Goal: Task Accomplishment & Management: Manage account settings

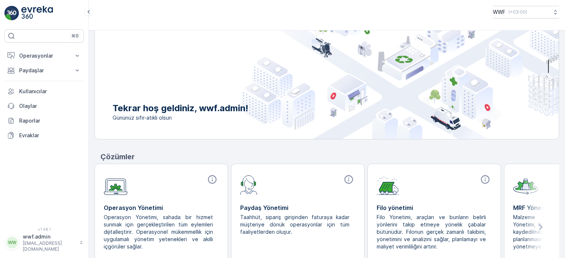
scroll to position [65, 0]
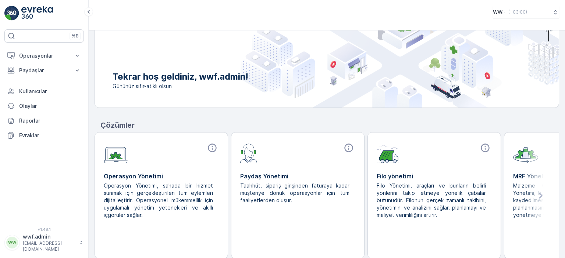
click at [538, 193] on icon at bounding box center [539, 196] width 3 height 6
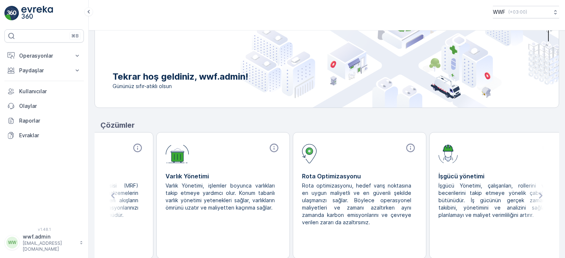
scroll to position [0, 489]
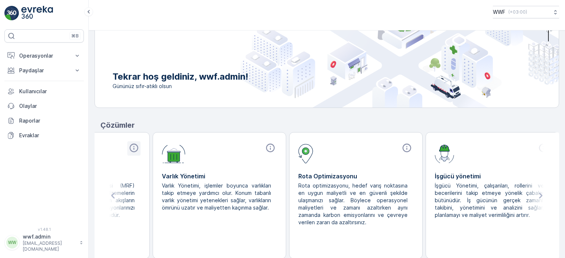
click at [132, 147] on icon at bounding box center [134, 148] width 10 height 10
click at [35, 54] on p "Operasyonlar" at bounding box center [44, 55] width 50 height 7
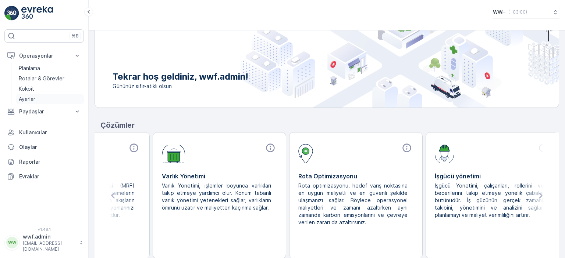
click at [36, 103] on link "Ayarlar" at bounding box center [50, 99] width 68 height 10
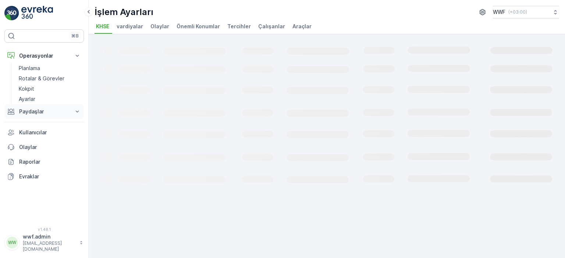
click at [37, 107] on button "Paydaşlar" at bounding box center [43, 111] width 79 height 15
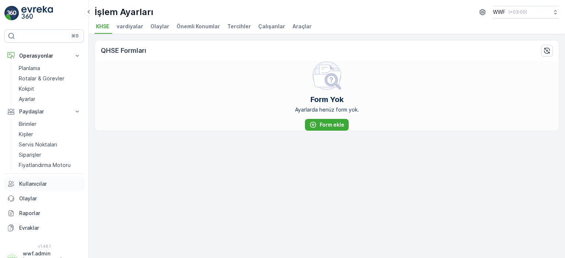
click at [32, 181] on p "Kullanıcılar" at bounding box center [50, 183] width 62 height 7
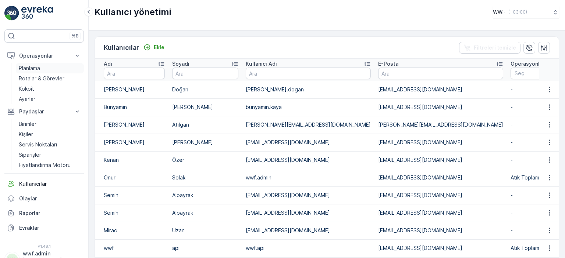
click at [37, 67] on p "Planlama" at bounding box center [29, 68] width 21 height 7
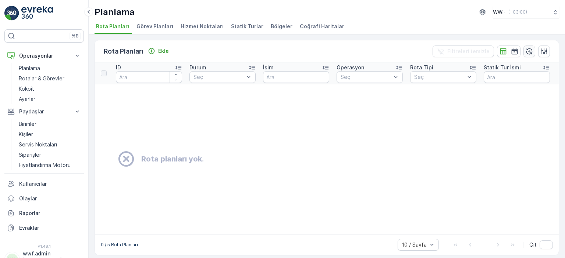
click at [523, 48] on button "button" at bounding box center [529, 52] width 12 height 12
click at [153, 26] on span "Görev Planları" at bounding box center [154, 26] width 37 height 7
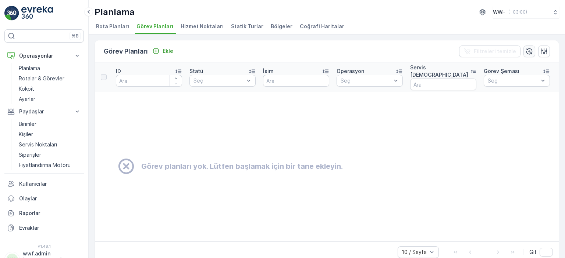
click at [527, 53] on icon "button" at bounding box center [528, 51] width 7 height 7
click at [33, 80] on p "Rotalar & Görevler" at bounding box center [42, 78] width 46 height 7
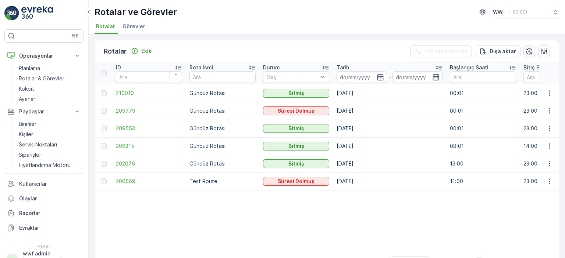
click at [527, 51] on icon "button" at bounding box center [529, 51] width 6 height 6
click at [129, 25] on span "Görevler" at bounding box center [133, 26] width 23 height 7
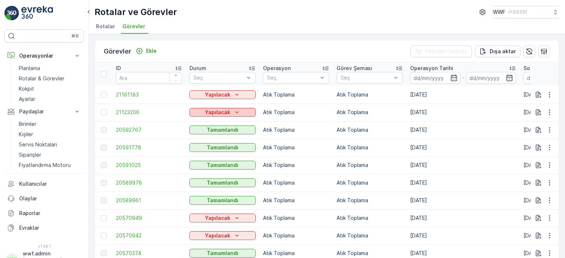
click at [224, 113] on p "Yapılacak" at bounding box center [217, 112] width 25 height 7
click at [211, 133] on span "Tamamlandı" at bounding box center [208, 132] width 29 height 7
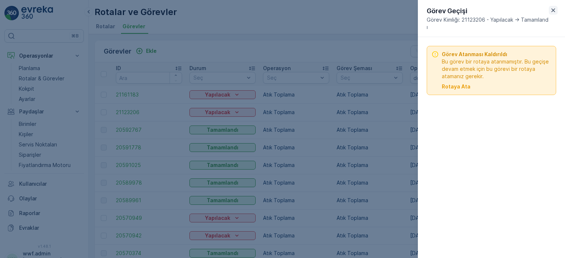
click at [553, 10] on icon "button" at bounding box center [553, 10] width 4 height 4
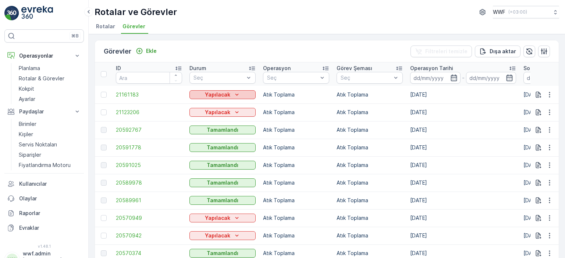
click at [233, 93] on icon "Yapılacak" at bounding box center [236, 94] width 7 height 7
click at [323, 94] on td "Atık Toplama" at bounding box center [296, 95] width 74 height 18
click at [101, 96] on div at bounding box center [104, 95] width 6 height 6
click at [101, 92] on input "checkbox" at bounding box center [101, 92] width 0 height 0
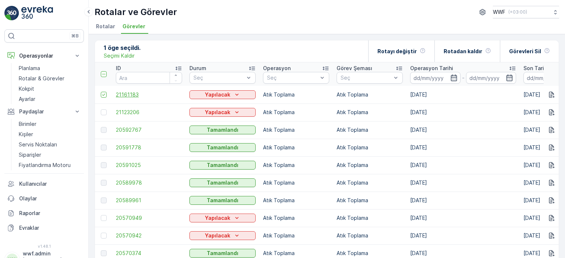
click at [122, 92] on span "21161183" at bounding box center [149, 94] width 66 height 7
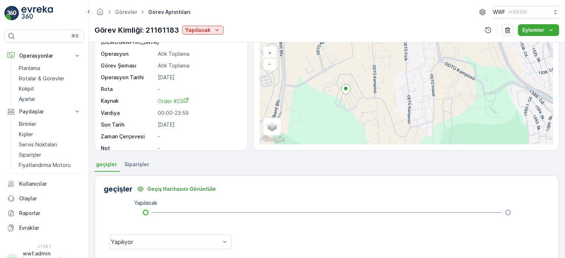
scroll to position [74, 0]
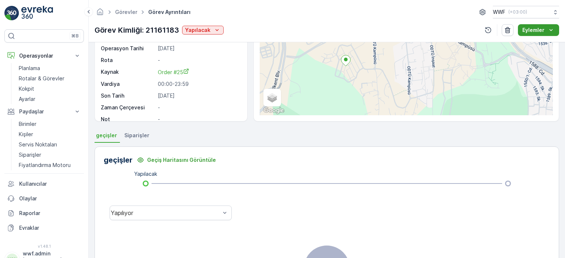
click at [551, 32] on icon "Eylemler" at bounding box center [550, 29] width 7 height 7
click at [481, 140] on ul "geçişler Siparişler" at bounding box center [326, 136] width 464 height 12
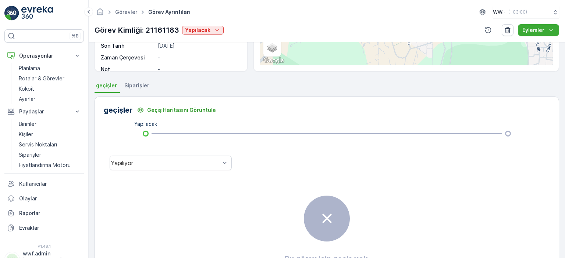
scroll to position [167, 0]
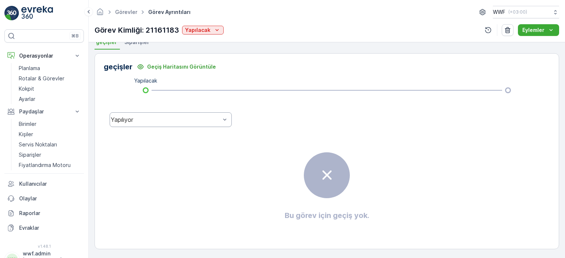
click at [178, 120] on div "Yapılıyor" at bounding box center [166, 120] width 110 height 7
click at [351, 157] on div "Bu görev için geçiş yok." at bounding box center [327, 187] width 446 height 110
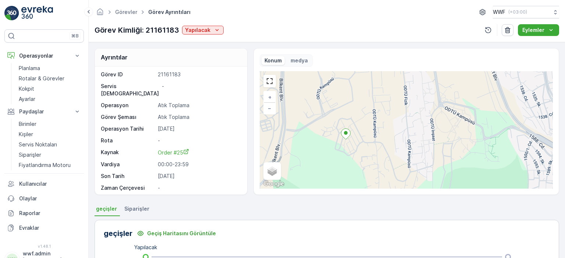
scroll to position [0, 0]
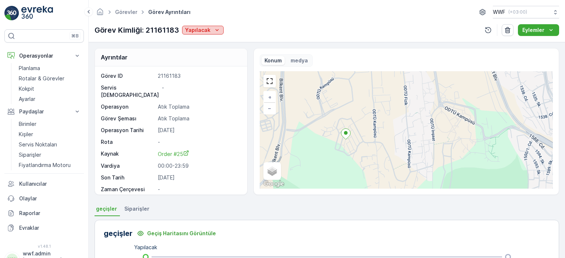
click at [198, 29] on p "Yapılacak" at bounding box center [197, 29] width 25 height 7
click at [201, 41] on span "Yapılıyor" at bounding box center [196, 40] width 21 height 7
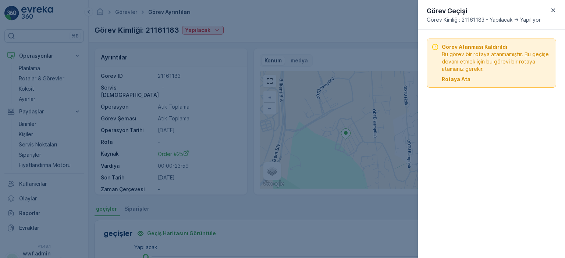
click at [460, 79] on p "Rotaya Ata" at bounding box center [455, 79] width 29 height 7
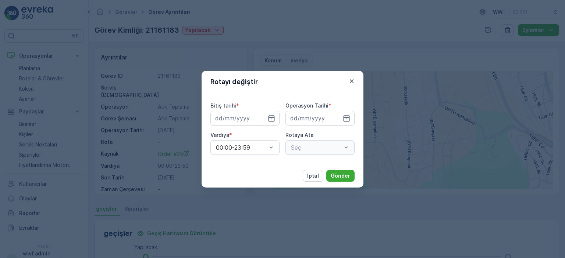
type input "[DATE]"
click at [318, 145] on div at bounding box center [316, 147] width 52 height 7
click at [309, 145] on div at bounding box center [316, 147] width 52 height 7
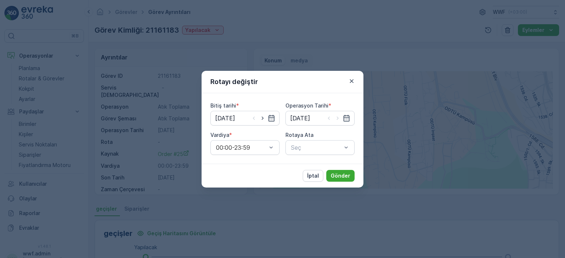
click at [266, 171] on div "İptal Gönder" at bounding box center [282, 176] width 162 height 24
click at [303, 167] on p "Hiç sonuç bulunamadı" at bounding box center [320, 165] width 60 height 7
click at [274, 177] on div "İptal Gönder" at bounding box center [282, 176] width 162 height 24
click at [320, 154] on div "Seç" at bounding box center [319, 147] width 69 height 15
click at [312, 166] on p "Hiç sonuç bulunamadı" at bounding box center [320, 165] width 60 height 7
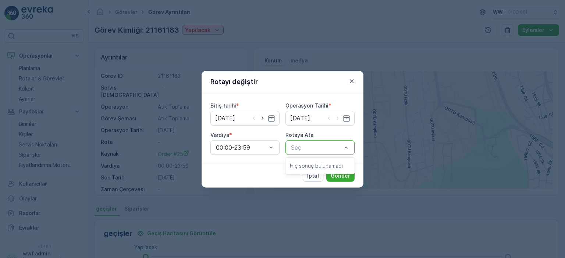
click at [268, 176] on div "İptal Gönder" at bounding box center [282, 176] width 162 height 24
click at [352, 80] on icon "button" at bounding box center [352, 81] width 4 height 4
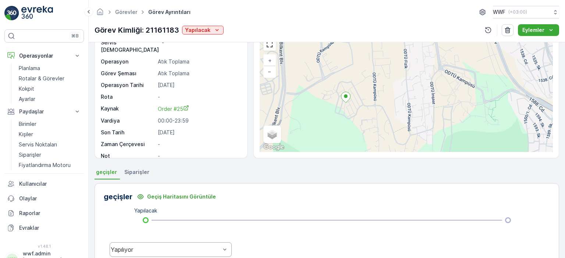
scroll to position [74, 0]
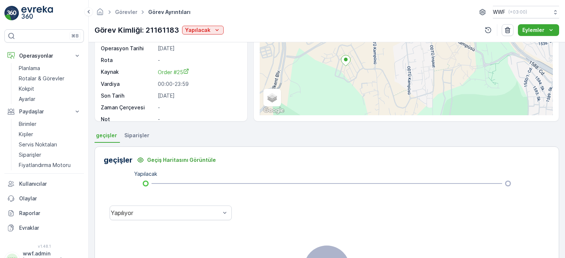
click at [136, 140] on li "Siparişler" at bounding box center [137, 136] width 29 height 12
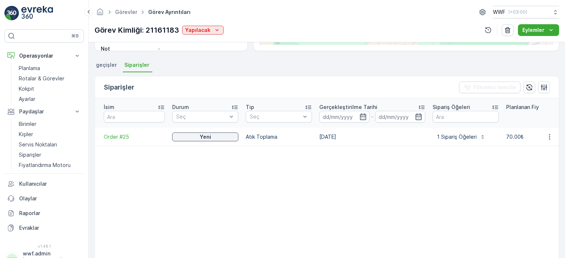
scroll to position [147, 0]
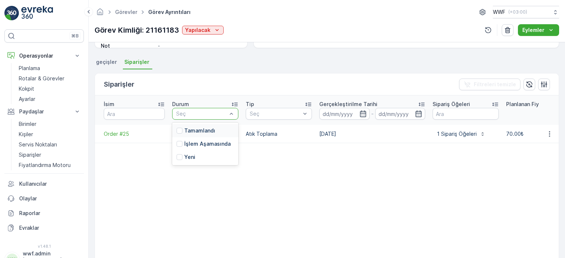
click at [212, 115] on div "Seç" at bounding box center [205, 114] width 66 height 12
drag, startPoint x: 265, startPoint y: 152, endPoint x: 272, endPoint y: 148, distance: 8.4
drag, startPoint x: 377, startPoint y: 129, endPoint x: 502, endPoint y: 123, distance: 125.8
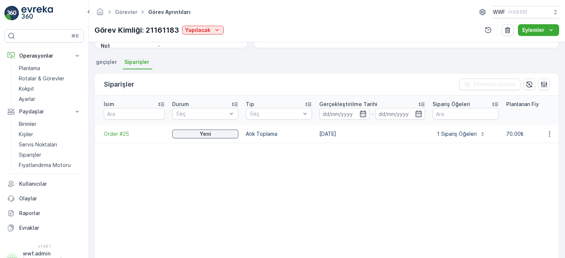
click at [547, 125] on td at bounding box center [549, 134] width 20 height 18
click at [546, 130] on icon "button" at bounding box center [548, 133] width 7 height 7
click at [521, 138] on span "Daha fazla ayrıntı görün" at bounding box center [532, 136] width 58 height 7
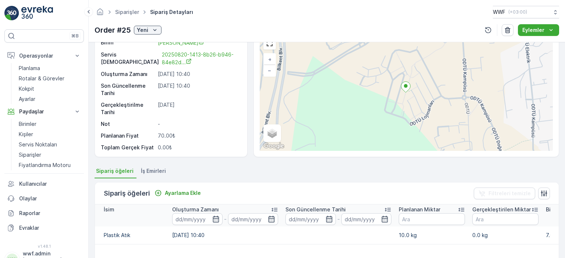
scroll to position [110, 0]
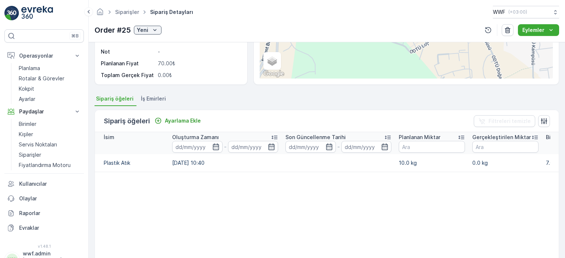
click at [160, 103] on li "İş Emirleri" at bounding box center [153, 100] width 29 height 12
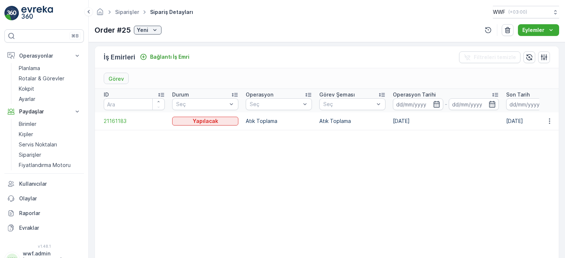
scroll to position [184, 0]
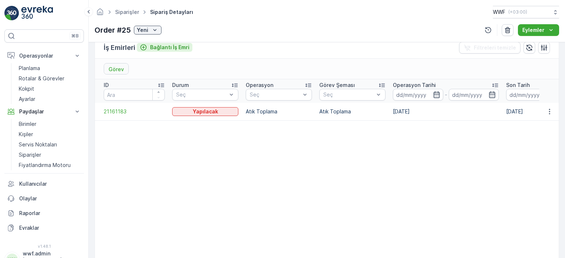
click at [142, 48] on icon "Bağlantı İş Emri" at bounding box center [143, 47] width 7 height 7
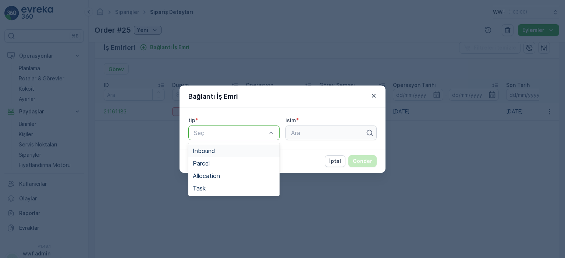
click at [247, 135] on div at bounding box center [230, 133] width 74 height 7
drag, startPoint x: 230, startPoint y: 188, endPoint x: 265, endPoint y: 168, distance: 40.3
click at [231, 188] on div "Task" at bounding box center [234, 188] width 82 height 7
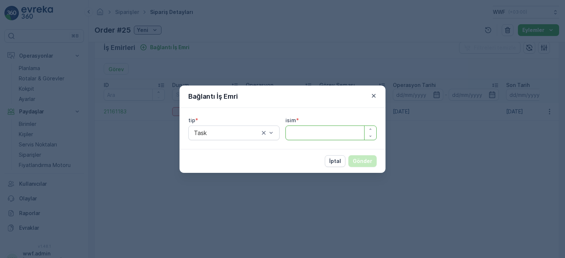
click at [316, 129] on input "isim" at bounding box center [330, 133] width 91 height 15
click at [370, 128] on icon "button" at bounding box center [370, 129] width 4 height 4
type input "1"
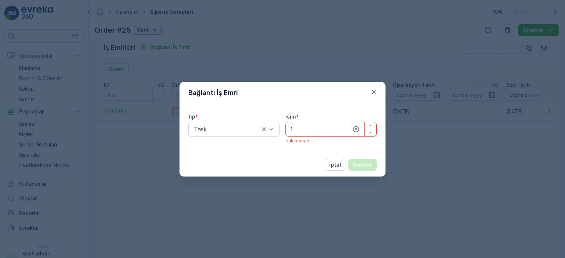
drag, startPoint x: 323, startPoint y: 128, endPoint x: 296, endPoint y: 128, distance: 27.2
click at [322, 128] on input "1" at bounding box center [330, 129] width 91 height 15
drag, startPoint x: 299, startPoint y: 129, endPoint x: 275, endPoint y: 129, distance: 23.9
click at [277, 130] on div "tip * Task isim * 1 bulunamadı." at bounding box center [282, 128] width 188 height 31
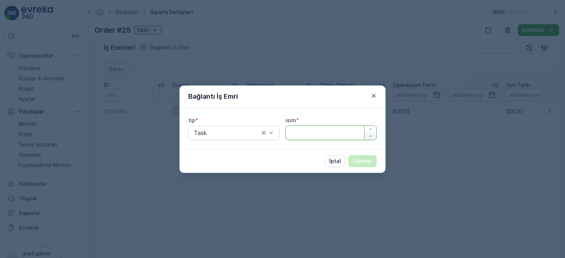
click at [370, 138] on icon "button" at bounding box center [370, 136] width 4 height 4
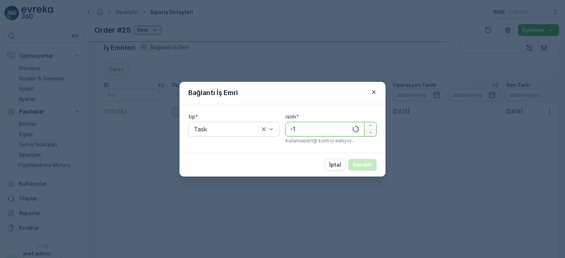
click at [372, 137] on div "isim * -1 Kullanılabilirliği kontrol ediliyor..." at bounding box center [330, 128] width 91 height 31
click at [371, 125] on icon "button" at bounding box center [370, 125] width 4 height 4
type input "0"
click at [371, 125] on div "isim * 0 bulunamadı." at bounding box center [330, 128] width 91 height 31
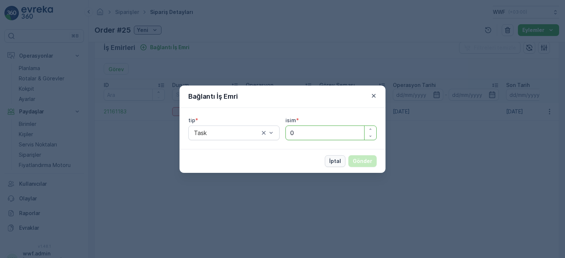
click at [332, 162] on p "İptal" at bounding box center [335, 161] width 12 height 7
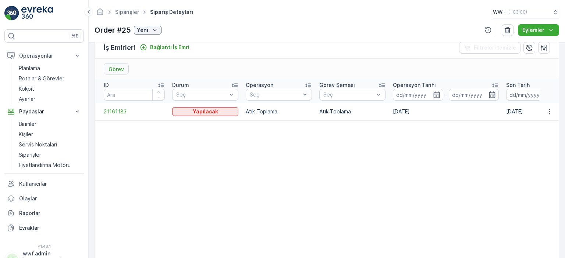
click at [110, 69] on p "Görev" at bounding box center [115, 69] width 15 height 7
click at [123, 67] on div "Görev" at bounding box center [116, 69] width 24 height 11
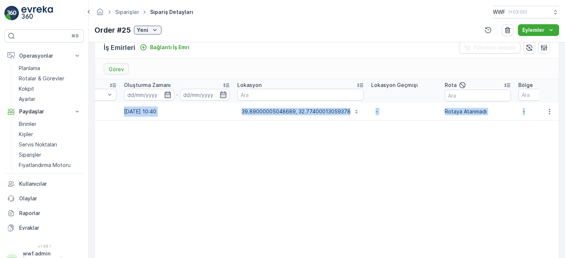
scroll to position [0, 617]
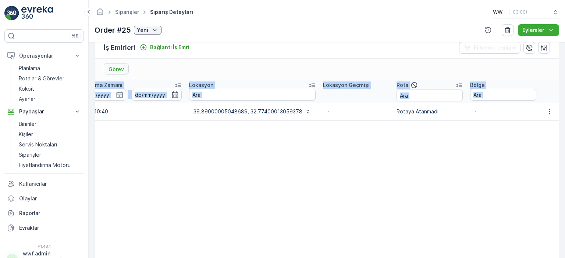
drag, startPoint x: 312, startPoint y: 108, endPoint x: 529, endPoint y: 109, distance: 216.5
click at [555, 108] on tr "21161183 Yapılacak Atık Toplama Atık Toplama 22.08.2025 22.08.2025 00:00-23:59 …" at bounding box center [18, 112] width 1081 height 18
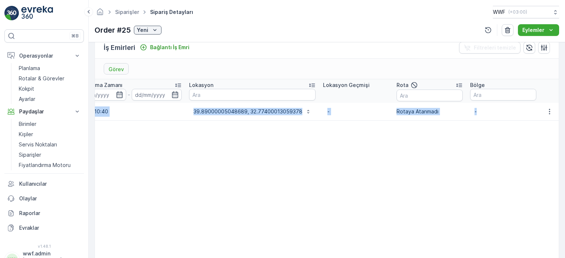
click at [420, 128] on table "ID Durum Seç Operasyon Seç Görev Şeması Seç Operasyon Tarihi - Son Tarih - Vard…" at bounding box center [18, 169] width 1081 height 180
click at [421, 113] on p "Rotaya Atanmadı" at bounding box center [429, 111] width 66 height 7
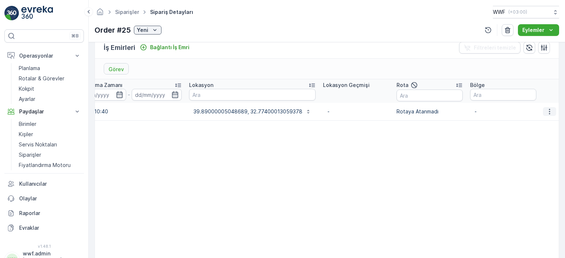
click at [545, 110] on icon "button" at bounding box center [548, 111] width 7 height 7
drag, startPoint x: 282, startPoint y: 119, endPoint x: 284, endPoint y: 115, distance: 4.0
click at [282, 119] on td "39.89000005048689, 32.77400013059378" at bounding box center [252, 112] width 134 height 18
drag, startPoint x: 283, startPoint y: 111, endPoint x: 247, endPoint y: 111, distance: 36.0
click at [247, 111] on p "39.89000005048689, 32.77400013059378" at bounding box center [247, 111] width 109 height 7
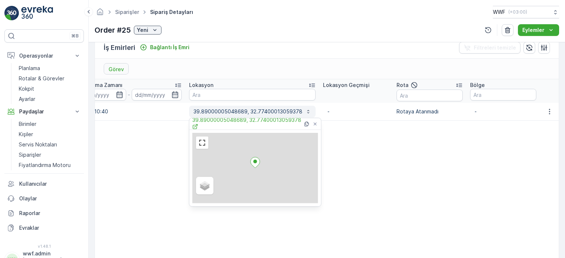
click at [247, 111] on p "39.89000005048689, 32.77400013059378" at bounding box center [247, 111] width 109 height 7
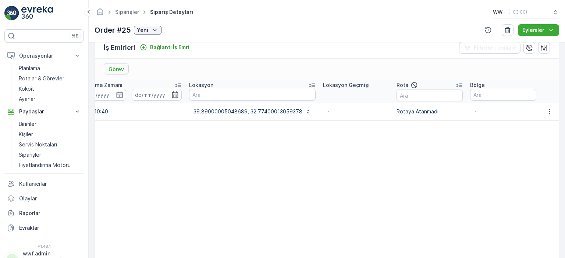
click at [349, 110] on p "-" at bounding box center [355, 111] width 57 height 7
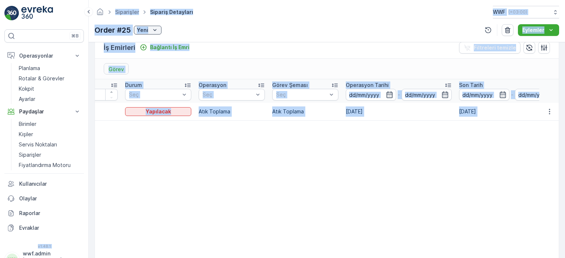
scroll to position [0, 0]
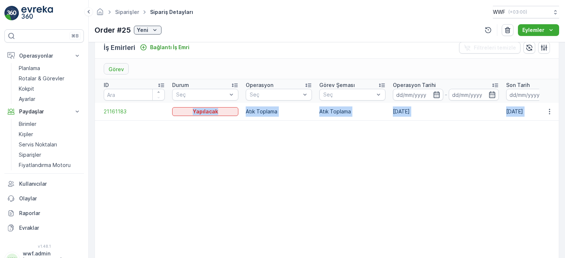
click at [121, 110] on span "21161183" at bounding box center [134, 111] width 61 height 7
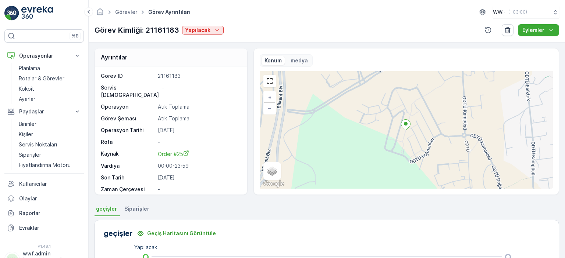
scroll to position [8, 0]
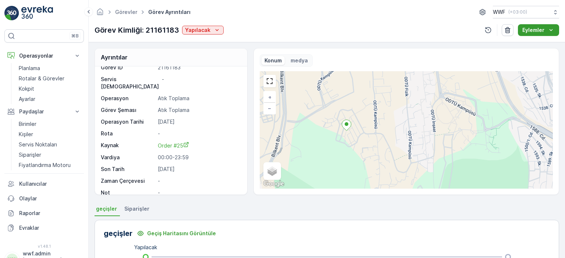
click at [540, 35] on button "Eylemler" at bounding box center [538, 30] width 41 height 12
click at [484, 31] on button "button" at bounding box center [488, 30] width 12 height 12
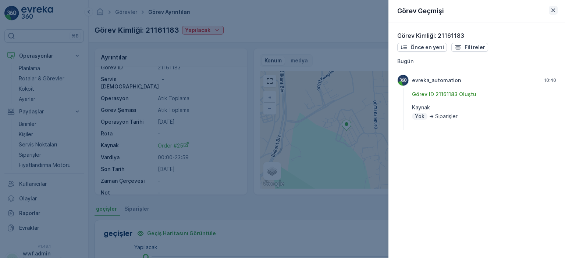
click at [554, 10] on icon "button" at bounding box center [552, 10] width 7 height 7
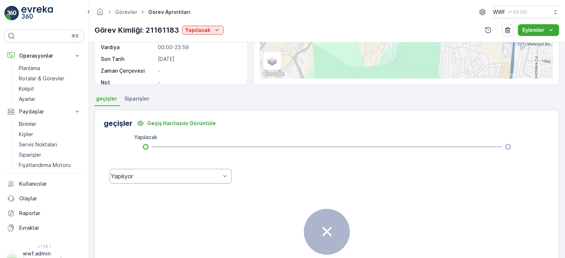
scroll to position [167, 0]
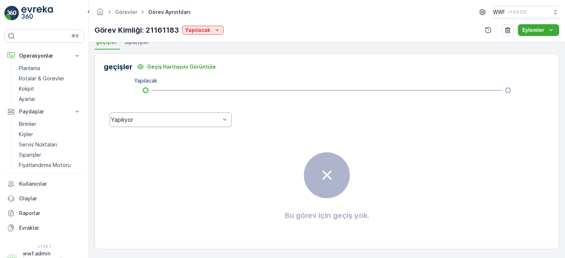
click at [193, 125] on div "Yapılıyor" at bounding box center [171, 119] width 122 height 15
click at [168, 89] on div "Yapılıyor" at bounding box center [170, 89] width 113 height 7
click at [146, 89] on div at bounding box center [146, 90] width 6 height 6
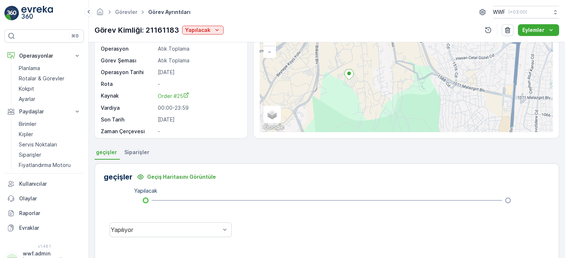
scroll to position [0, 0]
click at [200, 28] on p "Yapılacak" at bounding box center [197, 29] width 25 height 7
click at [166, 94] on span "Order #25" at bounding box center [173, 97] width 31 height 6
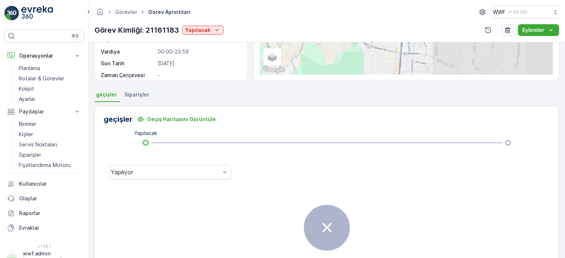
scroll to position [167, 0]
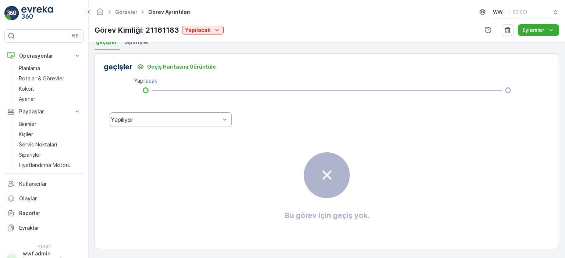
click at [208, 125] on div "Yapılıyor" at bounding box center [171, 119] width 122 height 15
click at [185, 100] on div "Tamamlandı" at bounding box center [170, 102] width 113 height 7
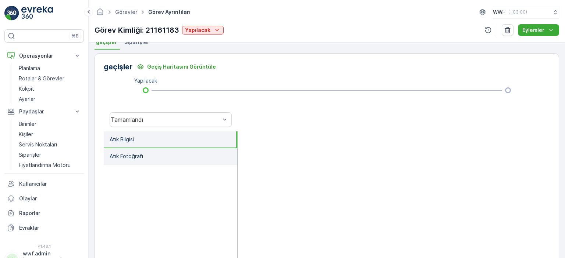
click at [154, 158] on li "Atık Fotoğrafı" at bounding box center [170, 156] width 133 height 17
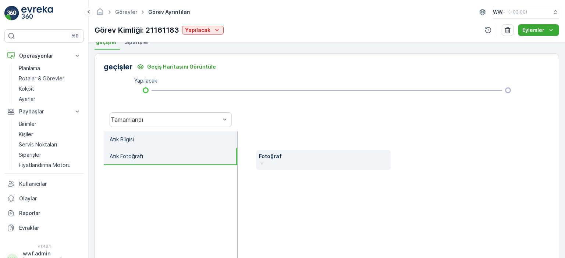
click at [160, 141] on li "Atık Bilgisi" at bounding box center [170, 140] width 133 height 17
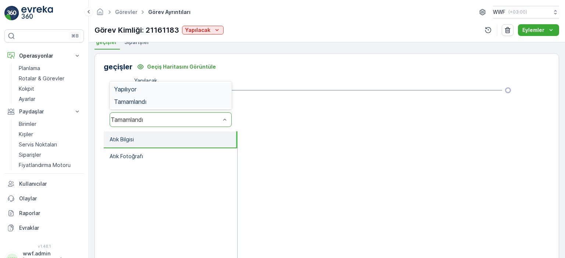
click at [169, 121] on div "Tamamlandı" at bounding box center [166, 120] width 110 height 7
click at [165, 89] on div "Yapılıyor" at bounding box center [170, 89] width 113 height 7
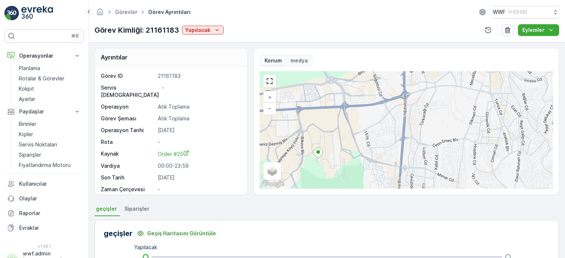
scroll to position [8, 0]
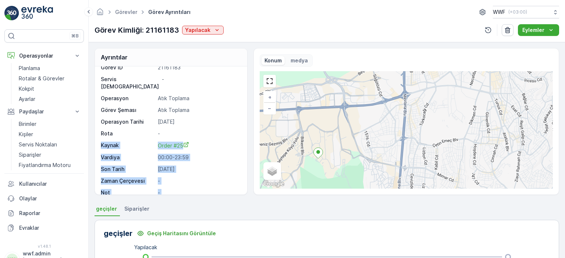
drag, startPoint x: 222, startPoint y: 121, endPoint x: 262, endPoint y: 101, distance: 45.0
click at [261, 105] on div "Ayrıntılar Görev ID 21161183 Servis Noktası - Operasyon Atık Toplama Görev Şema…" at bounding box center [326, 121] width 464 height 147
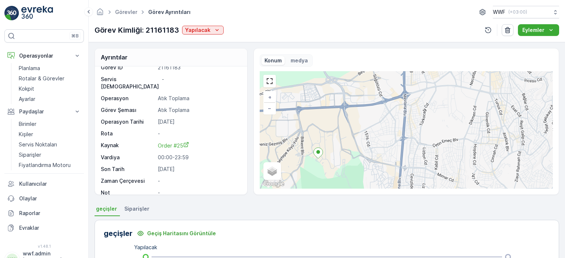
click at [282, 29] on div "Görev Kimliği: 21161183 Yapılacak Eylemler" at bounding box center [326, 30] width 464 height 12
click at [289, 60] on div "medya" at bounding box center [298, 60] width 23 height 9
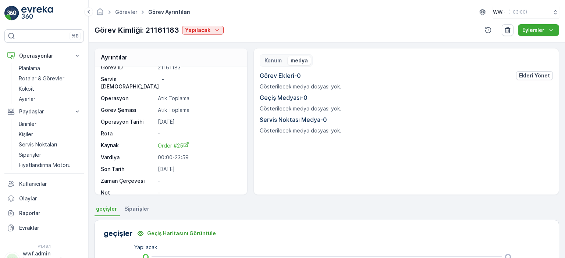
click at [272, 58] on p "Konum" at bounding box center [272, 60] width 17 height 7
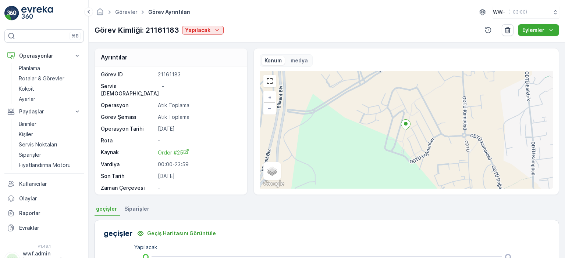
scroll to position [0, 0]
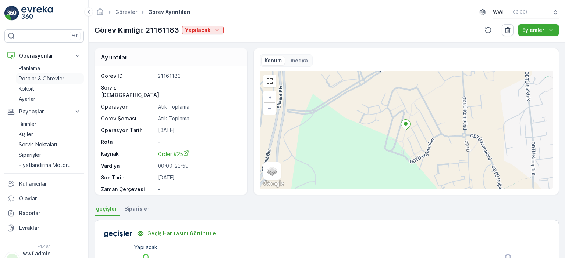
click at [42, 75] on p "Rotalar & Görevler" at bounding box center [42, 78] width 46 height 7
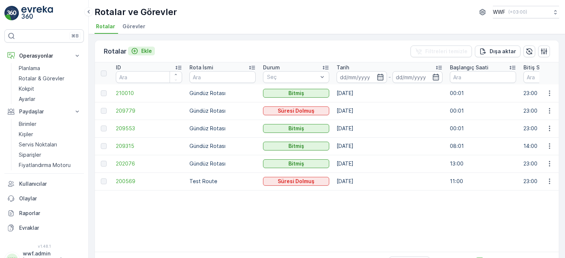
click at [140, 50] on div "Ekle" at bounding box center [141, 50] width 21 height 7
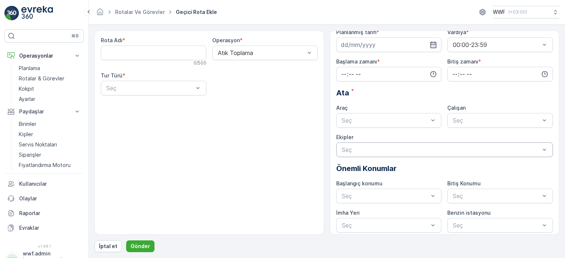
scroll to position [12, 0]
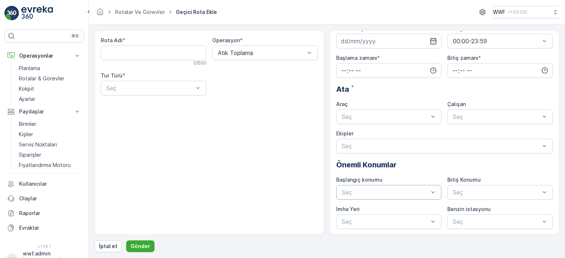
click at [395, 197] on div "Seç" at bounding box center [388, 192] width 105 height 15
click at [468, 192] on div at bounding box center [496, 192] width 89 height 7
click at [390, 219] on div at bounding box center [385, 222] width 89 height 7
click at [157, 55] on Adı "Rota Adı" at bounding box center [153, 53] width 105 height 15
click at [240, 55] on div at bounding box center [261, 53] width 89 height 7
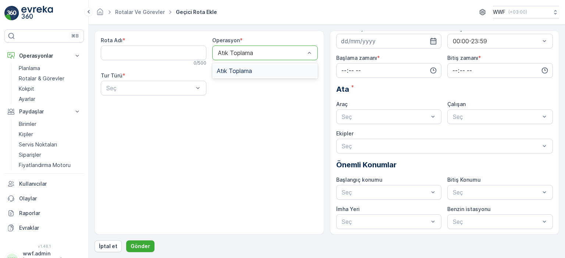
click at [180, 108] on div "Rota Adı * 0 / 500 Operasyon * 1 result available. Use Up and Down to choose op…" at bounding box center [208, 133] width 229 height 204
click at [168, 92] on div "Seç" at bounding box center [153, 88] width 105 height 15
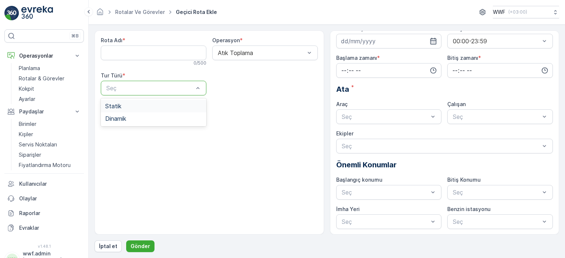
click at [153, 105] on div "Statik" at bounding box center [153, 106] width 97 height 7
click at [248, 87] on div at bounding box center [261, 88] width 89 height 7
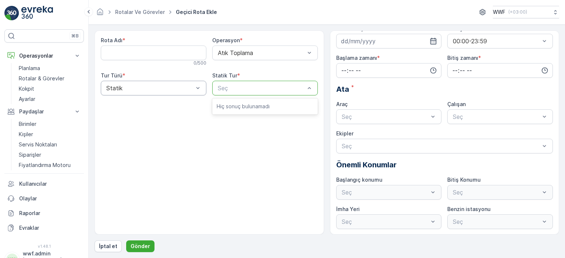
click at [189, 89] on div at bounding box center [149, 88] width 89 height 7
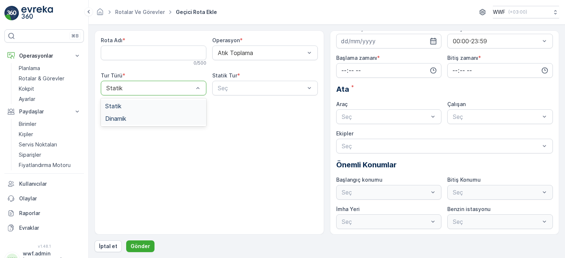
click at [160, 117] on div "Dinamik" at bounding box center [153, 118] width 97 height 7
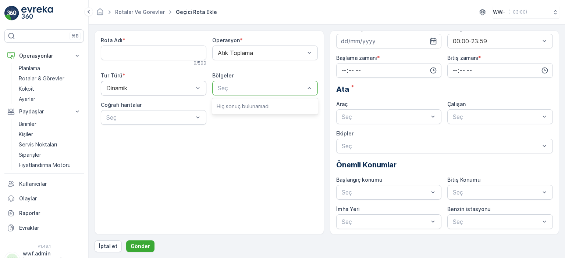
click at [165, 85] on div at bounding box center [149, 88] width 89 height 7
click at [150, 101] on div "Statik" at bounding box center [153, 106] width 105 height 12
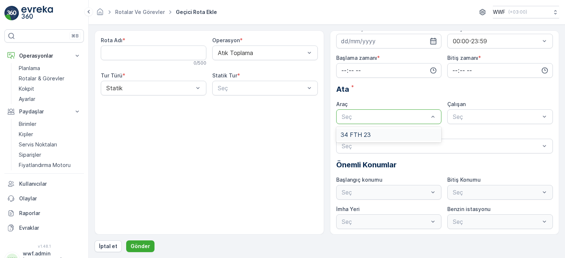
click at [366, 114] on div at bounding box center [385, 117] width 89 height 7
click at [466, 118] on div at bounding box center [496, 117] width 89 height 7
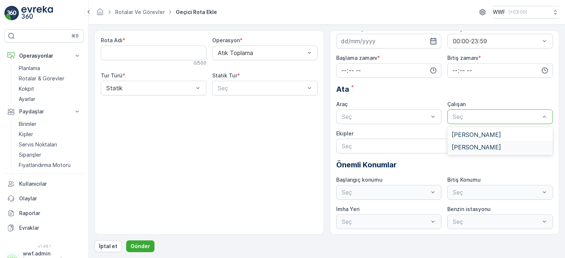
click at [465, 146] on span "Ali Çelik" at bounding box center [475, 147] width 49 height 7
click at [410, 117] on div at bounding box center [385, 117] width 89 height 7
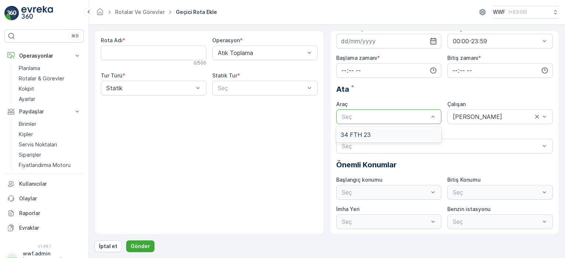
click at [382, 132] on div "34 FTH 23" at bounding box center [388, 135] width 97 height 7
click at [382, 141] on div "Seç" at bounding box center [444, 146] width 217 height 15
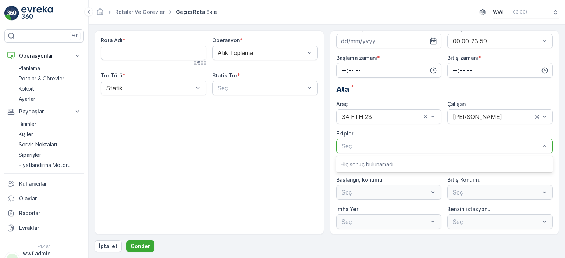
click at [319, 149] on div "Rota Adı * 0 / 500 Operasyon * Atık Toplama Tur Türü * Statik Statik Tur * Seç" at bounding box center [208, 133] width 229 height 204
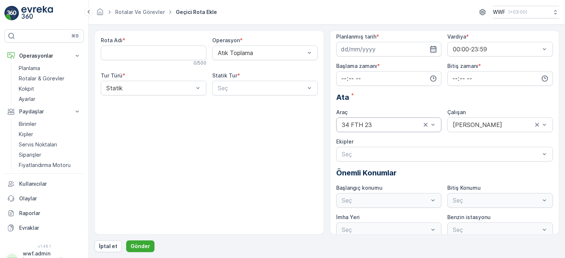
scroll to position [0, 0]
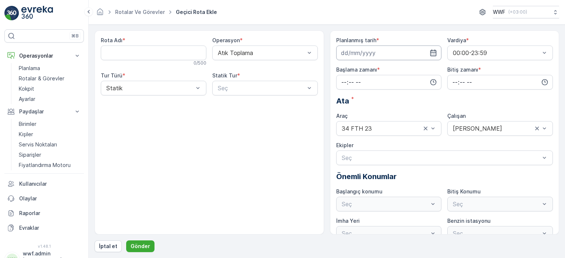
click at [378, 51] on input at bounding box center [388, 53] width 105 height 15
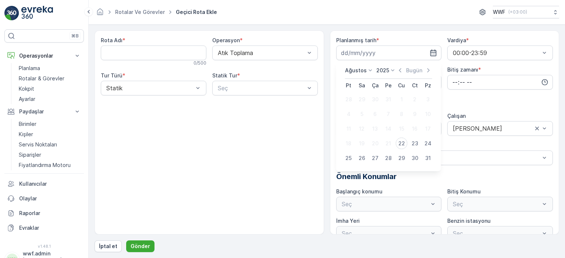
click at [401, 144] on div "22" at bounding box center [401, 144] width 12 height 12
type input "[DATE]"
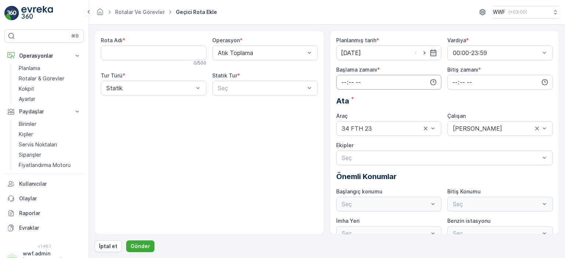
click at [380, 79] on input "time" at bounding box center [388, 82] width 105 height 15
click at [344, 125] on span "10" at bounding box center [343, 125] width 6 height 7
type input "10:00"
click at [479, 78] on input "time" at bounding box center [499, 82] width 105 height 15
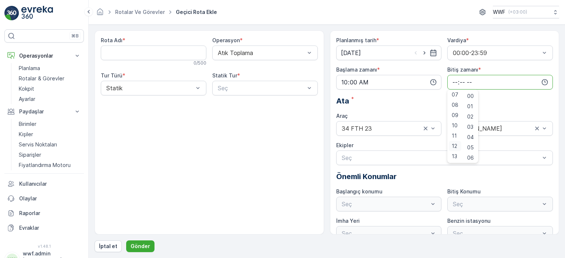
click at [456, 145] on span "12" at bounding box center [454, 146] width 6 height 7
type input "12:00"
click at [278, 123] on div "Rota Adı * 0 / 500 Operasyon * Atık Toplama Tur Türü * Statik Statik Tur * Seç" at bounding box center [208, 133] width 229 height 204
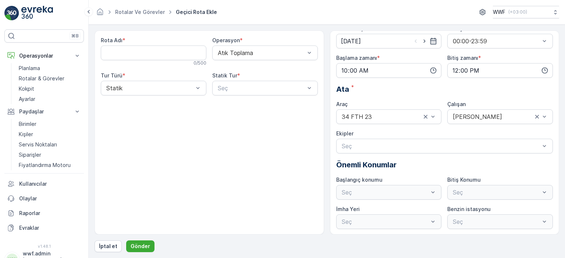
click at [381, 197] on div "Seç" at bounding box center [388, 192] width 105 height 15
click at [382, 191] on div "Seç" at bounding box center [388, 192] width 105 height 15
click at [425, 193] on div "Seç" at bounding box center [388, 192] width 105 height 15
click at [468, 187] on div "Seç" at bounding box center [499, 192] width 105 height 15
click at [372, 143] on div at bounding box center [441, 146] width 200 height 7
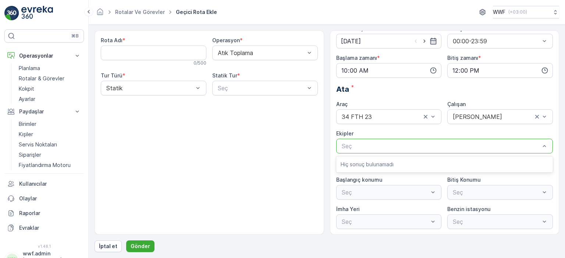
click at [360, 164] on p "Hiç sonuç bulunamadı" at bounding box center [444, 164] width 208 height 7
click at [246, 130] on div "Rota Adı * 0 / 500 Operasyon * Atık Toplama Tur Türü * Statik Statik Tur * Seç" at bounding box center [208, 133] width 229 height 204
click at [173, 57] on Adı "Rota Adı" at bounding box center [153, 53] width 105 height 15
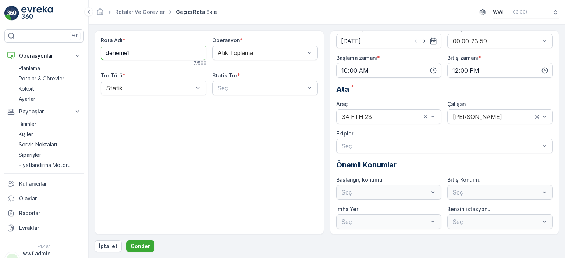
type Adı "deneme1"
click at [135, 239] on div "Rota Adı * deneme1 7 / 500 Operasyon * Atık Toplama Tur Türü * Statik Statik Tu…" at bounding box center [326, 142] width 464 height 222
click at [134, 243] on p "Gönder" at bounding box center [139, 246] width 19 height 7
click at [237, 82] on div "Seç" at bounding box center [264, 88] width 105 height 15
click at [237, 105] on p "Hiç sonuç bulunamadı" at bounding box center [264, 106] width 97 height 7
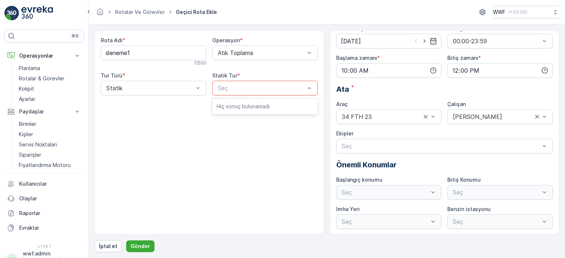
click at [238, 89] on div at bounding box center [261, 88] width 89 height 7
click at [173, 85] on div "Statik" at bounding box center [153, 88] width 105 height 15
click at [143, 119] on div "Dinamik" at bounding box center [153, 118] width 97 height 7
click at [233, 88] on div at bounding box center [261, 88] width 89 height 7
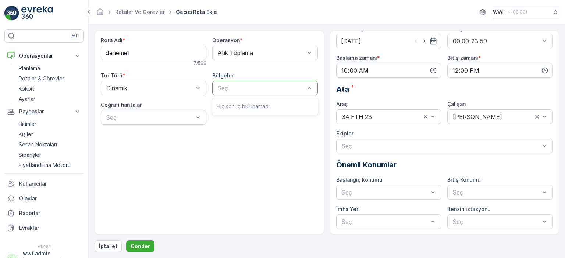
click at [229, 103] on p "Hiç sonuç bulunamadı" at bounding box center [264, 106] width 97 height 7
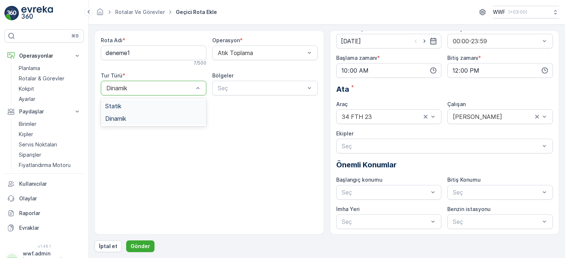
click at [175, 86] on div at bounding box center [149, 88] width 89 height 7
click at [157, 105] on div "Statik" at bounding box center [153, 106] width 97 height 7
click at [223, 91] on div at bounding box center [261, 88] width 89 height 7
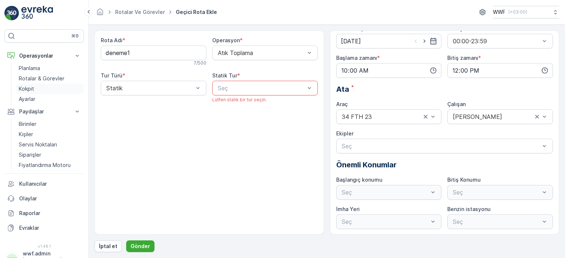
click at [32, 87] on p "Kokpit" at bounding box center [26, 88] width 15 height 7
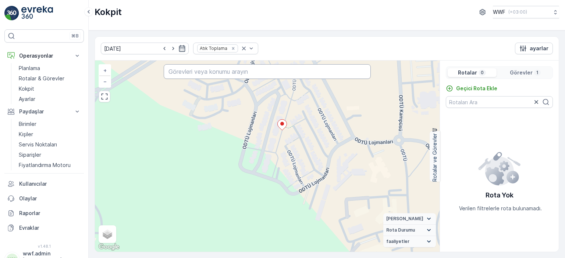
click at [258, 72] on input "text" at bounding box center [267, 71] width 207 height 15
click at [478, 87] on p "Geçici Rota Ekle" at bounding box center [476, 88] width 41 height 7
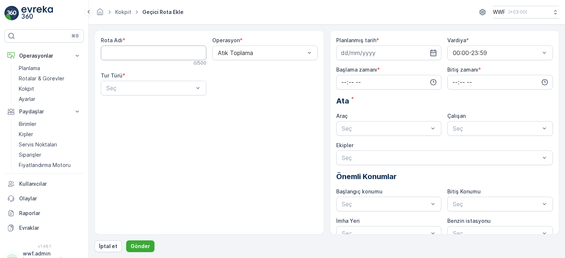
click at [199, 51] on Adı "Rota Adı" at bounding box center [153, 53] width 105 height 15
click at [142, 48] on Adı "Rota Adı" at bounding box center [153, 53] width 105 height 15
click at [153, 54] on Adı "denem1" at bounding box center [153, 53] width 105 height 15
type Adı "deneme1"
click at [128, 95] on div "Seç" at bounding box center [153, 88] width 105 height 15
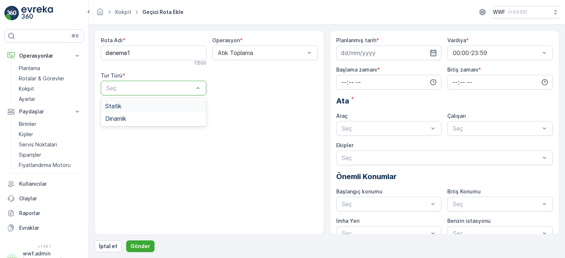
click at [134, 108] on div "Statik" at bounding box center [153, 106] width 97 height 7
click at [237, 87] on div at bounding box center [261, 88] width 89 height 7
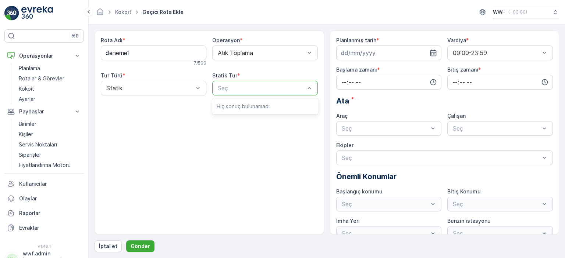
click at [236, 106] on p "Hiç sonuç bulunamadı" at bounding box center [264, 106] width 97 height 7
click at [237, 137] on div "Rota Adı * deneme1 7 / 500 Operasyon * Atık Toplama Tur Türü * Statik Statik Tu…" at bounding box center [208, 133] width 229 height 204
click at [354, 122] on div "Seç" at bounding box center [388, 128] width 105 height 15
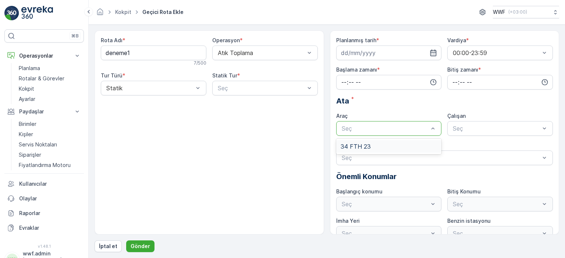
click at [359, 144] on span "34 FTH 23" at bounding box center [355, 146] width 30 height 7
drag, startPoint x: 443, startPoint y: 135, endPoint x: 455, endPoint y: 131, distance: 13.0
click at [443, 135] on div "Planlanmış tarih * Vardiya * 00:00-23:59 Başlama zamanı * Bitiş zamanı * Ata * …" at bounding box center [444, 139] width 217 height 204
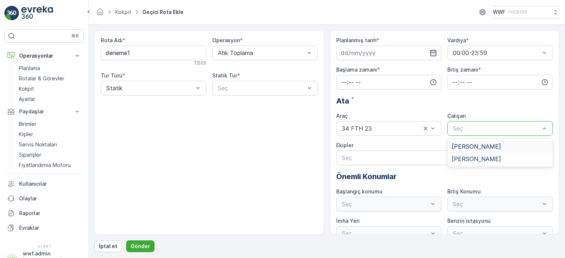
click at [462, 130] on div at bounding box center [496, 128] width 89 height 7
click at [460, 157] on span "Ali Çelik" at bounding box center [475, 159] width 49 height 7
click at [438, 158] on div at bounding box center [441, 158] width 200 height 7
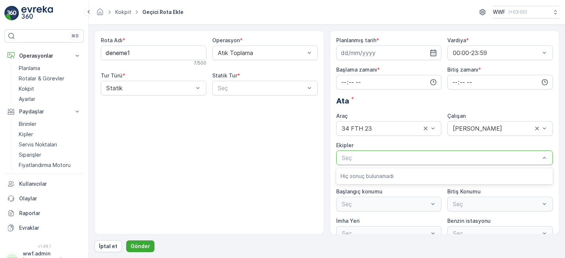
drag, startPoint x: 209, startPoint y: 151, endPoint x: 272, endPoint y: 155, distance: 62.9
click at [211, 152] on div "Rota Adı * deneme1 7 / 500 Operasyon * Atık Toplama Tur Türü * Statik Statik Tu…" at bounding box center [208, 133] width 229 height 204
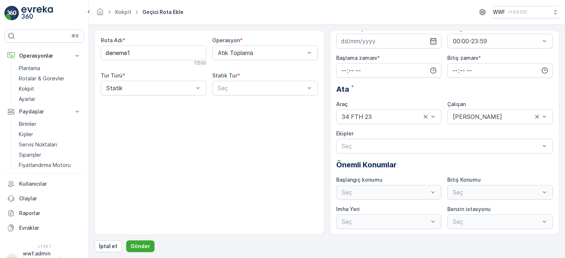
click at [408, 189] on div "Seç" at bounding box center [388, 192] width 105 height 15
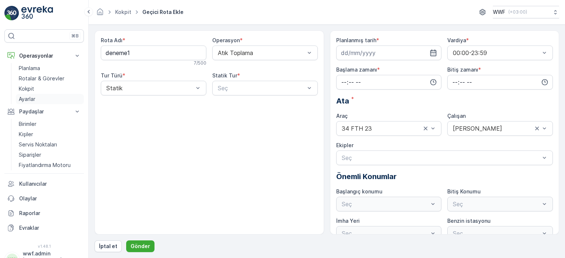
click at [28, 99] on p "Ayarlar" at bounding box center [27, 99] width 17 height 7
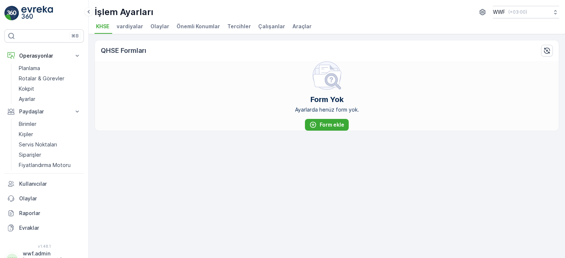
click at [127, 27] on span "vardiyalar" at bounding box center [130, 26] width 26 height 7
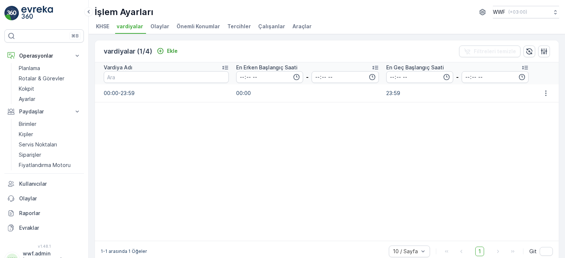
click at [151, 22] on li "Olaylar" at bounding box center [160, 27] width 23 height 12
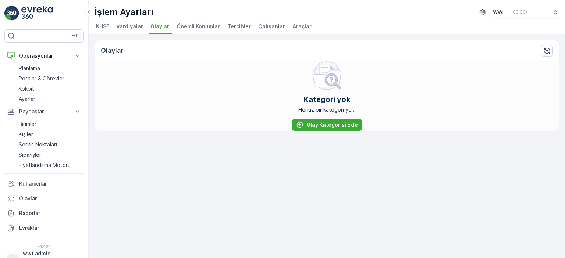
click at [184, 26] on span "Önemli Konumlar" at bounding box center [197, 26] width 43 height 7
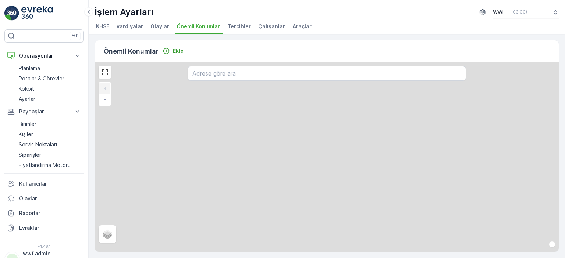
click at [239, 26] on span "Tercihler" at bounding box center [239, 26] width 24 height 7
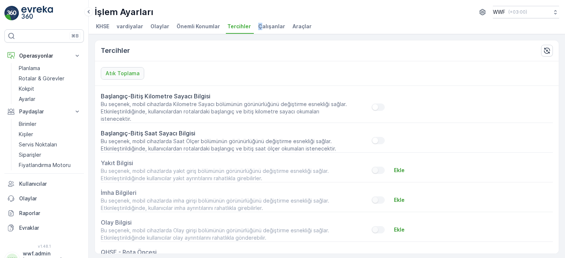
click at [258, 25] on span "Çalışanlar" at bounding box center [271, 26] width 27 height 7
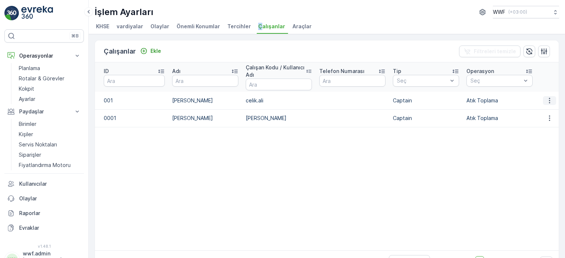
click at [548, 102] on icon "button" at bounding box center [548, 101] width 1 height 6
click at [340, 142] on table "ID Adı Çalışan Kodu / Kullanıcı Adı Telefon Numarası Tip Seç Operasyon Seç Son …" at bounding box center [382, 156] width 574 height 188
click at [297, 25] on span "Araçlar" at bounding box center [301, 26] width 19 height 7
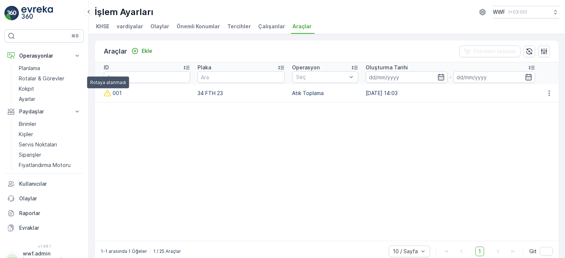
click at [108, 93] on icon at bounding box center [107, 93] width 7 height 7
click at [552, 93] on button "button" at bounding box center [548, 93] width 13 height 9
click at [407, 128] on table "ID Plaka Operasyon Seç Oluşturma Tarihi - 001 34 FTH 23 Atık Toplama 20.06.2025…" at bounding box center [326, 151] width 463 height 179
click at [29, 101] on p "Ayarlar" at bounding box center [27, 99] width 17 height 7
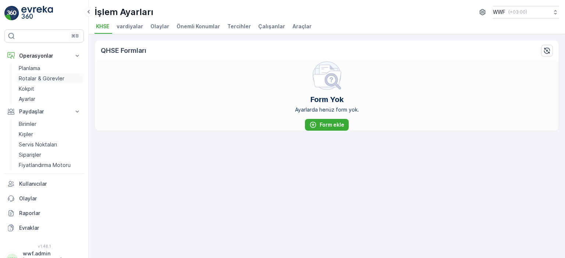
click at [35, 79] on p "Rotalar & Görevler" at bounding box center [42, 78] width 46 height 7
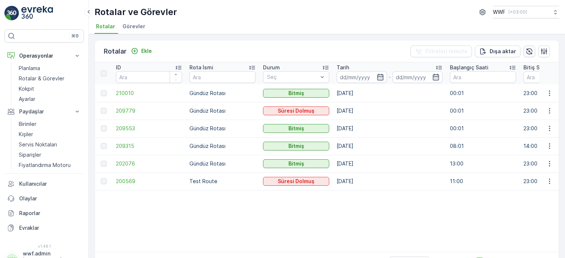
click at [527, 53] on icon "button" at bounding box center [529, 51] width 6 height 6
click at [146, 53] on p "Ekle" at bounding box center [146, 50] width 11 height 7
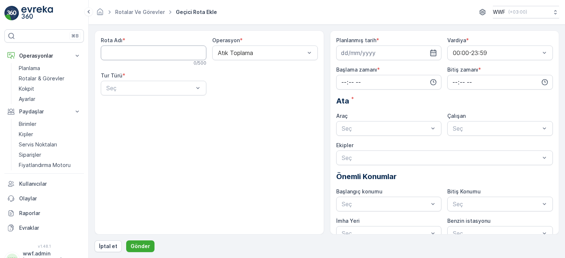
click at [146, 53] on Adı "Rota Adı" at bounding box center [153, 53] width 105 height 15
type Adı "deneme1"
click at [234, 54] on div at bounding box center [261, 53] width 89 height 7
click at [183, 86] on div at bounding box center [149, 88] width 89 height 7
click at [162, 108] on div "Statik" at bounding box center [153, 106] width 97 height 7
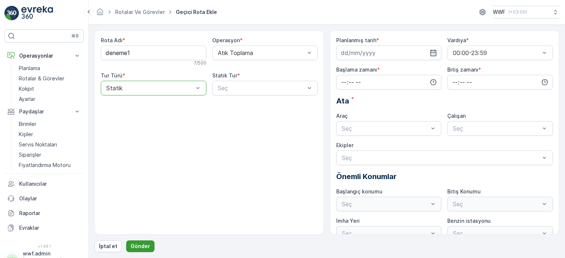
click at [143, 245] on p "Gönder" at bounding box center [139, 246] width 19 height 7
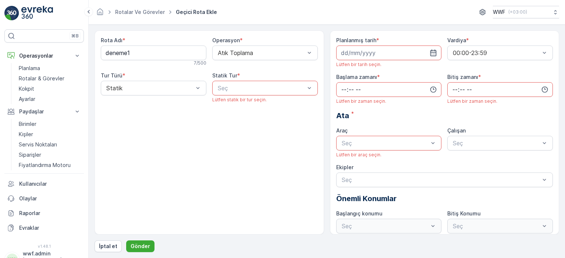
click at [291, 97] on div "Lütfen statik bir tur seçin." at bounding box center [264, 100] width 105 height 6
click at [262, 105] on p "Hiç sonuç bulunamadı" at bounding box center [264, 106] width 97 height 7
click at [231, 136] on div "Rota Adı * deneme1 7 / 500 Operasyon * Atık Toplama Tur Türü * Statik Statik Tu…" at bounding box center [208, 133] width 229 height 204
click at [34, 35] on div "⌘B" at bounding box center [43, 35] width 79 height 13
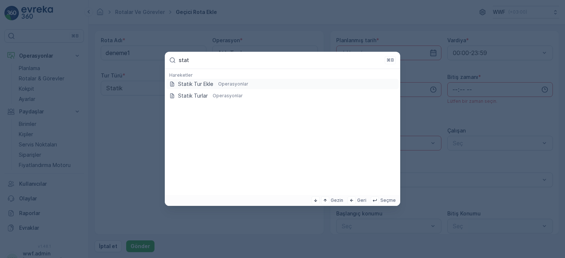
type input "stat"
click at [201, 83] on p "Statik Tur Ekle" at bounding box center [195, 83] width 35 height 7
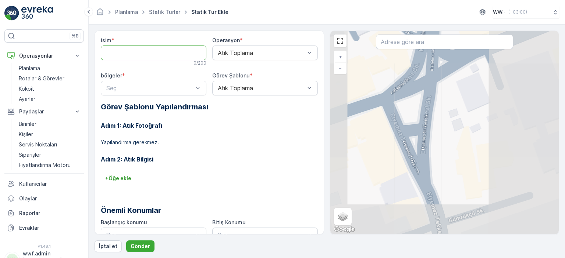
click at [165, 53] on input "isim" at bounding box center [153, 53] width 105 height 15
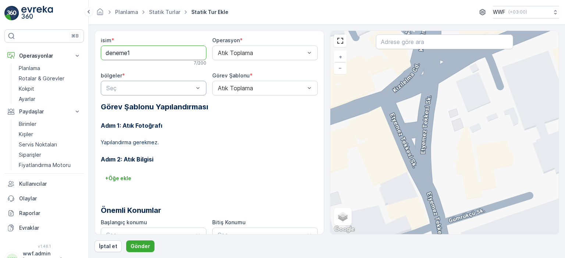
type input "deneme1"
click at [161, 87] on div at bounding box center [149, 88] width 89 height 7
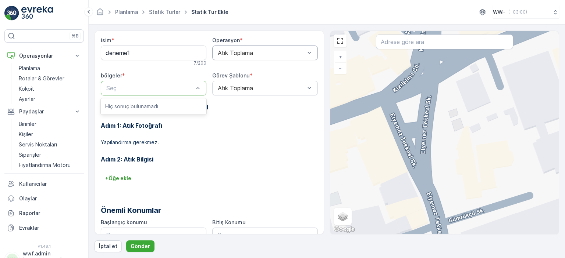
click at [248, 51] on div at bounding box center [261, 53] width 89 height 7
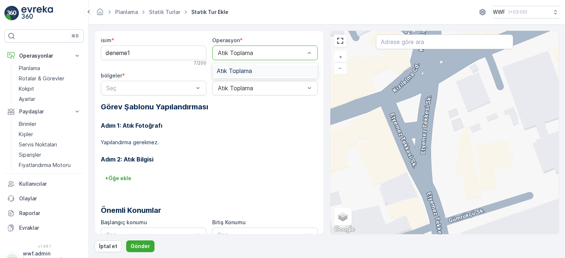
click at [246, 70] on span "Atık Toplama" at bounding box center [233, 71] width 35 height 7
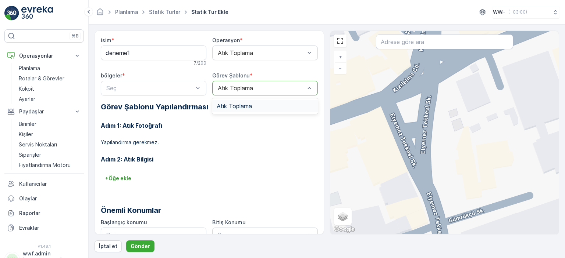
click at [246, 84] on div "Atık Toplama" at bounding box center [264, 88] width 105 height 15
click at [250, 104] on span "Atık Toplama" at bounding box center [233, 106] width 35 height 7
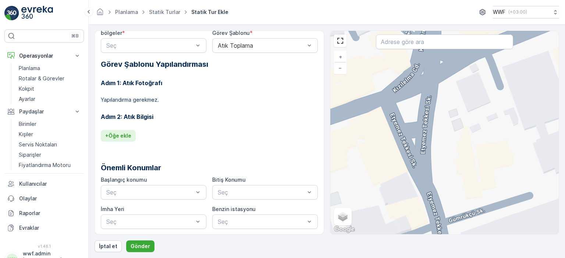
click at [122, 137] on p "+ Öğe ekle" at bounding box center [118, 135] width 26 height 7
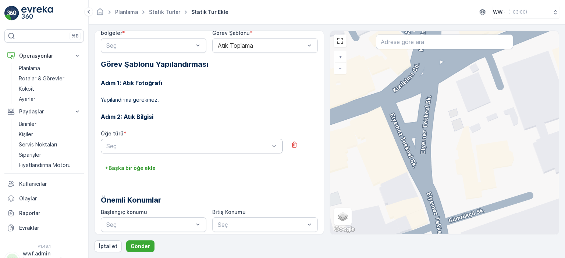
click at [127, 144] on div at bounding box center [187, 146] width 165 height 7
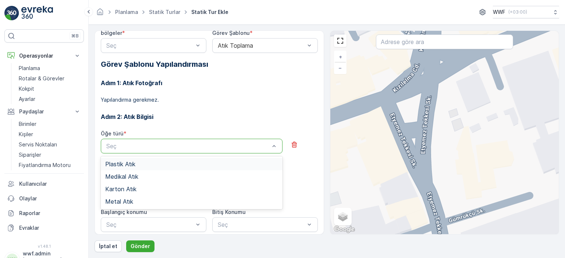
click at [133, 163] on span "Plastik Atık" at bounding box center [120, 164] width 30 height 7
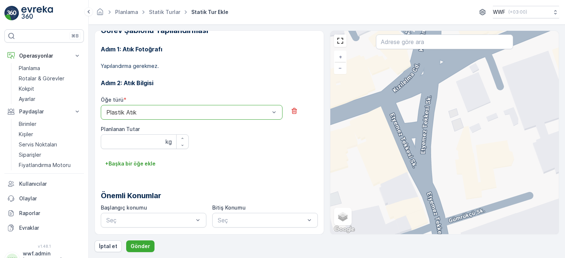
scroll to position [104, 0]
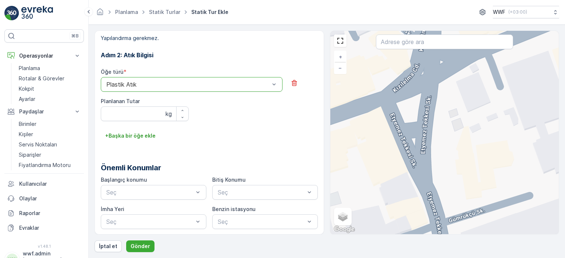
click at [144, 121] on div "Öğe türü * option Plastik Atık is disabled. Select another option. Plastik Atık…" at bounding box center [209, 99] width 217 height 62
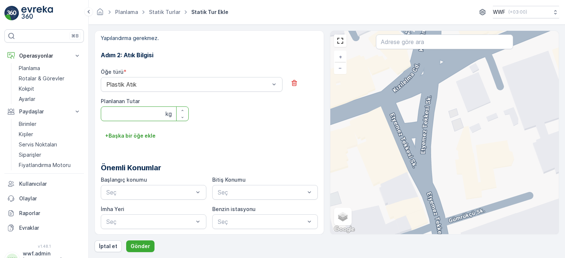
click at [143, 114] on Tutar "Planlanan Tutar" at bounding box center [145, 114] width 88 height 15
type Tutar "10"
click at [216, 126] on div "Öğe türü * Plastik Atık Planlanan Tutar 10 kg" at bounding box center [209, 99] width 217 height 62
click at [176, 192] on div at bounding box center [149, 192] width 89 height 7
click at [154, 208] on p "Hiç sonuç bulunamadı" at bounding box center [153, 210] width 97 height 7
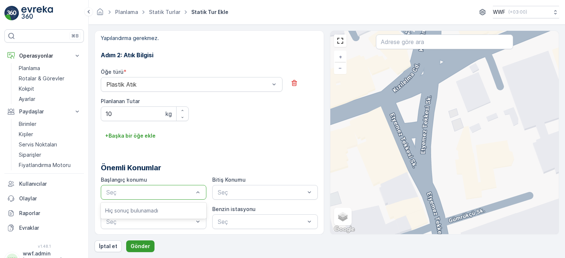
click at [138, 246] on p "Gönder" at bounding box center [139, 246] width 19 height 7
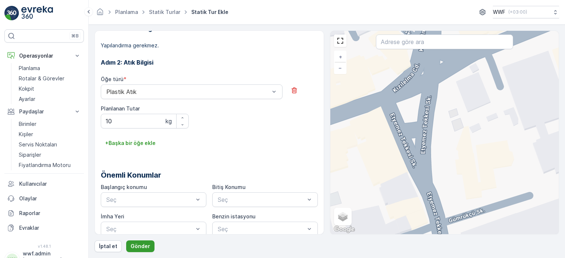
scroll to position [0, 0]
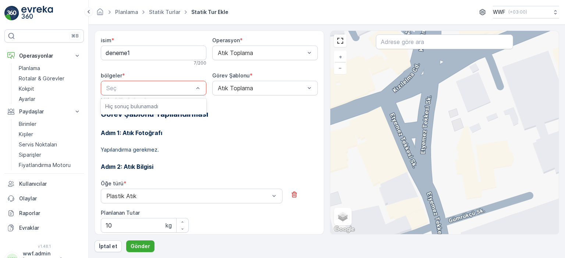
click at [128, 85] on div at bounding box center [149, 88] width 89 height 7
click at [126, 105] on p "Hiç sonuç bulunamadı" at bounding box center [153, 106] width 97 height 7
click at [415, 39] on input "text" at bounding box center [444, 42] width 137 height 15
click at [511, 13] on p "( +03:00 )" at bounding box center [517, 12] width 19 height 6
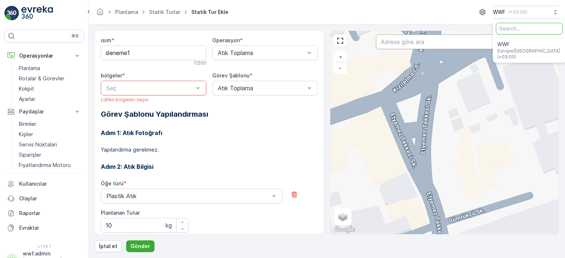
click at [406, 42] on input "text" at bounding box center [444, 42] width 137 height 15
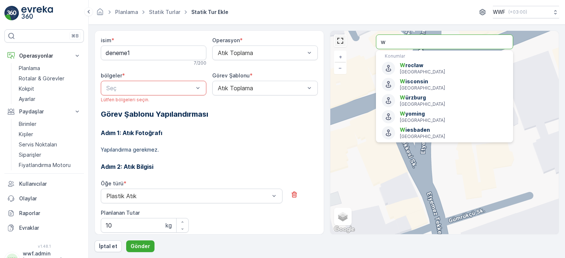
drag, startPoint x: 394, startPoint y: 44, endPoint x: 343, endPoint y: 36, distance: 51.6
click at [345, 37] on div "+ − Uydu Yol haritası Arazi Karışık Leaflet Klavye kısayolları Harita Verileri …" at bounding box center [444, 133] width 229 height 204
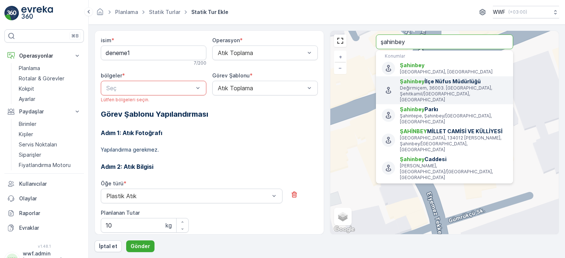
type input "şahinbey"
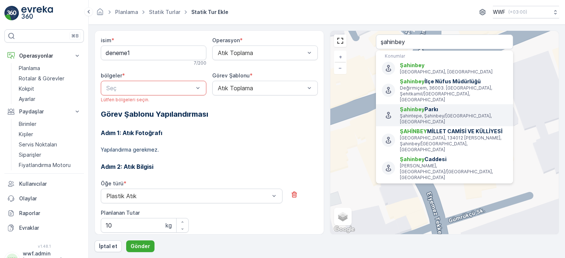
click at [451, 113] on li "Şahinbey Parkı Şahintepe, Şahinbey/Gaziantep, Türkiye" at bounding box center [444, 115] width 137 height 22
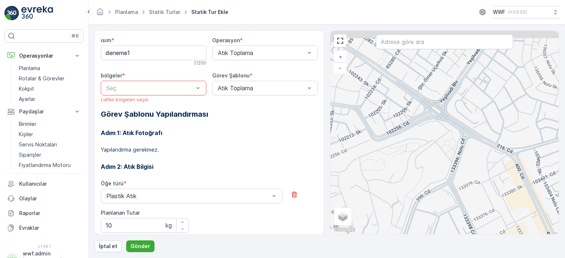
drag, startPoint x: 377, startPoint y: 74, endPoint x: 395, endPoint y: 91, distance: 25.0
click at [395, 91] on div "+ − Uydu Yol haritası Arazi Karışık Leaflet Klavye kısayolları Harita Verileri …" at bounding box center [444, 133] width 229 height 204
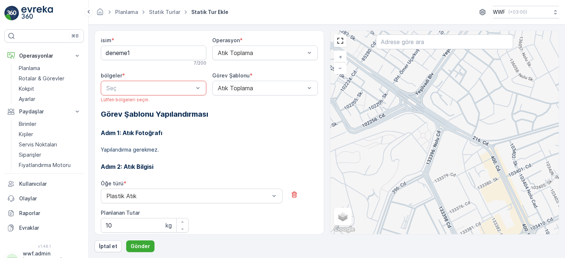
drag, startPoint x: 397, startPoint y: 90, endPoint x: 383, endPoint y: 95, distance: 14.2
click at [383, 95] on div "+ − Uydu Yol haritası Arazi Karışık Leaflet Klavye kısayolları Harita Verileri …" at bounding box center [444, 133] width 229 height 204
click at [139, 101] on div "Hiç sonuç bulunamadı" at bounding box center [153, 106] width 105 height 13
drag, startPoint x: 156, startPoint y: 145, endPoint x: 159, endPoint y: 150, distance: 5.3
click at [156, 146] on div "Adım 1: Atık Fotoğrafı Yapılandırma gerekmez." at bounding box center [209, 137] width 217 height 34
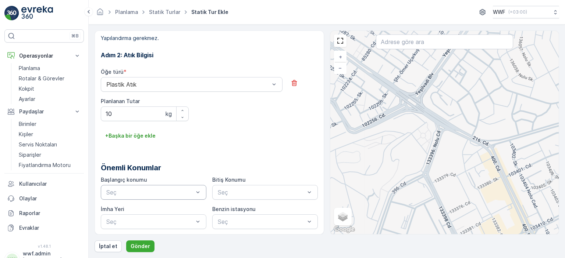
scroll to position [112, 0]
click at [223, 192] on div at bounding box center [261, 192] width 89 height 7
click at [237, 219] on div "Başlangıç konumu Seç Bitiş Konumu Use Up and Down to choose options, press Ente…" at bounding box center [209, 202] width 217 height 53
click at [229, 220] on div at bounding box center [261, 222] width 89 height 7
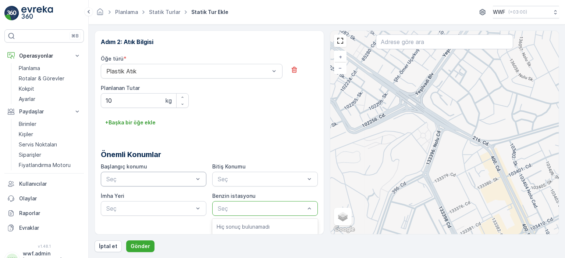
click at [227, 206] on div at bounding box center [261, 208] width 89 height 7
click at [136, 207] on div at bounding box center [149, 208] width 89 height 7
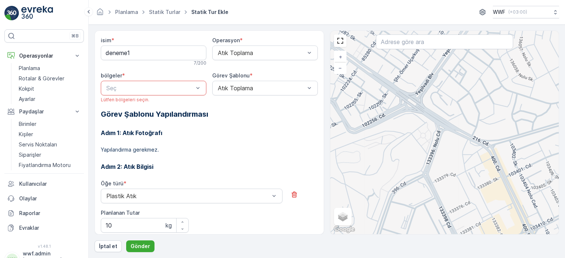
scroll to position [0, 0]
click at [229, 55] on div at bounding box center [261, 53] width 89 height 7
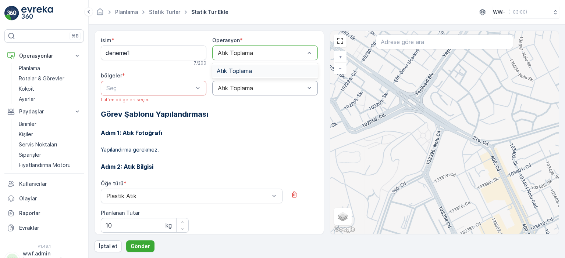
click at [228, 86] on div at bounding box center [261, 88] width 89 height 7
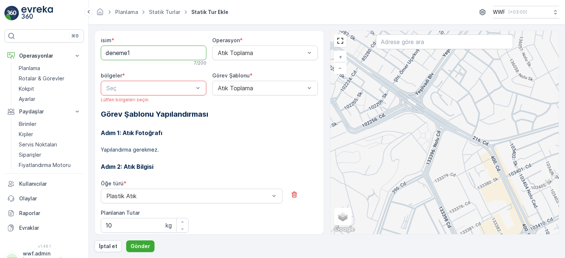
click at [151, 50] on input "deneme1" at bounding box center [153, 53] width 105 height 15
click at [126, 79] on div "bölgeler * Seç Lütfen bölgeleri seçin." at bounding box center [153, 87] width 105 height 31
click at [135, 86] on div at bounding box center [149, 88] width 89 height 7
click at [140, 250] on button "Gönder" at bounding box center [140, 247] width 28 height 12
click at [139, 248] on p "Gönder" at bounding box center [139, 246] width 19 height 7
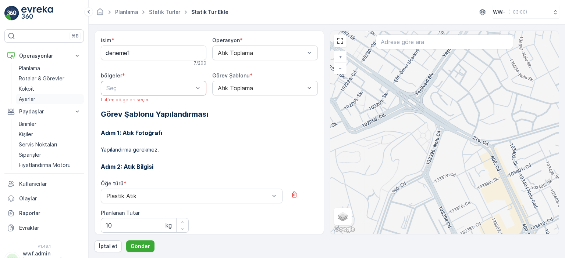
click at [47, 97] on link "Ayarlar" at bounding box center [50, 99] width 68 height 10
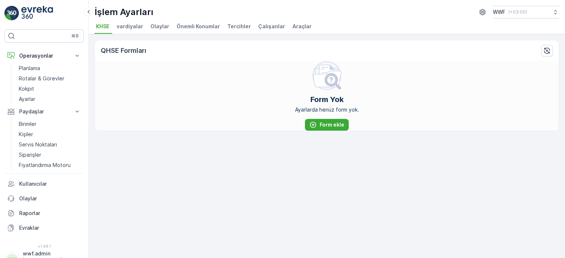
click at [273, 21] on li "Çalışanlar" at bounding box center [272, 27] width 31 height 12
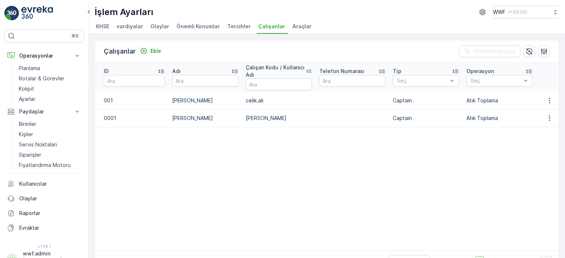
click at [243, 26] on span "Tercihler" at bounding box center [239, 26] width 24 height 7
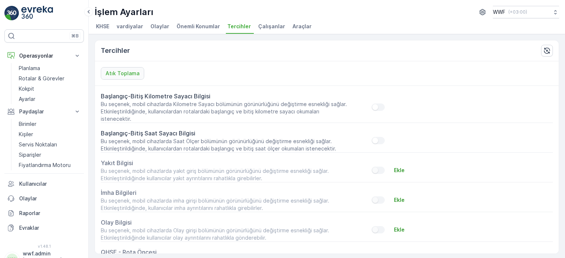
click at [207, 26] on span "Önemli Konumlar" at bounding box center [197, 26] width 43 height 7
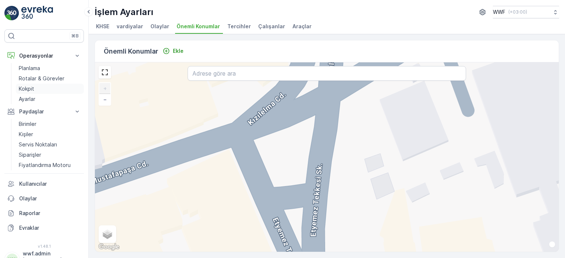
click at [29, 88] on p "Kokpit" at bounding box center [26, 88] width 15 height 7
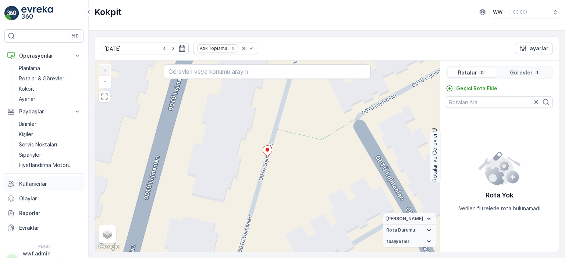
click at [32, 186] on p "Kullanıcılar" at bounding box center [50, 183] width 62 height 7
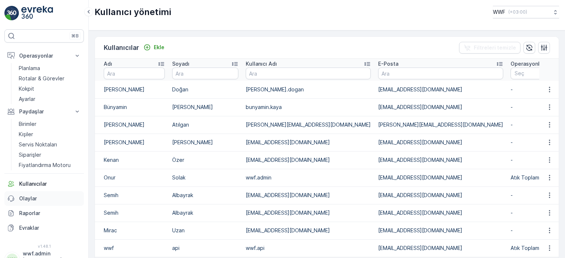
click at [32, 198] on p "Olaylar" at bounding box center [50, 198] width 62 height 7
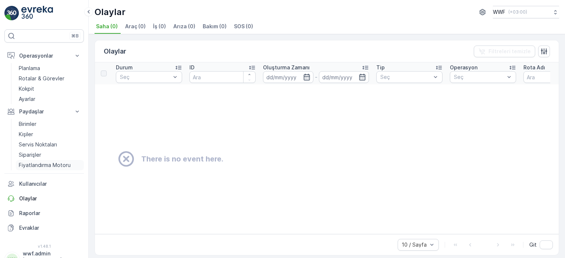
click at [40, 164] on p "Fiyatlandırma Motoru" at bounding box center [45, 165] width 52 height 7
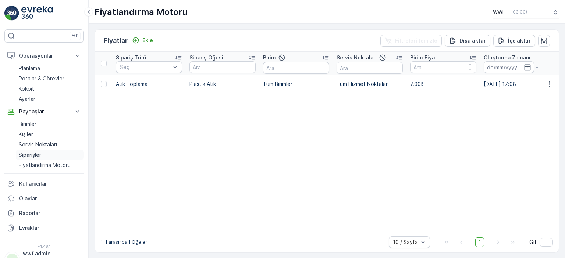
click at [37, 152] on p "Siparişler" at bounding box center [30, 154] width 22 height 7
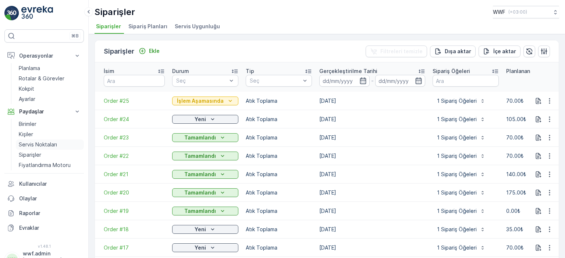
click at [40, 145] on p "Servis Noktaları" at bounding box center [38, 144] width 38 height 7
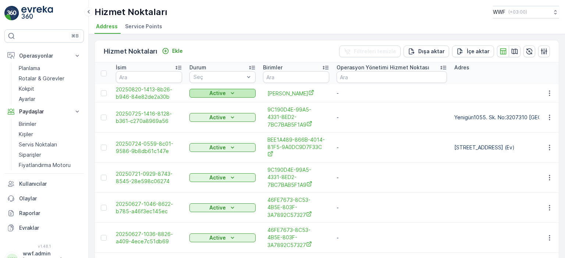
click at [243, 92] on div "Active" at bounding box center [222, 93] width 60 height 7
click at [284, 93] on span "Kenan Özer" at bounding box center [295, 94] width 57 height 8
click at [49, 74] on link "Rotalar & Görevler" at bounding box center [50, 79] width 68 height 10
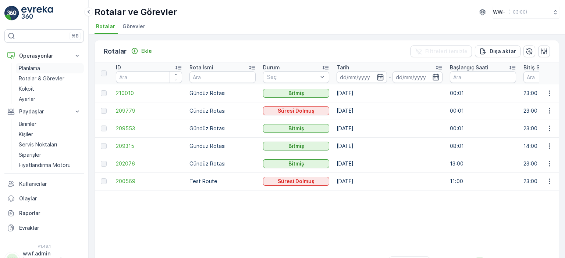
click at [54, 69] on link "Planlama" at bounding box center [50, 68] width 68 height 10
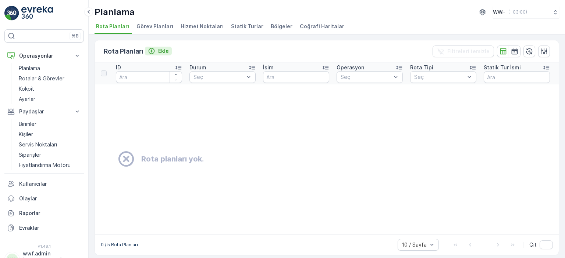
click at [153, 52] on icon "Ekle" at bounding box center [151, 50] width 7 height 7
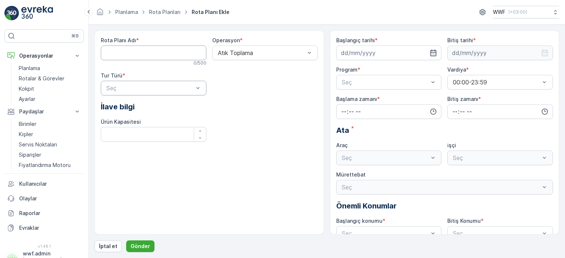
click at [153, 91] on div at bounding box center [149, 88] width 89 height 7
click at [148, 105] on div "Statik" at bounding box center [153, 106] width 97 height 7
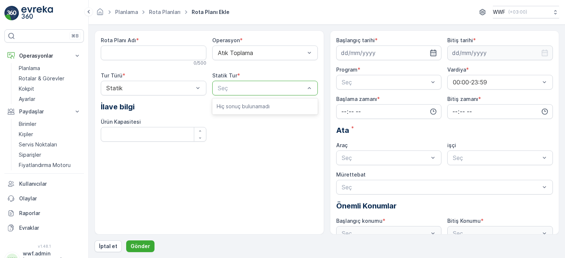
click at [230, 83] on div "Seç" at bounding box center [264, 88] width 105 height 15
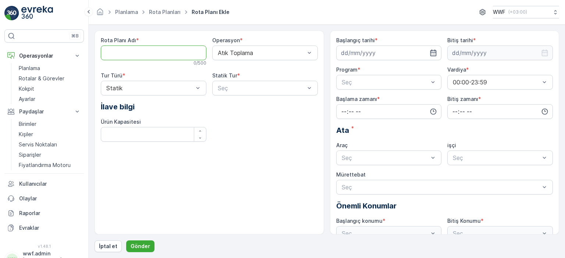
click at [178, 54] on Adı "Rota Planı Adı" at bounding box center [153, 53] width 105 height 15
type Adı "deneme1"
click at [378, 148] on div "Araç" at bounding box center [388, 145] width 105 height 7
click at [373, 158] on div at bounding box center [385, 158] width 89 height 7
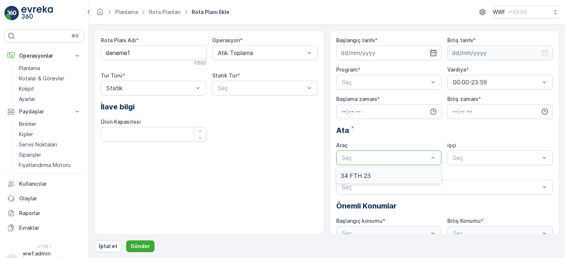
click at [364, 173] on span "34 FTH 23" at bounding box center [355, 176] width 30 height 7
click at [494, 163] on div "Seç" at bounding box center [499, 158] width 105 height 15
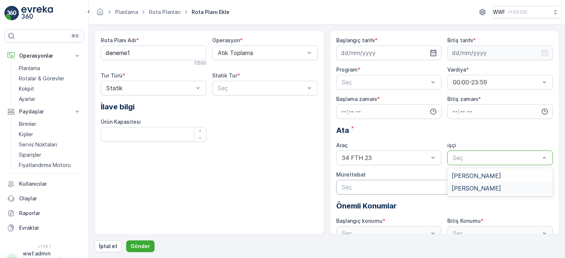
click at [470, 186] on span "[PERSON_NAME]" at bounding box center [475, 188] width 49 height 7
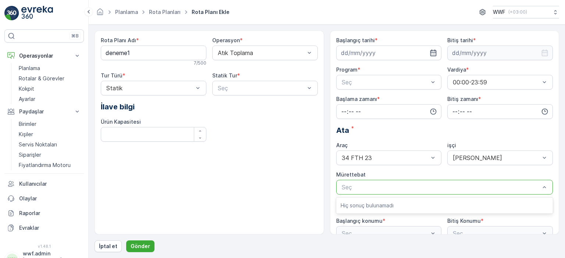
click at [450, 186] on div at bounding box center [441, 187] width 200 height 7
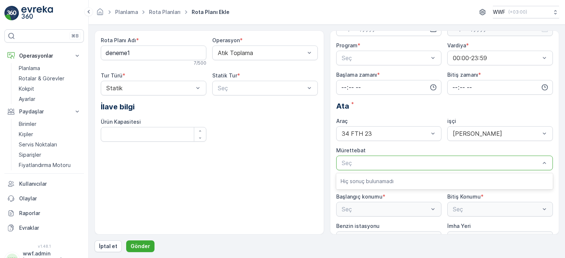
scroll to position [41, 0]
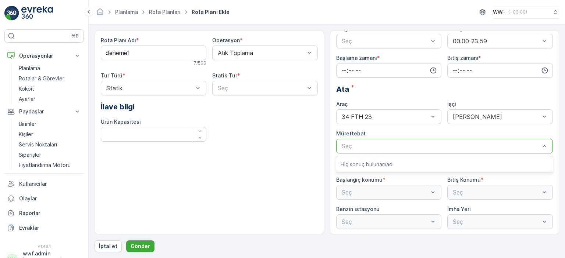
click at [262, 168] on div "Rota Planı Adı * deneme1 7 / 500 Operasyon * Atık Toplama Tur Türü * Statik Sta…" at bounding box center [208, 133] width 229 height 204
click at [41, 66] on link "Planlama" at bounding box center [50, 68] width 68 height 10
click at [32, 78] on p "Rotalar & Görevler" at bounding box center [42, 78] width 46 height 7
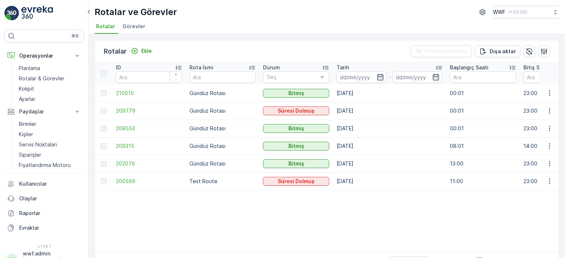
click at [139, 28] on span "Görevler" at bounding box center [133, 26] width 23 height 7
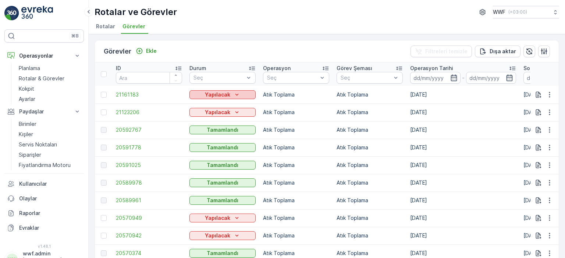
click at [253, 93] on button "Yapılacak" at bounding box center [222, 94] width 66 height 9
click at [217, 107] on div "Yapılıyor" at bounding box center [208, 105] width 35 height 10
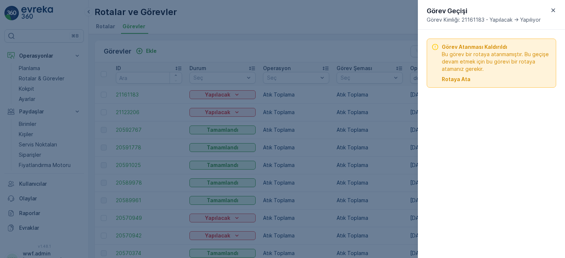
click at [452, 79] on p "Rotaya Ata" at bounding box center [455, 79] width 29 height 7
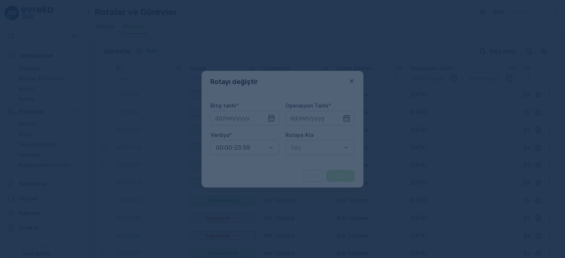
type input "[DATE]"
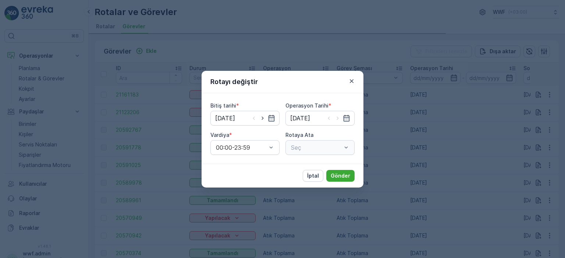
click at [318, 147] on div "Seç" at bounding box center [319, 147] width 69 height 15
click at [315, 149] on div at bounding box center [316, 147] width 52 height 7
click at [316, 147] on div at bounding box center [316, 147] width 52 height 7
type input "g"
click at [279, 42] on div "Rotayı değiştir Bitiş tarihi * 22.08.2025 Operasyon Tarihi * 22.08.2025 Vardiya…" at bounding box center [282, 129] width 565 height 258
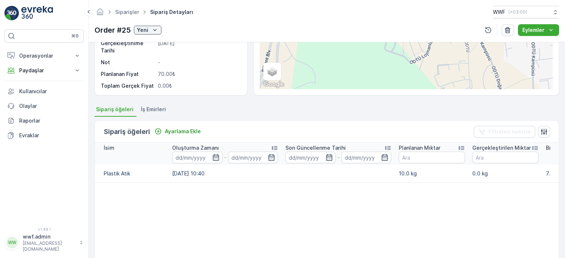
scroll to position [110, 0]
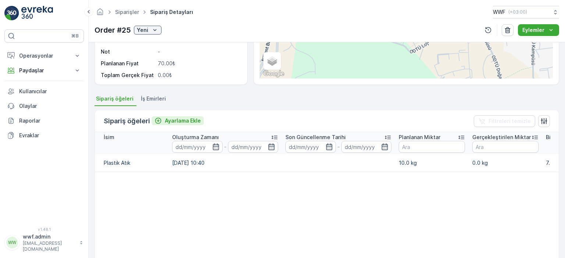
click at [157, 119] on icon "Ayarlama Ekle" at bounding box center [158, 121] width 6 height 6
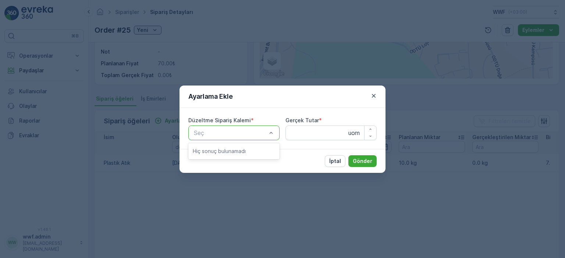
click at [218, 132] on div at bounding box center [230, 133] width 74 height 7
click at [222, 133] on div at bounding box center [230, 133] width 74 height 7
click at [235, 133] on div at bounding box center [230, 133] width 74 height 7
click at [238, 135] on div at bounding box center [230, 133] width 74 height 7
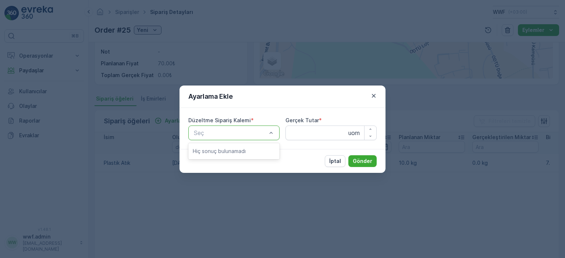
click at [234, 150] on p "Hiç sonuç bulunamadı" at bounding box center [234, 151] width 82 height 7
click at [375, 93] on icon "button" at bounding box center [373, 95] width 7 height 7
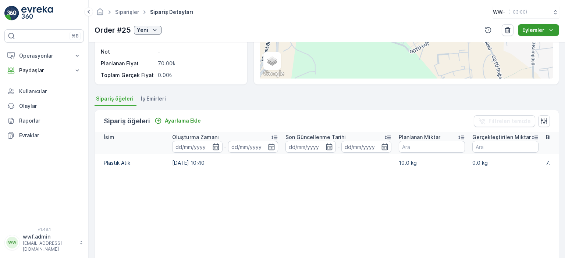
click at [542, 31] on p "Eylemler" at bounding box center [533, 29] width 22 height 7
click at [531, 43] on span "Bağlantı İş Emri" at bounding box center [540, 43] width 36 height 7
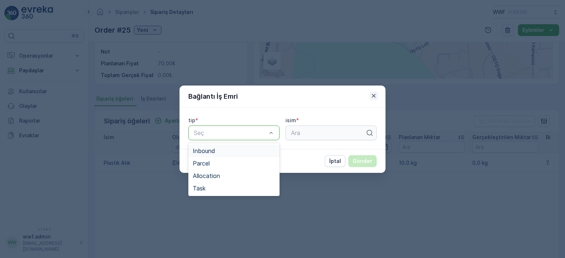
click at [370, 97] on icon "button" at bounding box center [373, 95] width 7 height 7
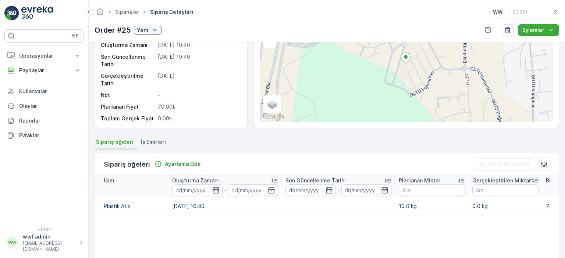
scroll to position [0, 0]
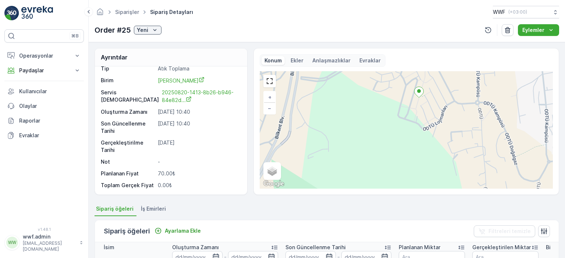
click at [294, 57] on p "Ekler" at bounding box center [296, 60] width 13 height 7
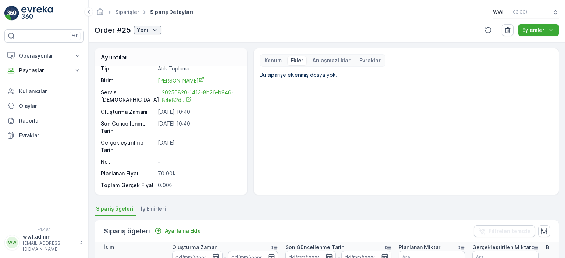
click at [319, 63] on p "Anlaşmazlıklar" at bounding box center [331, 60] width 38 height 7
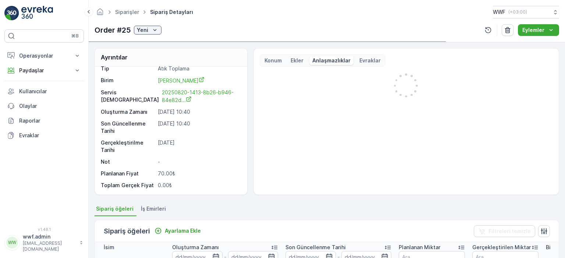
click at [369, 61] on p "Evraklar" at bounding box center [369, 60] width 21 height 7
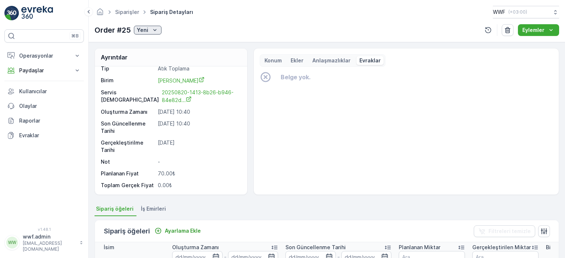
click at [152, 29] on icon "Yeni" at bounding box center [154, 29] width 7 height 7
click at [147, 59] on span "Yeni" at bounding box center [143, 61] width 10 height 7
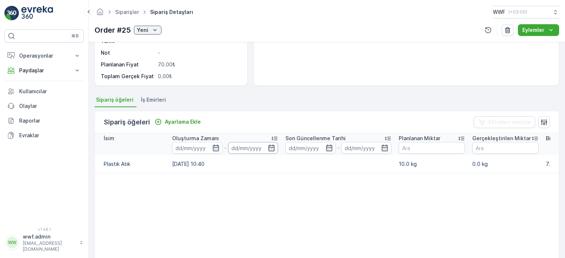
scroll to position [110, 0]
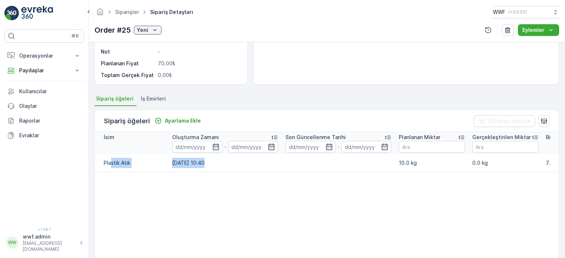
drag, startPoint x: 204, startPoint y: 159, endPoint x: 110, endPoint y: 154, distance: 94.6
click at [110, 154] on tr "Plastik Atık 22.08.2025 10:40 10.0 kg 0.0 kg 7.00₺ 0.00₺" at bounding box center [396, 163] width 603 height 18
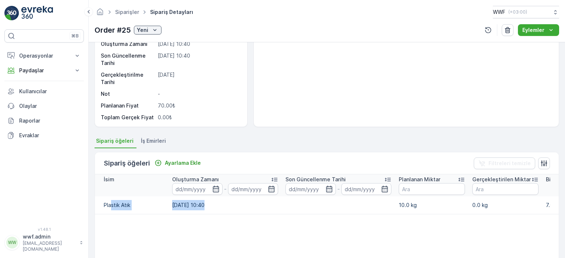
scroll to position [37, 0]
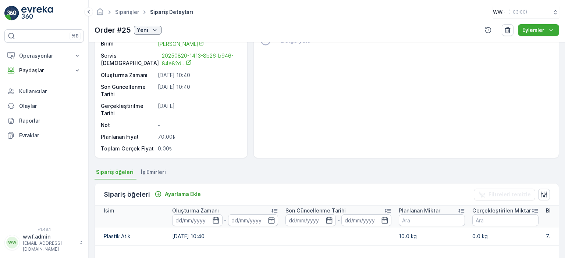
click at [148, 179] on li "İş Emirleri" at bounding box center [153, 173] width 29 height 12
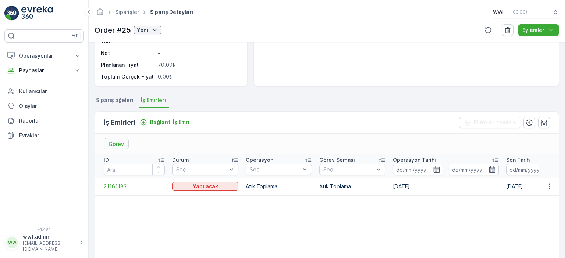
scroll to position [110, 0]
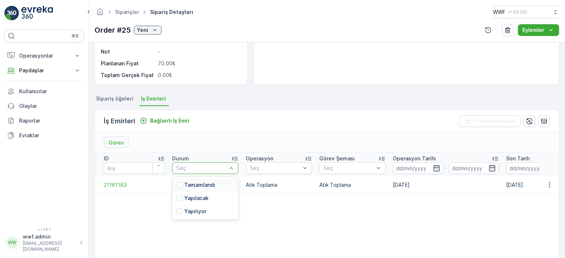
click at [207, 166] on div at bounding box center [201, 168] width 52 height 6
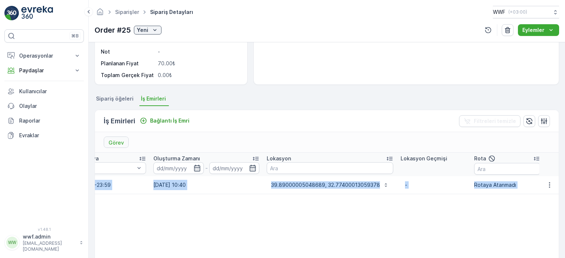
scroll to position [0, 617]
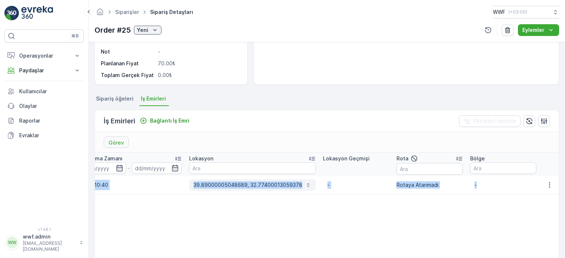
drag, startPoint x: 284, startPoint y: 186, endPoint x: 293, endPoint y: 184, distance: 9.4
click at [183, 181] on tr "21161183 Yapılacak Atık Toplama Atık Toplama 22.08.2025 22.08.2025 00:00-23:59 …" at bounding box center [18, 185] width 1081 height 18
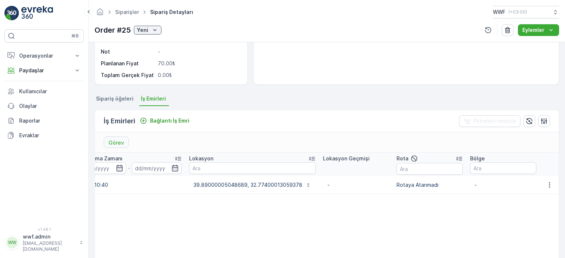
drag, startPoint x: 376, startPoint y: 204, endPoint x: 394, endPoint y: 200, distance: 18.2
click at [377, 204] on table "ID Durum Seç Operasyon Seç Görev Şeması Seç Operasyon Tarihi - Son Tarih - Vard…" at bounding box center [18, 243] width 1081 height 180
click at [426, 186] on p "Rotaya Atanmadı" at bounding box center [429, 185] width 66 height 7
drag, startPoint x: 263, startPoint y: 186, endPoint x: 55, endPoint y: 183, distance: 207.7
click at [55, 183] on div "⌘B Operasyonlar Planlama Rotalar & Görevler Kokpit Ayarlar Paydaşlar Birimler K…" at bounding box center [282, 129] width 565 height 258
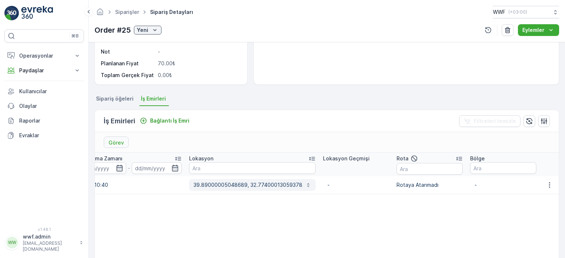
drag, startPoint x: 234, startPoint y: 191, endPoint x: 276, endPoint y: 187, distance: 42.4
click at [234, 191] on td "39.89000005048689, 32.77400013059378" at bounding box center [252, 185] width 134 height 18
click at [386, 183] on td "-" at bounding box center [356, 185] width 74 height 18
click at [548, 183] on icon "button" at bounding box center [548, 185] width 7 height 7
click at [443, 212] on table "ID Durum Seç Operasyon Seç Görev Şeması Seç Operasyon Tarihi - Son Tarih - Vard…" at bounding box center [18, 243] width 1081 height 180
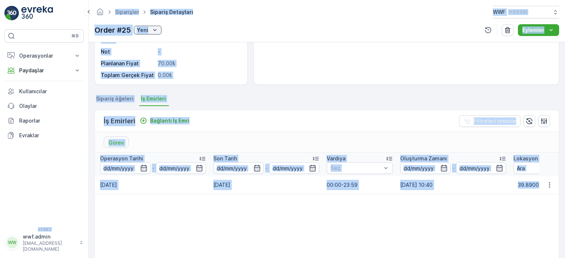
scroll to position [0, 0]
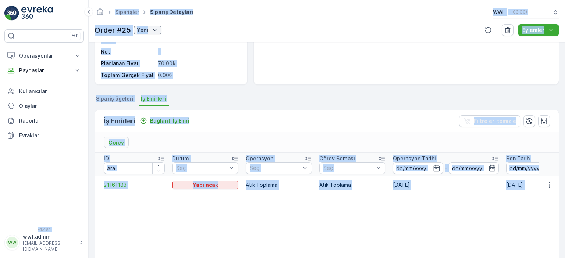
drag, startPoint x: 479, startPoint y: 185, endPoint x: 140, endPoint y: 201, distance: 339.6
click at [49, 180] on div "⌘B Operasyonlar Planlama Rotalar & Görevler Kokpit Ayarlar Paydaşlar Birimler K…" at bounding box center [282, 129] width 565 height 258
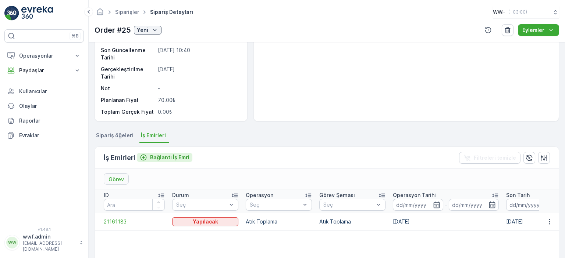
click at [165, 160] on p "Bağlantı İş Emri" at bounding box center [169, 157] width 39 height 7
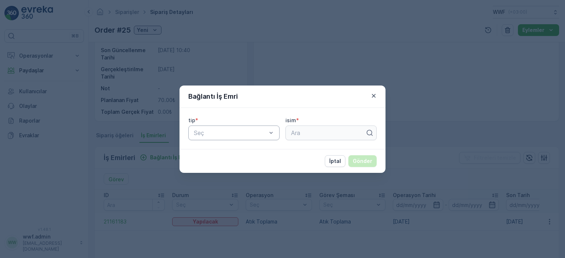
click at [253, 131] on div at bounding box center [230, 133] width 74 height 7
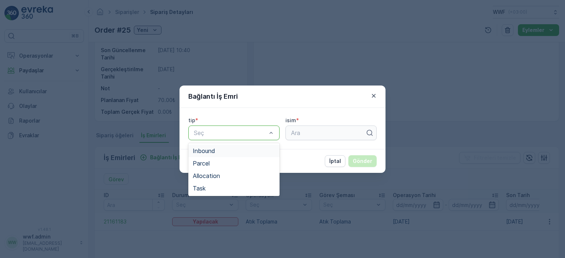
click at [217, 151] on div "Inbound" at bounding box center [234, 151] width 82 height 7
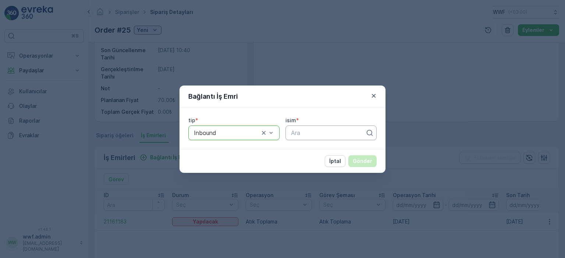
click at [315, 133] on div at bounding box center [328, 133] width 76 height 7
type input "ö"
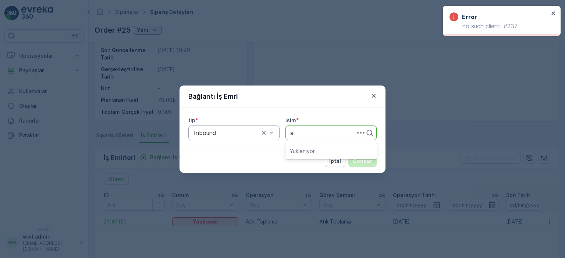
type input "ali"
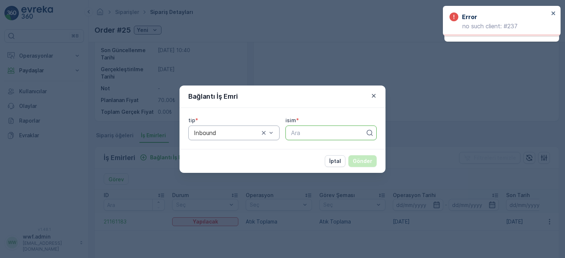
drag, startPoint x: 316, startPoint y: 129, endPoint x: 257, endPoint y: 131, distance: 58.9
click at [257, 131] on div "tip * Inbound isim * Ara" at bounding box center [282, 129] width 188 height 24
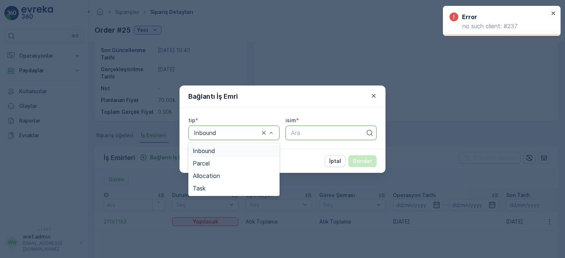
click at [237, 130] on div at bounding box center [226, 133] width 67 height 7
click at [216, 173] on span "Allocation" at bounding box center [206, 176] width 27 height 7
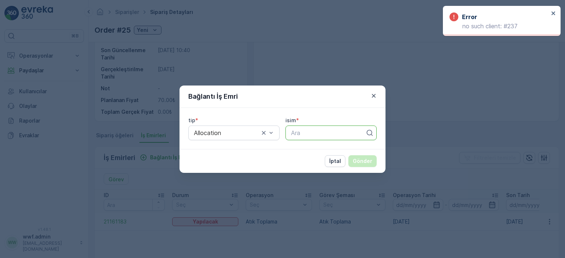
click at [307, 136] on p "Ara" at bounding box center [328, 133] width 74 height 9
type input "a"
click at [372, 94] on icon "button" at bounding box center [374, 96] width 4 height 4
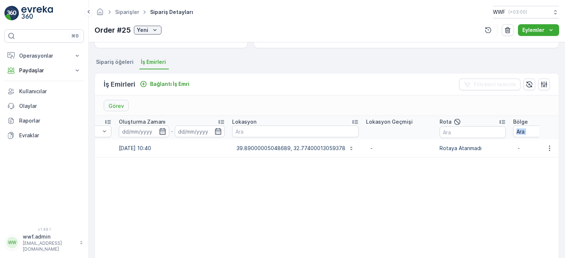
scroll to position [0, 617]
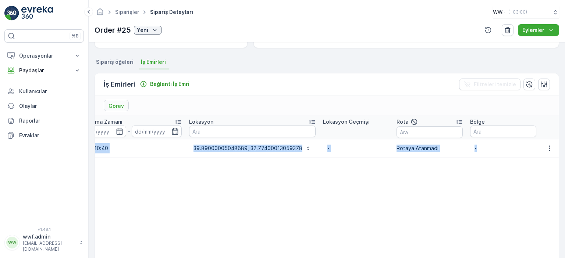
drag, startPoint x: 385, startPoint y: 147, endPoint x: 466, endPoint y: 152, distance: 81.0
click at [476, 145] on tr "21161183 Yapılacak Atık Toplama Atık Toplama 22.08.2025 22.08.2025 00:00-23:59 …" at bounding box center [18, 149] width 1081 height 18
click at [459, 157] on table "ID Durum Seç Operasyon Seç Görev Şeması Seç Operasyon Tarihi - Son Tarih - Vard…" at bounding box center [18, 206] width 1081 height 180
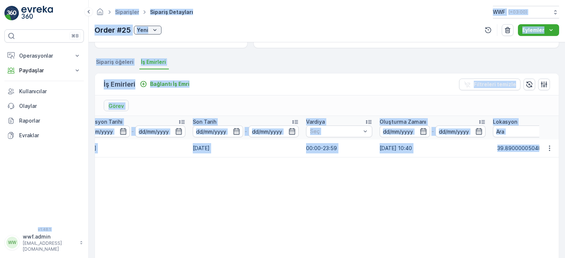
scroll to position [0, 0]
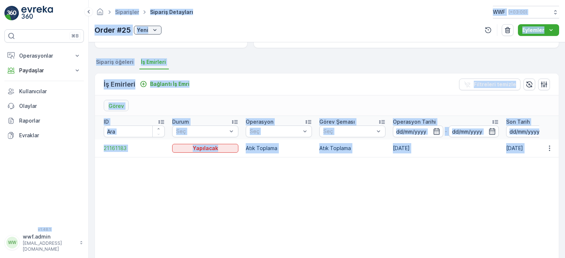
drag, startPoint x: 201, startPoint y: 194, endPoint x: 81, endPoint y: 151, distance: 127.9
click at [65, 147] on div "⌘B Operasyonlar Planlama Rotalar & Görevler Kokpit Ayarlar Paydaşlar Birimler K…" at bounding box center [282, 129] width 565 height 258
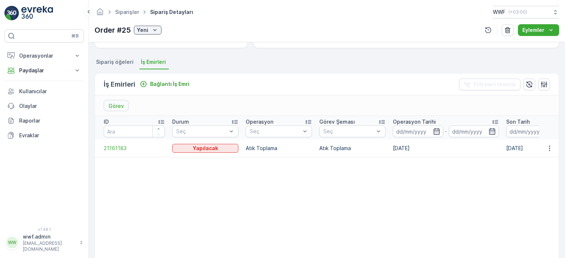
click at [202, 131] on div at bounding box center [201, 132] width 52 height 6
click at [137, 129] on input "number" at bounding box center [134, 132] width 61 height 12
click at [115, 153] on td "21161183" at bounding box center [132, 149] width 74 height 18
click at [116, 150] on span "21161183" at bounding box center [134, 148] width 61 height 7
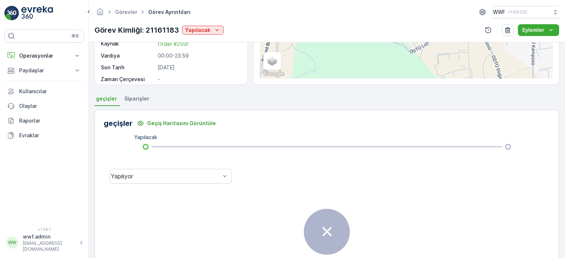
scroll to position [167, 0]
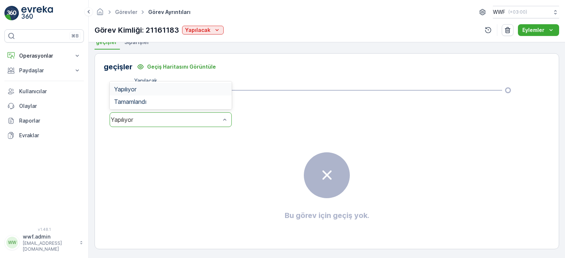
click at [179, 122] on div "Yapılıyor" at bounding box center [166, 120] width 110 height 7
click at [151, 152] on div "Bu görev için geçiş yok." at bounding box center [327, 187] width 446 height 110
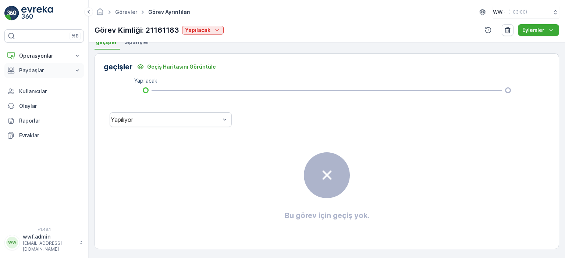
click at [34, 69] on p "Paydaşlar" at bounding box center [44, 70] width 50 height 7
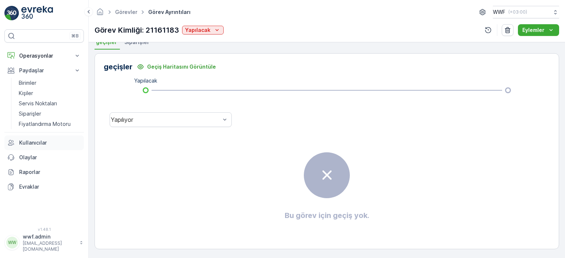
click at [30, 144] on p "Kullanıcılar" at bounding box center [50, 142] width 62 height 7
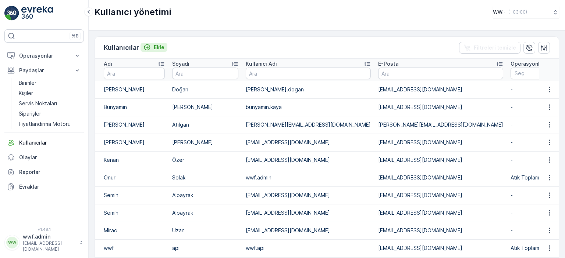
click at [156, 47] on p "Ekle" at bounding box center [159, 47] width 11 height 7
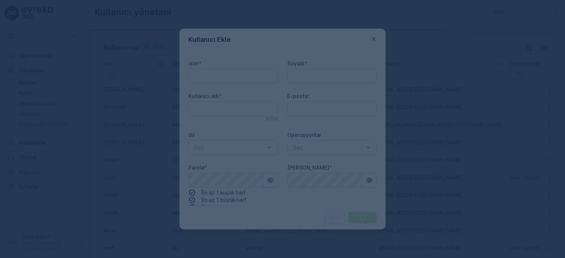
type adı "wwf.admin"
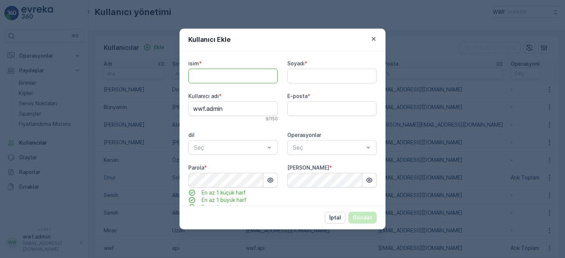
click at [232, 74] on input "isim" at bounding box center [232, 76] width 89 height 15
click at [375, 38] on icon "button" at bounding box center [374, 39] width 4 height 4
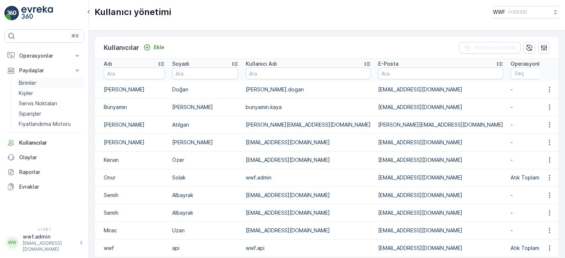
click at [35, 82] on p "Birimler" at bounding box center [28, 82] width 18 height 7
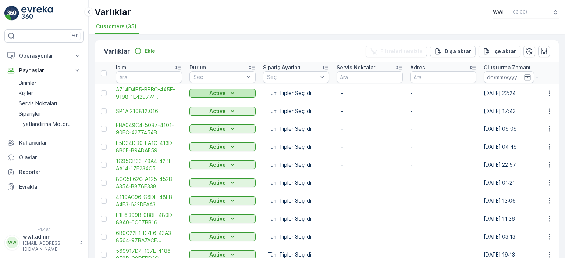
click at [229, 95] on icon "Active" at bounding box center [232, 93] width 7 height 7
click at [230, 95] on icon "Active" at bounding box center [232, 93] width 7 height 7
click at [34, 92] on link "Kişiler" at bounding box center [50, 93] width 68 height 10
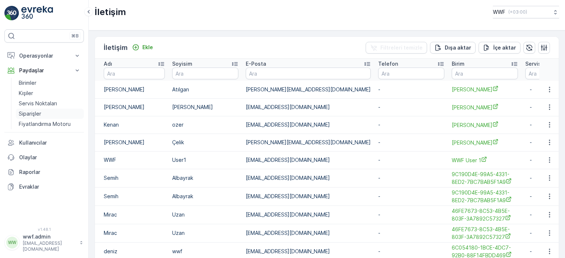
click at [32, 114] on p "Siparişler" at bounding box center [30, 113] width 22 height 7
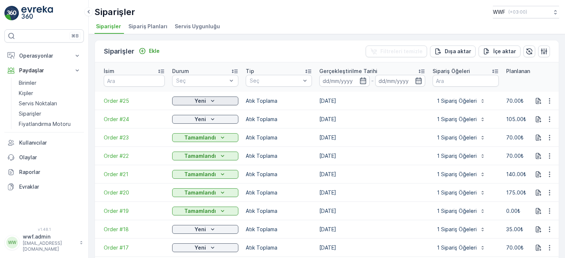
click at [204, 97] on p "Yeni" at bounding box center [199, 100] width 11 height 7
click at [332, 92] on td "[DATE]" at bounding box center [371, 101] width 113 height 18
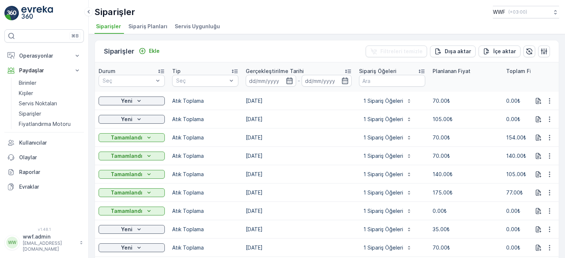
drag, startPoint x: 364, startPoint y: 94, endPoint x: 564, endPoint y: 93, distance: 200.0
click at [564, 93] on div "Siparişler Ekle Filtreleri temizle Dışa aktar İçe aktar İsim Durum Seç Tip Seç …" at bounding box center [327, 146] width 476 height 224
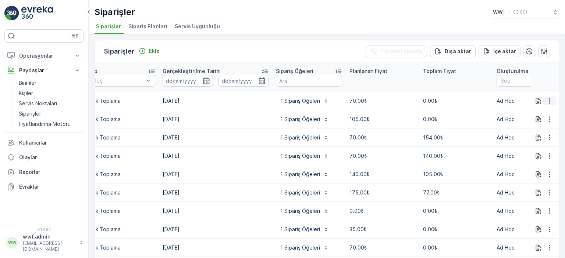
click at [548, 97] on icon "button" at bounding box center [548, 100] width 7 height 7
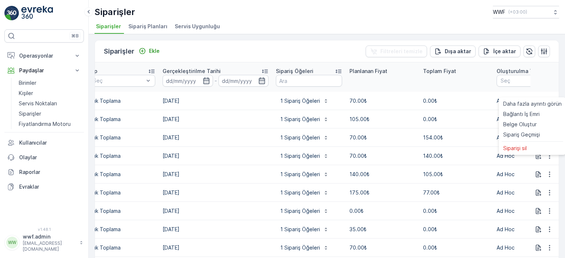
click at [484, 101] on td "0.00₺" at bounding box center [456, 101] width 74 height 18
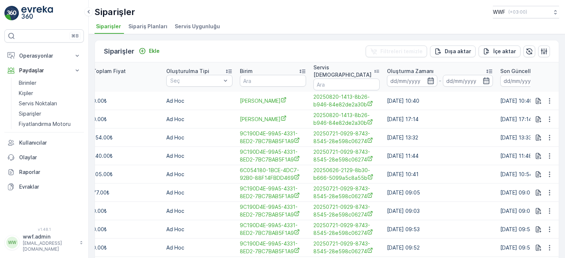
scroll to position [0, 568]
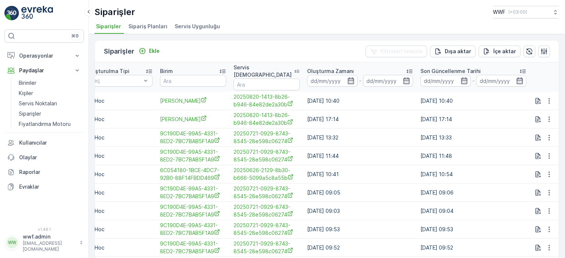
drag, startPoint x: 475, startPoint y: 89, endPoint x: 495, endPoint y: 93, distance: 20.6
click at [495, 93] on tr "Order #25 Yeni Atık Toplama 22.08.2025 1 Sipariş Öğeleri 70.00₺ 0.00₺ Ad Hoc Ke…" at bounding box center [43, 101] width 1030 height 18
click at [494, 93] on td "22.08.2025 10:40" at bounding box center [472, 101] width 113 height 18
click at [480, 92] on td "22.08.2025 10:40" at bounding box center [472, 101] width 113 height 18
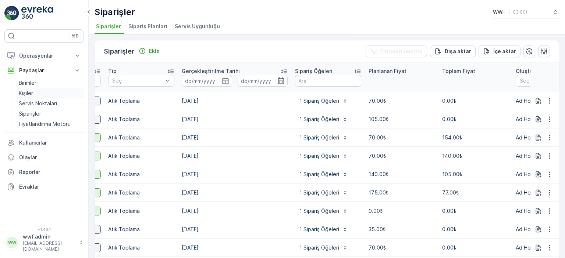
scroll to position [0, 0]
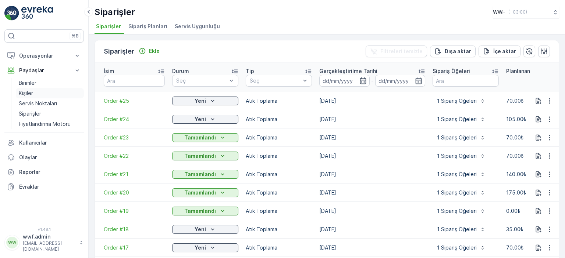
drag, startPoint x: 479, startPoint y: 93, endPoint x: 83, endPoint y: 91, distance: 396.6
click at [72, 89] on div "⌘B Operasyonlar Planlama Rotalar & Görevler Kokpit Ayarlar Paydaşlar Birimler K…" at bounding box center [282, 129] width 565 height 258
click at [144, 97] on span "Order #25" at bounding box center [134, 100] width 61 height 7
click at [190, 97] on button "Yeni" at bounding box center [205, 101] width 66 height 9
drag, startPoint x: 189, startPoint y: 106, endPoint x: 186, endPoint y: 125, distance: 18.6
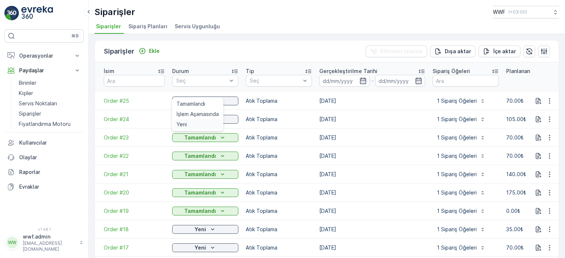
click at [186, 125] on ul "Tamamlandı İşlem Aşamasında Yeni" at bounding box center [197, 114] width 51 height 34
click at [186, 125] on span "Yeni" at bounding box center [181, 124] width 10 height 7
click at [204, 97] on p "Yeni" at bounding box center [199, 100] width 11 height 7
click at [200, 113] on span "İşlem Aşamasında" at bounding box center [197, 114] width 42 height 7
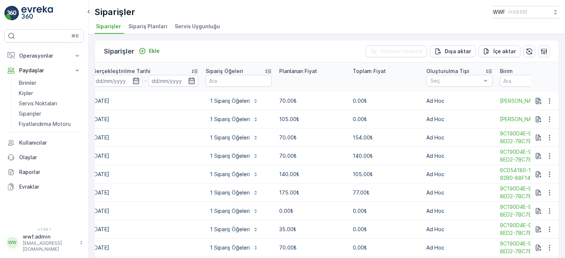
drag, startPoint x: 381, startPoint y: 96, endPoint x: 534, endPoint y: 94, distance: 152.9
click at [553, 93] on tr "Order #25 İşlem Aşamasında Atık Toplama 22.08.2025 1 Sipariş Öğeleri 70.00₺ 0.0…" at bounding box center [383, 101] width 1030 height 18
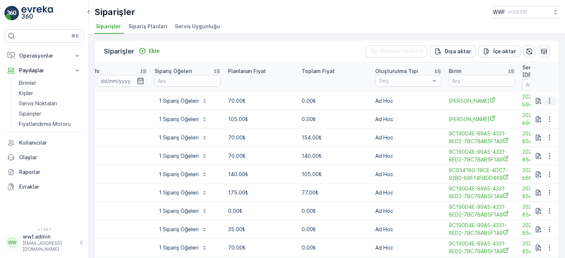
click at [549, 97] on icon "button" at bounding box center [548, 100] width 7 height 7
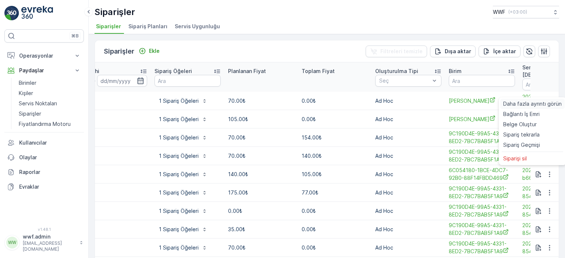
click at [542, 104] on span "Daha fazla ayrıntı görün" at bounding box center [532, 103] width 58 height 7
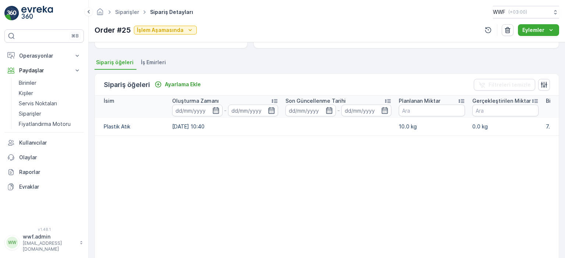
scroll to position [147, 0]
click at [336, 128] on td at bounding box center [338, 127] width 113 height 18
click at [163, 83] on div "Ayarlama Ekle" at bounding box center [177, 83] width 46 height 7
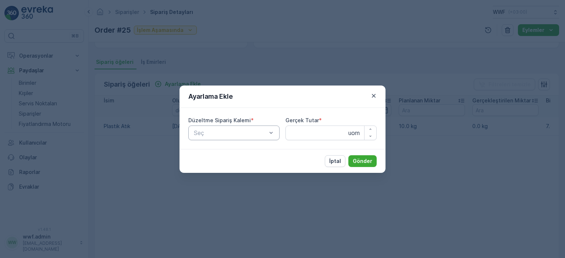
click at [234, 130] on div at bounding box center [230, 133] width 74 height 7
click at [233, 133] on div at bounding box center [230, 133] width 74 height 7
click at [375, 93] on icon "button" at bounding box center [373, 95] width 7 height 7
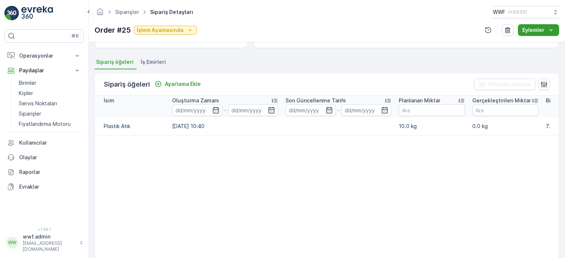
click at [539, 29] on p "Eylemler" at bounding box center [533, 29] width 22 height 7
click at [540, 55] on span "Belge Oluştur" at bounding box center [538, 53] width 33 height 7
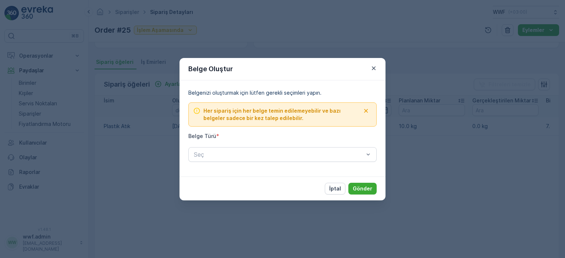
click at [310, 163] on div "Belgenizi oluşturmak için lütfen gerekli seçimleri yapın. Her sipariş için her …" at bounding box center [282, 128] width 188 height 79
click at [311, 159] on div "Seç" at bounding box center [282, 154] width 188 height 15
click at [371, 67] on icon "button" at bounding box center [373, 68] width 7 height 7
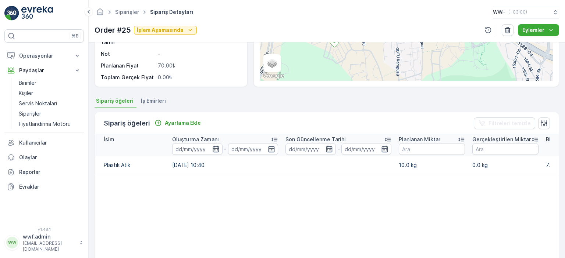
scroll to position [74, 0]
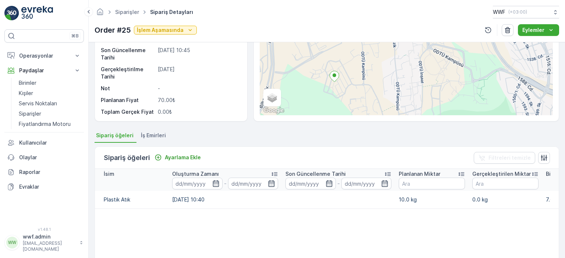
click at [148, 133] on span "İş Emirleri" at bounding box center [153, 135] width 25 height 7
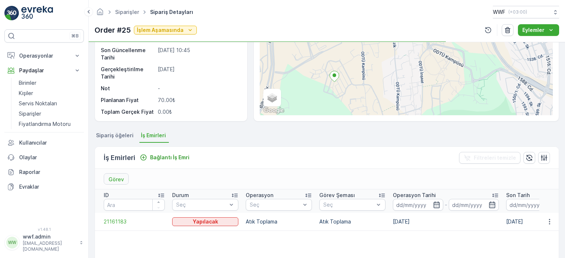
scroll to position [147, 0]
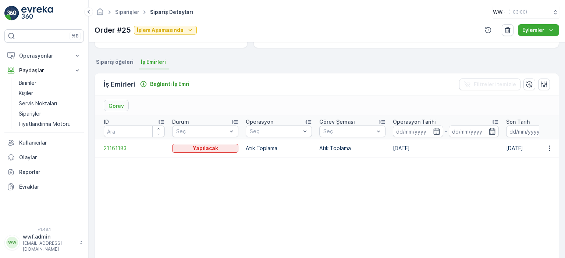
click at [119, 104] on p "Görev" at bounding box center [115, 106] width 15 height 7
click at [118, 107] on p "Görev" at bounding box center [115, 106] width 15 height 7
click at [151, 83] on p "Bağlantı İş Emri" at bounding box center [169, 83] width 39 height 7
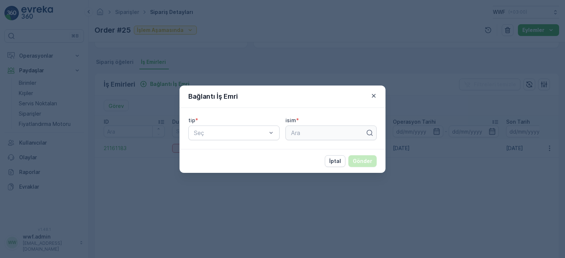
click at [211, 125] on div "tip * Seç" at bounding box center [233, 129] width 91 height 24
click at [211, 133] on div at bounding box center [230, 133] width 74 height 7
click at [332, 159] on p "İptal" at bounding box center [335, 161] width 12 height 7
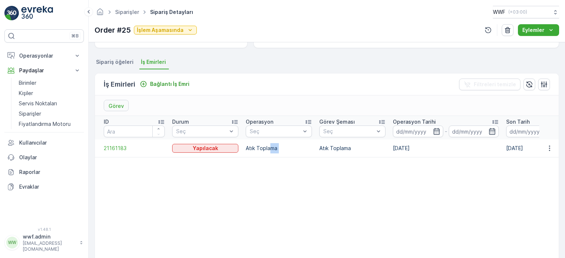
drag, startPoint x: 276, startPoint y: 148, endPoint x: 259, endPoint y: 148, distance: 17.6
click at [115, 146] on span "21161183" at bounding box center [134, 148] width 61 height 7
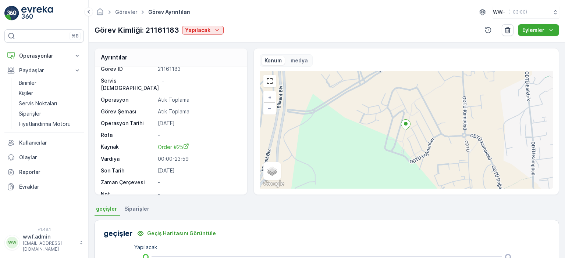
scroll to position [8, 0]
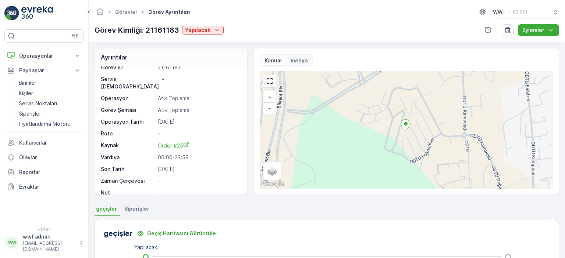
click at [170, 143] on span "Order #25" at bounding box center [173, 146] width 31 height 6
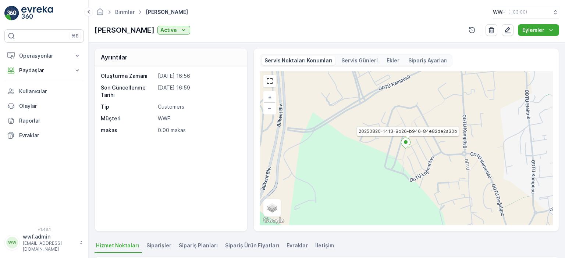
click at [413, 134] on div "20250820-1413-8b26-b946-84e82de2a30b + − Uydu Yol haritası Arazi Karışık Leafle…" at bounding box center [405, 148] width 293 height 154
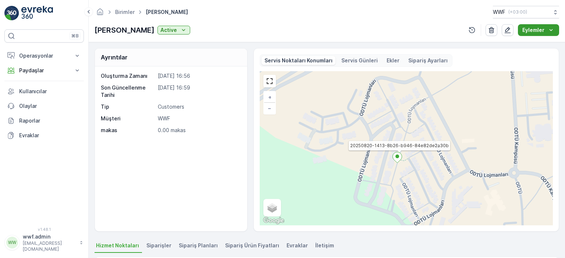
click at [544, 29] on div "Eylemler" at bounding box center [538, 29] width 32 height 7
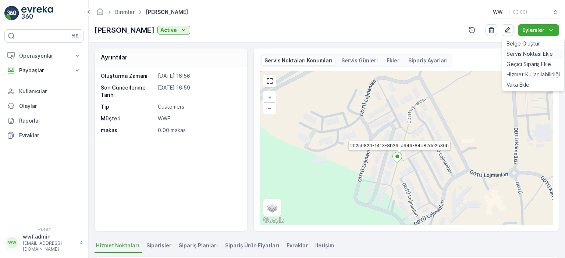
click at [536, 53] on span "Servis Noktası Ekle" at bounding box center [529, 53] width 46 height 7
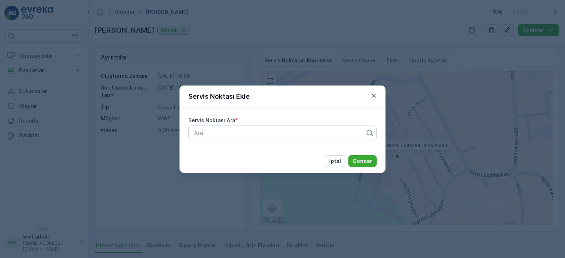
click at [265, 141] on div "Servis Noktası Ara * Ara" at bounding box center [282, 128] width 206 height 41
type input "ata"
click at [337, 162] on p "İptal" at bounding box center [335, 161] width 12 height 7
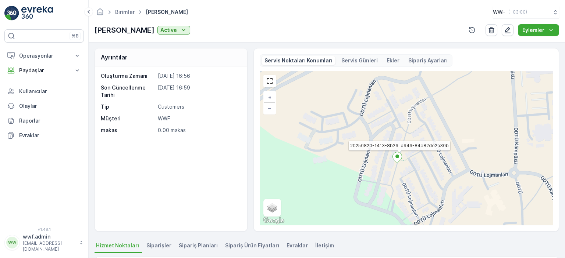
click at [351, 61] on p "Servis Günleri" at bounding box center [359, 60] width 36 height 7
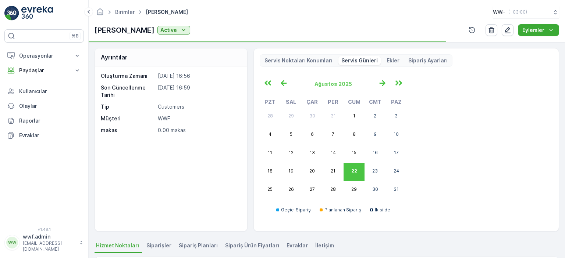
click at [397, 57] on div "Servis Noktaları Konumları Servis Günleri Ekler Sipariş Ayarları" at bounding box center [355, 60] width 193 height 12
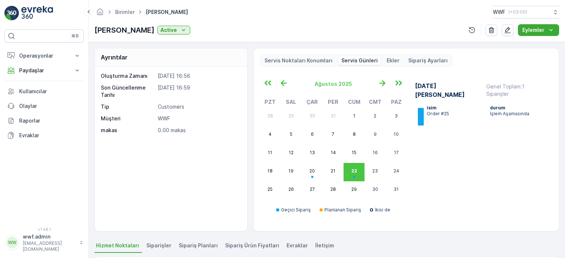
click at [426, 57] on p "Sipariş Ayarları" at bounding box center [427, 60] width 39 height 7
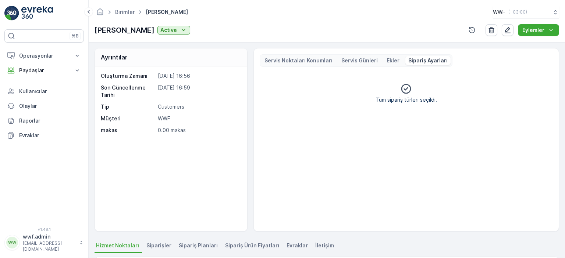
click at [298, 59] on p "Servis Noktaları Konumları" at bounding box center [298, 60] width 68 height 7
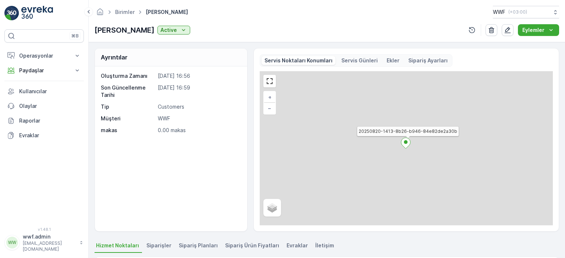
click at [150, 25] on div "Kenan Özer Active" at bounding box center [142, 30] width 96 height 11
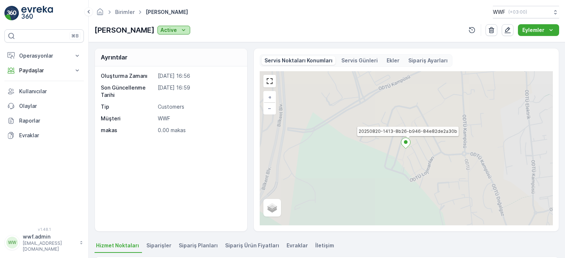
click at [160, 28] on p "Active" at bounding box center [168, 29] width 17 height 7
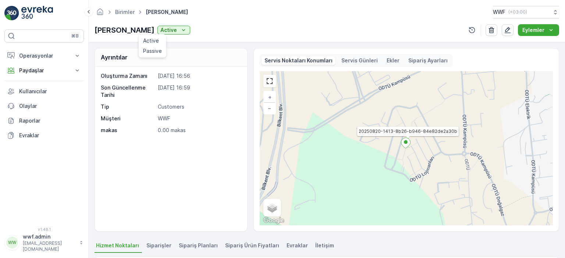
click at [129, 176] on div "Oluşturma Zamanı 07.08.2025 16:56 Son Güncellenme Tarihi 07.08.2025 16:59 Tip C…" at bounding box center [171, 149] width 152 height 165
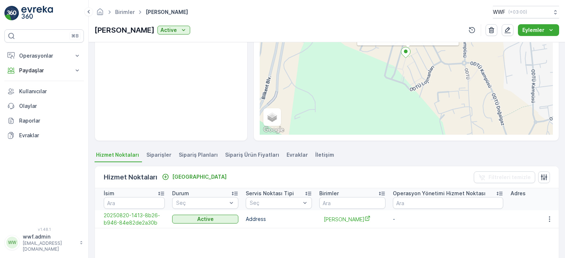
scroll to position [147, 0]
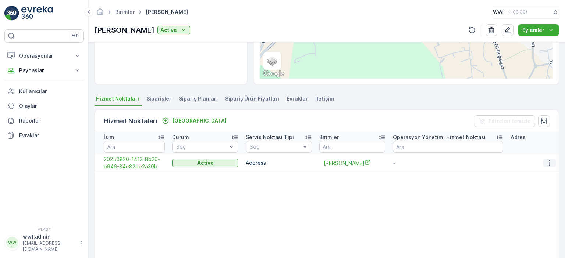
click at [548, 160] on icon "button" at bounding box center [548, 163] width 7 height 7
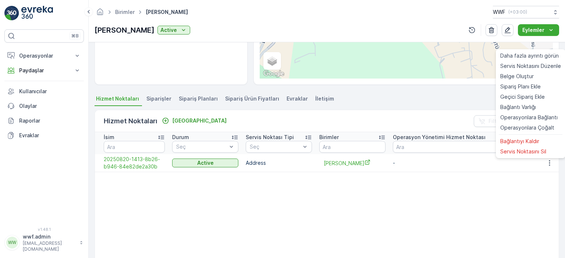
click at [348, 213] on table "İsim Durum Seç Servis Noktası Tipi Seç Birimler Operasyon Yönetimi Hizmet Nokta…" at bounding box center [421, 221] width 652 height 179
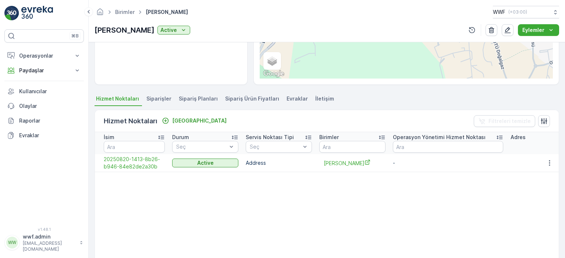
click at [266, 153] on th "Servis Noktası Tipi Seç" at bounding box center [279, 143] width 74 height 22
click at [259, 165] on td "Address" at bounding box center [279, 163] width 74 height 18
click at [159, 95] on span "Siparişler" at bounding box center [158, 98] width 25 height 7
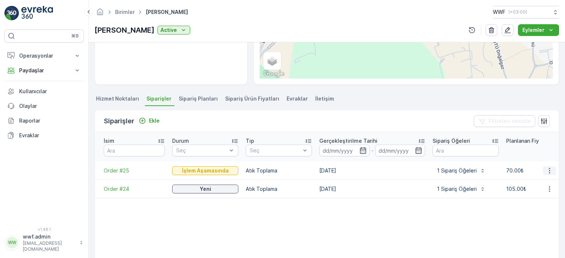
click at [542, 166] on button "button" at bounding box center [548, 170] width 13 height 9
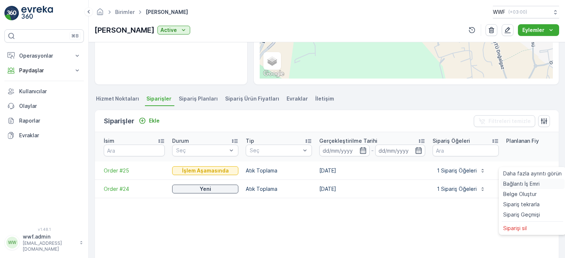
click at [532, 184] on span "Bağlantı İş Emri" at bounding box center [521, 183] width 36 height 7
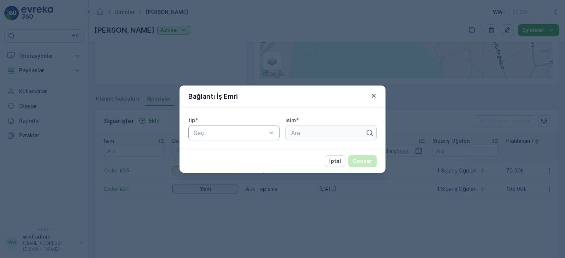
click at [254, 133] on div at bounding box center [230, 133] width 74 height 7
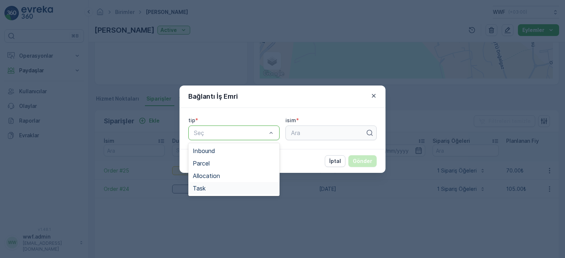
click at [205, 188] on div "Task" at bounding box center [234, 188] width 82 height 7
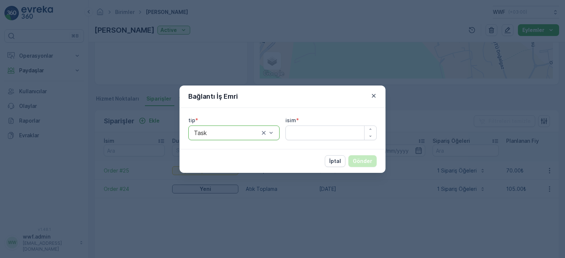
click at [234, 131] on div at bounding box center [226, 133] width 67 height 7
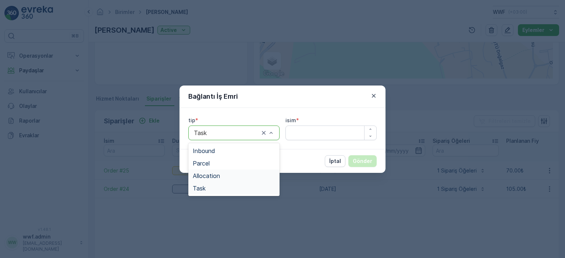
click at [215, 175] on span "Allocation" at bounding box center [206, 176] width 27 height 7
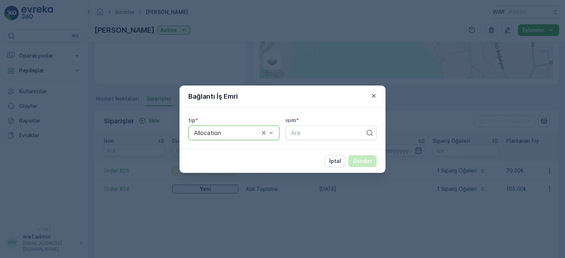
click at [339, 163] on p "İptal" at bounding box center [335, 161] width 12 height 7
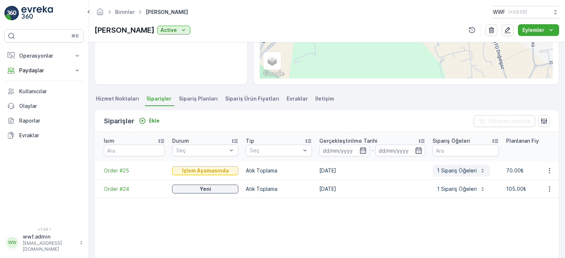
click at [445, 167] on p "1 Sipariş Öğeleri" at bounding box center [457, 170] width 40 height 7
click at [534, 163] on td "70.00₺" at bounding box center [539, 171] width 74 height 18
click at [549, 167] on icon "button" at bounding box center [548, 170] width 7 height 7
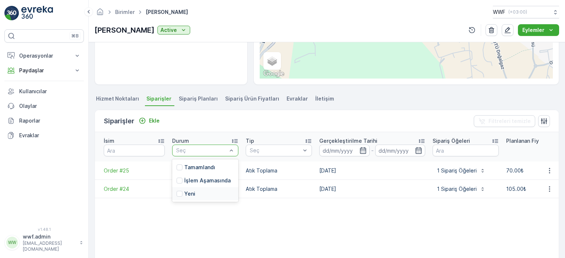
click at [128, 167] on span "Order #25" at bounding box center [134, 170] width 61 height 7
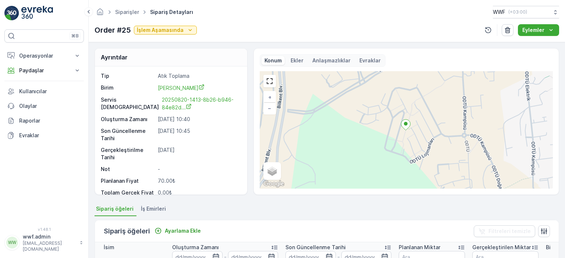
scroll to position [110, 0]
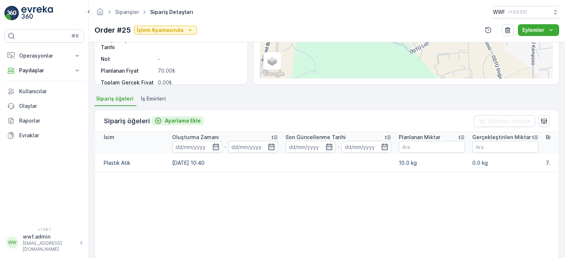
click at [172, 122] on p "Ayarlama Ekle" at bounding box center [183, 120] width 36 height 7
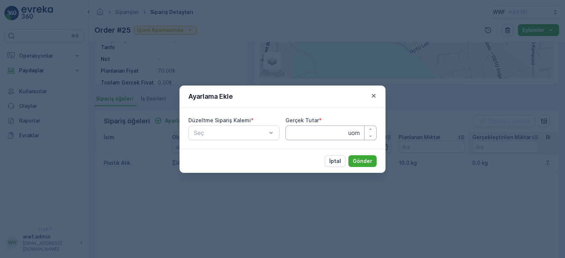
click at [318, 129] on Tutar "Gerçek Tutar" at bounding box center [330, 133] width 91 height 15
click at [244, 130] on div at bounding box center [230, 133] width 74 height 7
click at [236, 74] on div "Ayarlama Ekle Düzeltme Sipariş Kalemi * Seç Gerçek Tutar * uom İptal Gönder" at bounding box center [282, 129] width 565 height 258
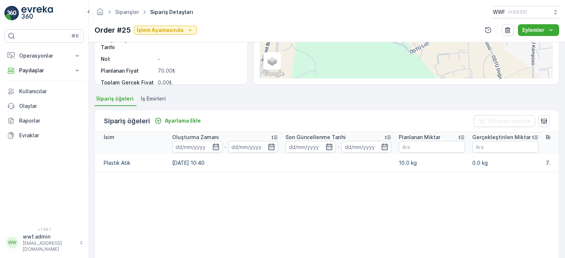
click at [151, 100] on span "İş Emirleri" at bounding box center [153, 98] width 25 height 7
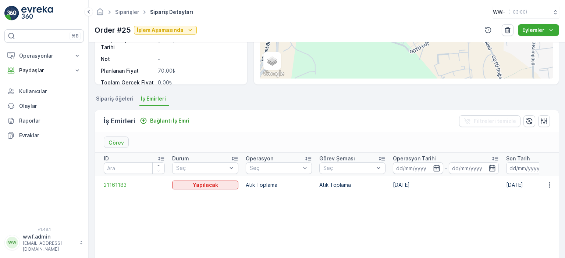
click at [212, 189] on div "Yapılacak" at bounding box center [205, 185] width 66 height 10
click at [545, 186] on icon "button" at bounding box center [548, 185] width 7 height 7
click at [402, 186] on td "[DATE]" at bounding box center [445, 185] width 113 height 18
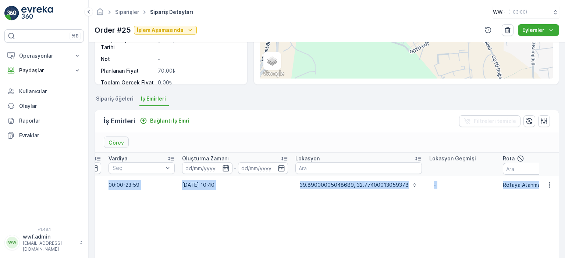
scroll to position [0, 617]
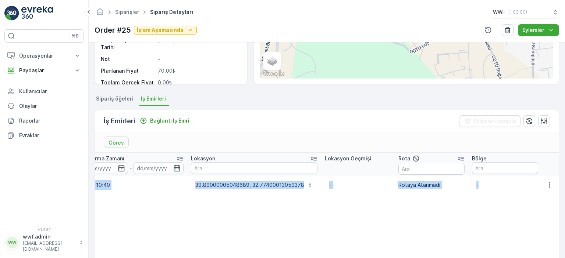
drag, startPoint x: 392, startPoint y: 190, endPoint x: 564, endPoint y: 186, distance: 172.4
click at [564, 186] on div "Ayrıntılar Tip Atık Toplama Birim Kenan Özer Servis Noktası 20250820-1413-8b26-…" at bounding box center [327, 150] width 476 height 216
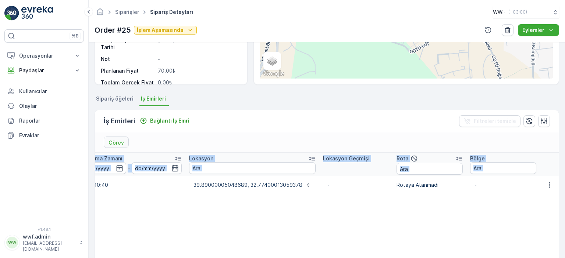
click at [354, 207] on table "ID Durum Seç Operasyon Seç Görev Şeması Seç Operasyon Tarihi - Son Tarih - Vard…" at bounding box center [18, 243] width 1081 height 180
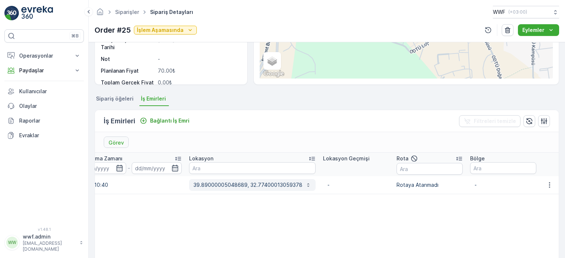
click at [279, 180] on button "39.89000005048689, 32.77400013059378" at bounding box center [252, 185] width 126 height 12
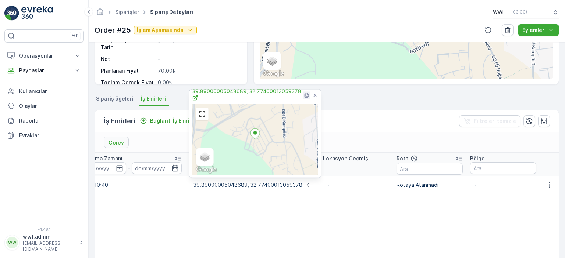
click at [306, 94] on icon at bounding box center [307, 95] width 6 height 6
click at [397, 230] on table "ID Durum Seç Operasyon Seç Görev Şeması Seç Operasyon Tarihi - Son Tarih - Vard…" at bounding box center [18, 243] width 1081 height 180
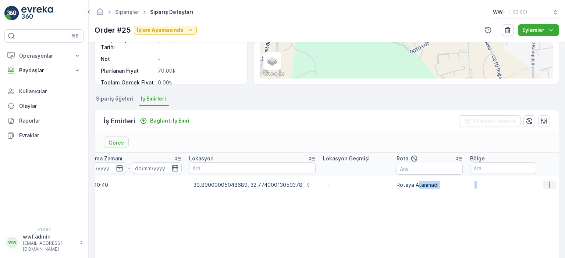
drag, startPoint x: 415, startPoint y: 183, endPoint x: 553, endPoint y: 182, distance: 138.2
click at [556, 182] on tr "21161183 Yapılacak Atık Toplama Atık Toplama 22.08.2025 22.08.2025 00:00-23:59 …" at bounding box center [18, 185] width 1081 height 18
click at [404, 179] on td "Rotaya Atanmadı" at bounding box center [430, 185] width 74 height 18
click at [549, 186] on button "button" at bounding box center [548, 185] width 13 height 9
click at [340, 232] on table "ID Durum Seç Operasyon Seç Görev Şeması Seç Operasyon Tarihi - Son Tarih - Vard…" at bounding box center [18, 243] width 1081 height 180
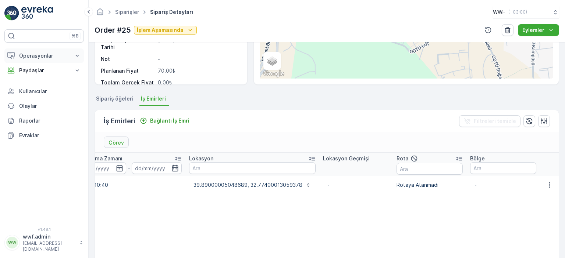
click at [46, 60] on button "Operasyonlar" at bounding box center [43, 56] width 79 height 15
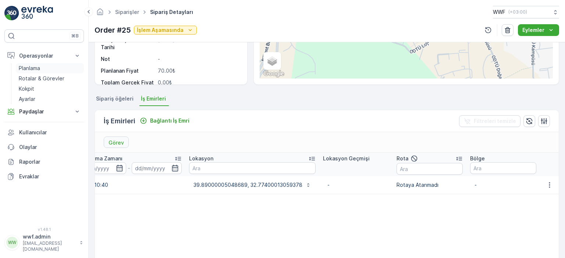
click at [35, 65] on p "Planlama" at bounding box center [29, 68] width 21 height 7
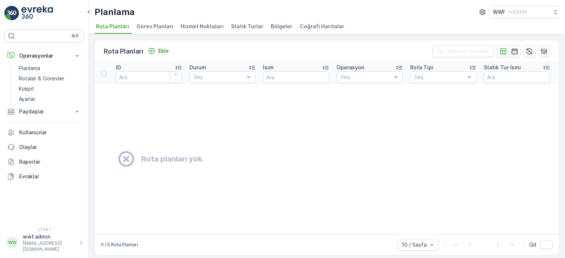
click at [151, 24] on span "Görev Planları" at bounding box center [154, 26] width 37 height 7
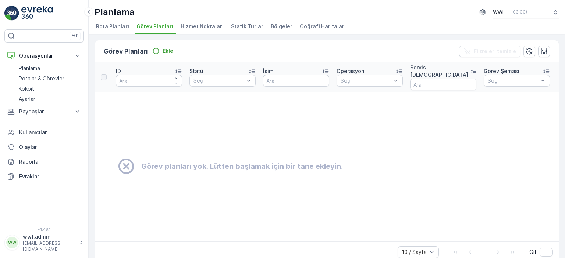
click at [200, 29] on span "Hizmet Noktaları" at bounding box center [201, 26] width 43 height 7
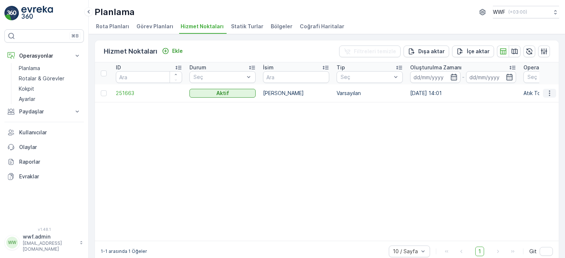
click at [546, 90] on icon "button" at bounding box center [548, 93] width 7 height 7
click at [244, 28] on span "Statik Turlar" at bounding box center [247, 26] width 32 height 7
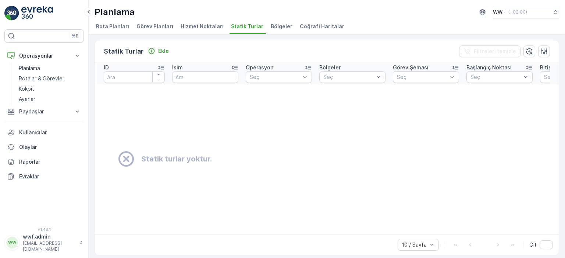
click at [214, 26] on span "Hizmet Noktaları" at bounding box center [201, 26] width 43 height 7
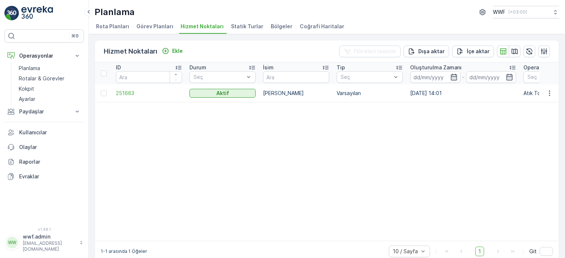
click at [271, 25] on span "Bölgeler" at bounding box center [282, 26] width 22 height 7
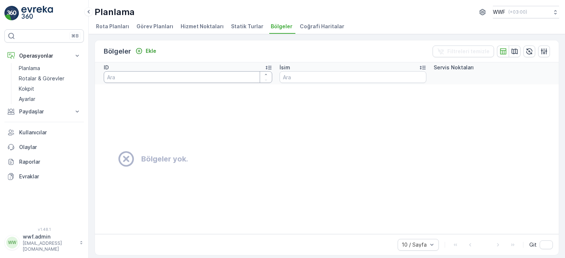
click at [203, 72] on input "number" at bounding box center [188, 77] width 168 height 12
paste input "39.890000050486893277400013059378"
type input "39.890000050486893277400013059378"
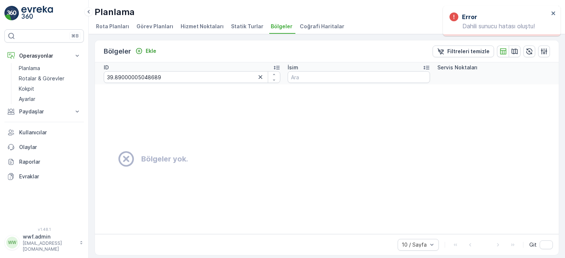
click at [308, 31] on li "Coğrafi Haritalar" at bounding box center [322, 27] width 49 height 12
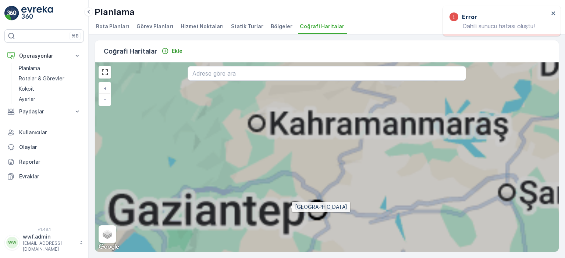
click at [290, 206] on icon at bounding box center [326, 157] width 558 height 231
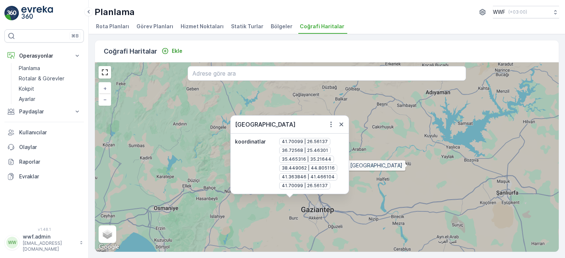
click at [408, 165] on icon at bounding box center [326, 157] width 558 height 231
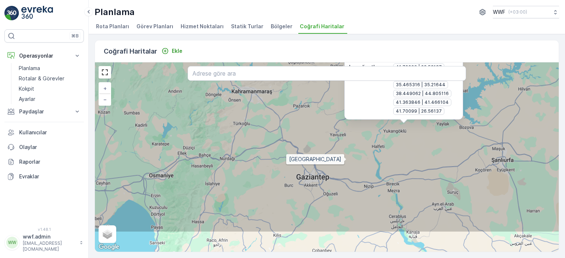
drag, startPoint x: 359, startPoint y: 195, endPoint x: 339, endPoint y: 161, distance: 39.4
click at [346, 158] on icon at bounding box center [322, 117] width 558 height 231
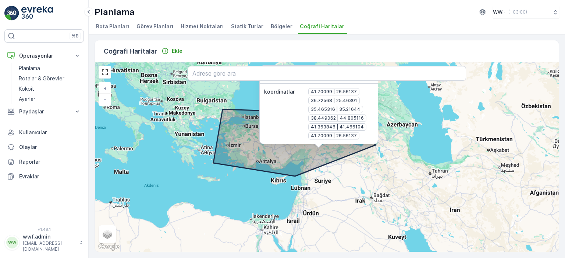
drag, startPoint x: 395, startPoint y: 148, endPoint x: 376, endPoint y: 151, distance: 19.0
click at [378, 150] on div "Türkiye koordinatlar 41.70099 | 26.56137 36.72568 | 25.46301 35.465316 | 35.216…" at bounding box center [326, 157] width 463 height 190
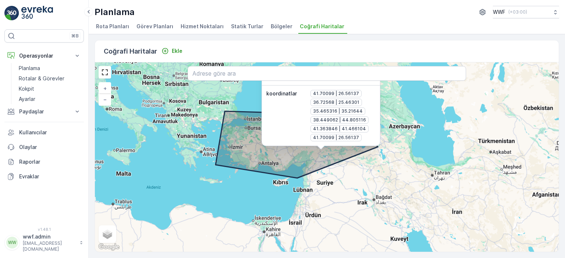
click at [214, 73] on input "text" at bounding box center [326, 73] width 278 height 15
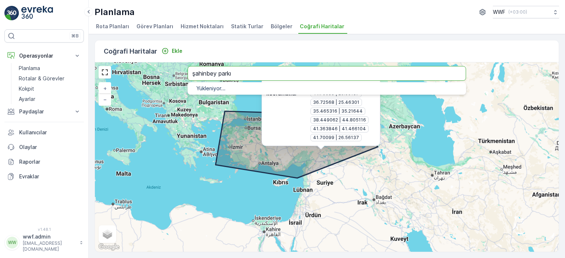
type input "şahinbey parkı"
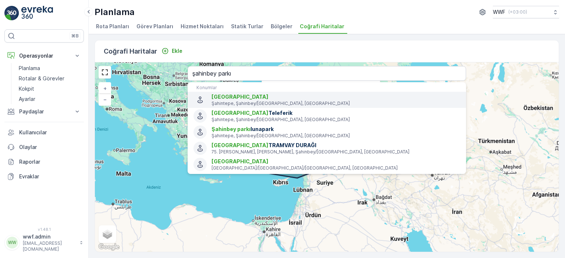
click at [241, 97] on span "Şahinbey Parkı" at bounding box center [239, 97] width 57 height 6
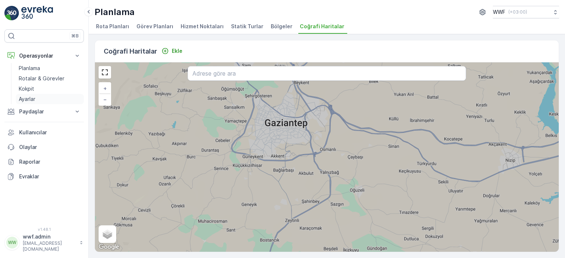
click at [47, 98] on link "Ayarlar" at bounding box center [50, 99] width 68 height 10
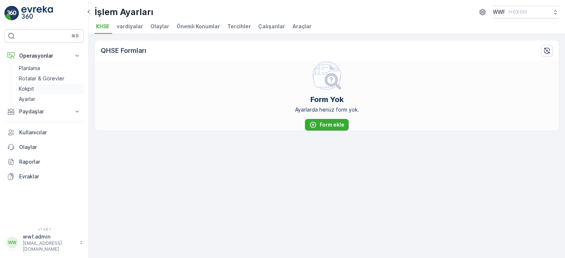
click at [51, 88] on link "Kokpit" at bounding box center [50, 89] width 68 height 10
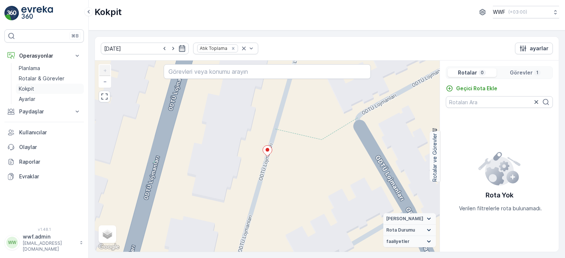
click at [53, 85] on link "Kokpit" at bounding box center [50, 89] width 68 height 10
click at [56, 82] on p "Rotalar & Görevler" at bounding box center [42, 78] width 46 height 7
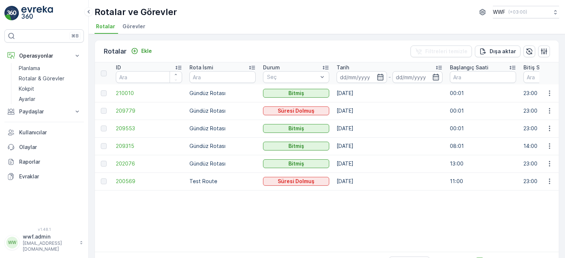
click at [208, 91] on td "Gündüz Rotası" at bounding box center [223, 94] width 74 height 18
click at [123, 96] on span "210010" at bounding box center [149, 93] width 66 height 7
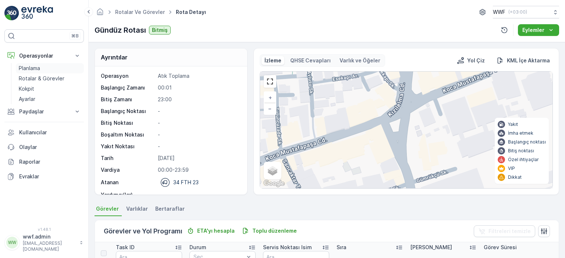
click at [34, 69] on p "Planlama" at bounding box center [29, 68] width 21 height 7
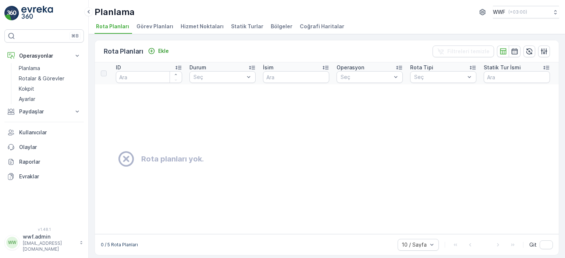
click at [150, 24] on span "Görev Planları" at bounding box center [154, 26] width 37 height 7
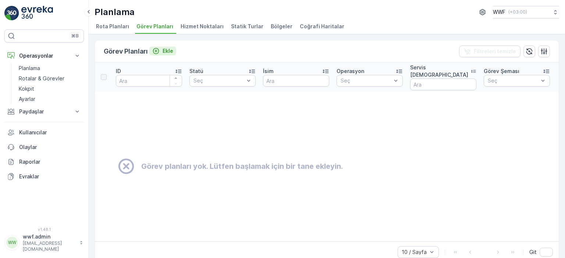
click at [164, 54] on p "Ekle" at bounding box center [167, 50] width 11 height 7
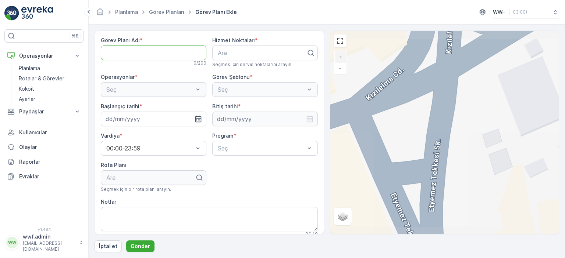
click at [163, 53] on Adı "Görev Planı Adı" at bounding box center [153, 53] width 105 height 15
type Adı "deneme1"
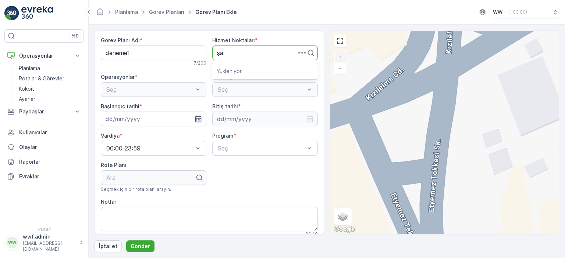
type input "ş"
click at [235, 49] on p "Ara" at bounding box center [262, 53] width 89 height 9
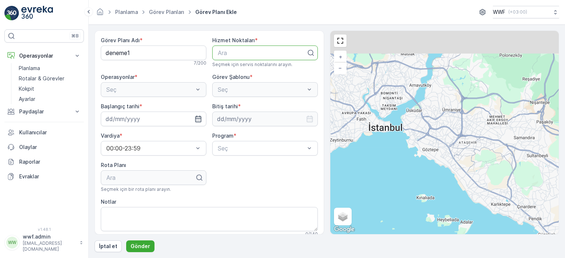
drag, startPoint x: 409, startPoint y: 60, endPoint x: 379, endPoint y: 104, distance: 53.7
click at [379, 104] on div "+ − Uydu Yol haritası Arazi Karışık Leaflet Klavye kısayolları Harita Verileri …" at bounding box center [444, 133] width 229 height 204
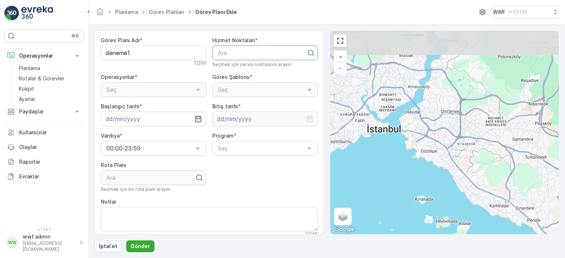
click at [386, 104] on div "+ − Uydu Yol haritası Arazi Karışık Leaflet Klavye kısayolları Harita Verileri …" at bounding box center [444, 133] width 229 height 204
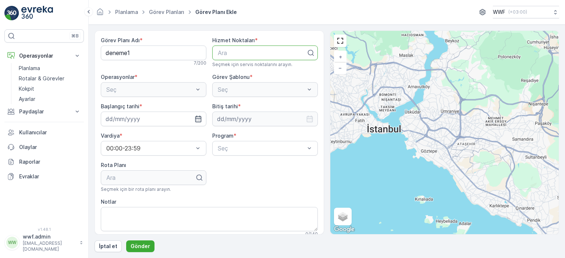
click at [385, 104] on div "+ − Uydu Yol haritası Arazi Karışık Leaflet Klavye kısayolları Harita Verileri …" at bounding box center [444, 133] width 229 height 204
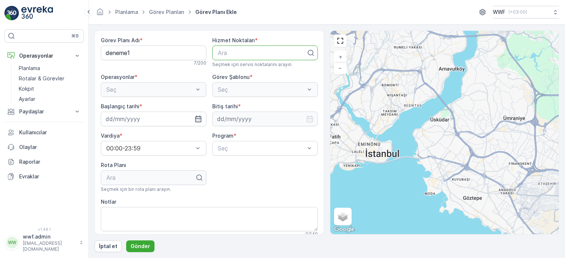
click at [149, 90] on div "Seç" at bounding box center [153, 89] width 105 height 15
click at [223, 90] on div "Seç" at bounding box center [264, 89] width 105 height 15
click at [249, 57] on p "Ara" at bounding box center [262, 53] width 89 height 9
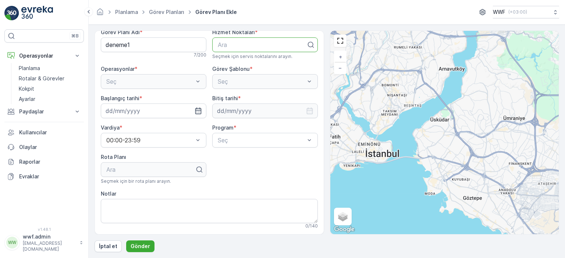
click at [194, 162] on div "Ara" at bounding box center [153, 169] width 105 height 15
click at [194, 171] on div "Ara" at bounding box center [153, 169] width 105 height 15
click at [235, 140] on div at bounding box center [261, 140] width 89 height 7
click at [230, 161] on span "Günlük" at bounding box center [225, 158] width 18 height 7
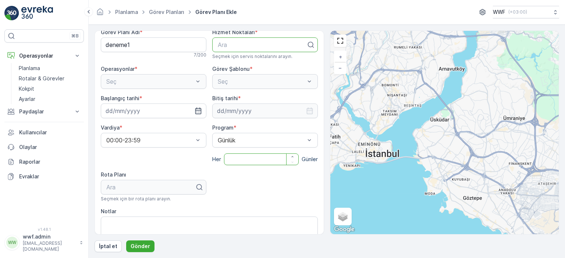
click at [245, 158] on input "number" at bounding box center [261, 160] width 75 height 12
click at [248, 147] on div "Günlük" at bounding box center [264, 140] width 105 height 15
click at [234, 172] on span "Haftalık" at bounding box center [226, 171] width 21 height 7
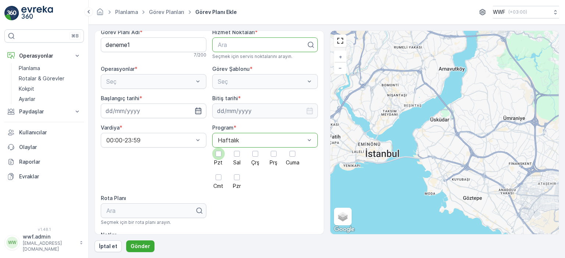
click at [221, 156] on div at bounding box center [218, 154] width 12 height 12
click at [218, 148] on input "Pzt" at bounding box center [218, 148] width 0 height 0
click at [211, 178] on div "Görev Planı Adı * deneme1 7 / 200 Hizmet Noktaları * Ara Seçmek için servis nok…" at bounding box center [209, 150] width 217 height 242
click at [219, 178] on div at bounding box center [218, 178] width 6 height 6
click at [218, 171] on input "Cmt" at bounding box center [218, 171] width 0 height 0
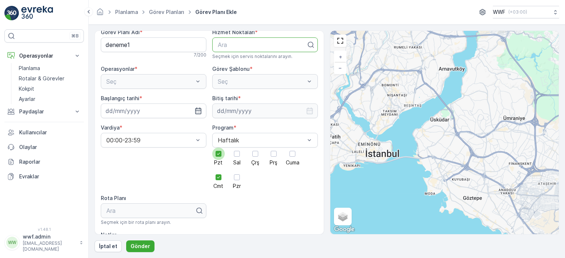
click at [213, 157] on div at bounding box center [218, 154] width 12 height 12
click at [218, 148] on input "Pzt" at bounding box center [218, 148] width 0 height 0
click at [169, 210] on div "Ara" at bounding box center [153, 211] width 105 height 15
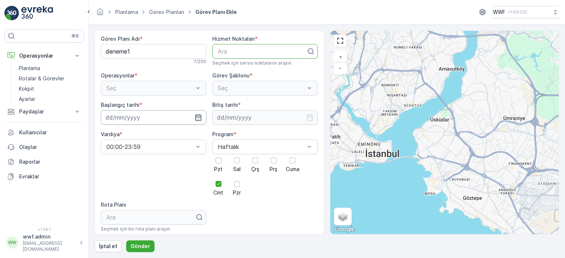
scroll to position [0, 0]
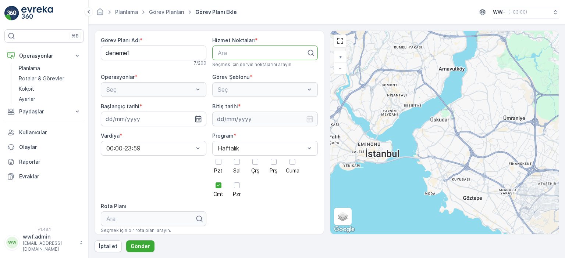
click at [153, 83] on div "Seç" at bounding box center [153, 89] width 105 height 15
click at [153, 92] on div "Seç" at bounding box center [153, 89] width 105 height 15
click at [242, 88] on div "Seç" at bounding box center [264, 89] width 105 height 15
click at [234, 53] on div at bounding box center [262, 53] width 90 height 7
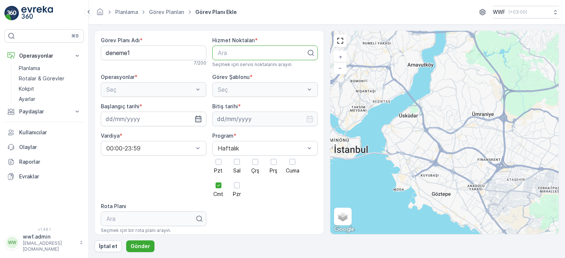
drag, startPoint x: 437, startPoint y: 126, endPoint x: 413, endPoint y: 123, distance: 24.5
click at [413, 123] on div "+ − Uydu Yol haritası Arazi Karışık Leaflet Klavye kısayolları Harita Verileri …" at bounding box center [444, 133] width 229 height 204
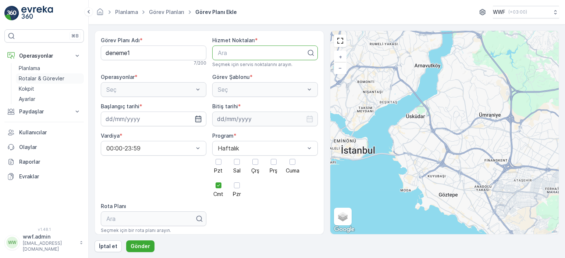
click at [47, 80] on p "Rotalar & Görevler" at bounding box center [42, 78] width 46 height 7
click at [109, 251] on button "İptal et" at bounding box center [107, 247] width 27 height 12
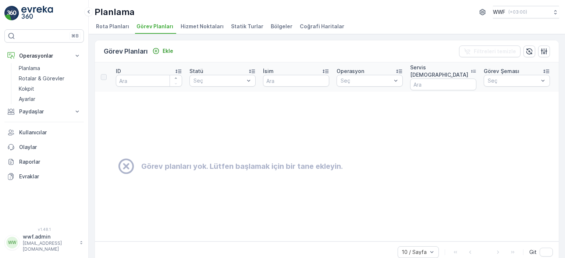
click at [122, 26] on span "Rota Planları" at bounding box center [112, 26] width 33 height 7
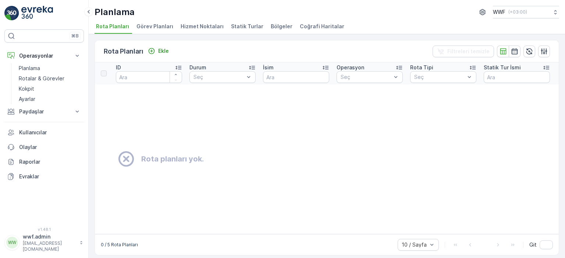
click at [186, 25] on span "Hizmet Noktaları" at bounding box center [201, 26] width 43 height 7
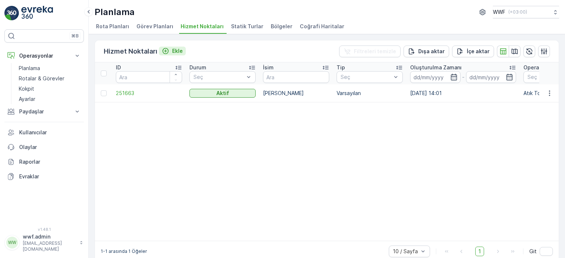
click at [179, 52] on p "Ekle" at bounding box center [177, 50] width 11 height 7
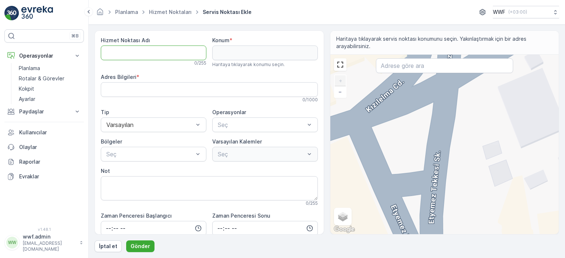
click at [161, 50] on Adı "Hizmet Noktası Adı" at bounding box center [153, 53] width 105 height 15
type Adı "gaziantep"
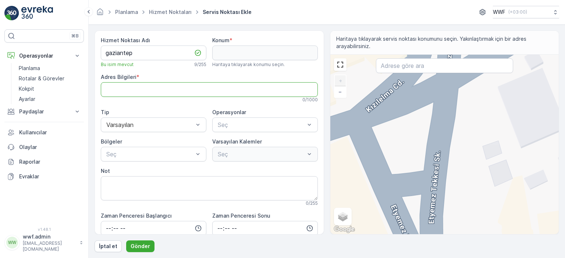
click at [189, 92] on Bilgileri "Adres Bilgileri" at bounding box center [209, 89] width 217 height 15
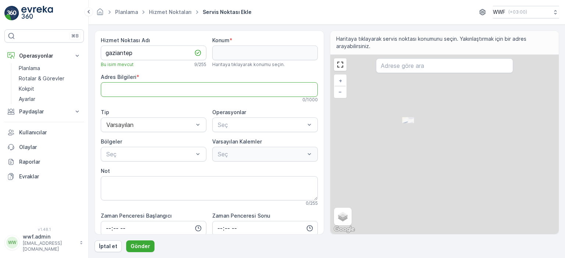
click at [414, 71] on input "text" at bounding box center [444, 65] width 137 height 15
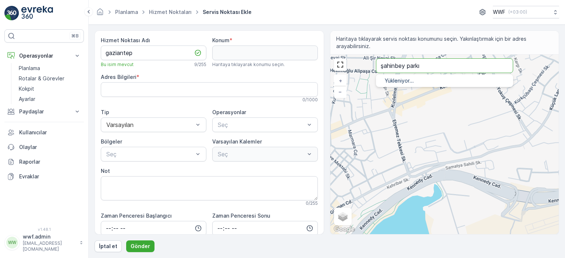
type input "şahinbey parkı"
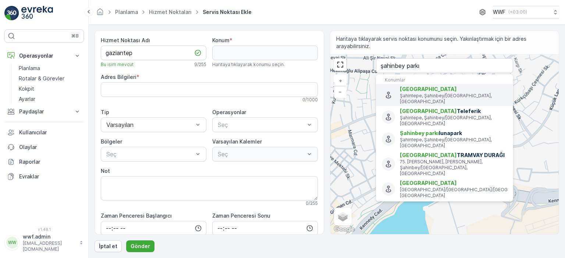
click at [414, 89] on span "Şahinbey Parkı" at bounding box center [428, 89] width 57 height 6
type input "37.0243386,37.3354087"
type Bilgileri "[STREET_ADDRESS]"
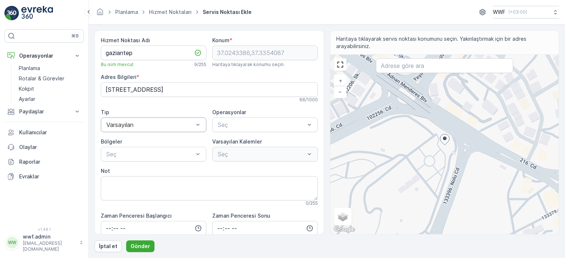
click at [156, 124] on div at bounding box center [149, 125] width 89 height 7
click at [140, 144] on div "Varsayılan" at bounding box center [153, 143] width 97 height 7
click at [234, 125] on div at bounding box center [261, 125] width 89 height 7
click at [231, 142] on span "Atık Toplama" at bounding box center [233, 143] width 35 height 7
click at [172, 160] on div "Seç" at bounding box center [153, 154] width 105 height 15
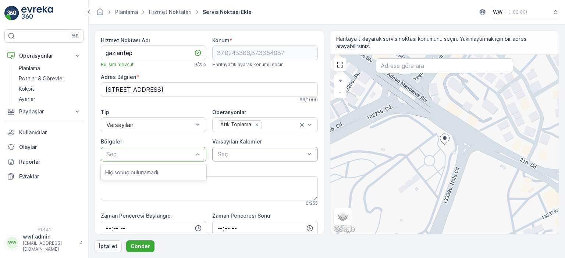
click at [231, 155] on div at bounding box center [261, 154] width 89 height 7
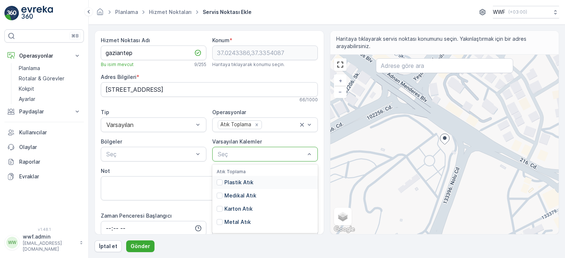
click at [231, 183] on p "Plastik Atık" at bounding box center [238, 182] width 29 height 7
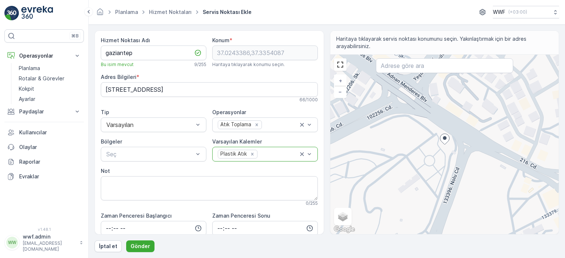
click at [267, 154] on div at bounding box center [278, 154] width 40 height 7
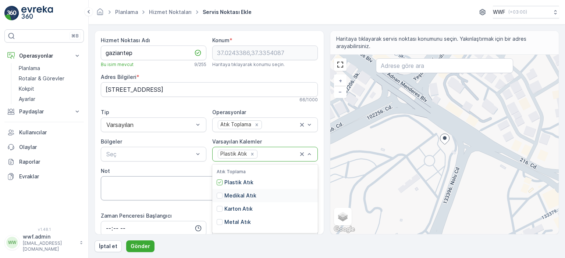
click at [232, 192] on div "Medikal Atık" at bounding box center [264, 195] width 105 height 13
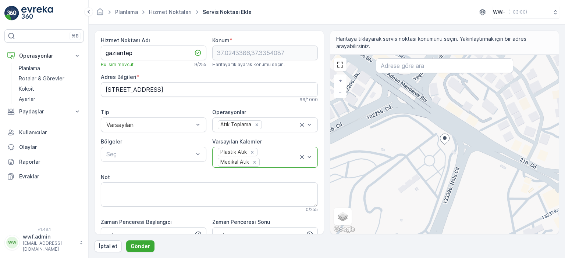
click at [269, 155] on div "Plastik Atık Medikal Atık" at bounding box center [257, 157] width 81 height 20
drag, startPoint x: 230, startPoint y: 212, endPoint x: 236, endPoint y: 206, distance: 8.1
click at [230, 212] on p "Karton Atık" at bounding box center [238, 215] width 28 height 7
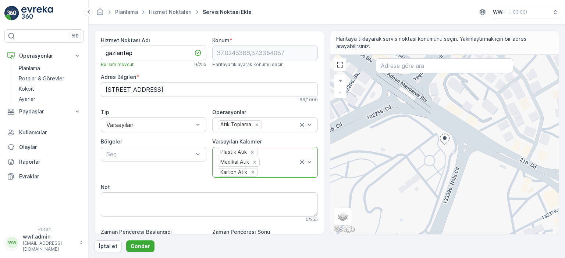
click at [267, 166] on div "Plastik Atık Medikal Atık Karton Atık" at bounding box center [257, 162] width 81 height 30
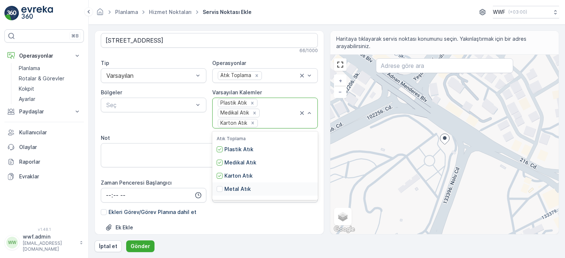
click at [246, 188] on p "Metal Atık" at bounding box center [237, 189] width 26 height 7
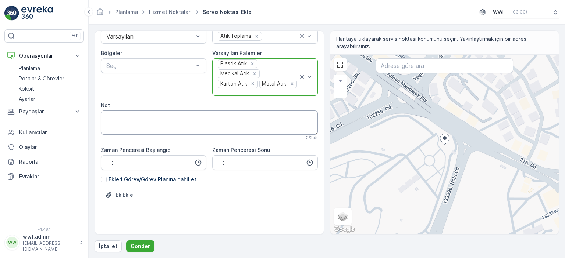
scroll to position [98, 0]
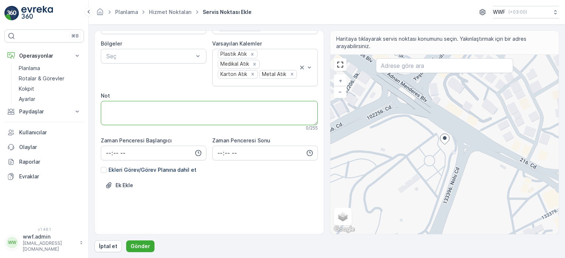
click at [162, 104] on textarea "Not" at bounding box center [209, 113] width 217 height 24
click at [152, 148] on input "time" at bounding box center [153, 153] width 105 height 15
click at [112, 166] on div "00" at bounding box center [108, 167] width 12 height 10
type input "00:00"
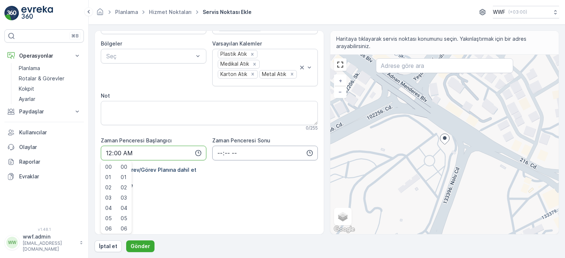
click at [232, 157] on input "time" at bounding box center [264, 153] width 105 height 15
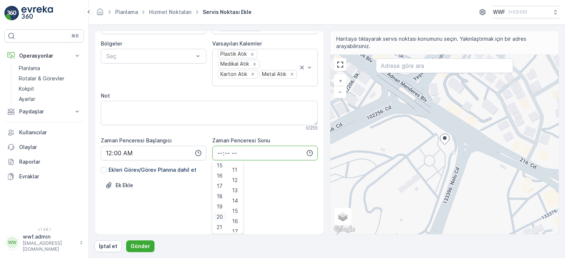
scroll to position [176, 0]
click at [218, 225] on span "23" at bounding box center [219, 227] width 6 height 7
type input "23:00"
click at [272, 182] on div "Ek Ekle" at bounding box center [209, 190] width 217 height 21
click at [152, 169] on p "Ekleri Görev/Görev Planına dahil et" at bounding box center [152, 169] width 88 height 7
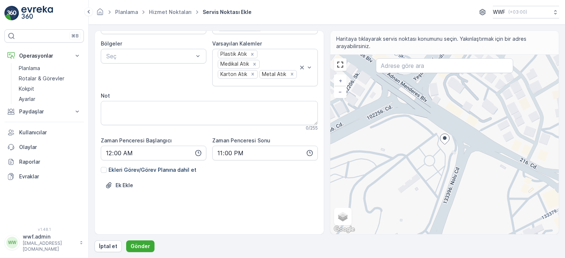
click at [101, 166] on input "Ekleri Görev/Görev Planına dahil et" at bounding box center [101, 166] width 0 height 0
click at [152, 169] on p "Ekleri Görev/Görev Planına dahil et" at bounding box center [152, 169] width 88 height 7
click at [101, 166] on input "Ekleri Görev/Görev Planına dahil et" at bounding box center [101, 166] width 0 height 0
click at [144, 246] on p "Gönder" at bounding box center [139, 246] width 19 height 7
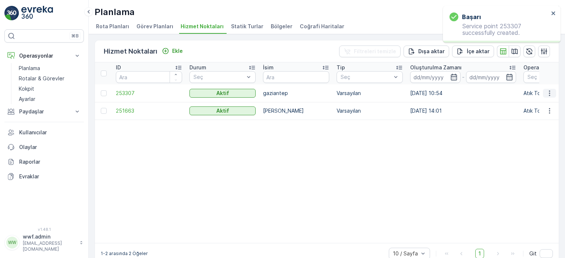
click at [545, 90] on icon "button" at bounding box center [548, 93] width 7 height 7
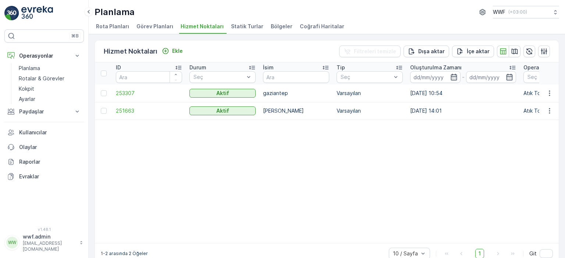
click at [246, 26] on span "Statik Turlar" at bounding box center [247, 26] width 32 height 7
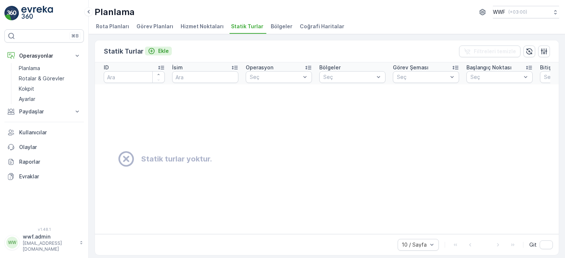
click at [157, 50] on div "Ekle" at bounding box center [158, 50] width 21 height 7
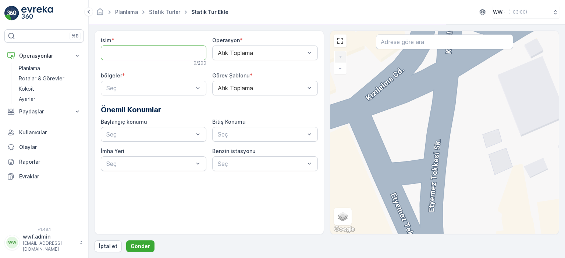
click at [157, 50] on input "isim" at bounding box center [153, 53] width 105 height 15
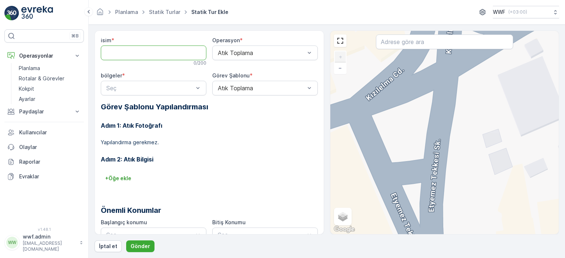
type input "deneme1"
click at [161, 87] on div at bounding box center [149, 88] width 89 height 7
click at [416, 43] on input "text" at bounding box center [444, 42] width 137 height 15
type input "a"
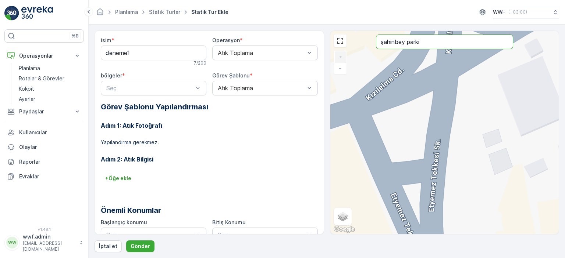
type input "şahinbey parkı"
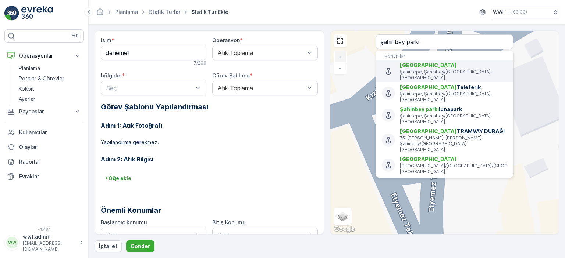
click at [414, 70] on p "Şahintepe, Şahinbey/Gaziantep, Türkiye" at bounding box center [453, 75] width 107 height 12
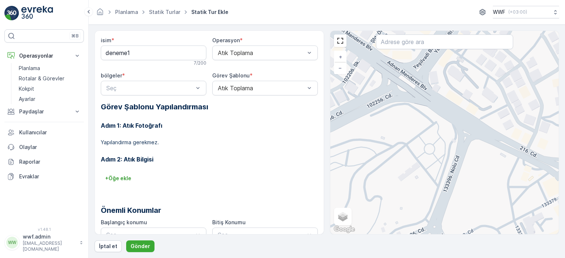
click at [409, 83] on div "+ − Uydu Yol haritası Arazi Karışık Leaflet Klavye kısayolları Harita Verileri …" at bounding box center [444, 133] width 229 height 204
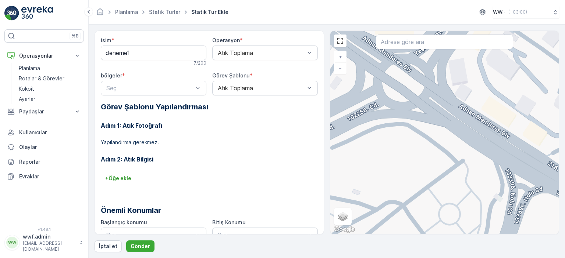
drag, startPoint x: 409, startPoint y: 83, endPoint x: 399, endPoint y: 61, distance: 24.0
click at [399, 61] on div "+ − Uydu Yol haritası Arazi Karışık Leaflet Klavye kısayolları Harita Verileri …" at bounding box center [444, 133] width 229 height 204
click at [114, 81] on div "Seç" at bounding box center [153, 88] width 105 height 15
click at [244, 132] on div "Adım 1: Atık Fotoğrafı Yapılandırma gerekmez." at bounding box center [209, 129] width 217 height 34
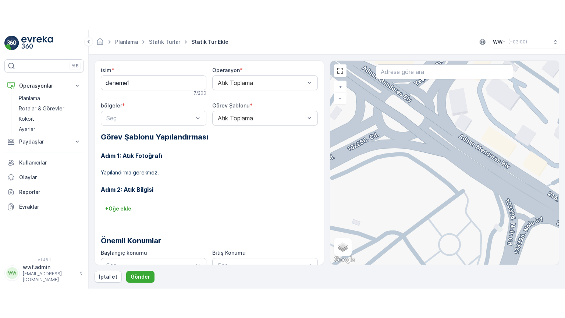
scroll to position [43, 0]
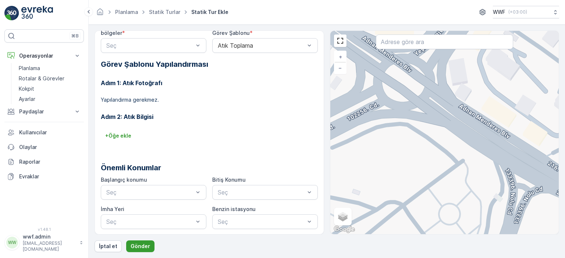
click at [127, 245] on button "Gönder" at bounding box center [140, 247] width 28 height 12
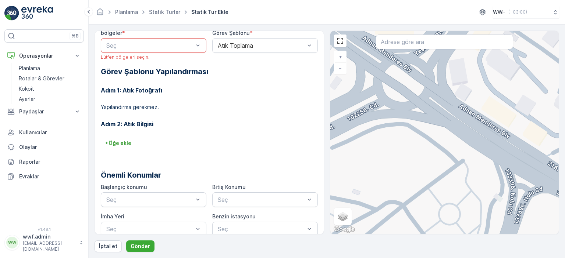
click at [125, 47] on div at bounding box center [149, 45] width 89 height 7
click at [125, 46] on div at bounding box center [149, 45] width 89 height 7
click at [394, 45] on input "text" at bounding box center [444, 42] width 137 height 15
click at [337, 44] on link at bounding box center [339, 40] width 11 height 11
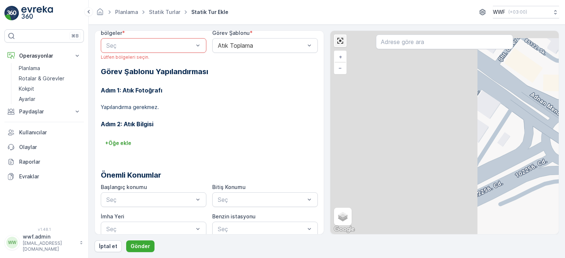
scroll to position [0, 0]
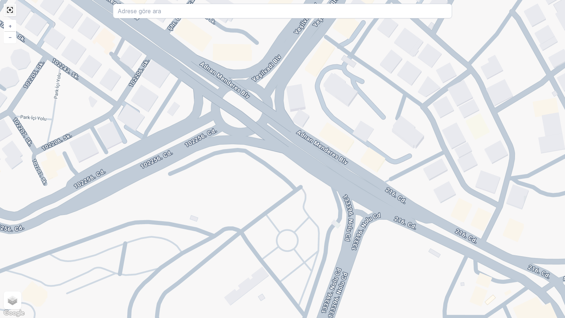
click at [12, 12] on link at bounding box center [9, 9] width 11 height 11
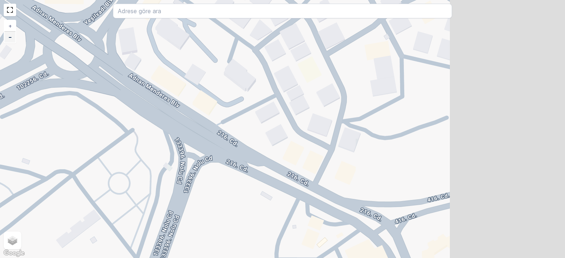
click at [12, 40] on span "−" at bounding box center [10, 37] width 4 height 6
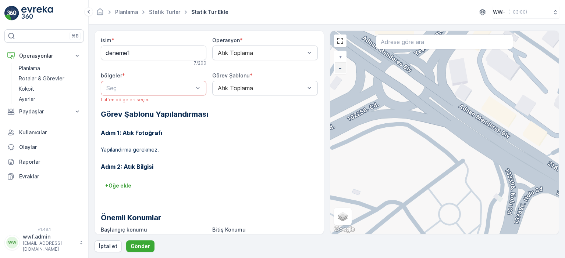
click at [340, 66] on span "−" at bounding box center [340, 68] width 4 height 6
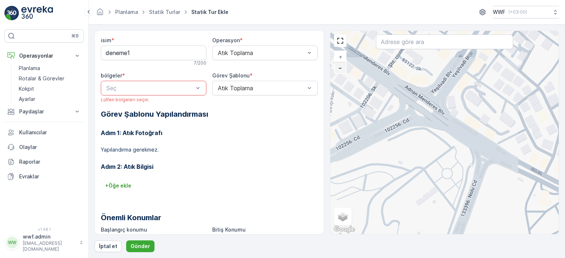
click at [340, 66] on span "−" at bounding box center [340, 68] width 4 height 6
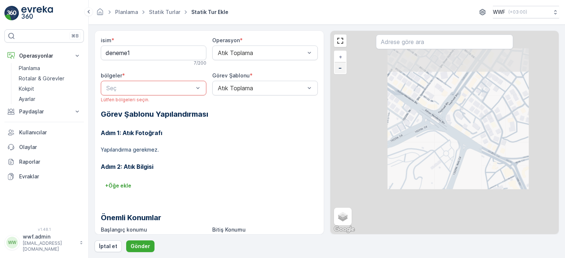
click at [340, 66] on span "−" at bounding box center [340, 68] width 4 height 6
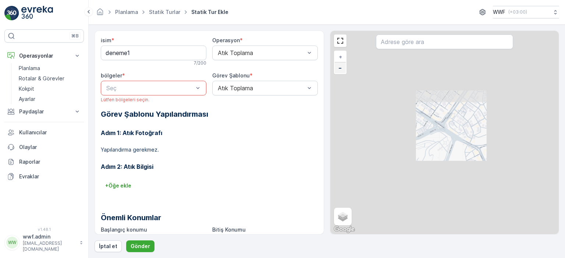
click at [340, 66] on span "−" at bounding box center [340, 68] width 4 height 6
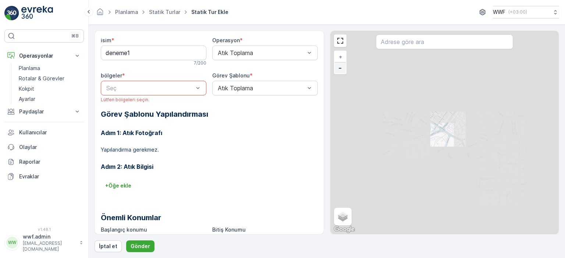
click at [340, 66] on span "−" at bounding box center [340, 68] width 4 height 6
click at [339, 66] on span "−" at bounding box center [340, 68] width 4 height 6
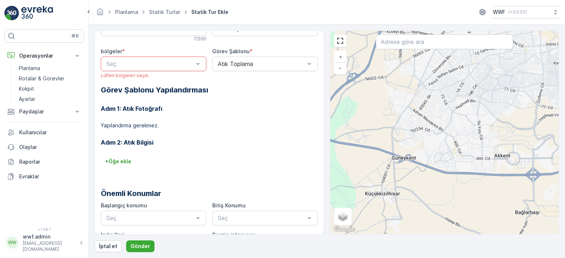
scroll to position [50, 0]
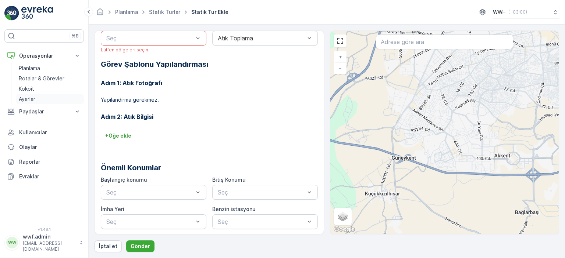
click at [28, 96] on p "Ayarlar" at bounding box center [27, 99] width 17 height 7
click at [36, 65] on p "Planlama" at bounding box center [29, 68] width 21 height 7
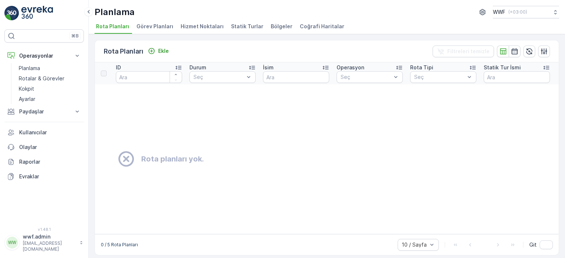
click at [158, 24] on span "Görev Planları" at bounding box center [154, 26] width 37 height 7
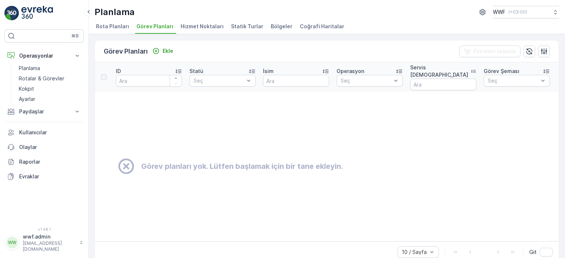
click at [202, 31] on li "Hizmet Noktaları" at bounding box center [202, 27] width 47 height 12
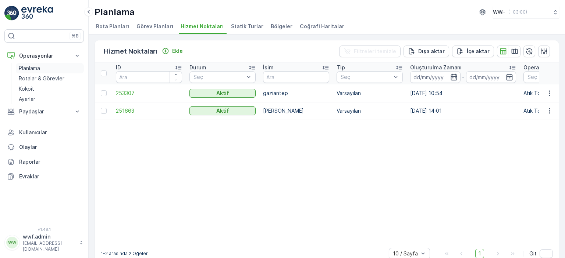
click at [37, 71] on p "Planlama" at bounding box center [29, 68] width 21 height 7
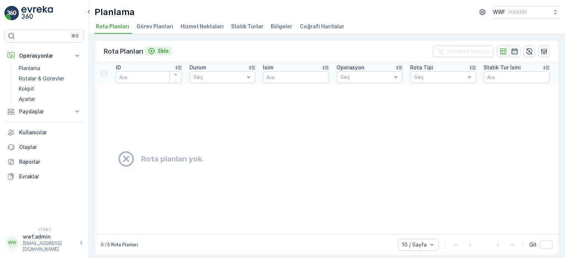
click at [156, 51] on div "Ekle" at bounding box center [158, 50] width 21 height 7
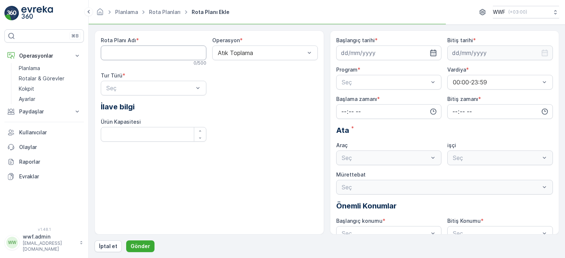
click at [155, 51] on Adı "Rota Planı Adı" at bounding box center [153, 53] width 105 height 15
type Adı "deneme1"
click at [188, 88] on div at bounding box center [149, 88] width 89 height 7
click at [141, 103] on div "Statik" at bounding box center [153, 106] width 97 height 7
click at [142, 127] on Kapasitesi "Ürün Kapasitesi" at bounding box center [153, 134] width 105 height 15
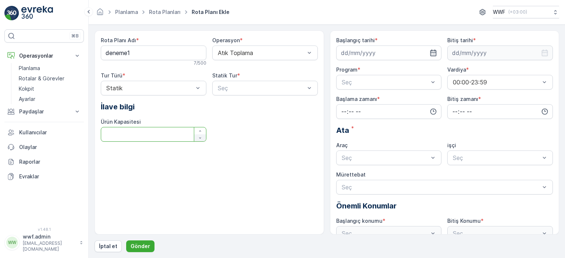
click at [198, 137] on icon "button" at bounding box center [200, 138] width 4 height 4
drag, startPoint x: 168, startPoint y: 133, endPoint x: 97, endPoint y: 132, distance: 70.6
click at [97, 132] on div "Rota Planı Adı * deneme1 7 / 500 Operasyon * Atık Toplama Tur Türü * Statik Sta…" at bounding box center [208, 133] width 229 height 204
type Kapasitesi "10"
click at [245, 88] on div at bounding box center [261, 88] width 89 height 7
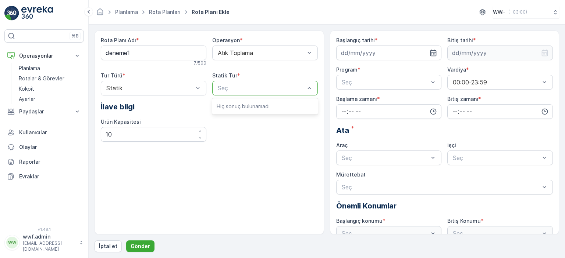
click at [242, 104] on p "Hiç sonuç bulunamadı" at bounding box center [264, 106] width 97 height 7
click at [246, 89] on div at bounding box center [261, 88] width 89 height 7
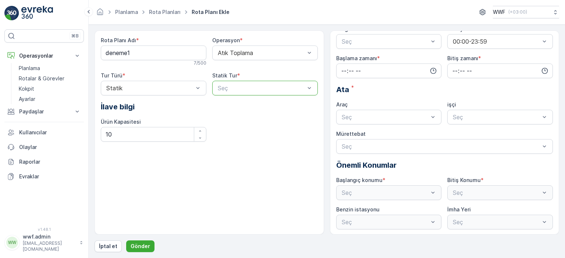
scroll to position [41, 0]
click at [402, 117] on div at bounding box center [385, 117] width 89 height 7
click at [395, 132] on div "34 FTH 23" at bounding box center [388, 135] width 97 height 7
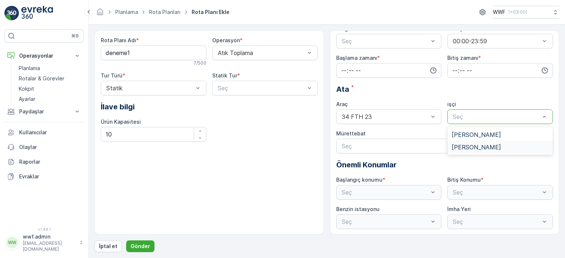
click at [469, 147] on span "[PERSON_NAME]" at bounding box center [475, 147] width 49 height 7
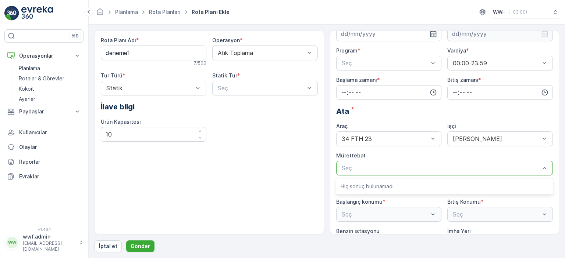
scroll to position [0, 0]
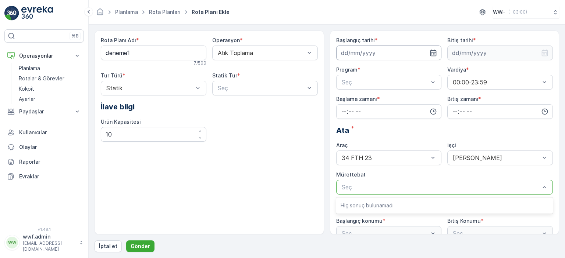
click at [394, 53] on input at bounding box center [388, 53] width 105 height 15
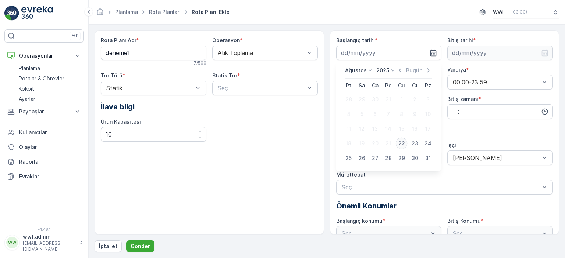
click at [403, 142] on div "22" at bounding box center [401, 144] width 12 height 12
type input "[DATE]"
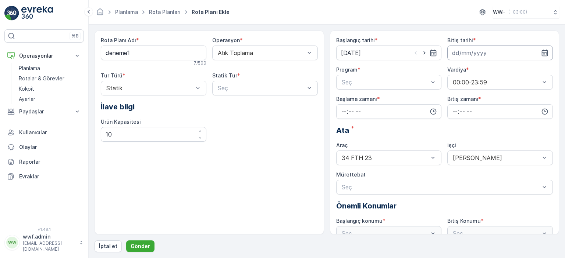
click at [461, 51] on input at bounding box center [499, 53] width 105 height 15
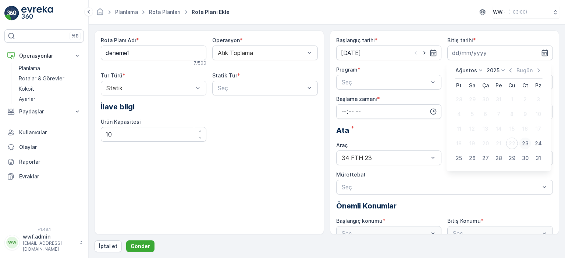
click at [522, 144] on div "23" at bounding box center [525, 144] width 12 height 12
type input "23.08.2025"
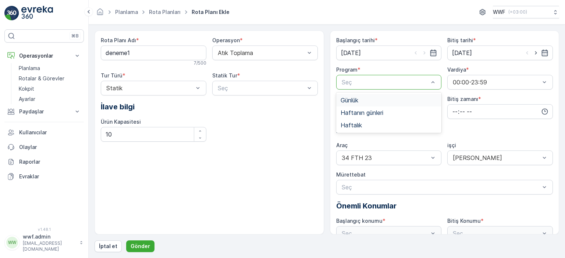
click at [395, 82] on div at bounding box center [385, 82] width 89 height 7
click at [372, 108] on div "Haftanın günleri" at bounding box center [388, 113] width 105 height 12
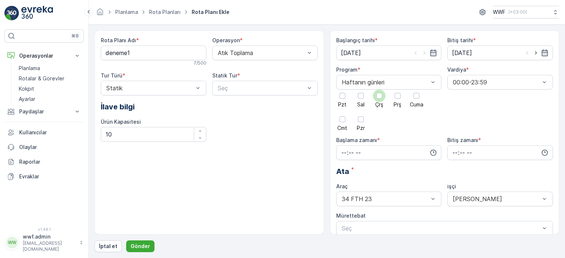
drag, startPoint x: 345, startPoint y: 98, endPoint x: 377, endPoint y: 97, distance: 31.6
click at [345, 98] on div at bounding box center [342, 96] width 12 height 12
click at [342, 90] on input "Pzt" at bounding box center [342, 90] width 0 height 0
click at [395, 151] on input "time" at bounding box center [388, 153] width 105 height 15
click at [345, 167] on span "00" at bounding box center [343, 166] width 7 height 7
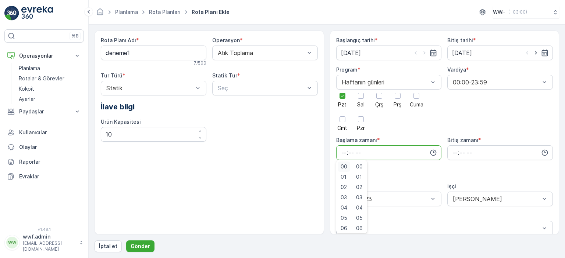
type input "00:00"
click at [471, 154] on input "time" at bounding box center [499, 153] width 105 height 15
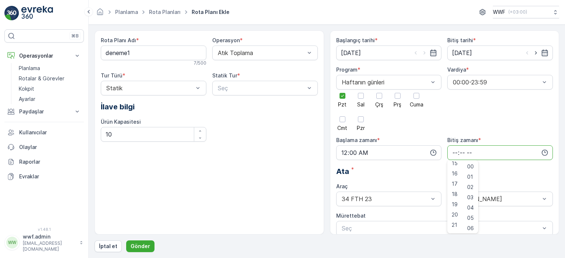
scroll to position [176, 0]
click at [457, 227] on span "23" at bounding box center [454, 226] width 6 height 7
type input "23:00"
click at [516, 173] on div "Ata *" at bounding box center [444, 171] width 217 height 11
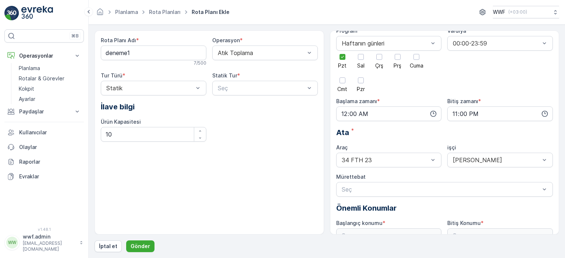
scroll to position [82, 0]
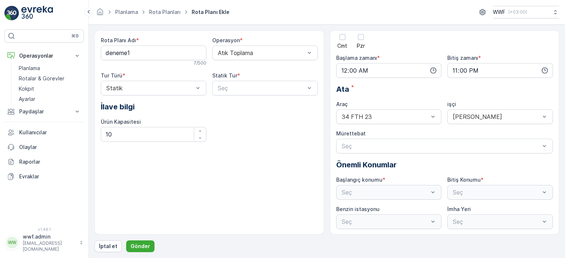
click at [405, 191] on div "Seç" at bounding box center [388, 192] width 105 height 15
click at [143, 244] on p "Gönder" at bounding box center [139, 246] width 19 height 7
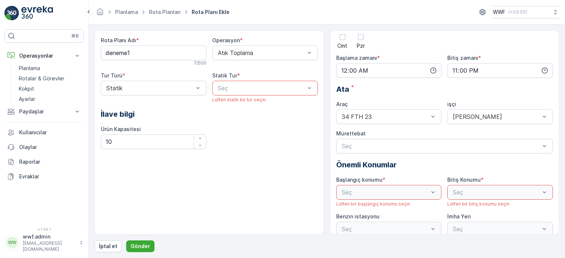
drag, startPoint x: 369, startPoint y: 204, endPoint x: 374, endPoint y: 202, distance: 4.9
click at [371, 204] on span "Lütfen bir başlangıç konumu seçin" at bounding box center [373, 204] width 74 height 6
click at [381, 195] on div "Seç" at bounding box center [388, 192] width 105 height 15
drag, startPoint x: 384, startPoint y: 191, endPoint x: 393, endPoint y: 192, distance: 8.8
click at [385, 191] on div "Seç" at bounding box center [388, 192] width 105 height 15
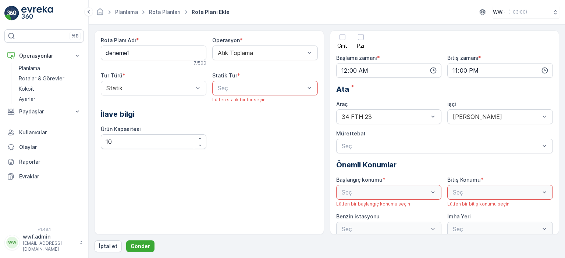
click at [432, 192] on div "Seç" at bounding box center [388, 192] width 105 height 15
click at [433, 192] on div "Seç" at bounding box center [388, 192] width 105 height 15
click at [388, 173] on div "Başlangıç tarihi * 22.08.2025 Bitiş tarihi * 23.08.2025 Program * Haftanın günl…" at bounding box center [444, 95] width 217 height 282
click at [391, 146] on div at bounding box center [441, 146] width 200 height 7
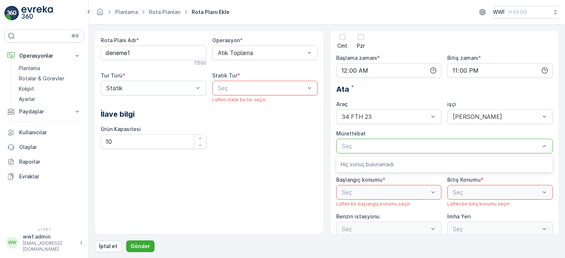
click at [375, 164] on p "Hiç sonuç bulunamadı" at bounding box center [444, 164] width 208 height 7
click at [261, 78] on div "Statik Tur *" at bounding box center [264, 75] width 105 height 7
click at [255, 89] on div at bounding box center [261, 88] width 89 height 7
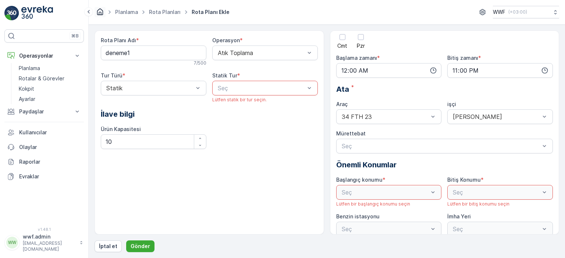
click at [94, 10] on div "Planlama Rota Planları Rota Planı Ekle WWF ( +03:00 )" at bounding box center [327, 12] width 476 height 25
click at [43, 64] on link "Planlama" at bounding box center [50, 68] width 68 height 10
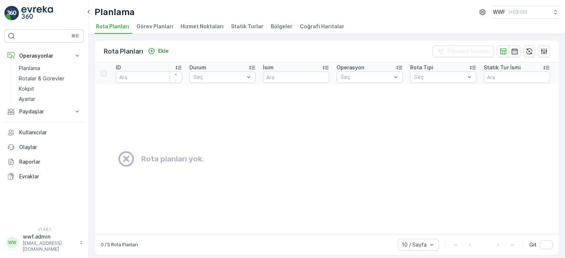
click at [250, 24] on span "Statik Turlar" at bounding box center [247, 26] width 32 height 7
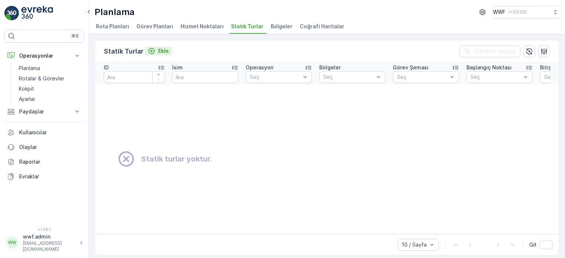
click at [150, 53] on icon "Ekle" at bounding box center [151, 50] width 7 height 7
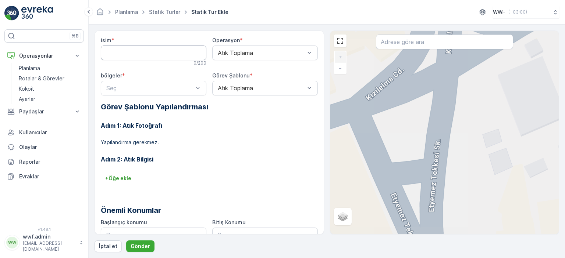
click at [163, 52] on input "isim" at bounding box center [153, 53] width 105 height 15
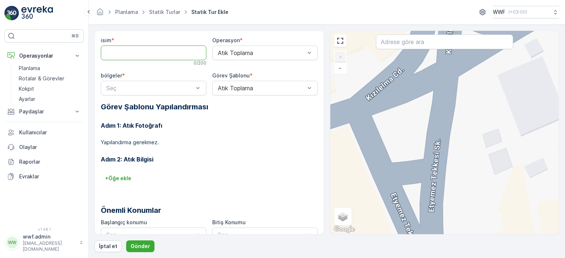
type input "deneme1"
click at [176, 87] on div at bounding box center [149, 88] width 89 height 7
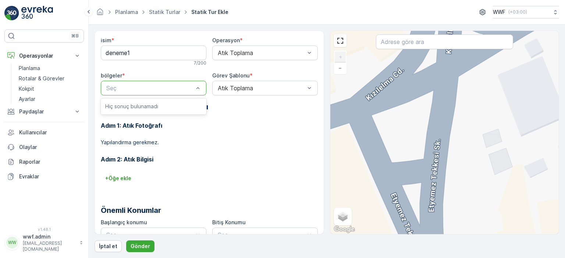
click at [178, 86] on div at bounding box center [149, 88] width 89 height 7
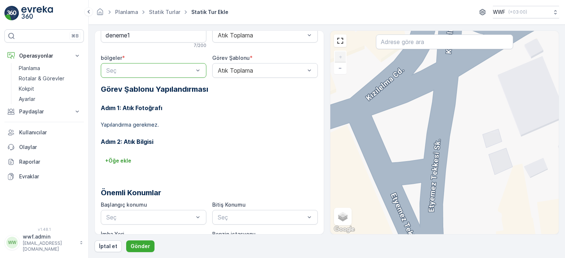
scroll to position [43, 0]
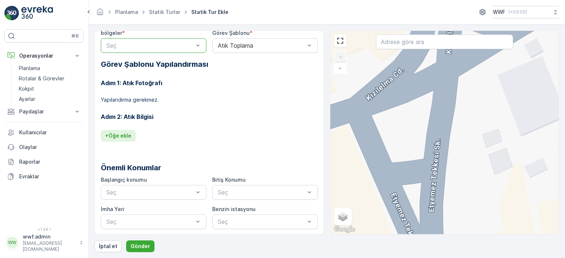
click at [126, 132] on p "+ Öğe ekle" at bounding box center [118, 135] width 26 height 7
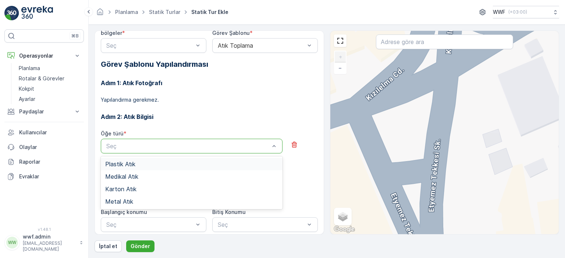
click at [143, 144] on div at bounding box center [187, 146] width 165 height 7
click at [140, 164] on div "Plastik Atık" at bounding box center [191, 164] width 173 height 7
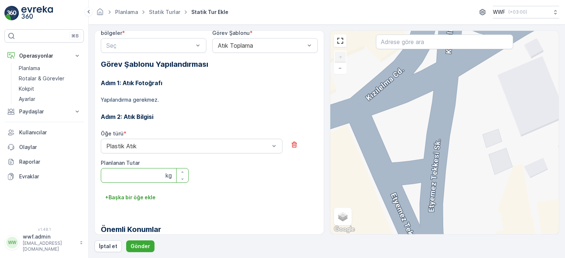
click at [144, 173] on Tutar "Planlanan Tutar" at bounding box center [145, 175] width 88 height 15
type Tutar "10"
click at [183, 119] on div "Adım 1: Atık Fotoğrafı Yapılandırma gerekmez. Adım 2: Atık Bilgisi Öğe türü * P…" at bounding box center [209, 143] width 217 height 146
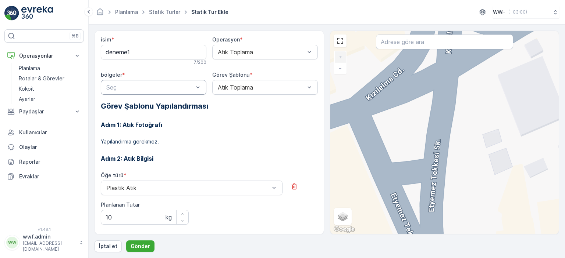
scroll to position [0, 0]
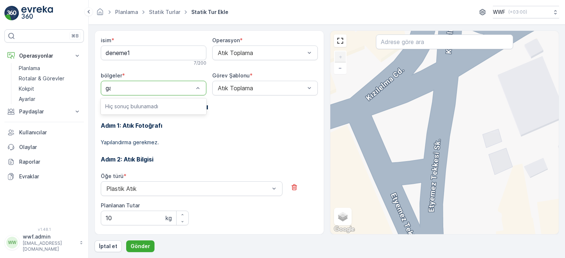
type input "gaf"
drag, startPoint x: 144, startPoint y: 88, endPoint x: 94, endPoint y: 89, distance: 50.0
click at [94, 89] on form "isim * deneme1 7 / 200 Operasyon * Atık Toplama bölgeler * Seç Görev Şablonu * …" at bounding box center [327, 142] width 476 height 234
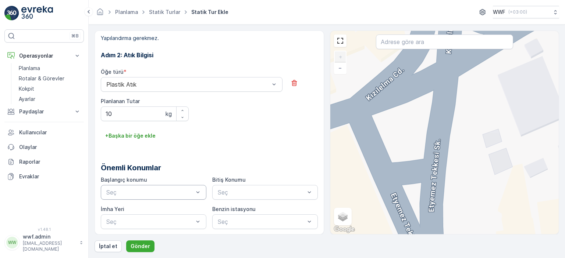
click at [166, 191] on div at bounding box center [149, 192] width 89 height 7
click at [136, 217] on div "Hiç sonuç bulunamadı" at bounding box center [153, 211] width 105 height 16
click at [234, 185] on div "Seç" at bounding box center [264, 192] width 105 height 15
click at [219, 217] on div "Hiç sonuç bulunamadı" at bounding box center [264, 210] width 105 height 13
click at [214, 223] on div "Seç" at bounding box center [264, 222] width 105 height 15
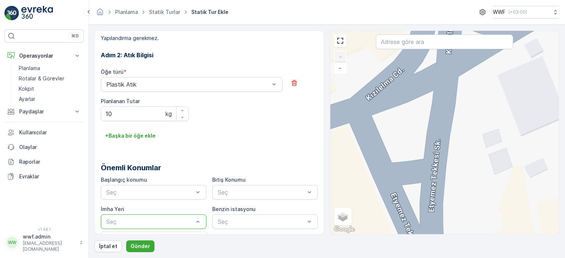
click at [166, 222] on div at bounding box center [149, 222] width 89 height 7
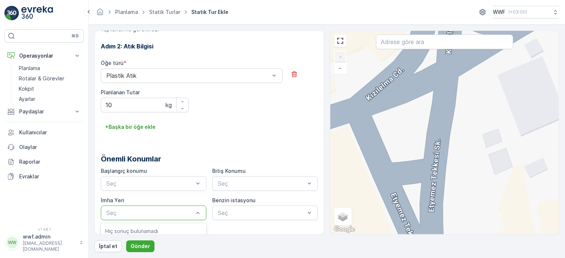
scroll to position [118, 0]
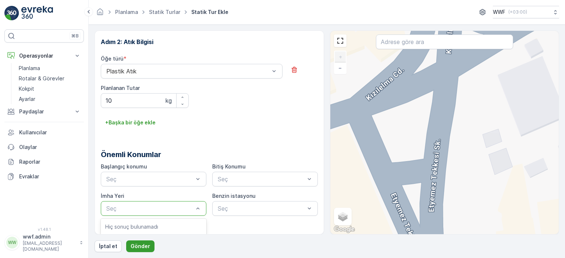
click at [136, 243] on p "Gönder" at bounding box center [139, 246] width 19 height 7
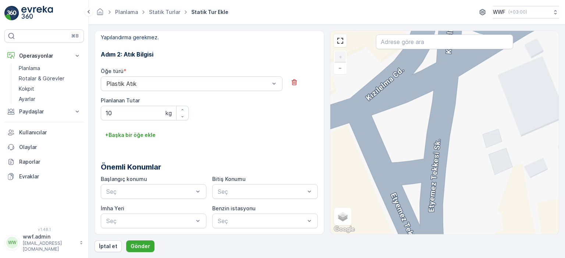
scroll to position [0, 0]
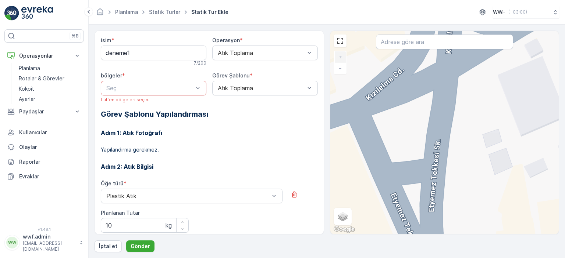
type input "1"
drag, startPoint x: 143, startPoint y: 87, endPoint x: 102, endPoint y: 86, distance: 40.4
click at [106, 86] on div at bounding box center [149, 88] width 89 height 7
type input "a"
drag, startPoint x: 122, startPoint y: 82, endPoint x: 104, endPoint y: 88, distance: 19.5
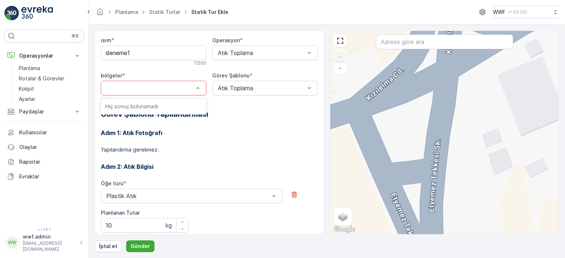
click at [107, 87] on div at bounding box center [153, 88] width 105 height 15
type input "w"
drag, startPoint x: 142, startPoint y: 87, endPoint x: 107, endPoint y: 88, distance: 34.9
click at [110, 88] on div at bounding box center [149, 88] width 89 height 7
type input "g"
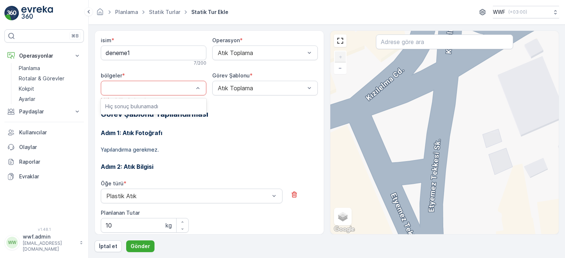
click at [96, 88] on div "isim * deneme1 7 / 200 Operasyon * Atık Toplama bölgeler * Use Up and Down to c…" at bounding box center [208, 133] width 229 height 204
type input "f"
drag, startPoint x: 130, startPoint y: 87, endPoint x: 103, endPoint y: 87, distance: 27.6
click at [103, 87] on div "Seç" at bounding box center [153, 88] width 105 height 15
click at [39, 65] on p "Planlama" at bounding box center [29, 68] width 21 height 7
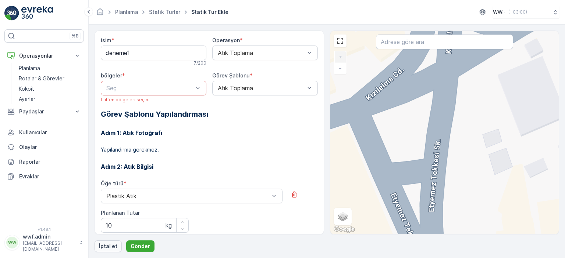
click at [109, 247] on p "İptal et" at bounding box center [108, 246] width 18 height 7
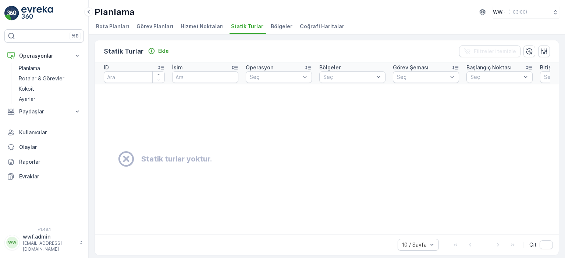
click at [273, 22] on li "Bölgeler" at bounding box center [282, 27] width 26 height 12
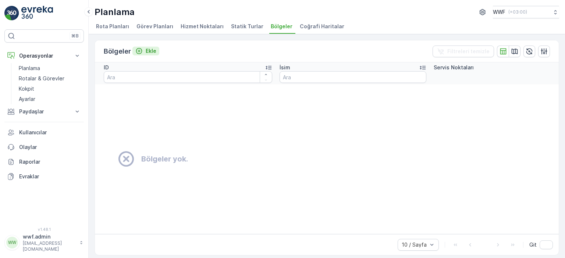
click at [137, 50] on icon "Ekle" at bounding box center [139, 51] width 6 height 6
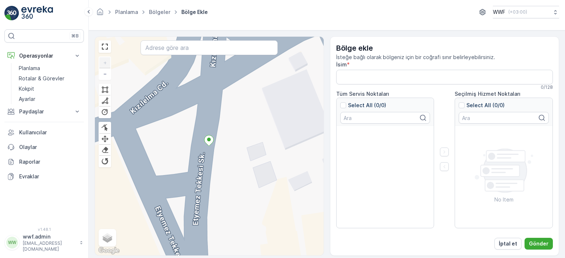
click at [210, 48] on input "text" at bounding box center [208, 47] width 137 height 15
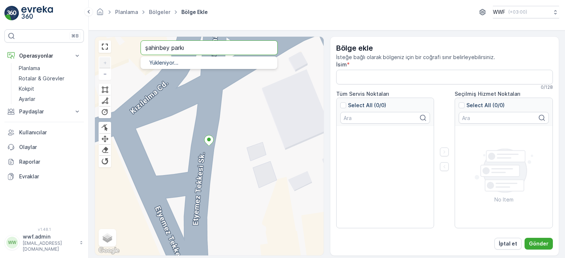
type input "şahinbey parkı"
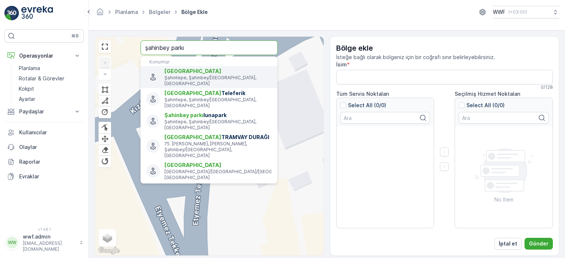
click at [204, 72] on span "Şahinbey Parkı" at bounding box center [217, 71] width 107 height 7
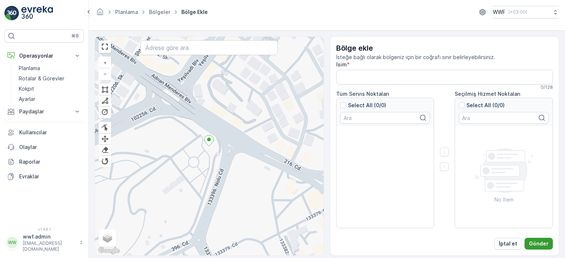
click at [540, 246] on p "Gönder" at bounding box center [538, 243] width 19 height 7
click at [394, 78] on input "İsim" at bounding box center [444, 77] width 217 height 15
type input "ali celik"
click at [544, 241] on p "Gönder" at bounding box center [538, 243] width 19 height 7
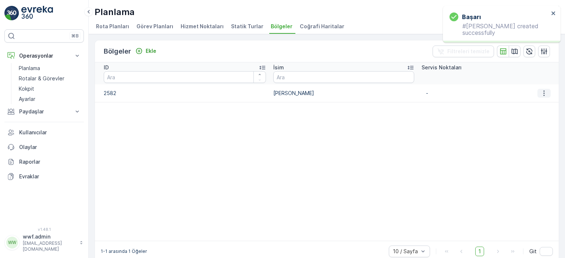
click at [540, 90] on icon "button" at bounding box center [543, 93] width 7 height 7
click at [388, 138] on table "ID İsim Servis Noktaları 2582 ali celik -" at bounding box center [326, 151] width 463 height 179
click at [55, 69] on link "Planlama" at bounding box center [50, 68] width 68 height 10
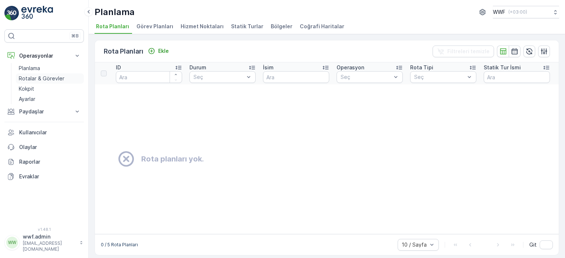
click at [51, 79] on p "Rotalar & Görevler" at bounding box center [42, 78] width 46 height 7
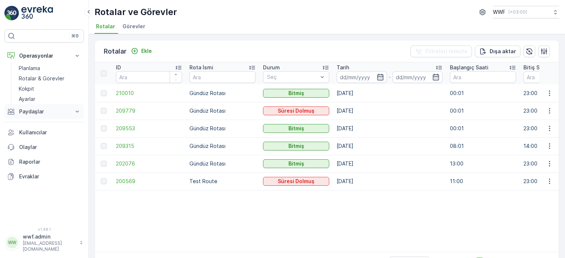
click at [39, 114] on p "Paydaşlar" at bounding box center [44, 111] width 50 height 7
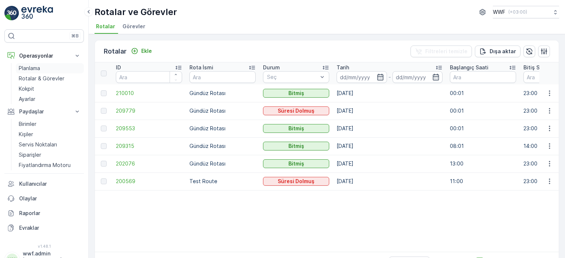
click at [43, 66] on link "Planlama" at bounding box center [50, 68] width 68 height 10
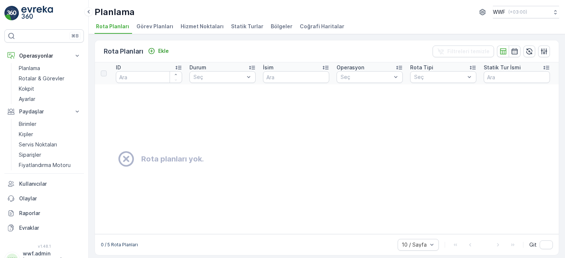
click at [148, 25] on span "Görev Planları" at bounding box center [154, 26] width 37 height 7
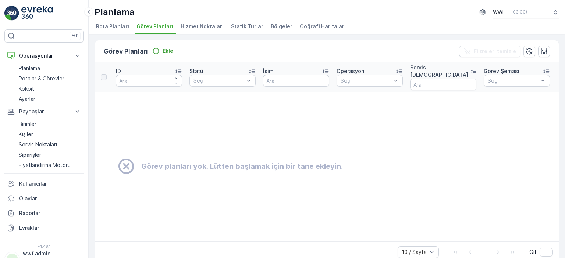
click at [188, 25] on span "Hizmet Noktaları" at bounding box center [201, 26] width 43 height 7
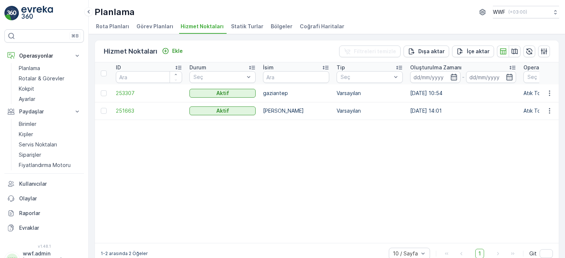
click at [117, 27] on span "Rota Planları" at bounding box center [112, 26] width 33 height 7
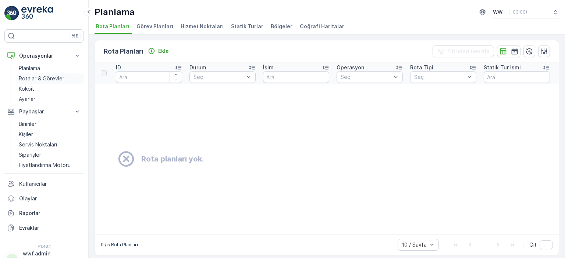
click at [38, 78] on p "Rotalar & Görevler" at bounding box center [42, 78] width 46 height 7
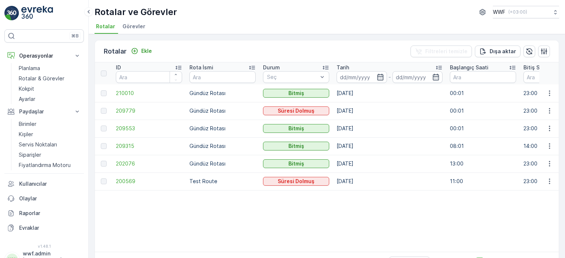
click at [130, 25] on span "Görevler" at bounding box center [133, 26] width 23 height 7
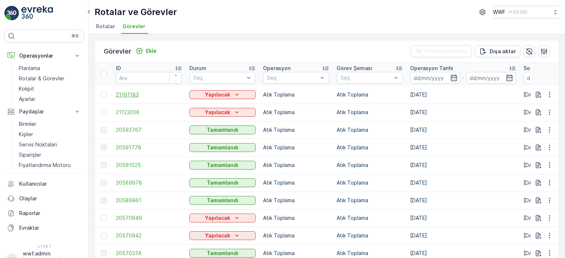
click at [132, 93] on span "21161183" at bounding box center [149, 94] width 66 height 7
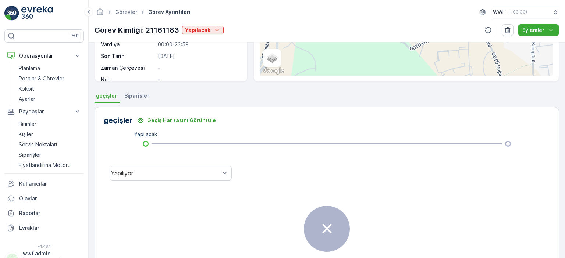
scroll to position [57, 0]
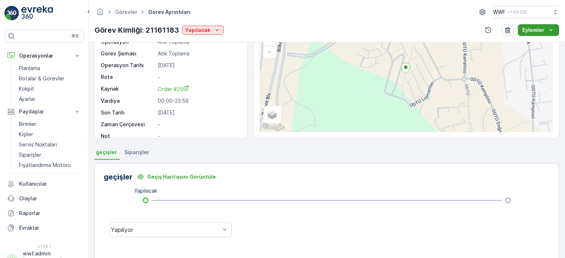
click at [539, 33] on p "Eylemler" at bounding box center [533, 29] width 22 height 7
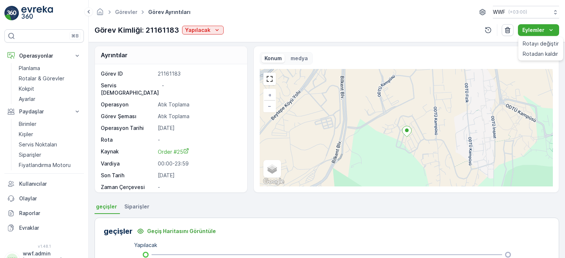
scroll to position [0, 0]
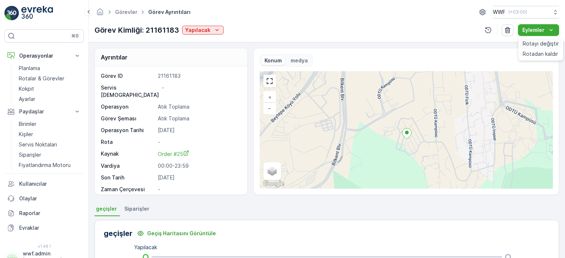
click at [535, 42] on span "Rotayı değiştir" at bounding box center [540, 43] width 36 height 7
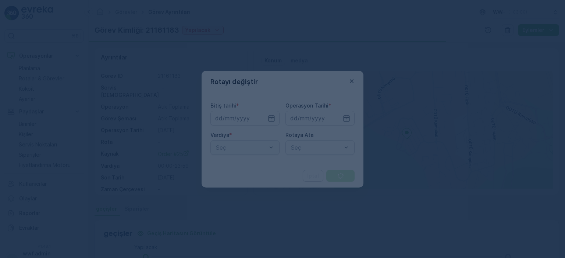
type input "[DATE]"
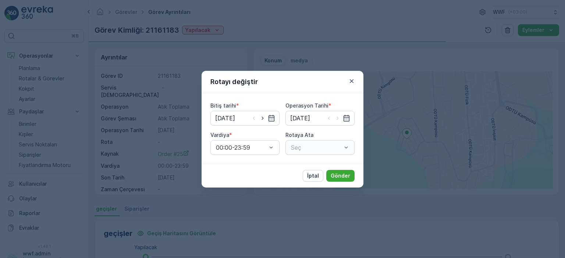
click at [304, 148] on div "Seç" at bounding box center [319, 147] width 69 height 15
click at [328, 149] on div at bounding box center [316, 147] width 52 height 7
click at [316, 147] on div at bounding box center [316, 147] width 52 height 7
click at [350, 79] on icon "button" at bounding box center [351, 81] width 7 height 7
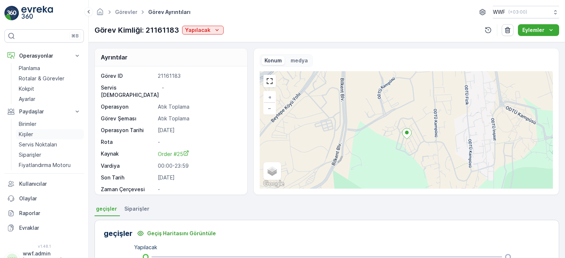
click at [28, 135] on p "Kişiler" at bounding box center [26, 134] width 14 height 7
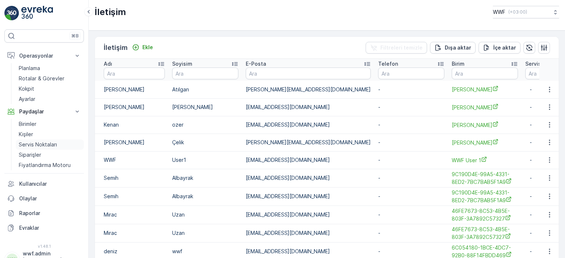
click at [29, 146] on p "Servis Noktaları" at bounding box center [38, 144] width 38 height 7
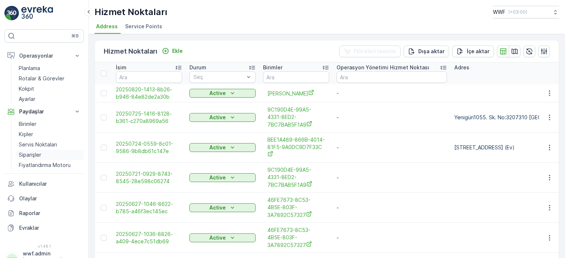
click at [34, 157] on p "Siparişler" at bounding box center [30, 154] width 22 height 7
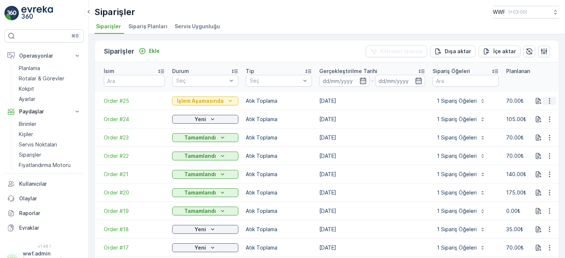
click at [547, 97] on icon "button" at bounding box center [548, 100] width 7 height 7
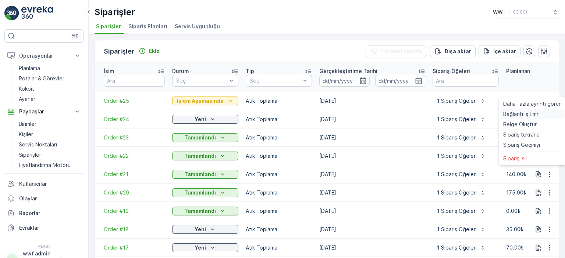
click at [542, 116] on div "Bağlantı İş Emri" at bounding box center [532, 114] width 64 height 10
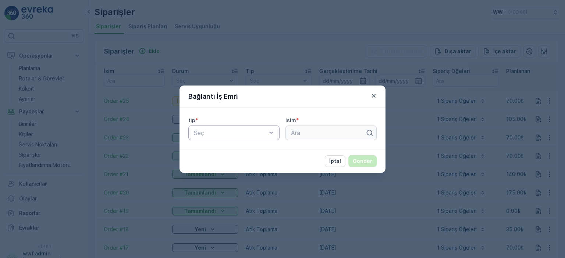
click at [227, 128] on div "Seç" at bounding box center [233, 133] width 91 height 15
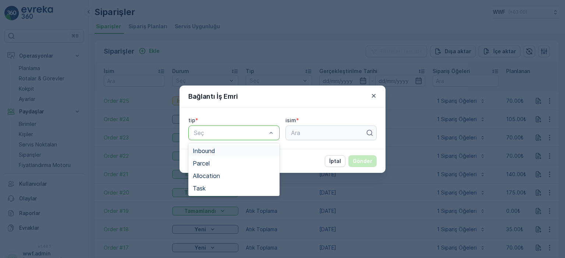
drag, startPoint x: 226, startPoint y: 153, endPoint x: 230, endPoint y: 151, distance: 4.4
click at [226, 153] on div "Inbound" at bounding box center [234, 151] width 82 height 7
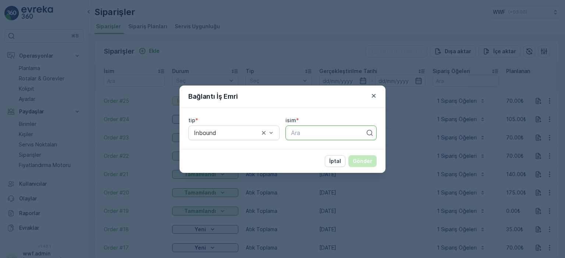
click at [322, 126] on div "Ara" at bounding box center [330, 133] width 91 height 15
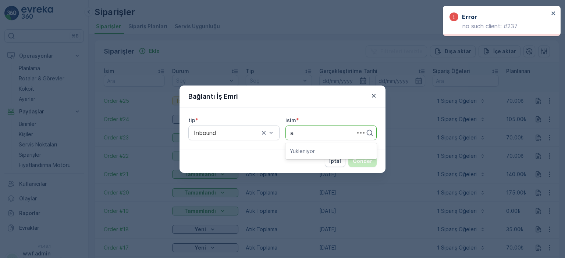
type input "a"
click at [376, 91] on div "Bağlantı İş Emri" at bounding box center [282, 97] width 206 height 22
click at [373, 97] on icon "button" at bounding box center [373, 95] width 7 height 7
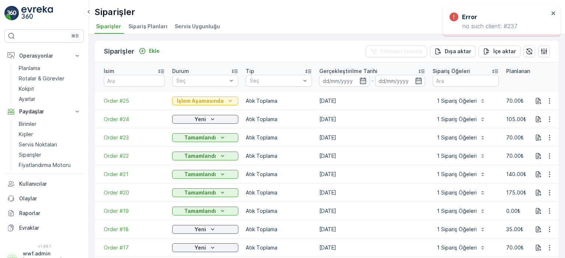
click at [143, 23] on span "Sipariş Planları" at bounding box center [147, 26] width 39 height 7
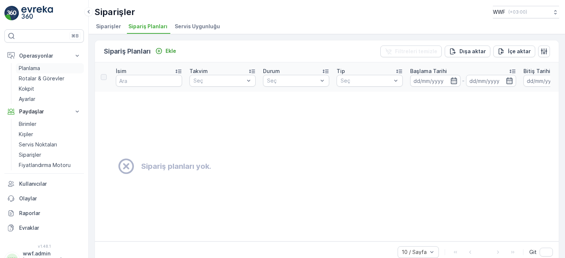
click at [37, 70] on p "Planlama" at bounding box center [29, 68] width 21 height 7
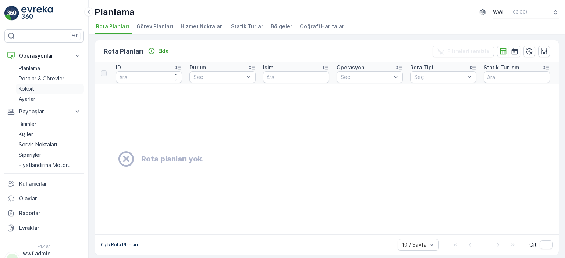
click at [37, 92] on link "Kokpit" at bounding box center [50, 89] width 68 height 10
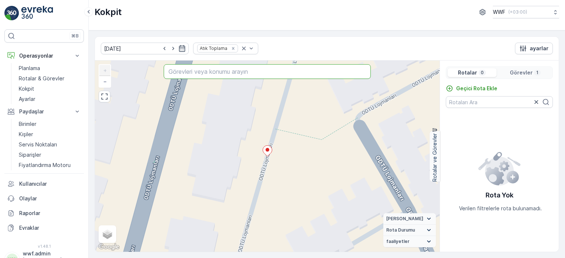
click at [307, 75] on input "text" at bounding box center [267, 71] width 207 height 15
type input "şahinbey"
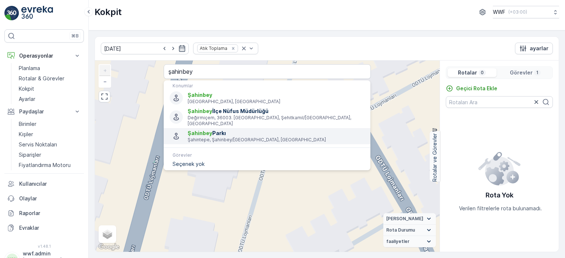
click at [254, 137] on p "Şahintepe, Şahinbey/Gaziantep, Türkiye" at bounding box center [275, 140] width 177 height 6
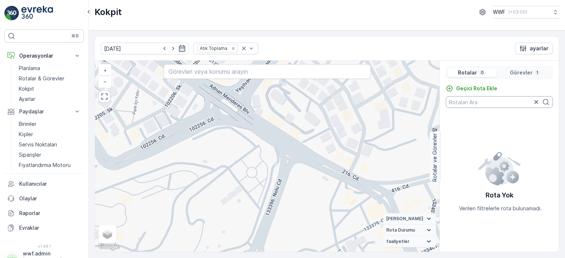
click at [487, 101] on input "text" at bounding box center [498, 102] width 107 height 12
click at [482, 88] on p "Geçici Rota Ekle" at bounding box center [476, 88] width 41 height 7
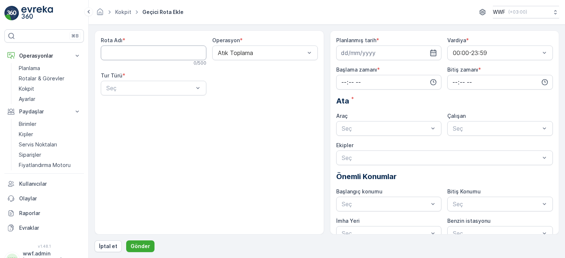
click at [190, 51] on Adı "Rota Adı" at bounding box center [153, 53] width 105 height 15
type Adı "deneme1"
click at [153, 86] on div at bounding box center [149, 88] width 89 height 7
click at [148, 108] on div "Statik" at bounding box center [153, 106] width 97 height 7
click at [246, 89] on div at bounding box center [261, 88] width 89 height 7
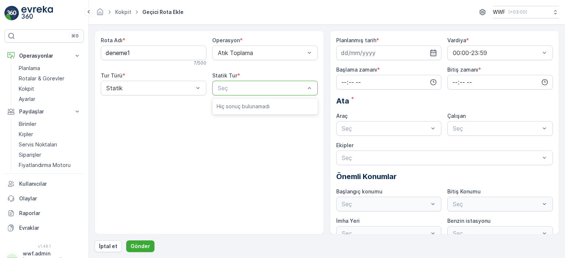
click at [238, 107] on p "Hiç sonuç bulunamadı" at bounding box center [264, 106] width 97 height 7
click at [372, 128] on div at bounding box center [385, 128] width 89 height 7
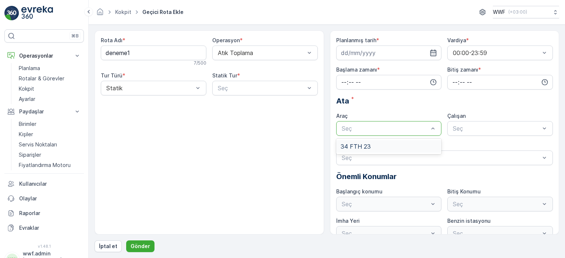
drag, startPoint x: 362, startPoint y: 145, endPoint x: 401, endPoint y: 135, distance: 39.7
click at [362, 145] on span "34 FTH 23" at bounding box center [355, 146] width 30 height 7
click at [465, 127] on div at bounding box center [496, 128] width 89 height 7
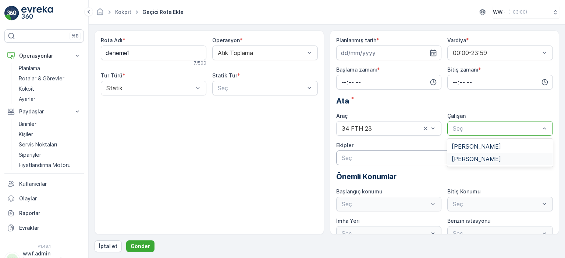
click at [458, 159] on span "[PERSON_NAME]" at bounding box center [475, 159] width 49 height 7
click at [402, 85] on input "time" at bounding box center [388, 82] width 105 height 15
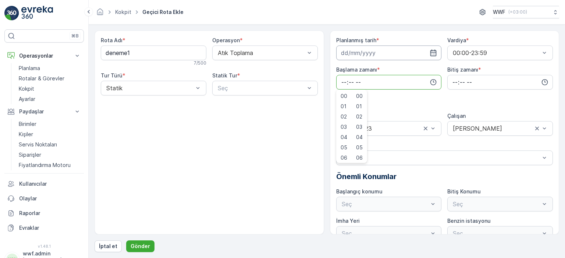
click at [386, 53] on input at bounding box center [388, 53] width 105 height 15
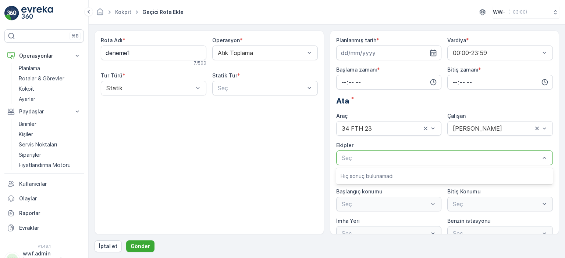
scroll to position [12, 0]
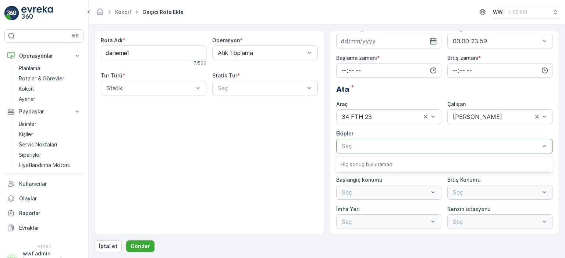
click at [382, 189] on div "Seç" at bounding box center [388, 192] width 105 height 15
click at [380, 194] on div "Seç" at bounding box center [388, 192] width 105 height 15
click at [251, 82] on div "Seç" at bounding box center [264, 88] width 105 height 15
click at [185, 92] on div "Statik" at bounding box center [153, 88] width 105 height 15
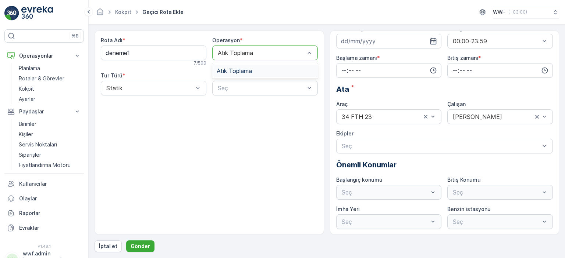
click at [229, 51] on div at bounding box center [261, 53] width 89 height 7
click at [238, 118] on div "Rota Adı * deneme1 7 / 500 Operasyon * Atık Toplama Tur Türü * Statik Statik Tu…" at bounding box center [208, 133] width 229 height 204
drag, startPoint x: 391, startPoint y: 50, endPoint x: 394, endPoint y: 43, distance: 7.6
click at [393, 49] on div "Planlanmış tarih * Vardiya * 00:00-23:59 Başlama zamanı * Bitiş zamanı * Ata * …" at bounding box center [444, 127] width 217 height 204
click at [395, 39] on input at bounding box center [388, 41] width 105 height 15
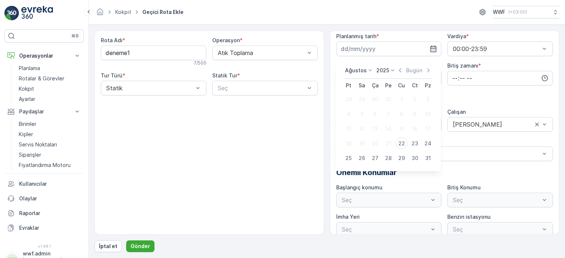
scroll to position [0, 0]
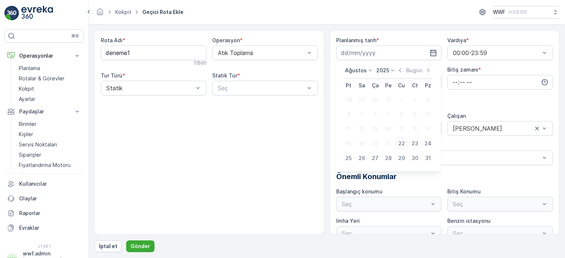
click at [171, 79] on div "Tur Türü * Statik" at bounding box center [153, 84] width 105 height 24
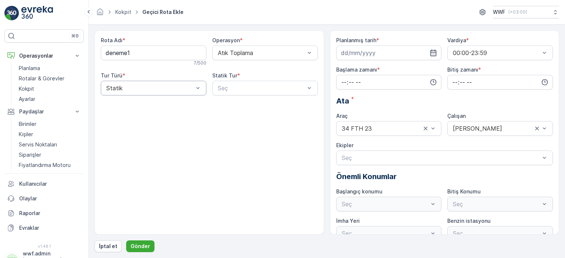
click at [170, 82] on div "Statik" at bounding box center [153, 88] width 105 height 15
click at [239, 87] on div at bounding box center [261, 88] width 89 height 7
click at [40, 65] on p "Planlama" at bounding box center [29, 68] width 21 height 7
click at [40, 78] on p "Rotalar & Görevler" at bounding box center [42, 78] width 46 height 7
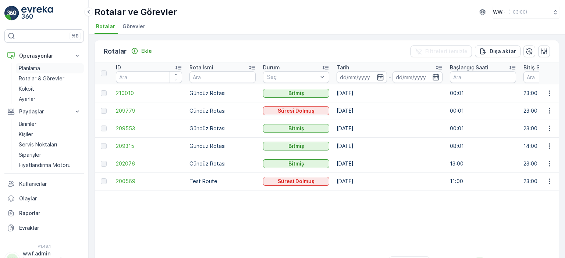
click at [42, 67] on link "Planlama" at bounding box center [50, 68] width 68 height 10
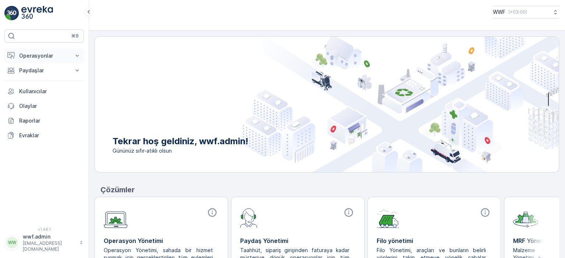
click at [31, 51] on button "Operasyonlar" at bounding box center [43, 56] width 79 height 15
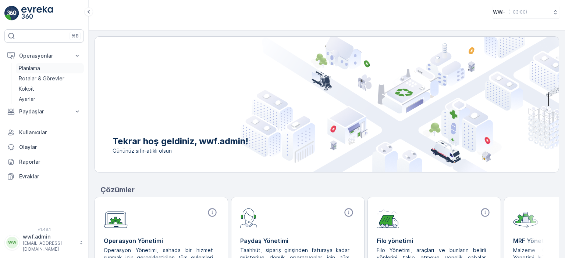
click at [30, 70] on p "Planlama" at bounding box center [29, 68] width 21 height 7
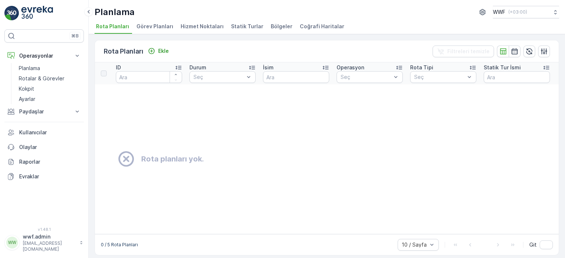
click at [256, 20] on div "Planlama WWF ( +03:00 ) Rota Planları Görev Planları Hizmet Noktaları Statik Tu…" at bounding box center [327, 17] width 476 height 34
click at [253, 24] on span "Statik Turlar" at bounding box center [247, 26] width 32 height 7
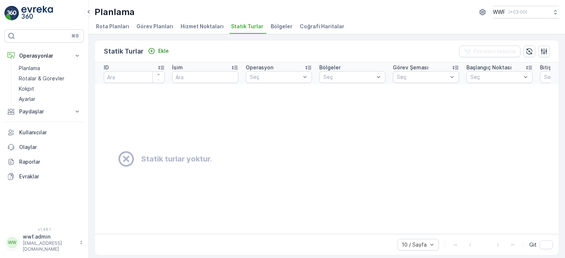
click at [212, 25] on span "Hizmet Noktaları" at bounding box center [201, 26] width 43 height 7
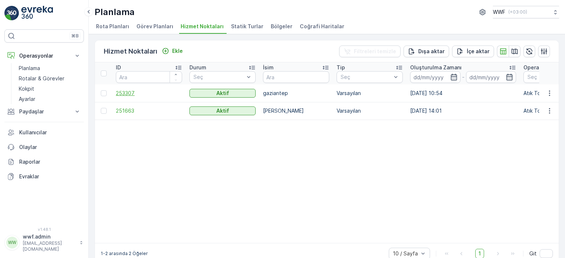
click at [132, 94] on span "253307" at bounding box center [149, 93] width 66 height 7
click at [157, 26] on span "Görev Planları" at bounding box center [154, 26] width 37 height 7
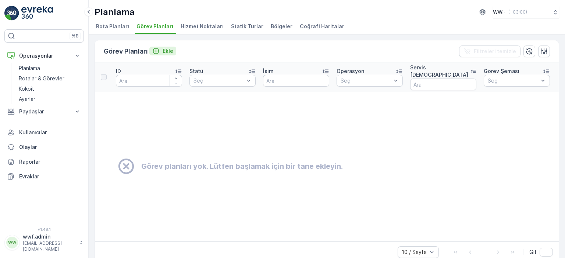
click at [164, 48] on p "Ekle" at bounding box center [167, 50] width 11 height 7
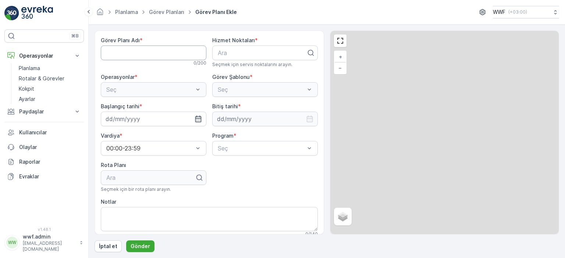
click at [164, 48] on Adı "Görev Planı Adı" at bounding box center [153, 53] width 105 height 15
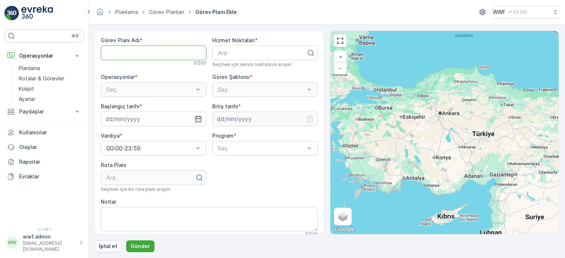
type Adı "deneme1"
click at [238, 48] on div "Ara" at bounding box center [264, 53] width 105 height 15
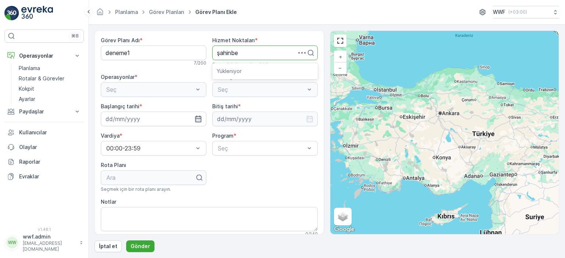
type input "şahinbey"
drag, startPoint x: 246, startPoint y: 54, endPoint x: 181, endPoint y: 53, distance: 64.7
click at [182, 53] on div "Görev Planı Adı * deneme1 7 / 200 Hizmet Noktaları * Use Up and Down to choose …" at bounding box center [209, 137] width 217 height 201
type input "gaz"
click at [236, 70] on span "gaziantep" at bounding box center [229, 71] width 27 height 7
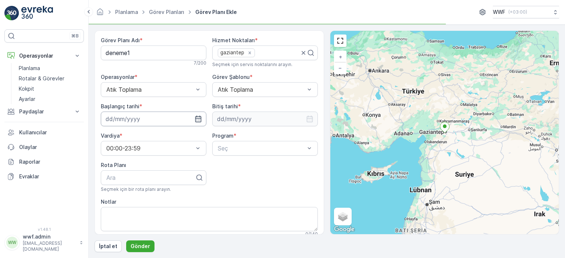
click at [171, 117] on input at bounding box center [153, 119] width 105 height 15
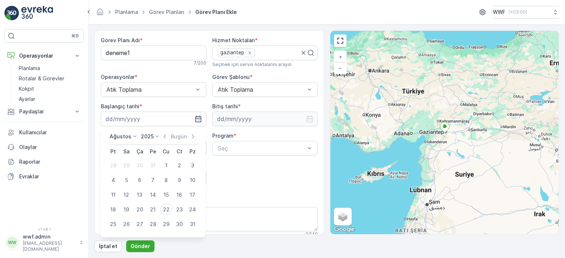
drag, startPoint x: 165, startPoint y: 207, endPoint x: 175, endPoint y: 198, distance: 13.6
click at [165, 207] on div "22" at bounding box center [166, 210] width 12 height 12
type input "[DATE]"
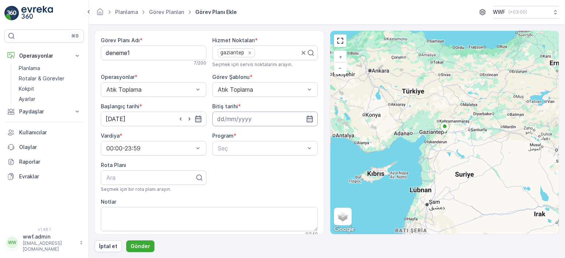
click at [233, 119] on input at bounding box center [264, 119] width 105 height 15
click at [276, 208] on div "22" at bounding box center [277, 210] width 12 height 12
type input "[DATE]"
click at [165, 177] on div at bounding box center [150, 178] width 90 height 7
click at [234, 146] on div at bounding box center [261, 148] width 89 height 7
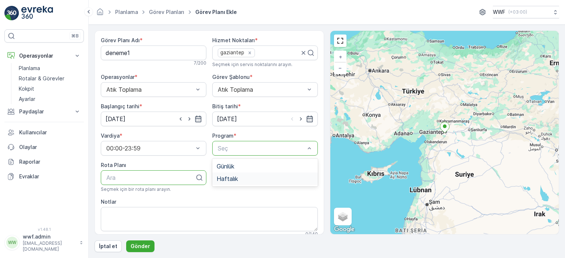
click at [235, 178] on span "Haftalık" at bounding box center [226, 179] width 21 height 7
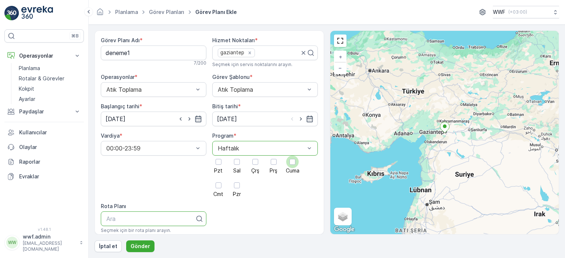
click at [290, 162] on div at bounding box center [292, 162] width 6 height 6
click at [292, 156] on input "Cuma" at bounding box center [292, 156] width 0 height 0
click at [218, 187] on div at bounding box center [218, 186] width 6 height 6
click at [218, 179] on input "Cmt" at bounding box center [218, 179] width 0 height 0
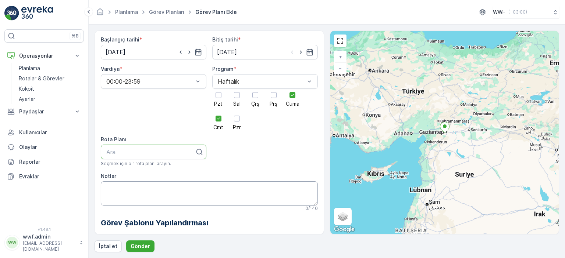
scroll to position [74, 0]
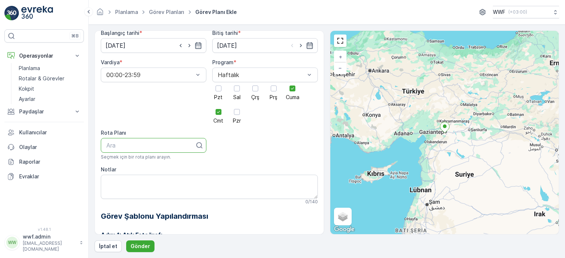
click at [150, 133] on div "Rota Planı" at bounding box center [153, 132] width 105 height 7
click at [152, 143] on div at bounding box center [150, 145] width 90 height 7
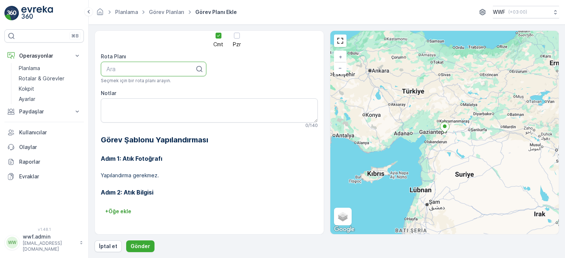
scroll to position [150, 0]
click at [141, 248] on p "Gönder" at bounding box center [139, 246] width 19 height 7
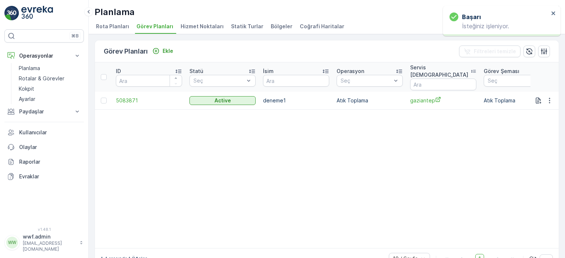
drag, startPoint x: 265, startPoint y: 240, endPoint x: 303, endPoint y: 235, distance: 37.9
click at [303, 235] on table "ID Statü Seç İsim Operasyon Seç Servis Noktası Görev Şeması Seç Başlangıç Tarih…" at bounding box center [562, 155] width 934 height 186
click at [288, 235] on table "ID Statü Seç İsim Operasyon Seç Servis Noktası Görev Şeması Seç Başlangıç Tarih…" at bounding box center [562, 155] width 934 height 186
click at [337, 248] on div "1-1 arasında 1 Öğeler 10 / Sayfa 1 Git" at bounding box center [326, 258] width 463 height 21
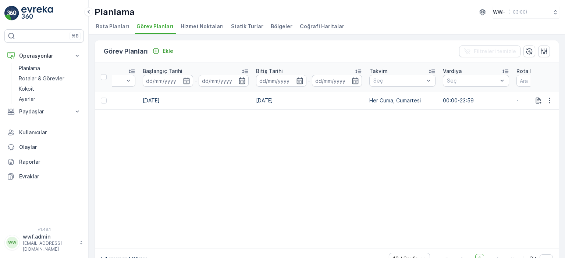
scroll to position [0, 419]
click at [550, 97] on icon "button" at bounding box center [548, 100] width 7 height 7
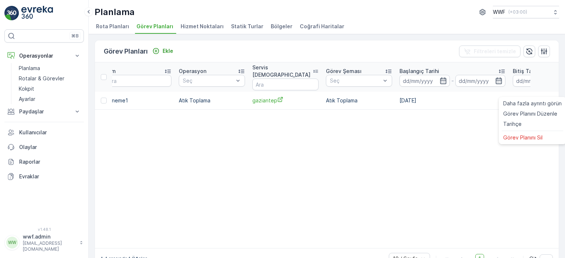
scroll to position [0, 69]
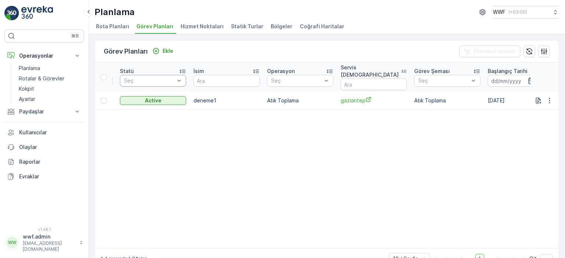
click at [160, 78] on div at bounding box center [149, 81] width 52 height 6
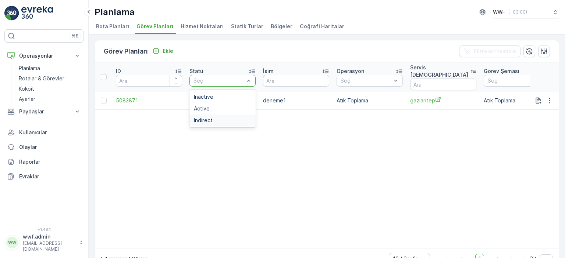
drag, startPoint x: 155, startPoint y: 191, endPoint x: 146, endPoint y: 139, distance: 53.0
click at [155, 188] on table "ID Statü 3 results available. Use Up and Down to choose options, press Enter to…" at bounding box center [562, 155] width 934 height 186
click at [131, 97] on span "5083871" at bounding box center [149, 100] width 66 height 7
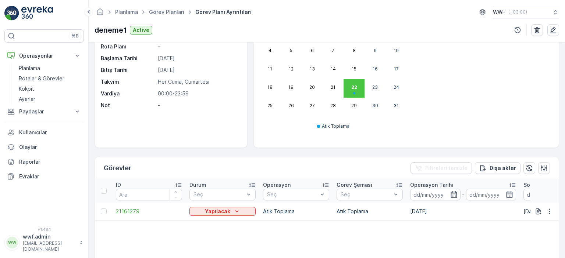
scroll to position [147, 0]
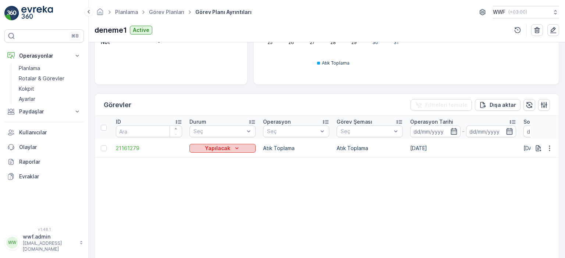
click at [245, 145] on div "Yapılacak" at bounding box center [222, 148] width 60 height 7
click at [213, 158] on span "Yapılıyor" at bounding box center [204, 158] width 21 height 7
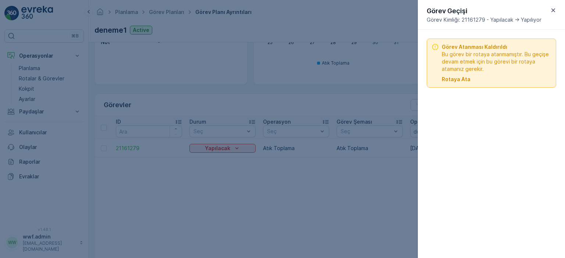
click at [459, 79] on p "Rotaya Ata" at bounding box center [455, 79] width 29 height 7
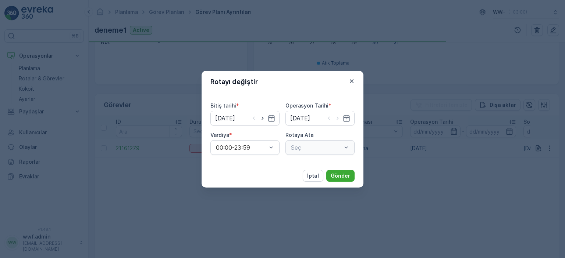
type input "[DATE]"
click at [324, 146] on div "Seç" at bounding box center [319, 147] width 69 height 15
click at [323, 147] on div at bounding box center [316, 147] width 52 height 7
type input "gaz"
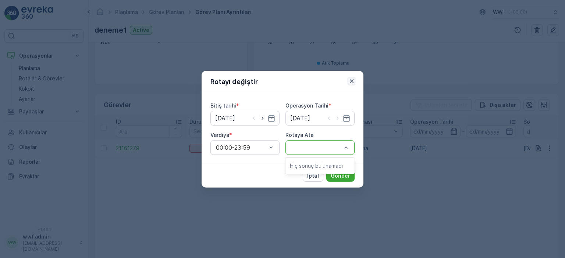
click at [354, 81] on icon "button" at bounding box center [351, 81] width 7 height 7
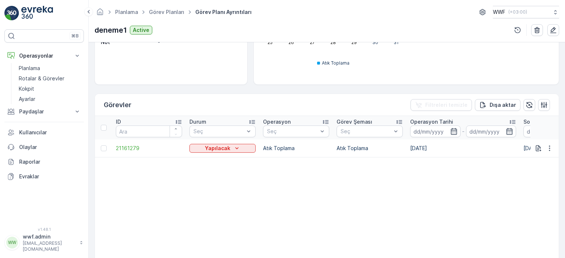
scroll to position [0, 0]
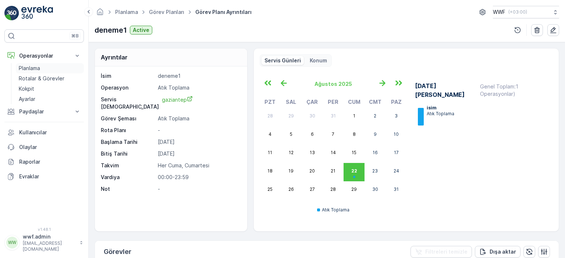
click at [30, 66] on p "Planlama" at bounding box center [29, 68] width 21 height 7
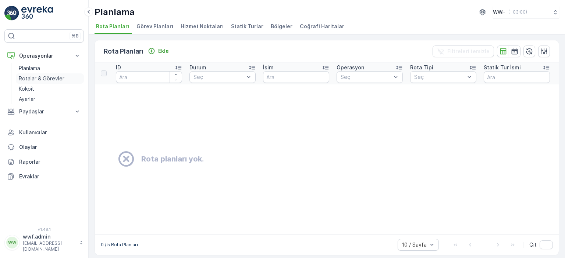
click at [54, 75] on p "Rotalar & Görevler" at bounding box center [42, 78] width 46 height 7
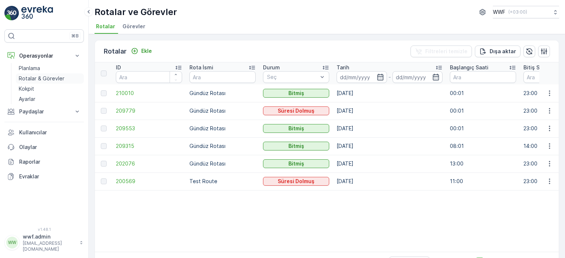
click at [53, 77] on p "Rotalar & Görevler" at bounding box center [42, 78] width 46 height 7
click at [151, 54] on p "Ekle" at bounding box center [146, 50] width 11 height 7
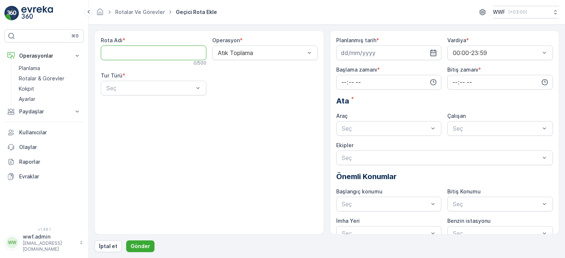
click at [151, 53] on Adı "Rota Adı" at bounding box center [153, 53] width 105 height 15
type Adı "deneme1"
click at [150, 89] on div at bounding box center [149, 88] width 89 height 7
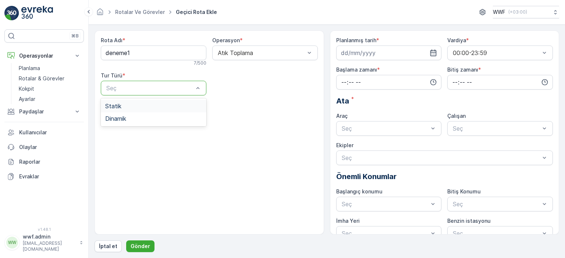
click at [142, 106] on div "Statik" at bounding box center [153, 106] width 97 height 7
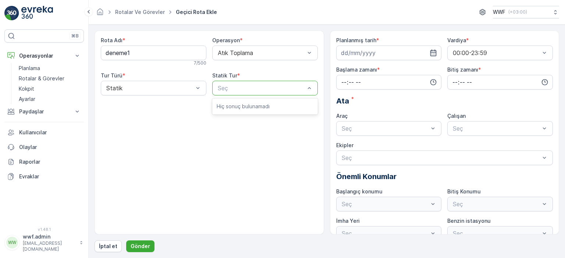
click at [221, 86] on div at bounding box center [261, 88] width 89 height 7
click at [229, 86] on div at bounding box center [261, 88] width 89 height 7
click at [162, 87] on div at bounding box center [149, 88] width 89 height 7
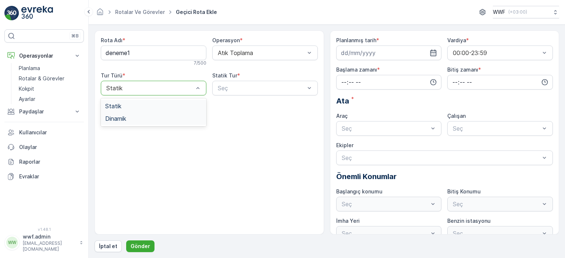
click at [150, 114] on div "Dinamik" at bounding box center [153, 118] width 105 height 12
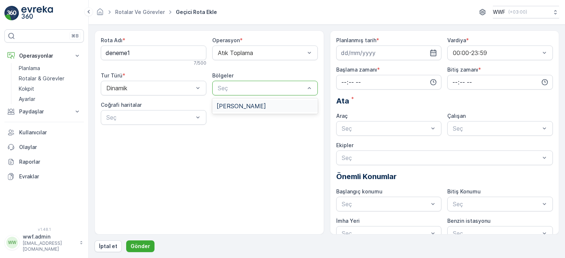
click at [227, 103] on span "[PERSON_NAME]" at bounding box center [240, 106] width 49 height 7
click at [178, 115] on div at bounding box center [149, 117] width 89 height 7
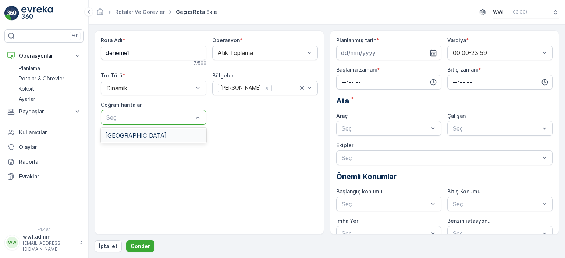
click at [160, 133] on div "[GEOGRAPHIC_DATA]" at bounding box center [153, 135] width 97 height 7
click at [375, 82] on input "time" at bounding box center [388, 82] width 105 height 15
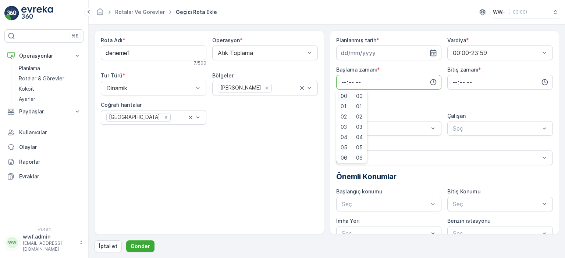
click at [347, 95] on div "00" at bounding box center [343, 96] width 12 height 10
type input "00:00"
click at [379, 55] on input at bounding box center [388, 53] width 105 height 15
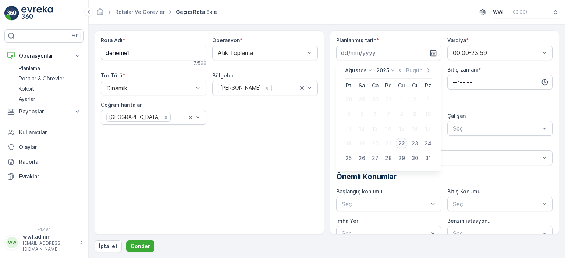
click at [396, 145] on div "22" at bounding box center [401, 144] width 12 height 12
type input "[DATE]"
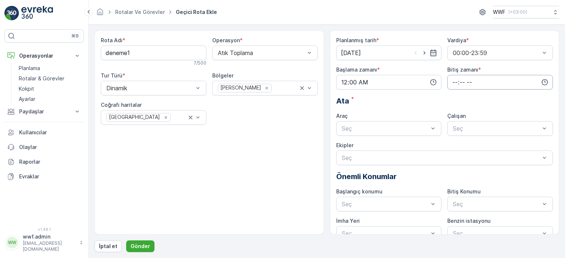
click at [459, 76] on input "time" at bounding box center [499, 82] width 105 height 15
click at [455, 156] on span "23" at bounding box center [454, 156] width 6 height 7
type input "23:00"
click at [384, 125] on div at bounding box center [385, 128] width 89 height 7
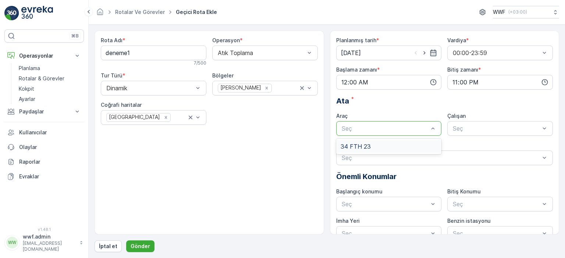
click at [376, 144] on div "34 FTH 23" at bounding box center [388, 146] width 97 height 7
click at [472, 122] on div "Seç" at bounding box center [499, 128] width 105 height 15
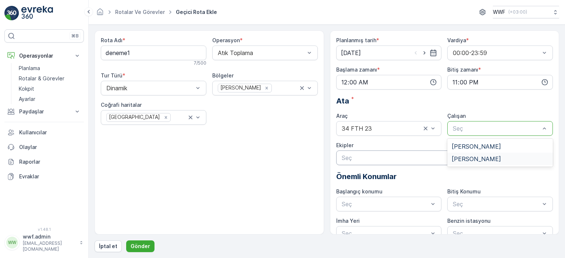
drag, startPoint x: 454, startPoint y: 158, endPoint x: 451, endPoint y: 158, distance: 3.7
click at [454, 158] on span "[PERSON_NAME]" at bounding box center [475, 159] width 49 height 7
click at [418, 157] on div at bounding box center [441, 158] width 200 height 7
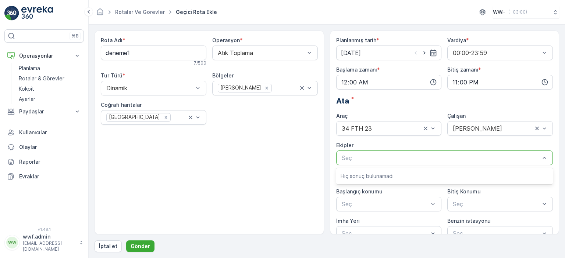
click at [272, 148] on div "Rota Adı * deneme1 7 / 500 Operasyon * Atık Toplama Tur Türü * Dinamik Bölgeler…" at bounding box center [208, 133] width 229 height 204
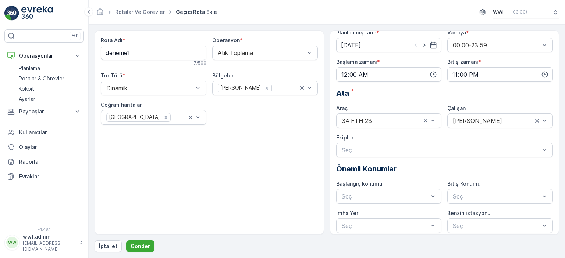
scroll to position [12, 0]
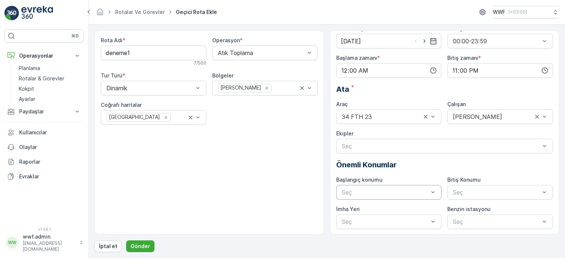
click at [363, 189] on div at bounding box center [385, 192] width 89 height 7
click at [298, 176] on div "Rota Adı * deneme1 7 / 500 Operasyon * Atık Toplama Tur Türü * Dinamik Bölgeler…" at bounding box center [208, 133] width 229 height 204
click at [363, 145] on div at bounding box center [441, 146] width 200 height 7
click at [273, 145] on div "Rota Adı * deneme1 7 / 500 Operasyon * Atık Toplama Tur Türü * Dinamik Bölgeler…" at bounding box center [208, 133] width 229 height 204
click at [134, 248] on p "Gönder" at bounding box center [139, 246] width 19 height 7
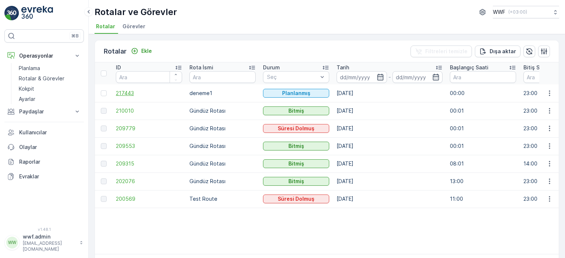
click at [140, 92] on span "217443" at bounding box center [149, 93] width 66 height 7
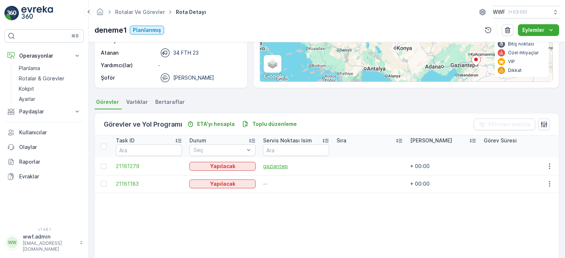
scroll to position [110, 0]
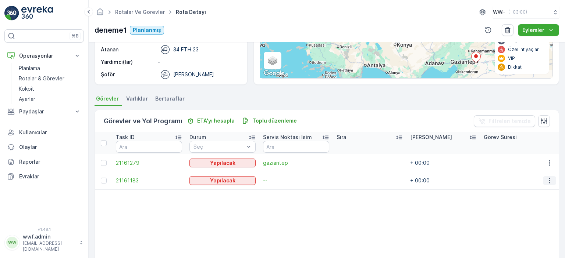
click at [551, 179] on button "button" at bounding box center [548, 180] width 13 height 9
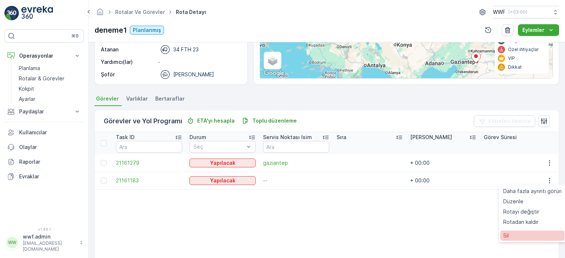
click at [519, 238] on div "Sil" at bounding box center [532, 236] width 64 height 10
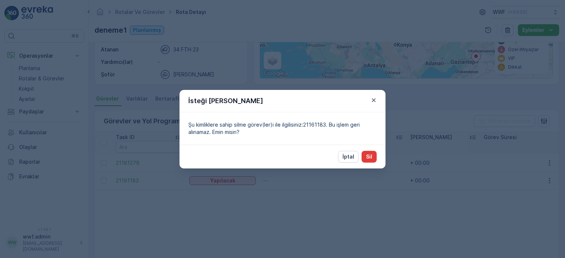
click at [368, 158] on p "Sil" at bounding box center [369, 156] width 6 height 7
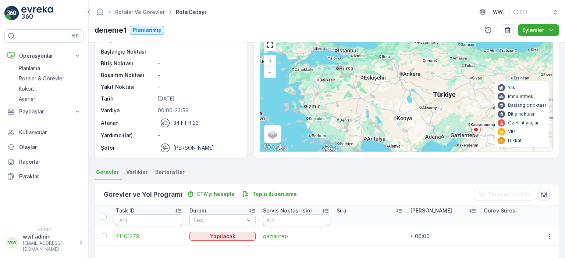
scroll to position [0, 0]
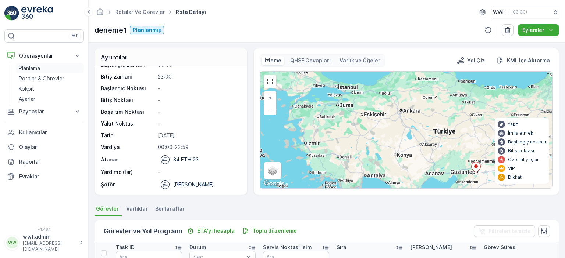
click at [38, 68] on p "Planlama" at bounding box center [29, 68] width 21 height 7
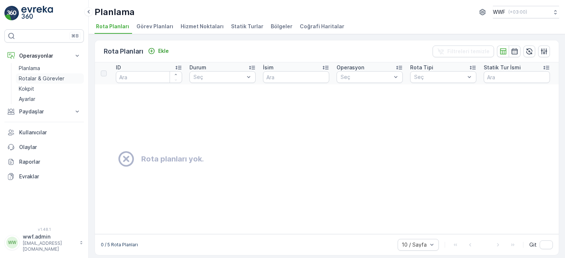
click at [46, 80] on p "Rotalar & Görevler" at bounding box center [42, 78] width 46 height 7
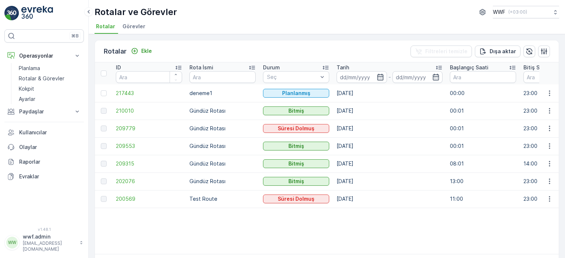
drag, startPoint x: 343, startPoint y: 89, endPoint x: 387, endPoint y: 86, distance: 43.4
click at [373, 86] on td "[DATE]" at bounding box center [389, 94] width 113 height 18
click at [390, 93] on td "[DATE]" at bounding box center [389, 94] width 113 height 18
click at [381, 93] on td "[DATE]" at bounding box center [389, 94] width 113 height 18
drag, startPoint x: 439, startPoint y: 93, endPoint x: 468, endPoint y: 90, distance: 29.5
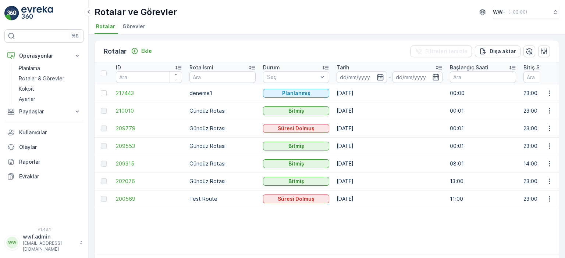
click at [526, 92] on td "23:00" at bounding box center [556, 94] width 74 height 18
drag, startPoint x: 523, startPoint y: 92, endPoint x: 543, endPoint y: 91, distance: 20.6
click at [547, 91] on icon "button" at bounding box center [548, 93] width 7 height 7
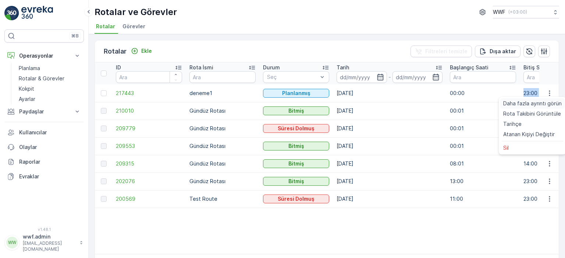
click at [512, 104] on span "Daha fazla ayrıntı görün" at bounding box center [532, 103] width 58 height 7
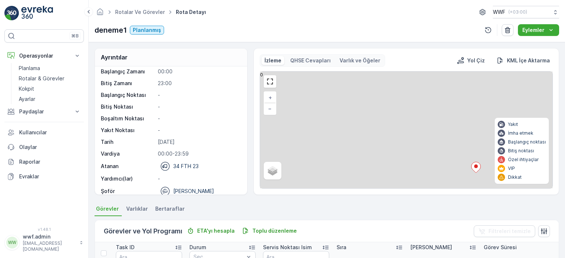
scroll to position [23, 0]
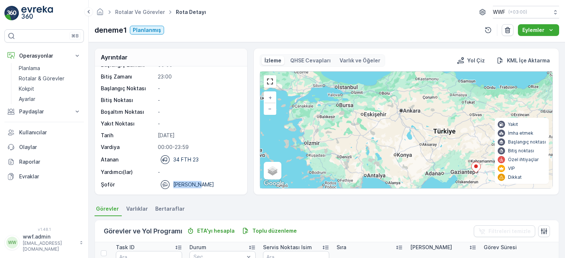
drag, startPoint x: 196, startPoint y: 186, endPoint x: 174, endPoint y: 186, distance: 21.7
click at [174, 186] on div "[PERSON_NAME]" at bounding box center [198, 184] width 81 height 9
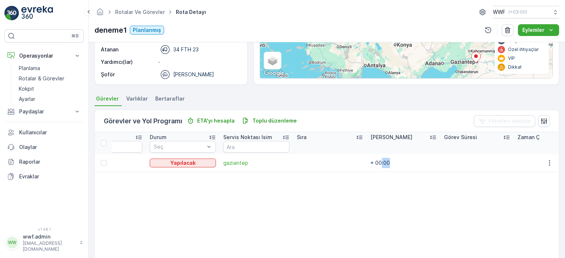
scroll to position [0, 90]
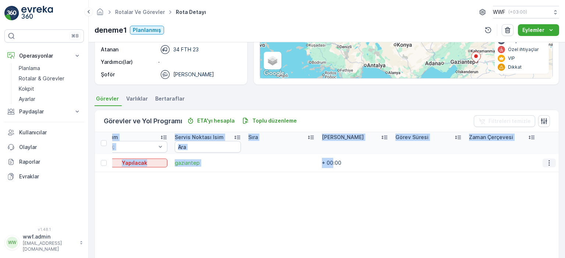
drag, startPoint x: 442, startPoint y: 161, endPoint x: 553, endPoint y: 163, distance: 110.6
click at [563, 163] on div "Ayrıntılar Operasyon Atık Toplama Başlangıç Zamanı 00:00 Bitiş Zamanı 23:00 Baş…" at bounding box center [327, 150] width 476 height 216
drag, startPoint x: 480, startPoint y: 185, endPoint x: 477, endPoint y: 182, distance: 4.2
click at [479, 184] on table "Task ID Durum Seç Servis Noktası Isim Sıra Tahmini Süre Görev Süresi Zaman Çerç…" at bounding box center [283, 221] width 552 height 179
click at [360, 170] on td "+ 00:00" at bounding box center [355, 163] width 74 height 18
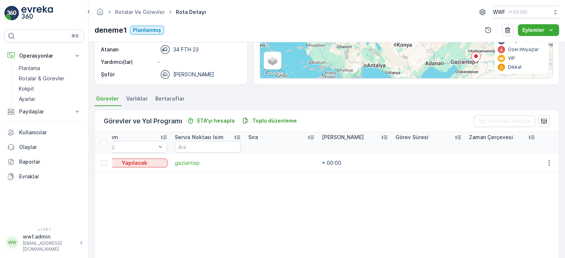
click at [356, 160] on td "+ 00:00" at bounding box center [355, 163] width 74 height 18
drag, startPoint x: 348, startPoint y: 160, endPoint x: 199, endPoint y: 173, distance: 150.2
click at [201, 164] on tr "21161279 Yapılacak gaziantep + 00:00" at bounding box center [283, 163] width 552 height 18
click at [203, 211] on table "Task ID Durum Seç Servis Noktası Isim Sıra Tahmini Süre Görev Süresi Zaman Çerç…" at bounding box center [283, 221] width 552 height 179
drag, startPoint x: 351, startPoint y: 161, endPoint x: 338, endPoint y: 161, distance: 12.9
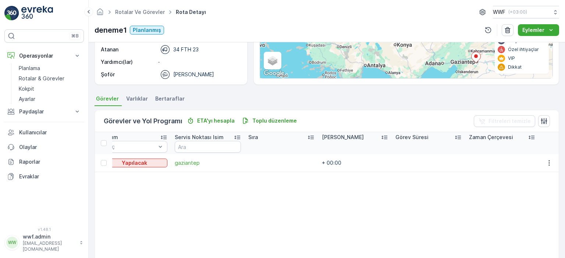
click at [338, 161] on td "+ 00:00" at bounding box center [355, 163] width 74 height 18
drag, startPoint x: 316, startPoint y: 178, endPoint x: 311, endPoint y: 175, distance: 6.6
click at [316, 178] on table "Task ID Durum Seç Servis Noktası Isim Sıra Tahmini Süre Görev Süresi Zaman Çerç…" at bounding box center [283, 221] width 552 height 179
drag, startPoint x: 264, startPoint y: 164, endPoint x: 234, endPoint y: 168, distance: 30.1
click at [261, 164] on td at bounding box center [281, 163] width 74 height 18
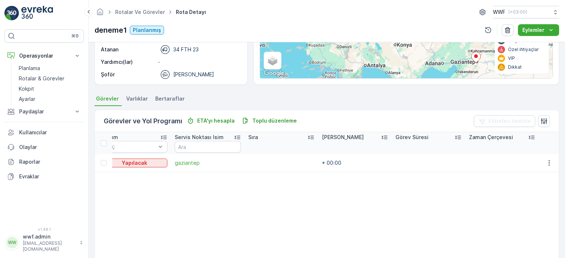
click at [143, 194] on table "Task ID Durum Seç Servis Noktası Isim Sıra Tahmini Süre Görev Süresi Zaman Çerç…" at bounding box center [283, 221] width 552 height 179
click at [105, 162] on div at bounding box center [104, 163] width 6 height 6
click at [101, 160] on input "checkbox" at bounding box center [101, 160] width 0 height 0
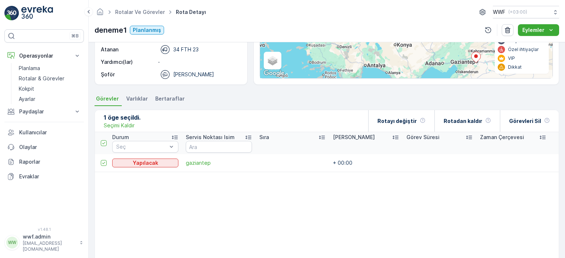
scroll to position [0, 79]
drag, startPoint x: 104, startPoint y: 162, endPoint x: 111, endPoint y: 161, distance: 6.4
click at [105, 162] on icon at bounding box center [103, 163] width 5 height 5
click at [101, 160] on input "checkbox" at bounding box center [101, 160] width 0 height 0
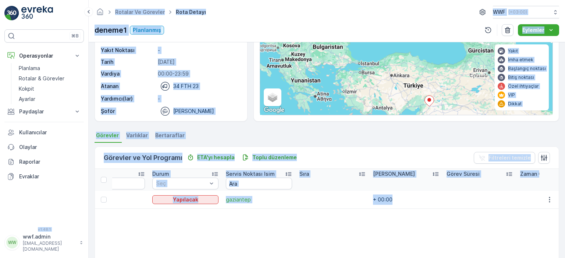
scroll to position [0, 0]
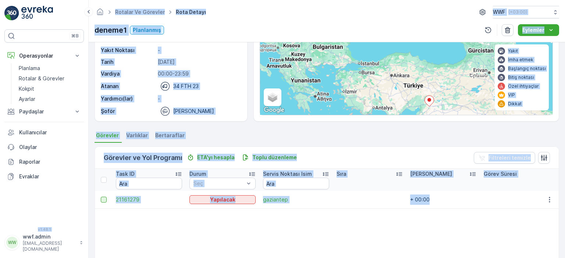
drag, startPoint x: 382, startPoint y: 207, endPoint x: 104, endPoint y: 201, distance: 278.3
click at [87, 193] on div "⌘B Operasyonlar Planlama Rotalar & Görevler Kokpit Ayarlar Paydaşlar Birimler K…" at bounding box center [282, 129] width 565 height 258
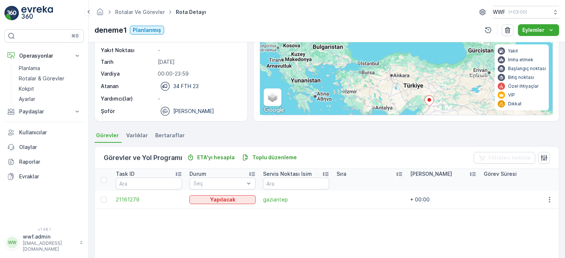
click at [141, 223] on table "Task ID Durum Seç Servis Noktası Isim Sıra Tahmini Süre Görev Süresi Zaman Çerç…" at bounding box center [371, 258] width 552 height 179
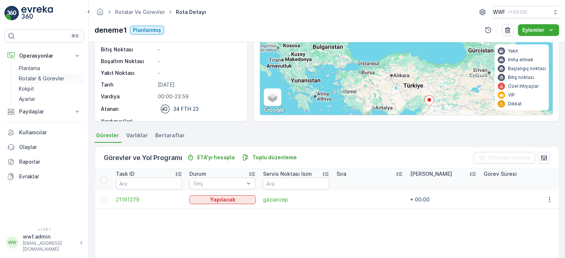
click at [43, 76] on p "Rotalar & Görevler" at bounding box center [42, 78] width 46 height 7
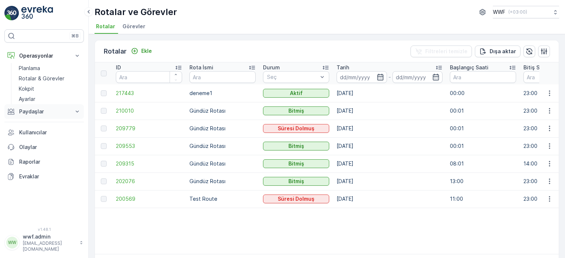
click at [40, 113] on p "Paydaşlar" at bounding box center [44, 111] width 50 height 7
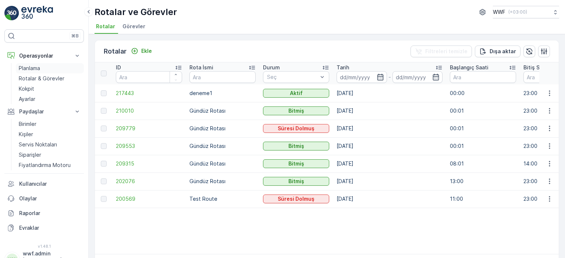
click at [31, 67] on p "Planlama" at bounding box center [29, 68] width 21 height 7
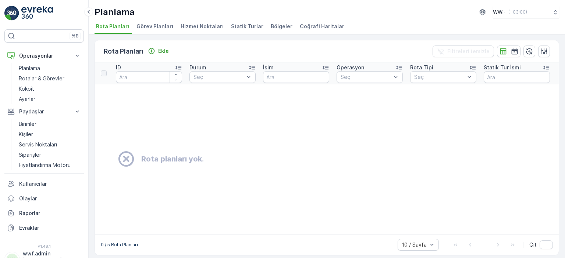
click at [160, 23] on span "Görev Planları" at bounding box center [154, 26] width 37 height 7
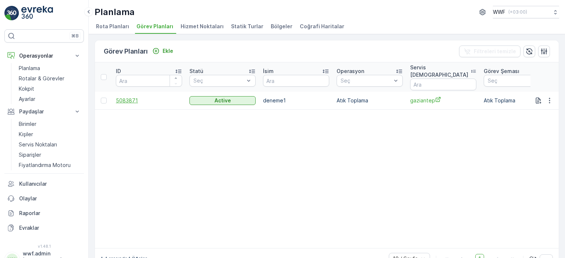
click at [134, 97] on span "5083871" at bounding box center [149, 100] width 66 height 7
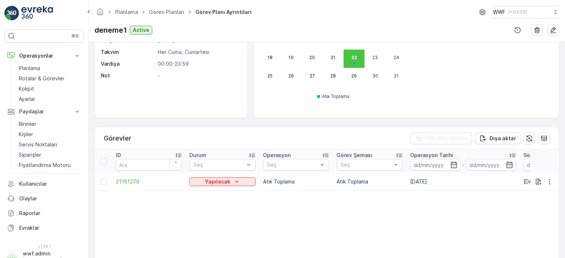
scroll to position [184, 0]
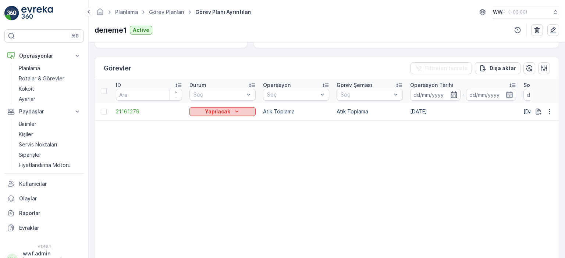
click at [234, 112] on icon "Yapılacak" at bounding box center [236, 111] width 7 height 7
drag, startPoint x: 224, startPoint y: 112, endPoint x: 224, endPoint y: 117, distance: 5.5
click at [224, 112] on p "Yapılacak" at bounding box center [217, 111] width 25 height 7
click at [214, 123] on span "Yapılıyor" at bounding box center [204, 122] width 21 height 7
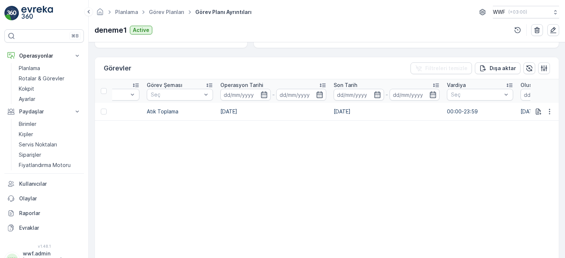
drag, startPoint x: 400, startPoint y: 107, endPoint x: 564, endPoint y: 103, distance: 164.0
click at [564, 103] on div "Ayrıntılar İsim deneme1 Operasyon Atık Toplama Servis Noktası gaziantep Görev Ş…" at bounding box center [327, 150] width 476 height 216
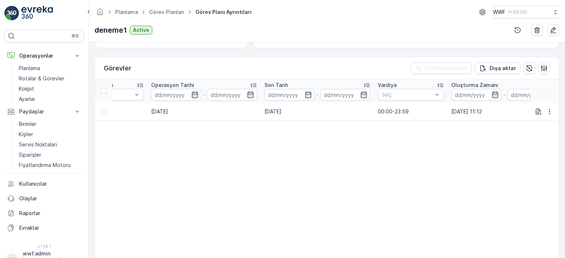
click at [358, 165] on table "ID Durum Seç Operasyon Seç Görev Şeması Seç Operasyon Tarihi - Son Tarih - Vard…" at bounding box center [396, 169] width 1121 height 180
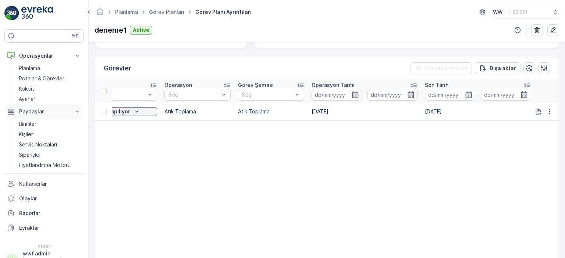
drag, startPoint x: 319, startPoint y: 111, endPoint x: 82, endPoint y: 106, distance: 236.7
click at [82, 106] on div "⌘B Operasyonlar Planlama Rotalar & Görevler Kokpit Ayarlar Paydaşlar Birimler K…" at bounding box center [282, 129] width 565 height 258
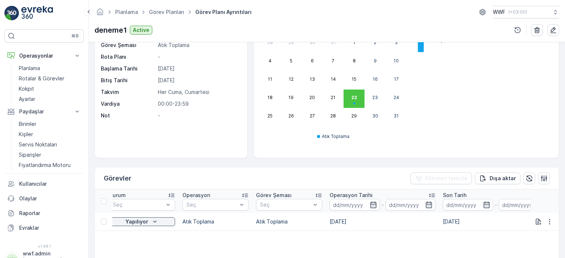
click at [190, 128] on div "İsim deneme1 Operasyon Atık Toplama Servis Noktası gaziantep Görev Şeması Atık …" at bounding box center [171, 75] width 152 height 165
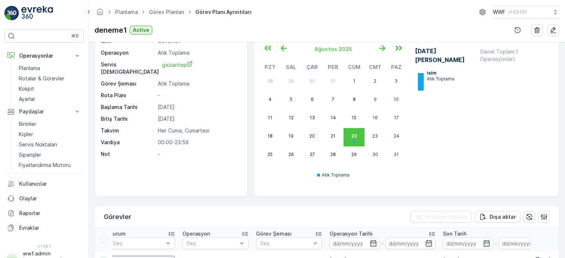
scroll to position [0, 0]
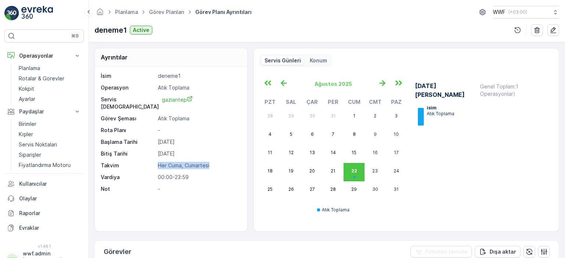
drag, startPoint x: 158, startPoint y: 158, endPoint x: 215, endPoint y: 158, distance: 57.3
click at [215, 162] on p "Her Cuma, Cumartesi" at bounding box center [198, 165] width 81 height 7
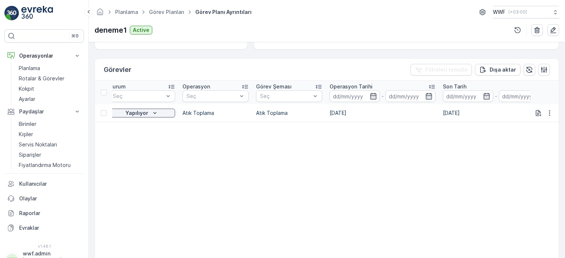
scroll to position [184, 0]
click at [238, 130] on table "ID Durum Seç Operasyon Seç Görev Şeması Seç Operasyon Tarihi - Son Tarih - Vard…" at bounding box center [574, 169] width 1121 height 180
drag, startPoint x: 224, startPoint y: 107, endPoint x: 134, endPoint y: 109, distance: 89.7
click at [134, 109] on tr "21161279 Yapılıyor Atık Toplama Atık Toplama 22.08.2025 22.08.2025 00:00-23:59 …" at bounding box center [574, 112] width 1121 height 18
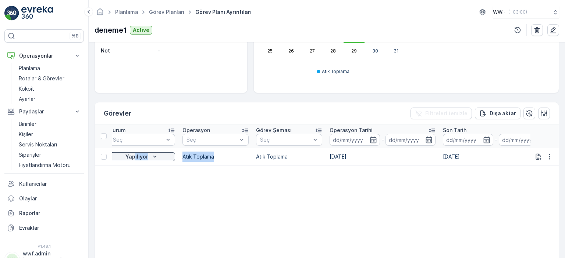
scroll to position [37, 0]
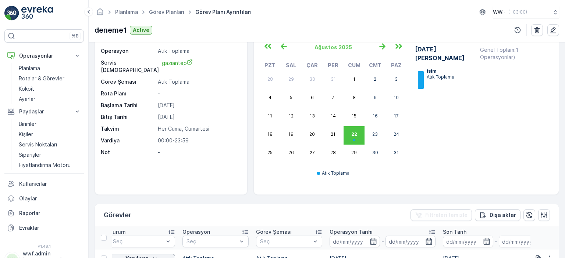
click at [187, 141] on div "İsim deneme1 Operasyon Atık Toplama Servis Noktası gaziantep Görev Şeması Atık …" at bounding box center [170, 96] width 139 height 121
drag, startPoint x: 216, startPoint y: 122, endPoint x: 157, endPoint y: 119, distance: 58.6
click at [157, 125] on div "Takvim Her Cuma, Cumartesi" at bounding box center [170, 128] width 139 height 7
click at [184, 149] on p "-" at bounding box center [198, 152] width 81 height 7
drag, startPoint x: 154, startPoint y: 97, endPoint x: 188, endPoint y: 108, distance: 36.2
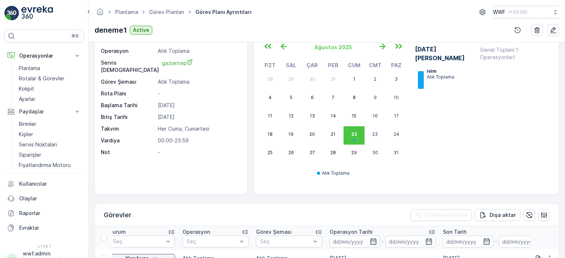
click at [188, 108] on div "İsim deneme1 Operasyon Atık Toplama Servis Noktası gaziantep Görev Şeması Atık …" at bounding box center [170, 96] width 139 height 121
click at [175, 157] on div "İsim deneme1 Operasyon Atık Toplama Servis Noktası gaziantep Görev Şeması Atık …" at bounding box center [171, 112] width 152 height 165
click at [35, 78] on p "Rotalar & Görevler" at bounding box center [42, 78] width 46 height 7
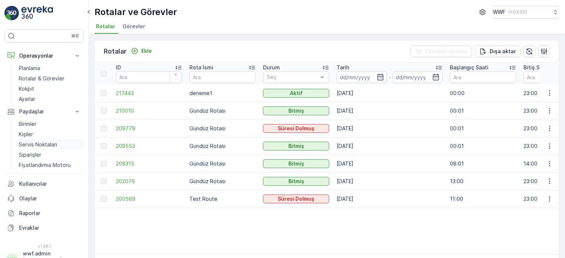
click at [49, 146] on p "Servis Noktaları" at bounding box center [38, 144] width 38 height 7
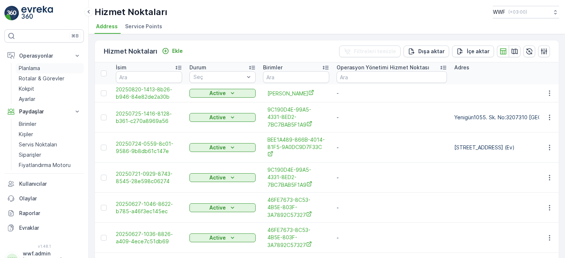
click at [36, 69] on p "Planlama" at bounding box center [29, 68] width 21 height 7
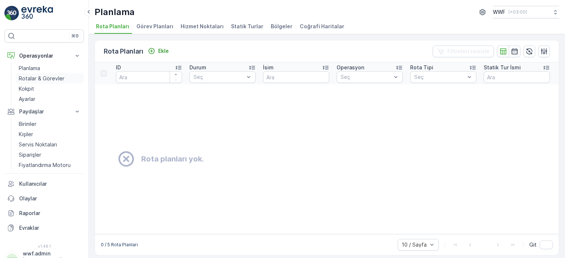
click at [44, 83] on link "Rotalar & Görevler" at bounding box center [50, 79] width 68 height 10
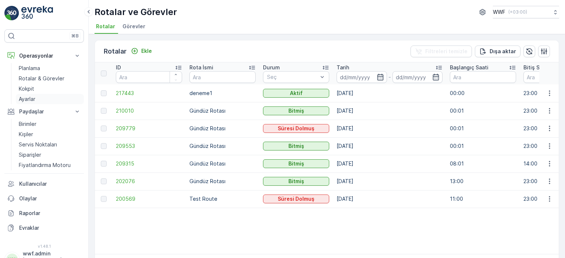
click at [27, 96] on p "Ayarlar" at bounding box center [27, 99] width 17 height 7
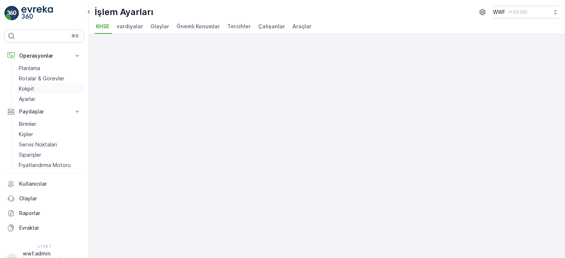
click at [29, 89] on p "Kokpit" at bounding box center [26, 88] width 15 height 7
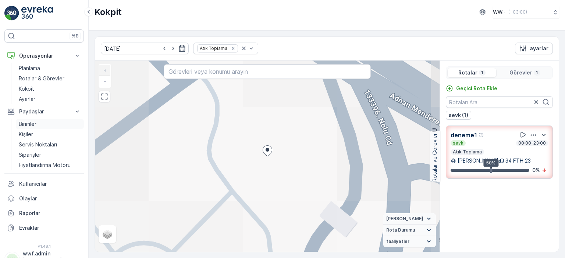
click at [34, 125] on p "Birimler" at bounding box center [28, 124] width 18 height 7
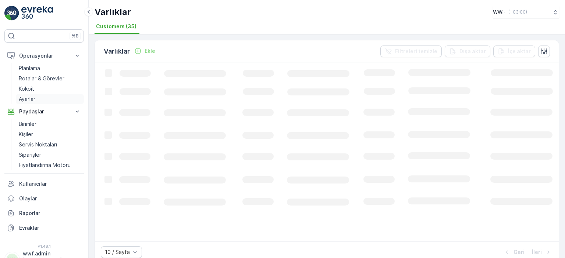
click at [45, 100] on link "Ayarlar" at bounding box center [50, 99] width 68 height 10
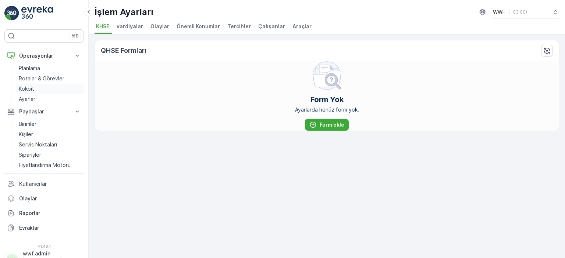
click at [44, 89] on link "Kokpit" at bounding box center [50, 89] width 68 height 10
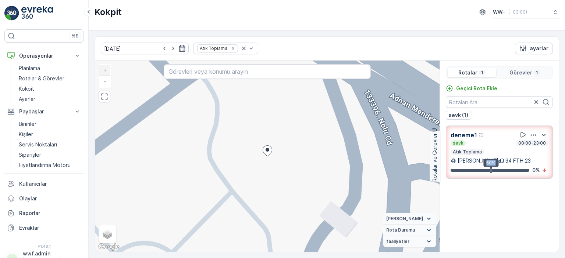
drag, startPoint x: 490, startPoint y: 169, endPoint x: 497, endPoint y: 168, distance: 7.5
click at [497, 168] on div "50% 0 %" at bounding box center [498, 170] width 97 height 7
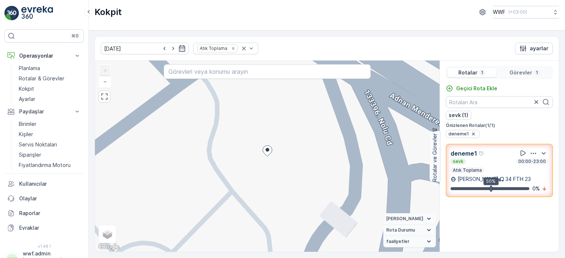
click at [483, 165] on div "sevk 00:00-23:00 Atık Toplama" at bounding box center [498, 166] width 97 height 15
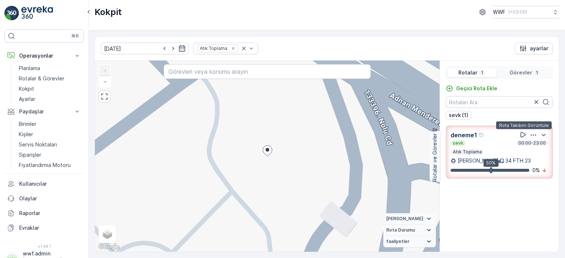
click at [523, 133] on icon at bounding box center [522, 135] width 5 height 6
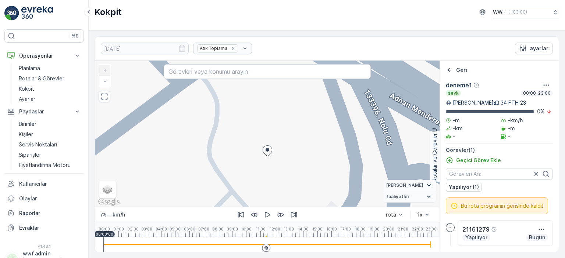
scroll to position [3, 0]
click at [459, 70] on p "Geri" at bounding box center [461, 70] width 11 height 7
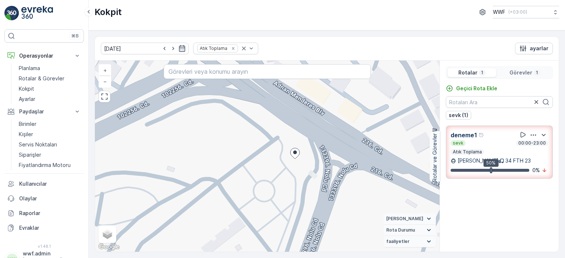
click at [491, 133] on div "deneme1" at bounding box center [498, 134] width 97 height 9
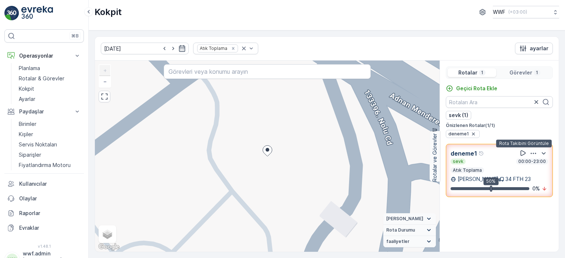
click at [523, 150] on icon at bounding box center [522, 153] width 7 height 7
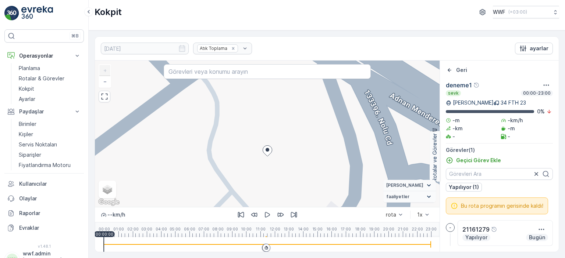
click at [454, 205] on icon at bounding box center [453, 206] width 7 height 7
click at [538, 229] on icon "button" at bounding box center [540, 229] width 7 height 7
click at [525, 225] on span "Daha fazla ayrıntı görün" at bounding box center [520, 226] width 58 height 7
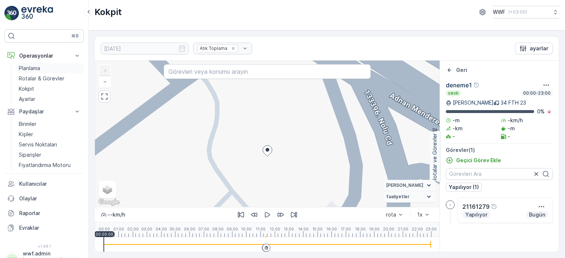
click at [34, 67] on p "Planlama" at bounding box center [29, 68] width 21 height 7
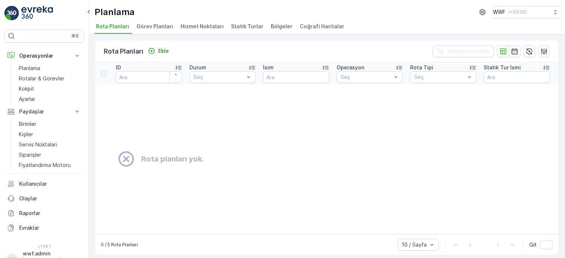
click at [157, 29] on span "Görev Planları" at bounding box center [154, 26] width 37 height 7
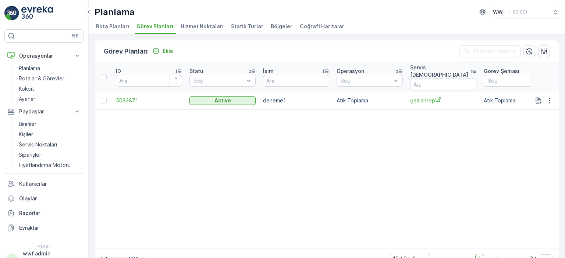
click at [123, 97] on span "5083871" at bounding box center [149, 100] width 66 height 7
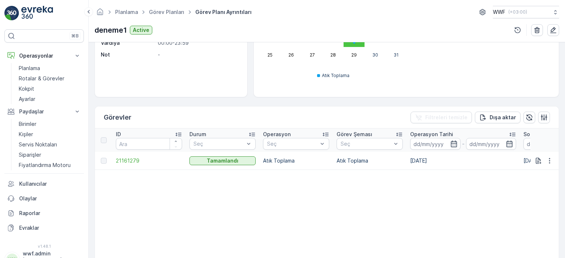
scroll to position [147, 0]
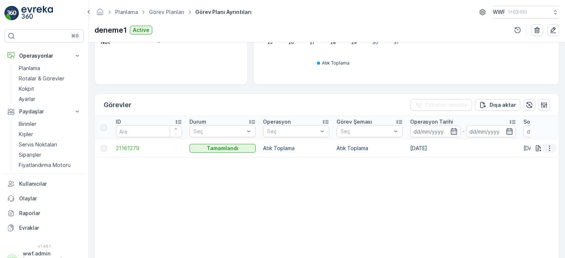
click at [545, 146] on icon "button" at bounding box center [548, 148] width 7 height 7
click at [544, 155] on span "Daha fazla ayrıntı görün" at bounding box center [532, 158] width 58 height 7
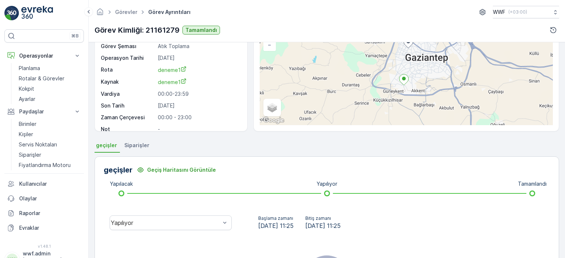
scroll to position [110, 0]
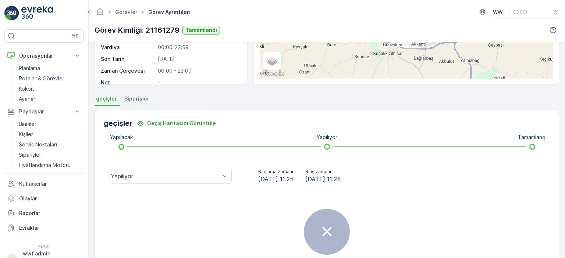
click at [137, 98] on span "Siparişler" at bounding box center [136, 98] width 25 height 7
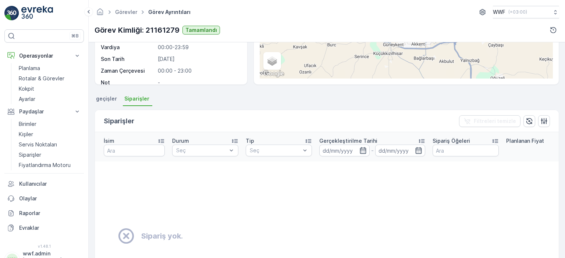
click at [113, 98] on span "geçişler" at bounding box center [106, 98] width 21 height 7
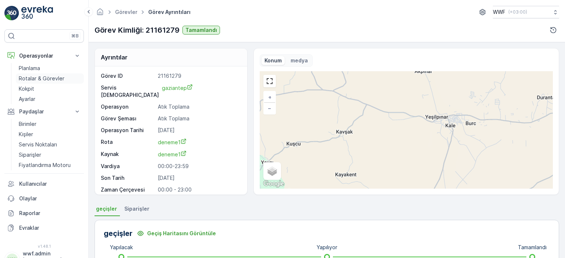
click at [43, 77] on p "Rotalar & Görevler" at bounding box center [42, 78] width 46 height 7
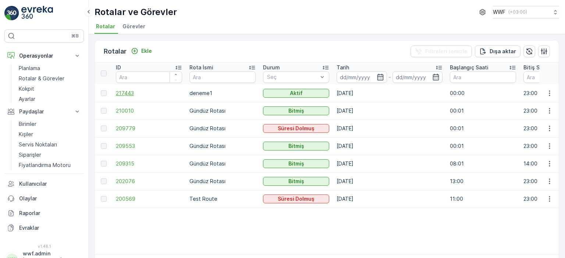
click at [130, 92] on span "217443" at bounding box center [149, 93] width 66 height 7
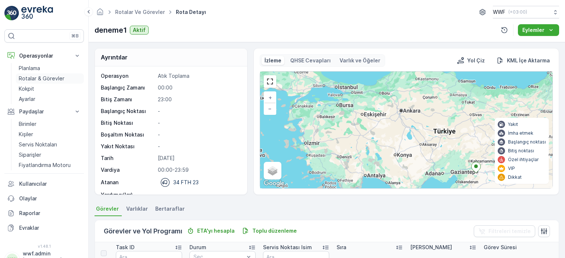
click at [50, 78] on p "Rotalar & Görevler" at bounding box center [42, 78] width 46 height 7
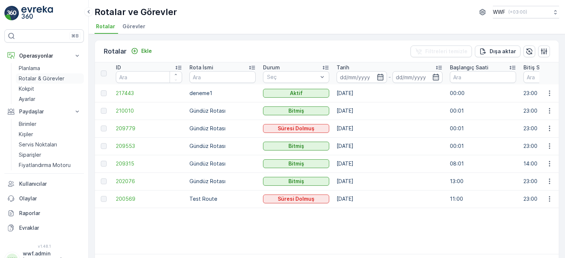
click at [35, 77] on p "Rotalar & Görevler" at bounding box center [42, 78] width 46 height 7
click at [135, 29] on span "Görevler" at bounding box center [133, 26] width 23 height 7
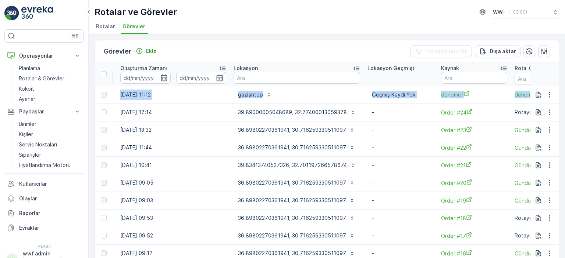
scroll to position [0, 716]
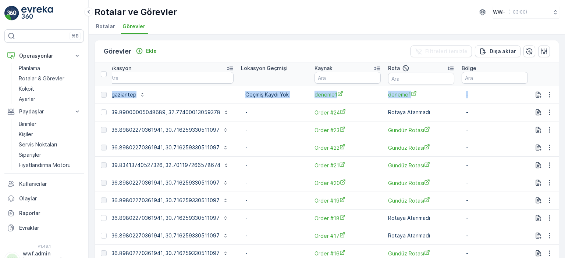
drag, startPoint x: 288, startPoint y: 90, endPoint x: 458, endPoint y: 98, distance: 170.4
click at [441, 98] on td "deneme1" at bounding box center [421, 95] width 74 height 18
click at [545, 95] on icon "button" at bounding box center [548, 94] width 7 height 7
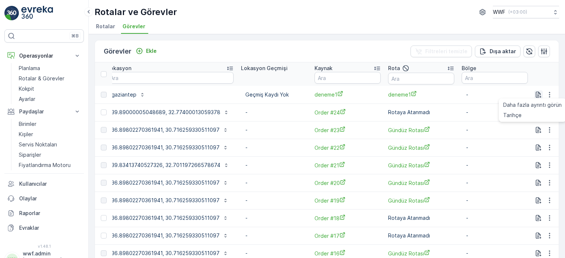
click at [537, 94] on icon "button" at bounding box center [537, 94] width 7 height 7
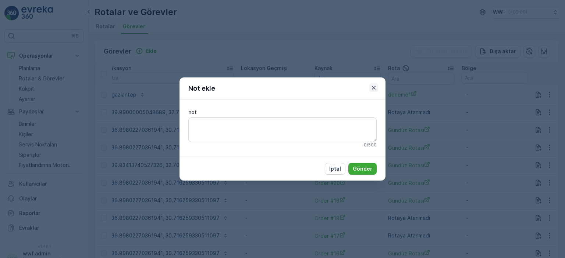
click at [370, 89] on icon "button" at bounding box center [373, 87] width 7 height 7
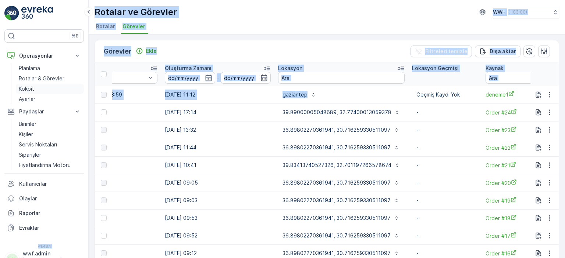
scroll to position [0, 375]
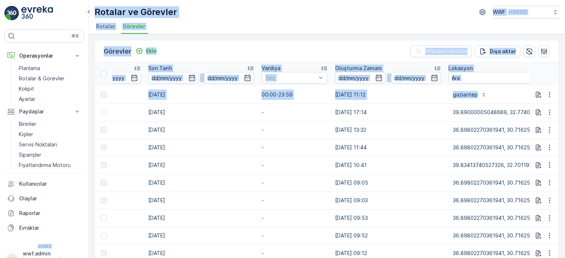
drag, startPoint x: 201, startPoint y: 89, endPoint x: 197, endPoint y: 96, distance: 7.4
click at [197, 96] on tr "21161279 Tamamlandı Atık Toplama Atık Toplama 22.08.2025 22.08.2025 00:00-23:59…" at bounding box center [310, 95] width 1181 height 18
click at [239, 97] on td "[DATE]" at bounding box center [200, 95] width 113 height 18
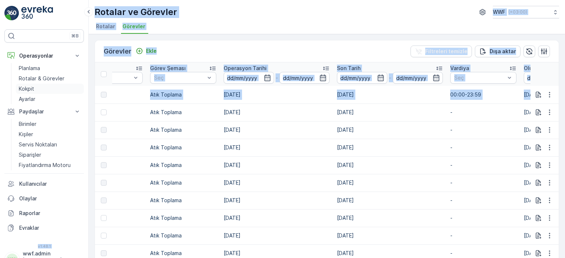
scroll to position [0, 0]
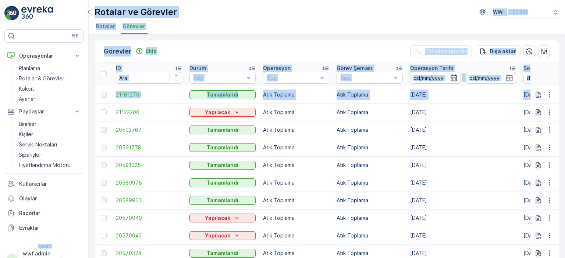
drag, startPoint x: 162, startPoint y: 90, endPoint x: 124, endPoint y: 95, distance: 38.3
click at [178, 96] on span "21161279" at bounding box center [149, 94] width 66 height 7
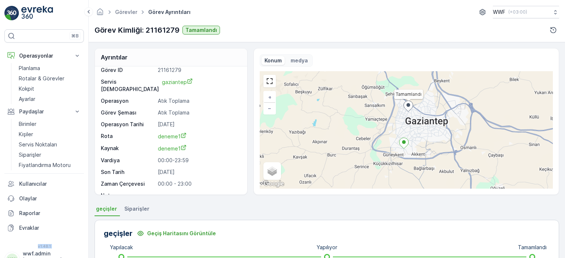
scroll to position [9, 0]
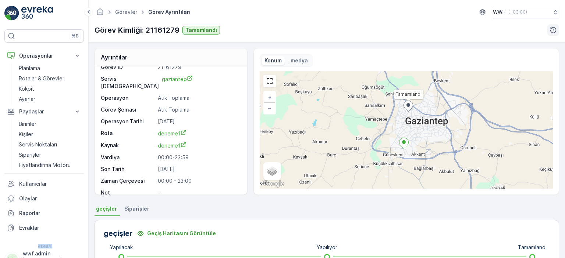
click at [558, 30] on button "button" at bounding box center [553, 30] width 12 height 12
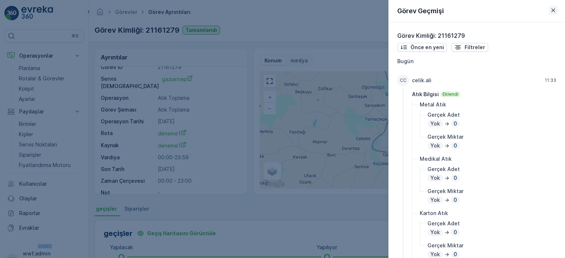
click at [551, 10] on icon "button" at bounding box center [552, 10] width 7 height 7
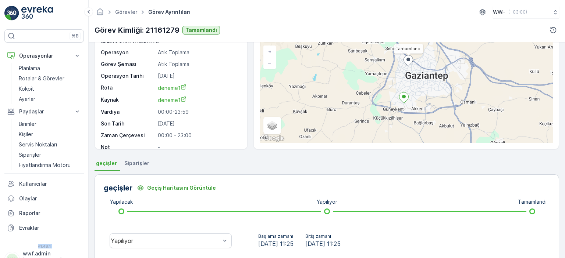
scroll to position [110, 0]
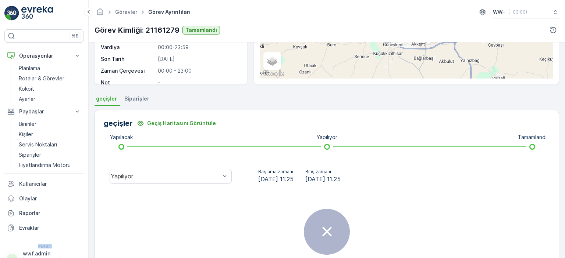
drag, startPoint x: 362, startPoint y: 175, endPoint x: 340, endPoint y: 175, distance: 21.7
click at [340, 175] on span "22.08.2025 11:25" at bounding box center [322, 179] width 35 height 9
click at [355, 180] on div "Başlama zamanı 22.08.2025 11:25 Bitiş zamanı 22.08.2025 11:25" at bounding box center [299, 176] width 112 height 15
drag, startPoint x: 366, startPoint y: 179, endPoint x: 253, endPoint y: 173, distance: 113.4
click at [253, 173] on div "Başlama zamanı 22.08.2025 11:25 Bitiş zamanı 22.08.2025 11:25" at bounding box center [299, 176] width 112 height 15
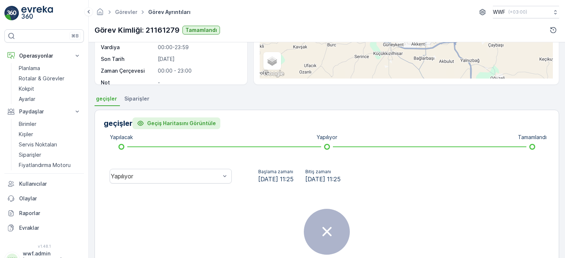
click at [137, 122] on icon "Geçiş Haritasını Görüntüle" at bounding box center [140, 123] width 7 height 7
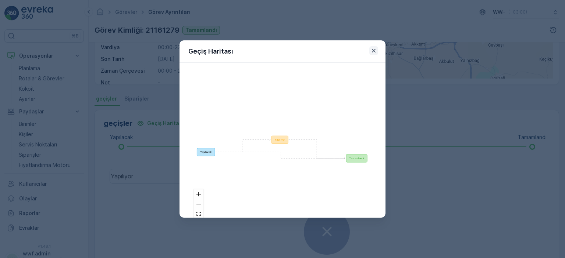
click at [374, 53] on icon "button" at bounding box center [373, 50] width 7 height 7
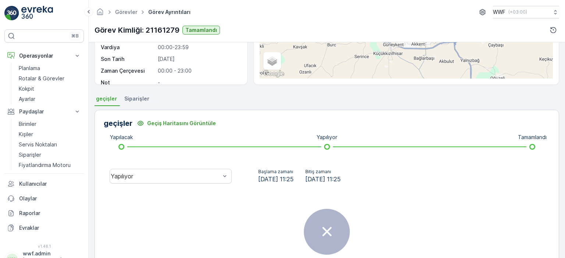
click at [141, 103] on li "Siparişler" at bounding box center [137, 100] width 29 height 12
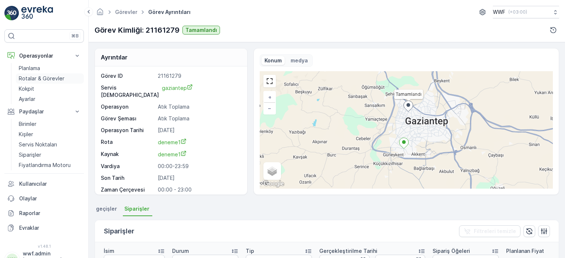
click at [37, 76] on p "Rotalar & Görevler" at bounding box center [42, 78] width 46 height 7
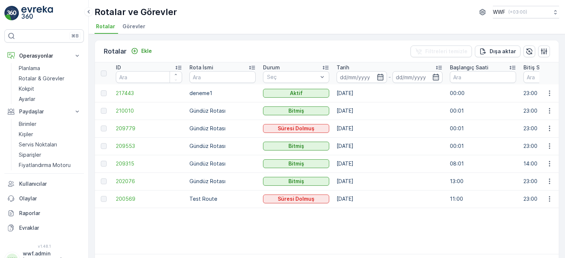
click at [131, 27] on span "Görevler" at bounding box center [133, 26] width 23 height 7
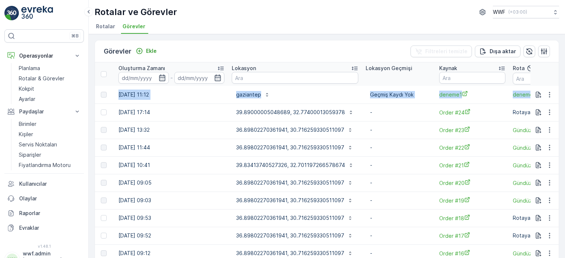
scroll to position [0, 716]
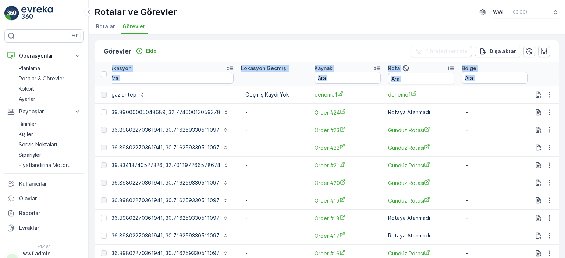
drag, startPoint x: 333, startPoint y: 95, endPoint x: 564, endPoint y: 88, distance: 230.9
click at [564, 88] on div "Görevler Ekle Filtreleri temizle Dışa aktar ID Durum Seç Operasyon Seç Görev Şe…" at bounding box center [327, 146] width 476 height 224
click at [486, 92] on p "-" at bounding box center [494, 94] width 57 height 7
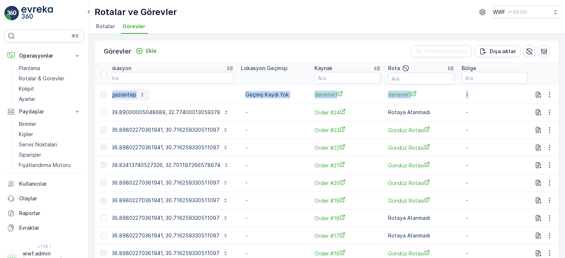
drag, startPoint x: 464, startPoint y: 95, endPoint x: 118, endPoint y: 92, distance: 346.6
click at [187, 93] on div "gaziantep" at bounding box center [170, 95] width 126 height 12
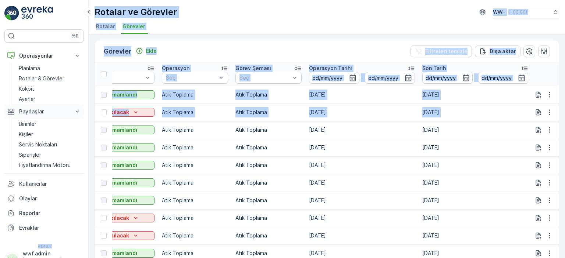
scroll to position [0, 0]
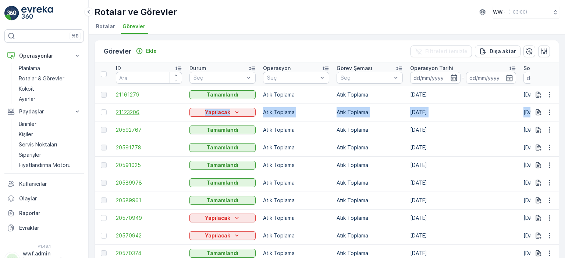
drag, startPoint x: 486, startPoint y: 111, endPoint x: 165, endPoint y: 114, distance: 321.6
click at [175, 113] on span "21123206" at bounding box center [149, 112] width 66 height 7
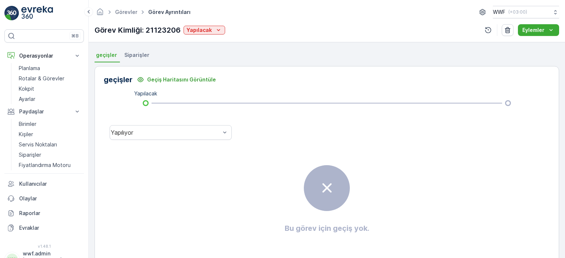
scroll to position [167, 0]
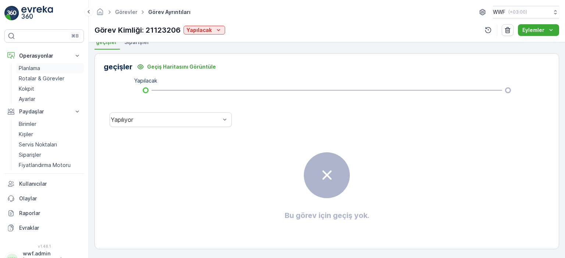
click at [33, 67] on p "Planlama" at bounding box center [29, 68] width 21 height 7
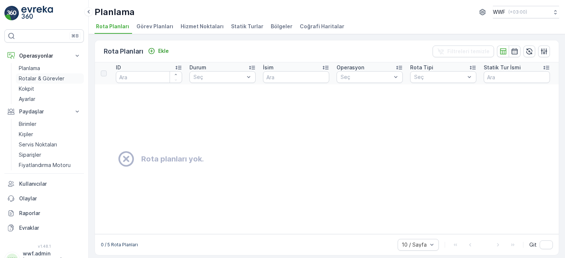
click at [42, 79] on p "Rotalar & Görevler" at bounding box center [42, 78] width 46 height 7
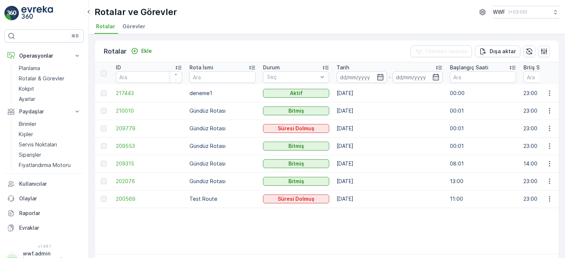
click at [136, 23] on span "Görevler" at bounding box center [133, 26] width 23 height 7
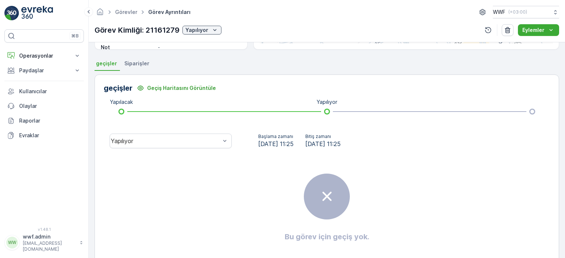
scroll to position [147, 0]
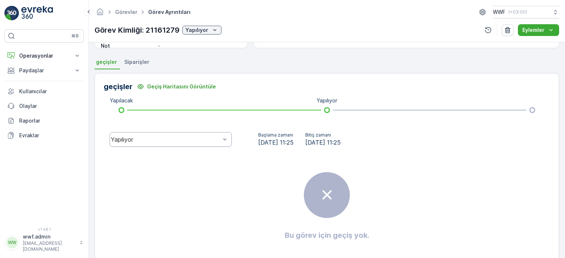
click at [191, 140] on div "Yapılıyor" at bounding box center [166, 139] width 110 height 7
click at [304, 149] on div "Başlama zamanı [DATE] 11:25 Bitiş zamanı [DATE] 11:25" at bounding box center [393, 140] width 312 height 24
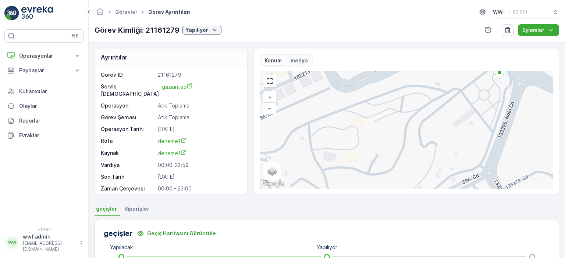
scroll to position [0, 0]
click at [545, 26] on div "Eylemler" at bounding box center [538, 29] width 32 height 7
click at [542, 29] on p "Eylemler" at bounding box center [533, 29] width 22 height 7
click at [187, 86] on icon "gaziantep" at bounding box center [189, 87] width 5 height 5
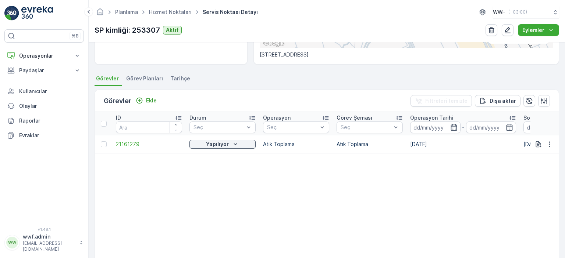
scroll to position [221, 0]
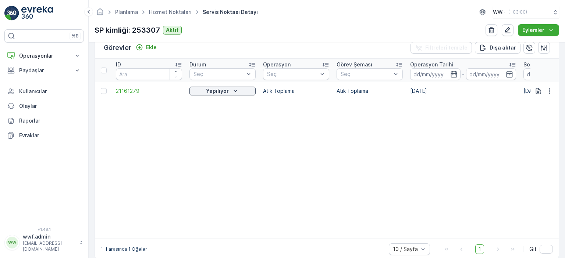
drag, startPoint x: 276, startPoint y: 236, endPoint x: 314, endPoint y: 230, distance: 38.3
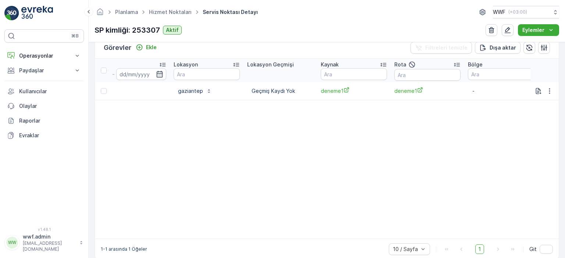
scroll to position [0, 659]
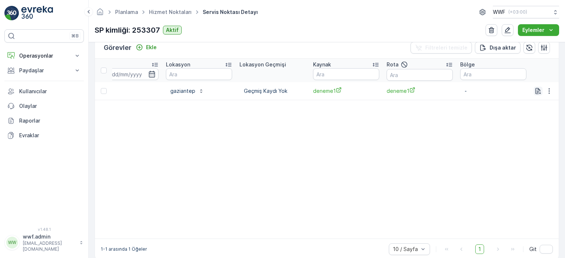
click at [539, 91] on icon "button" at bounding box center [537, 90] width 7 height 7
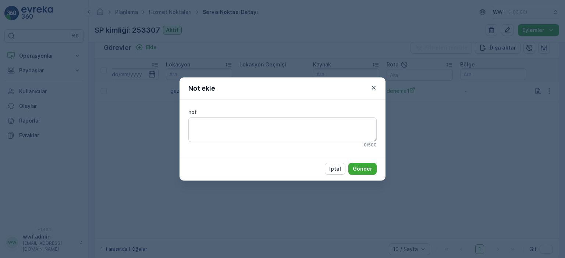
click at [372, 81] on div "Not ekle" at bounding box center [282, 89] width 206 height 22
click at [374, 88] on icon "button" at bounding box center [374, 88] width 4 height 4
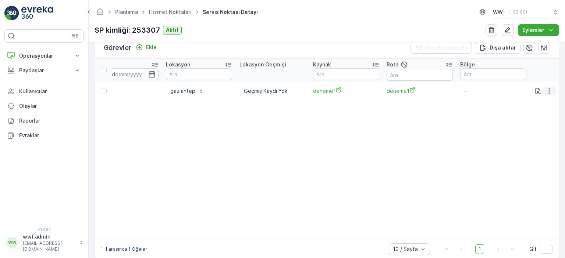
click at [546, 91] on icon "button" at bounding box center [548, 90] width 7 height 7
click at [542, 103] on span "Daha fazla ayrıntı görün" at bounding box center [532, 101] width 58 height 7
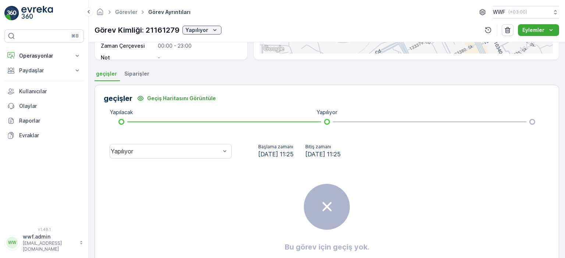
scroll to position [147, 0]
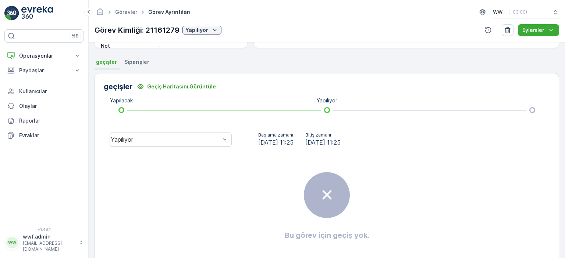
click at [138, 60] on span "Siparişler" at bounding box center [136, 61] width 25 height 7
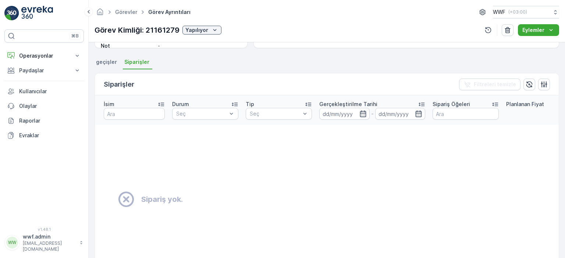
click at [112, 65] on span "geçişler" at bounding box center [106, 61] width 21 height 7
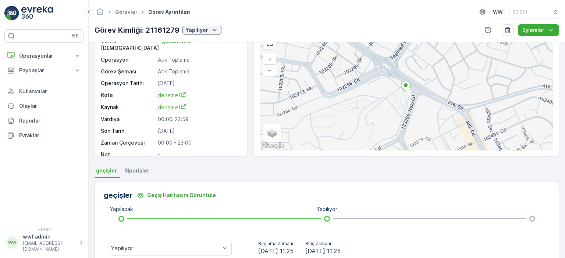
scroll to position [37, 0]
click at [166, 106] on span "deneme1" at bounding box center [172, 109] width 29 height 6
click at [163, 94] on span "deneme1" at bounding box center [172, 97] width 29 height 6
click at [171, 106] on span "deneme1" at bounding box center [172, 109] width 29 height 6
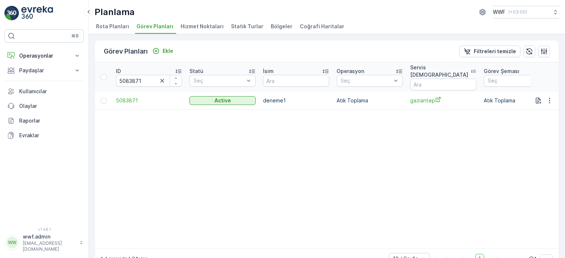
drag, startPoint x: 290, startPoint y: 244, endPoint x: 308, endPoint y: 244, distance: 18.0
click at [309, 248] on div "1-1 arasında 1 Öğeler 10 / Sayfa 1 Git" at bounding box center [326, 258] width 463 height 21
click at [128, 97] on span "5083871" at bounding box center [149, 100] width 66 height 7
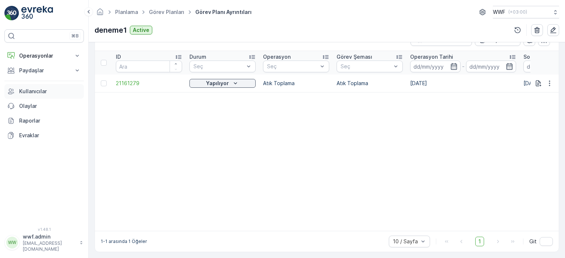
scroll to position [68, 0]
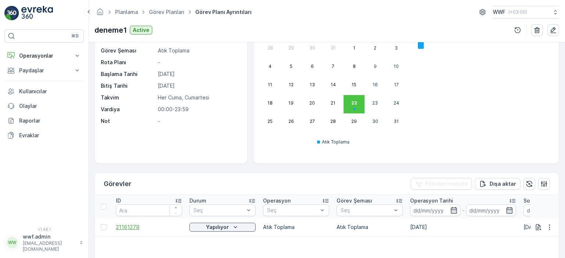
click at [121, 228] on span "21161279" at bounding box center [149, 227] width 66 height 7
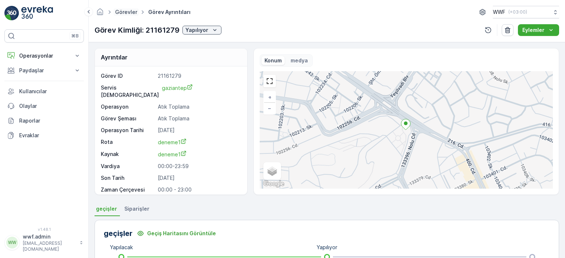
click at [126, 14] on link "Görevler" at bounding box center [126, 12] width 22 height 6
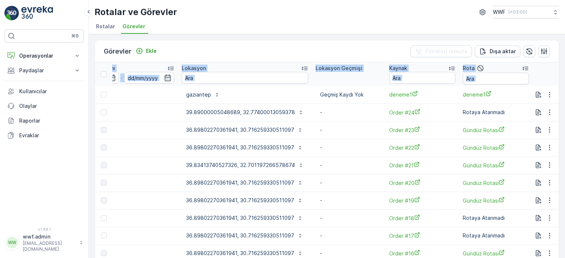
scroll to position [0, 716]
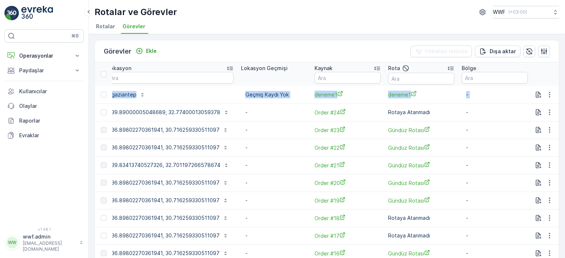
drag, startPoint x: 269, startPoint y: 98, endPoint x: 527, endPoint y: 97, distance: 258.0
click at [483, 96] on p "-" at bounding box center [494, 94] width 57 height 7
drag, startPoint x: 490, startPoint y: 87, endPoint x: 435, endPoint y: 91, distance: 55.2
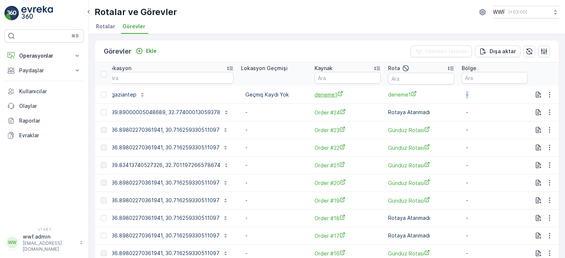
click at [325, 97] on span "deneme1" at bounding box center [347, 95] width 66 height 8
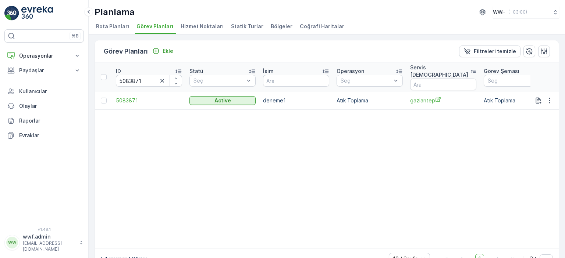
click at [133, 97] on span "5083871" at bounding box center [149, 100] width 66 height 7
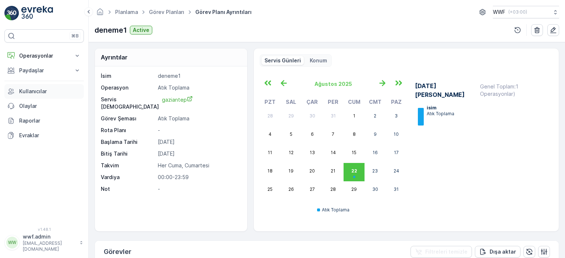
click at [36, 92] on p "Kullanıcılar" at bounding box center [50, 91] width 62 height 7
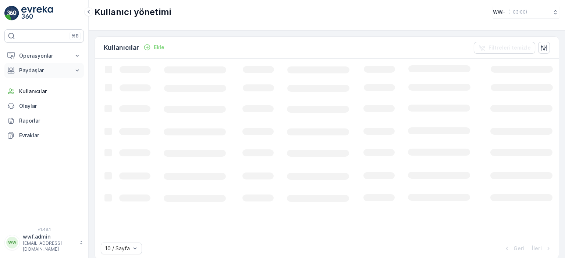
click at [43, 67] on p "Paydaşlar" at bounding box center [44, 70] width 50 height 7
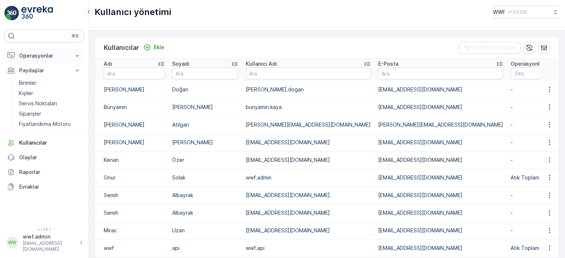
click at [51, 59] on button "Operasyonlar" at bounding box center [43, 56] width 79 height 15
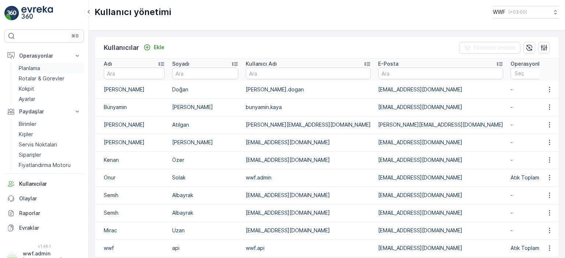
click at [29, 68] on p "Planlama" at bounding box center [29, 68] width 21 height 7
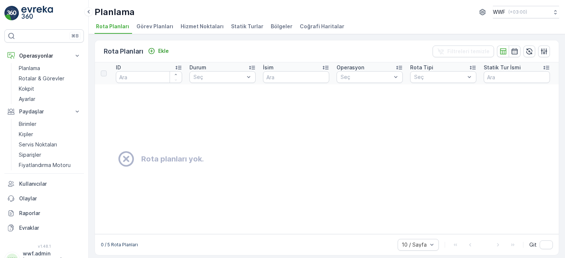
click at [151, 26] on span "Görev Planları" at bounding box center [154, 26] width 37 height 7
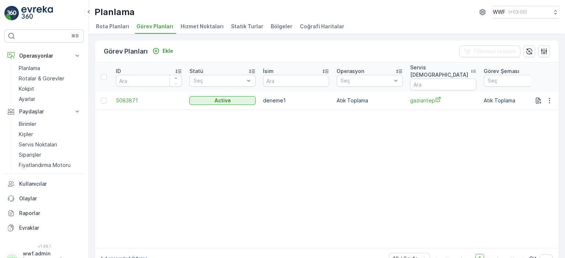
click at [187, 26] on span "Hizmet Noktaları" at bounding box center [201, 26] width 43 height 7
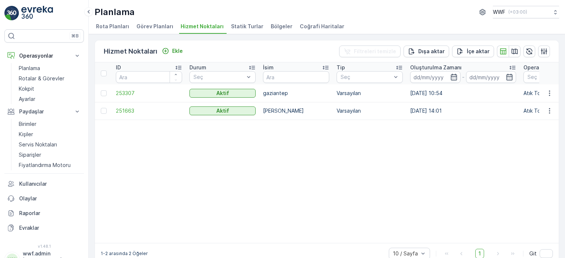
drag, startPoint x: 249, startPoint y: 242, endPoint x: 341, endPoint y: 236, distance: 92.1
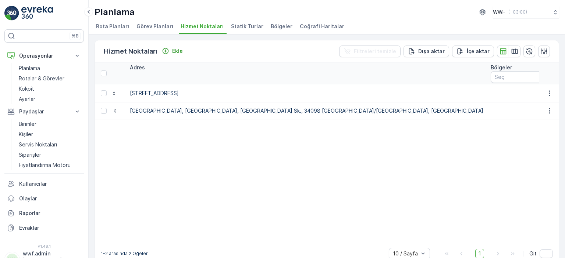
scroll to position [0, 752]
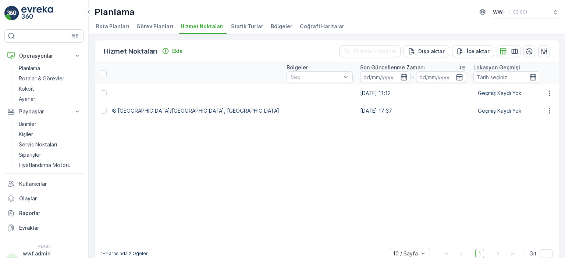
drag, startPoint x: 498, startPoint y: 138, endPoint x: 472, endPoint y: 111, distance: 37.9
click at [472, 111] on div "Atık Toplama Plastik Atık Karton Atık Medikal Atık Metal Atık" at bounding box center [511, 122] width 82 height 39
drag, startPoint x: 425, startPoint y: 246, endPoint x: 415, endPoint y: 245, distance: 10.8
click at [415, 245] on div "Hizmet Noktaları Ekle Filtreleri temizle Dışa aktar İçe aktar ID Durum Seç İsim…" at bounding box center [326, 152] width 464 height 225
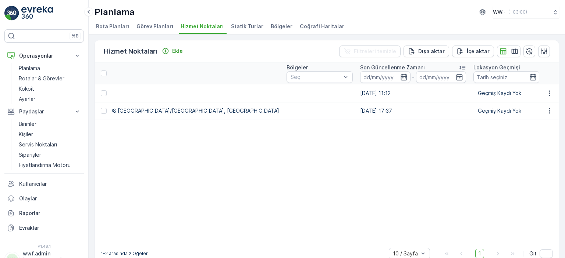
click at [410, 175] on table "ID Durum Seç İsim Tip Seç Oluşturulma Zamanı - Operasyonlar Seç Koordinatlar Ad…" at bounding box center [26, 152] width 1367 height 181
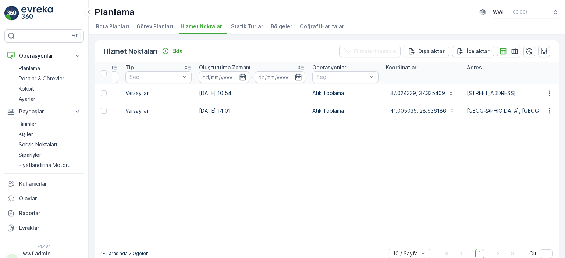
scroll to position [0, 196]
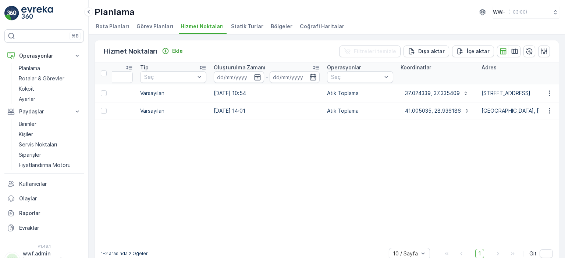
click at [242, 31] on li "Statik Turlar" at bounding box center [247, 27] width 37 height 12
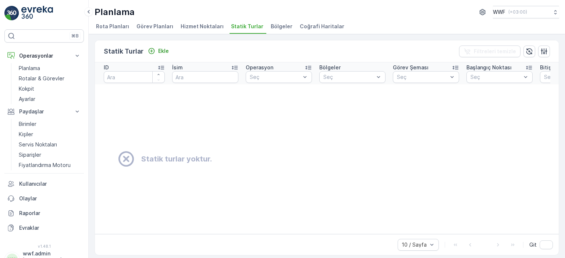
click at [271, 30] on span "Bölgeler" at bounding box center [282, 26] width 22 height 7
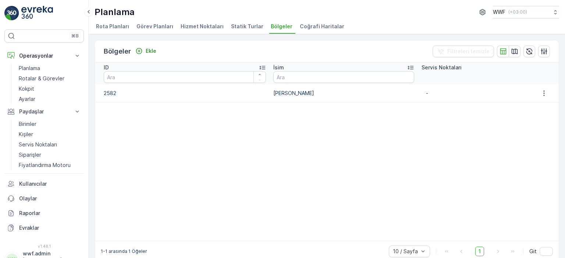
click at [305, 23] on span "Coğrafi Haritalar" at bounding box center [322, 26] width 44 height 7
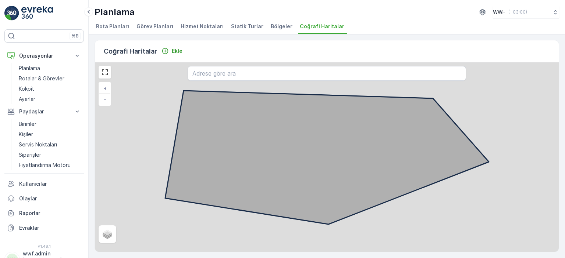
click at [117, 23] on span "Rota Planları" at bounding box center [112, 26] width 33 height 7
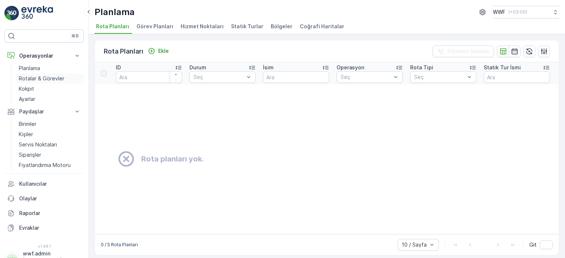
click at [35, 80] on p "Rotalar & Görevler" at bounding box center [42, 78] width 46 height 7
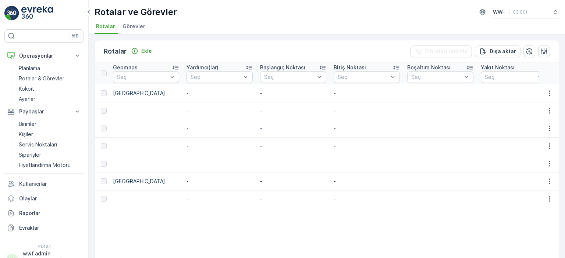
scroll to position [0, 1011]
click at [552, 89] on button "button" at bounding box center [548, 93] width 13 height 9
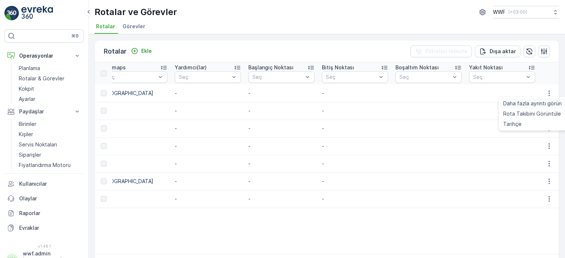
click at [544, 104] on span "Daha fazla ayrıntı görün" at bounding box center [532, 103] width 58 height 7
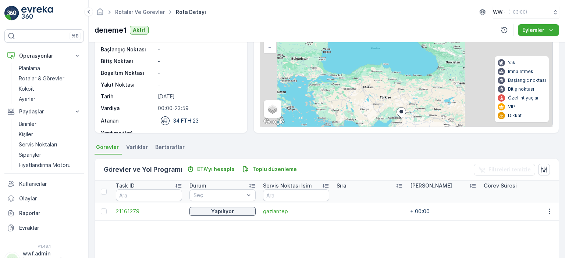
scroll to position [74, 0]
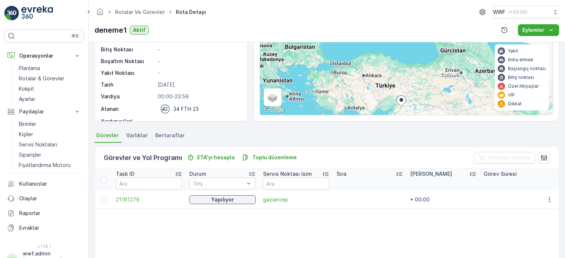
click at [134, 136] on span "Varlıklar" at bounding box center [137, 135] width 22 height 7
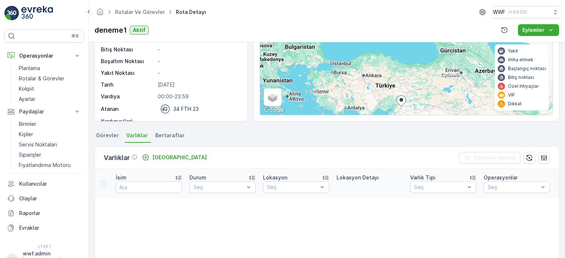
scroll to position [147, 0]
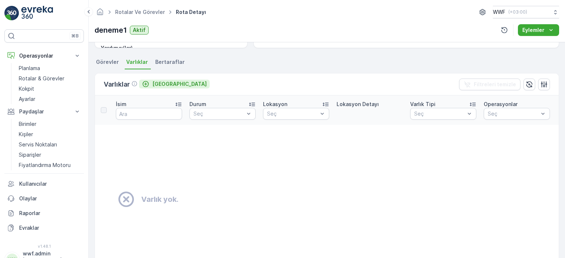
click at [159, 80] on p "[GEOGRAPHIC_DATA]" at bounding box center [179, 83] width 54 height 7
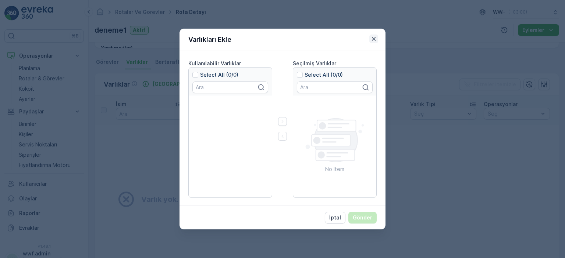
click at [374, 37] on icon "button" at bounding box center [373, 38] width 7 height 7
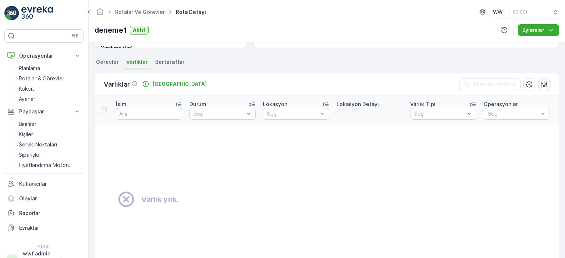
click at [163, 61] on span "Bertaraflar" at bounding box center [169, 61] width 29 height 7
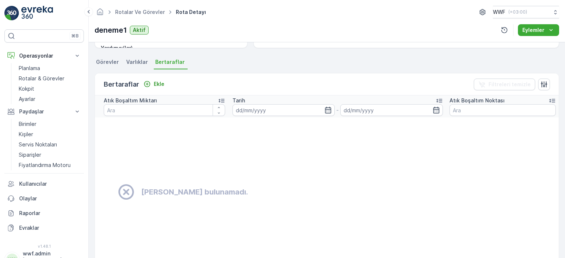
click at [106, 67] on li "Görevler" at bounding box center [107, 63] width 27 height 12
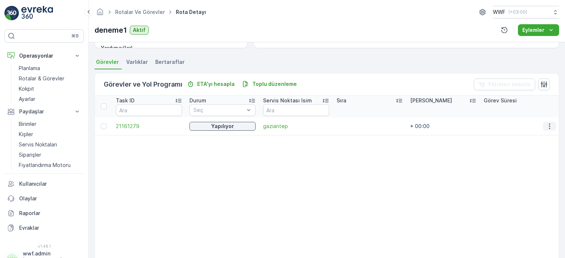
click at [545, 126] on icon "button" at bounding box center [548, 126] width 7 height 7
click at [529, 140] on span "Daha fazla ayrıntı görün" at bounding box center [532, 136] width 58 height 7
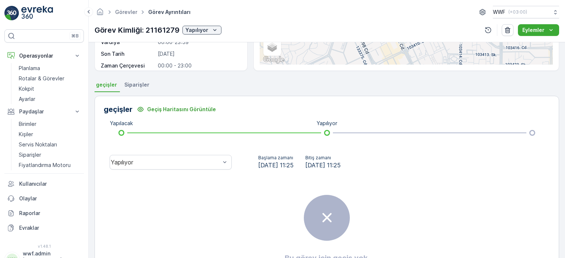
scroll to position [57, 0]
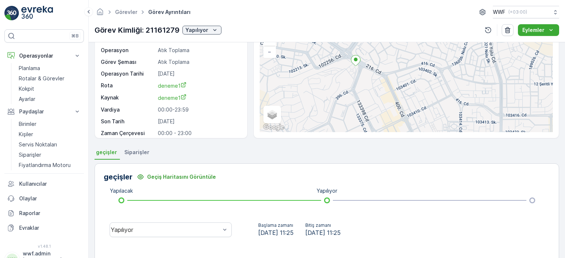
click at [134, 154] on span "Siparişler" at bounding box center [136, 152] width 25 height 7
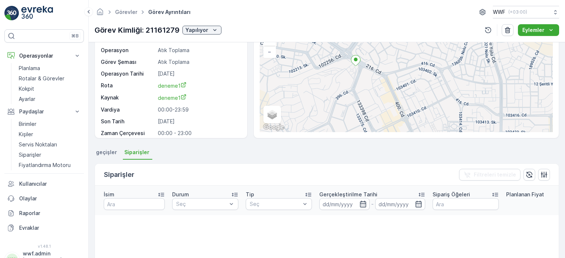
click at [106, 157] on li "geçişler" at bounding box center [106, 153] width 25 height 12
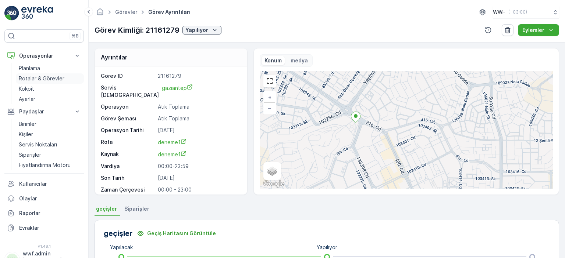
click at [50, 78] on p "Rotalar & Görevler" at bounding box center [42, 78] width 46 height 7
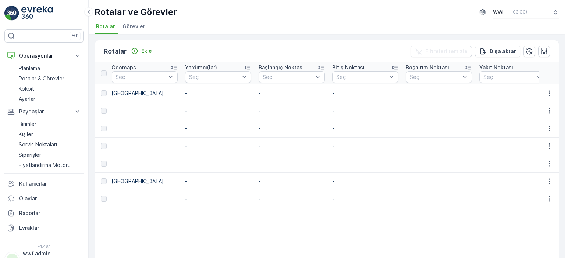
scroll to position [0, 1011]
drag, startPoint x: 415, startPoint y: 92, endPoint x: 550, endPoint y: 91, distance: 134.9
click at [558, 89] on div "Rotalar Ekle Filtreleri temizle Dışa aktar ID Rota İsmi Durum Seç Tarih - Başla…" at bounding box center [327, 146] width 476 height 224
click at [548, 92] on icon "button" at bounding box center [548, 93] width 7 height 7
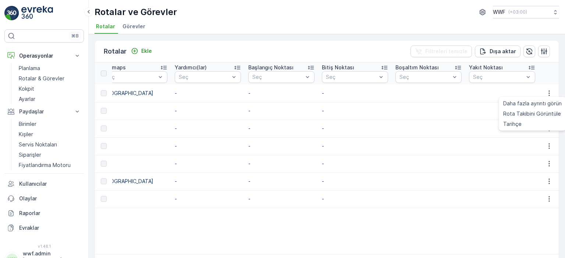
click at [465, 94] on td at bounding box center [502, 94] width 74 height 18
click at [549, 96] on icon "button" at bounding box center [548, 93] width 7 height 7
click at [532, 124] on div "Tarihçe" at bounding box center [532, 124] width 64 height 10
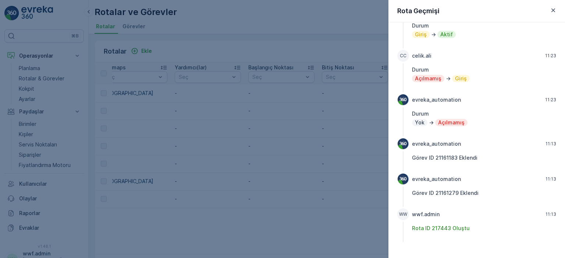
scroll to position [0, 0]
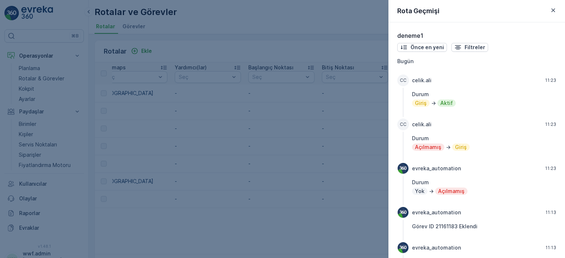
click at [280, 142] on div at bounding box center [282, 129] width 565 height 258
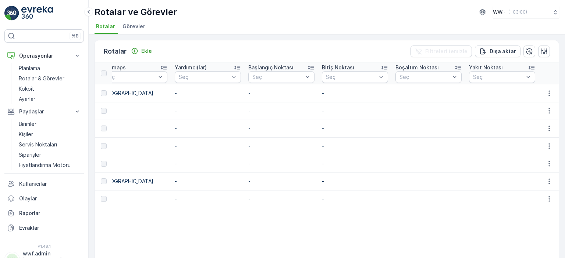
click at [249, 91] on td "-" at bounding box center [281, 94] width 74 height 18
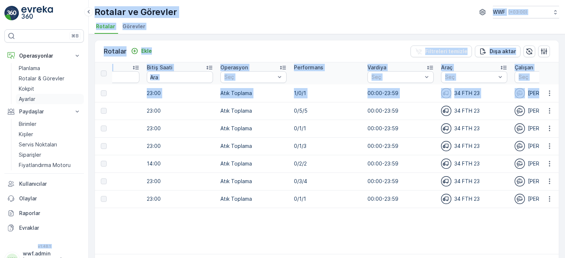
scroll to position [0, 166]
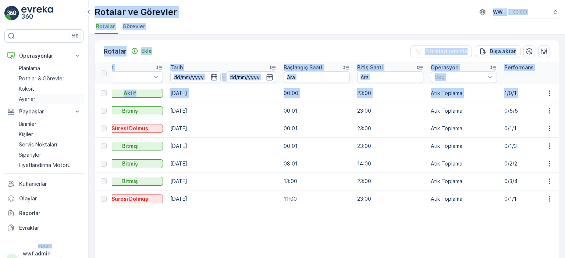
drag, startPoint x: 276, startPoint y: 96, endPoint x: 71, endPoint y: 100, distance: 205.1
click at [71, 100] on div "⌘B Operasyonlar Planlama Rotalar & Görevler Kokpit Ayarlar Paydaşlar Birimler K…" at bounding box center [282, 129] width 565 height 258
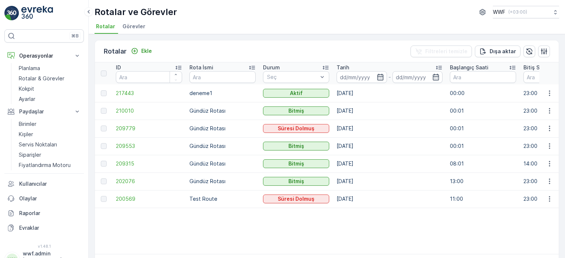
click at [211, 110] on td "Gündüz Rotası" at bounding box center [223, 111] width 74 height 18
click at [131, 28] on span "Görevler" at bounding box center [133, 26] width 23 height 7
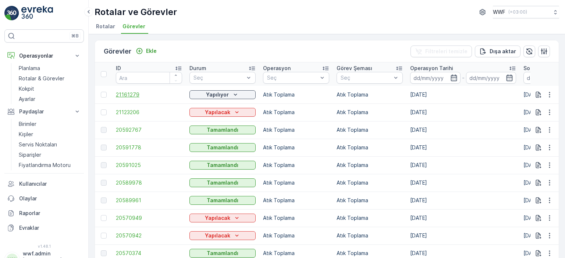
click at [132, 94] on span "21161279" at bounding box center [149, 94] width 66 height 7
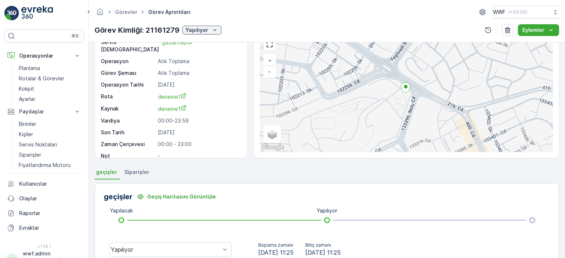
scroll to position [147, 0]
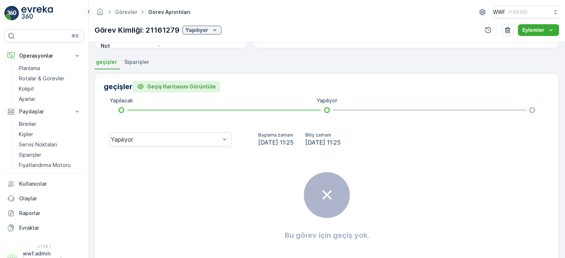
click at [174, 83] on p "Geçiş Haritasını Görüntüle" at bounding box center [181, 86] width 69 height 7
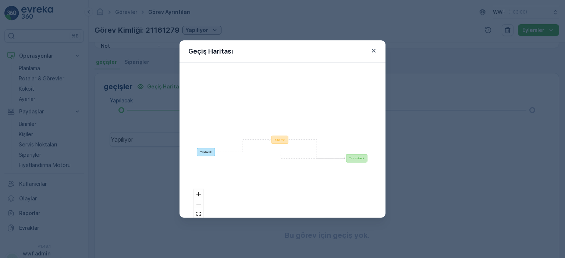
click at [441, 120] on div "Geçiş Haritası Yapılacak Yapılıyor Tamamlandı React Flow" at bounding box center [282, 129] width 565 height 258
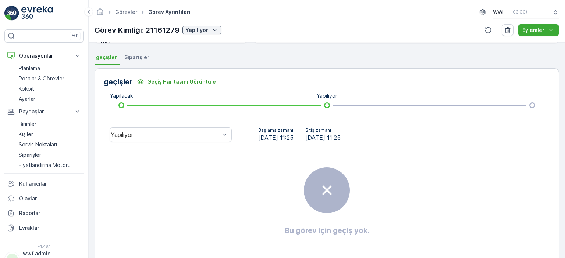
scroll to position [167, 0]
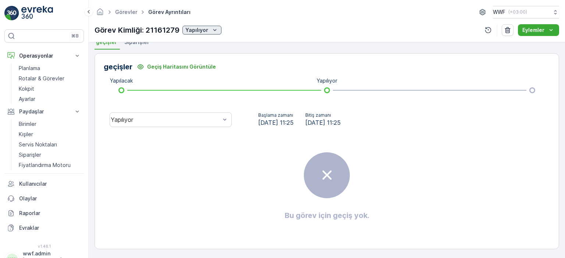
click at [194, 33] on p "Yapılıyor" at bounding box center [196, 29] width 23 height 7
click at [136, 44] on span "Siparişler" at bounding box center [136, 42] width 25 height 7
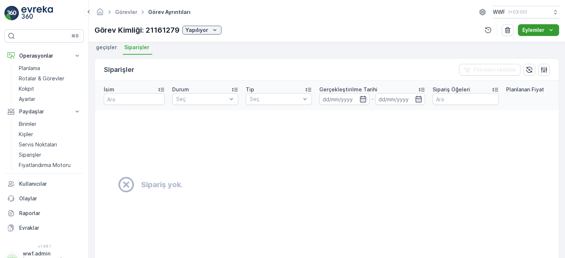
click at [532, 29] on p "Eylemler" at bounding box center [533, 29] width 22 height 7
click at [487, 32] on icon "button" at bounding box center [487, 29] width 7 height 7
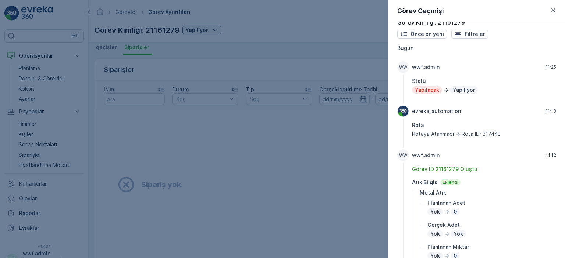
scroll to position [0, 0]
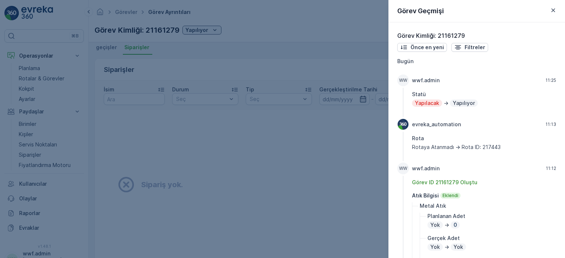
click at [320, 168] on div at bounding box center [282, 129] width 565 height 258
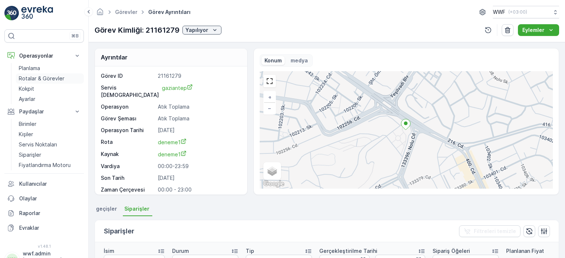
click at [50, 78] on p "Rotalar & Görevler" at bounding box center [42, 78] width 46 height 7
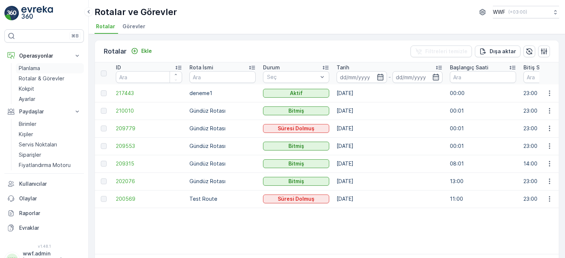
click at [50, 67] on link "Planlama" at bounding box center [50, 68] width 68 height 10
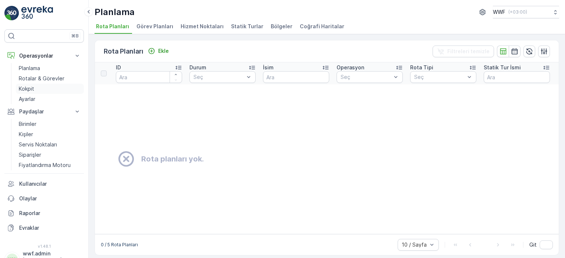
click at [44, 89] on link "Kokpit" at bounding box center [50, 89] width 68 height 10
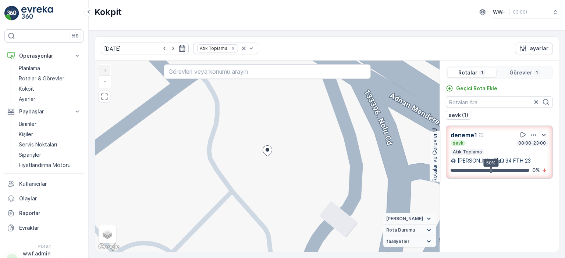
click at [533, 132] on icon "button" at bounding box center [532, 135] width 7 height 7
click at [531, 146] on span "Daha fazla ayrıntı görün" at bounding box center [526, 145] width 58 height 7
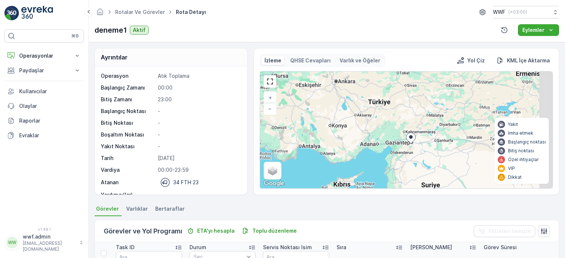
drag, startPoint x: 435, startPoint y: 167, endPoint x: 382, endPoint y: 137, distance: 60.9
click at [361, 134] on div "+ − Uydu Yol haritası Arazi Karışık Leaflet Klavye kısayolları Harita Verileri …" at bounding box center [406, 130] width 292 height 117
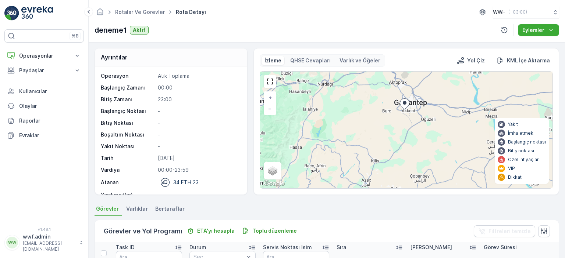
drag, startPoint x: 412, startPoint y: 105, endPoint x: 395, endPoint y: 143, distance: 41.0
click at [396, 145] on div "+ − Uydu Yol haritası Arazi Karışık Leaflet Klavye kısayolları Harita Verileri …" at bounding box center [406, 130] width 292 height 117
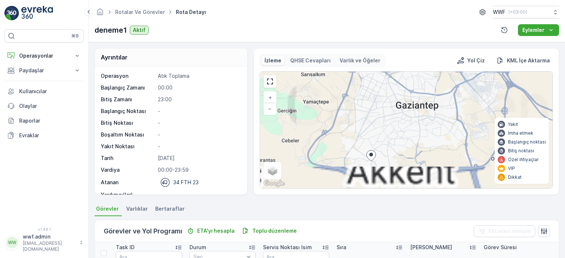
drag, startPoint x: 377, startPoint y: 139, endPoint x: 398, endPoint y: 107, distance: 39.0
click at [398, 107] on div "+ − Uydu Yol haritası Arazi Karışık Leaflet Klavye kısayolları Harita Verileri …" at bounding box center [406, 130] width 292 height 117
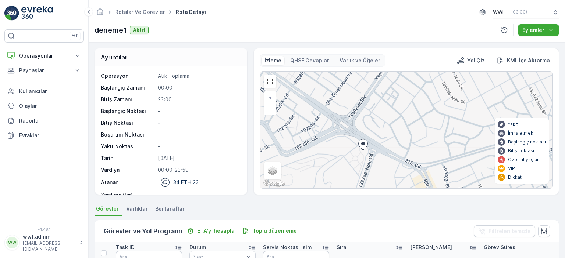
scroll to position [74, 0]
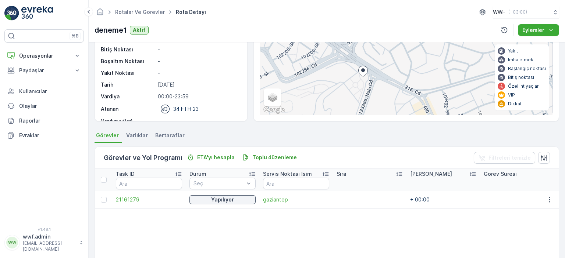
click at [144, 135] on span "Varlıklar" at bounding box center [137, 135] width 22 height 7
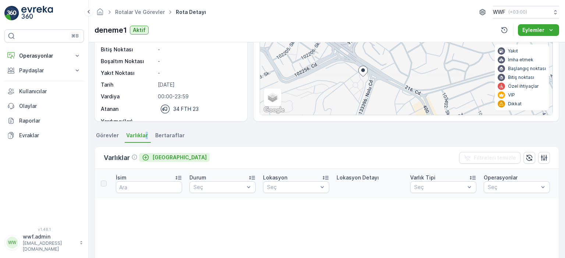
click at [150, 155] on div "[GEOGRAPHIC_DATA]" at bounding box center [174, 157] width 65 height 7
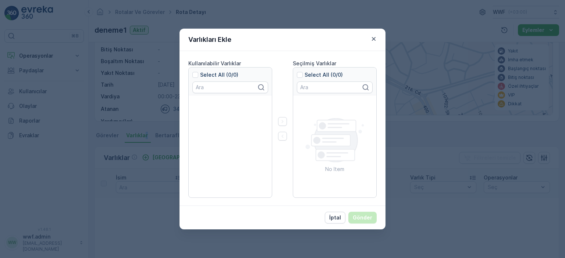
click at [228, 76] on p "Select All (0/0)" at bounding box center [219, 74] width 38 height 7
click at [192, 71] on input "Select All (0/0)" at bounding box center [192, 71] width 0 height 0
click at [373, 41] on icon "button" at bounding box center [373, 38] width 7 height 7
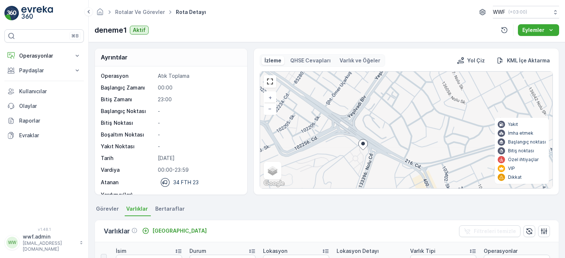
click at [196, 92] on div "Operasyon Atık Toplama Başlangıç Zamanı 00:00 Bitiş Zamanı 23:00 Başlangıç Nokt…" at bounding box center [170, 142] width 139 height 140
click at [517, 12] on p "( +03:00 )" at bounding box center [517, 12] width 19 height 6
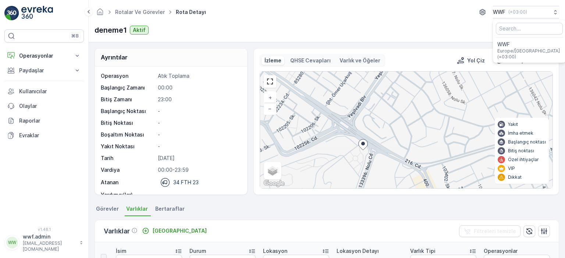
click at [43, 252] on button "WW wwf.admin [EMAIL_ADDRESS][DOMAIN_NAME]" at bounding box center [43, 242] width 79 height 19
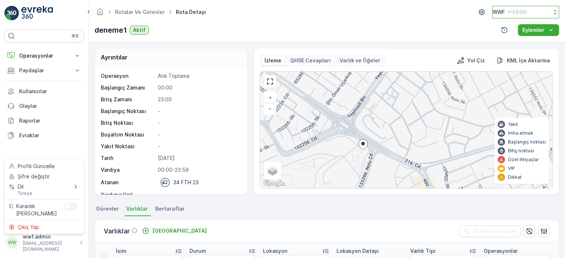
click at [508, 12] on p "( +03:00 )" at bounding box center [517, 12] width 19 height 6
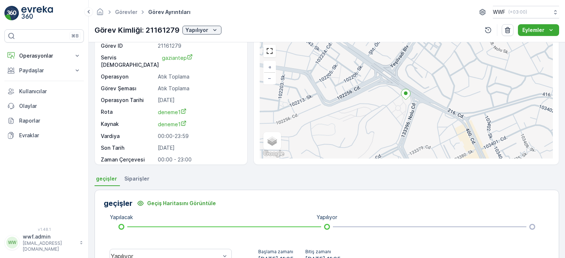
scroll to position [147, 0]
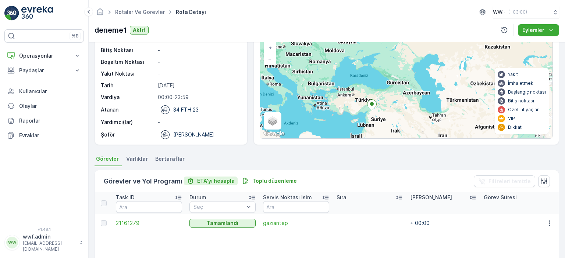
scroll to position [110, 0]
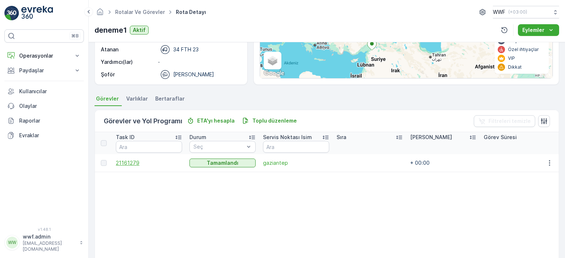
click at [125, 164] on span "21161279" at bounding box center [149, 163] width 66 height 7
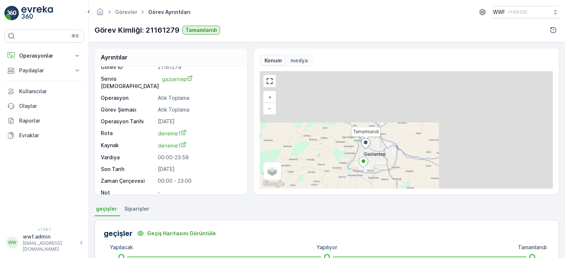
scroll to position [110, 0]
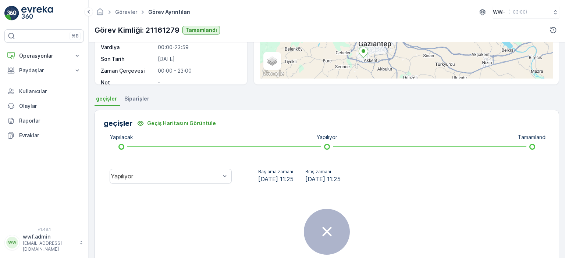
click at [140, 102] on span "Siparişler" at bounding box center [136, 98] width 25 height 7
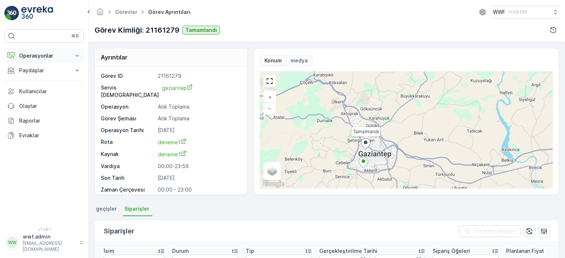
click at [47, 54] on p "Operasyonlar" at bounding box center [44, 55] width 50 height 7
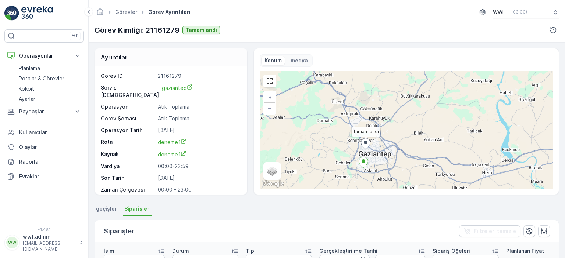
click at [168, 139] on span "deneme1" at bounding box center [172, 142] width 29 height 6
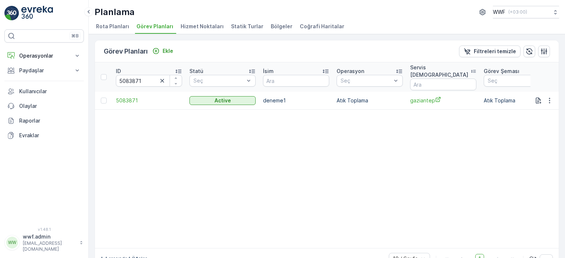
click at [534, 92] on tr "5083871 Active deneme1 Atık Toplama gaziantep Atık Toplama [DATE] [DATE] Her Cu…" at bounding box center [562, 101] width 934 height 18
click at [548, 97] on icon "button" at bounding box center [548, 100] width 7 height 7
click at [485, 117] on table "ID 5083871 Statü Seç İsim Operasyon Seç Servis Noktası Görev Şeması Seç Başlang…" at bounding box center [562, 155] width 934 height 186
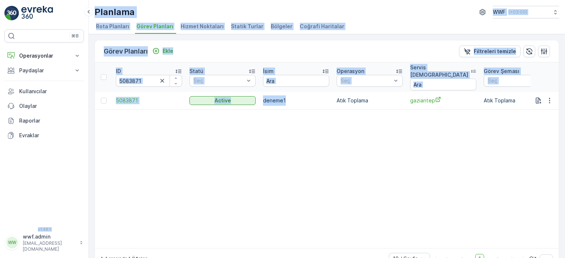
drag, startPoint x: 372, startPoint y: 94, endPoint x: 136, endPoint y: 112, distance: 236.3
click at [77, 85] on div "⌘B Operasyonlar Planlama Rotalar & Görevler Kokpit Ayarlar Paydaşlar Birimler K…" at bounding box center [282, 129] width 565 height 258
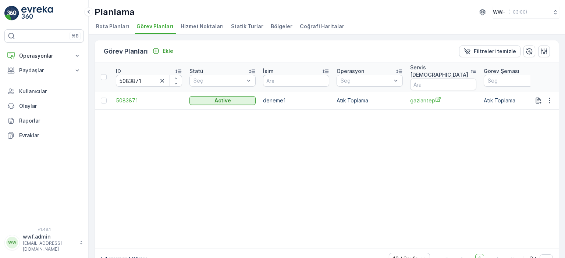
click at [164, 126] on table "ID 5083871 Statü Seç İsim Operasyon Seç Servis Noktası Görev Şeması Seç Başlang…" at bounding box center [562, 155] width 934 height 186
click at [129, 97] on span "5083871" at bounding box center [149, 100] width 66 height 7
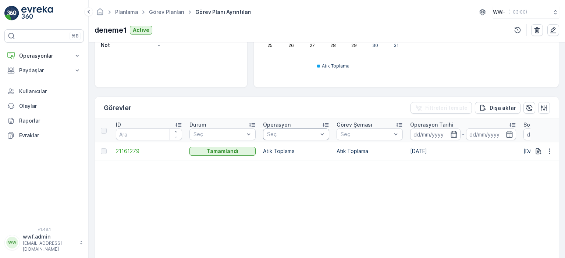
scroll to position [147, 0]
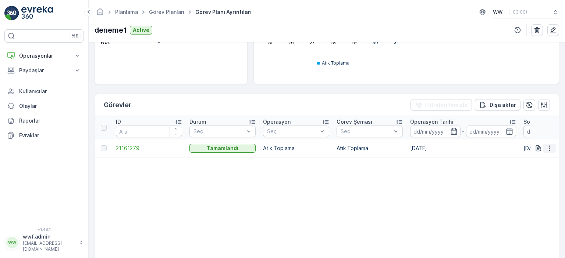
click at [543, 148] on button "button" at bounding box center [548, 148] width 13 height 9
click at [542, 159] on span "Daha fazla ayrıntı görün" at bounding box center [532, 158] width 58 height 7
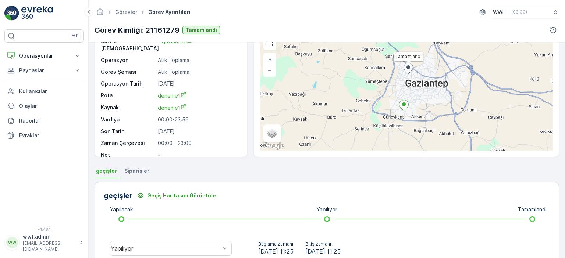
scroll to position [37, 0]
click at [136, 170] on span "Siparişler" at bounding box center [136, 172] width 25 height 7
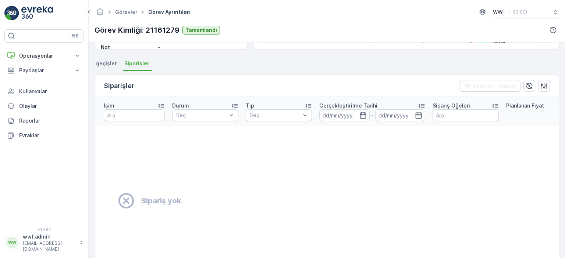
scroll to position [147, 0]
click at [44, 67] on p "Paydaşlar" at bounding box center [44, 70] width 50 height 7
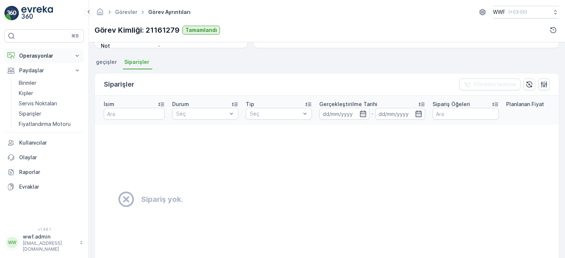
click at [44, 59] on p "Operasyonlar" at bounding box center [44, 55] width 50 height 7
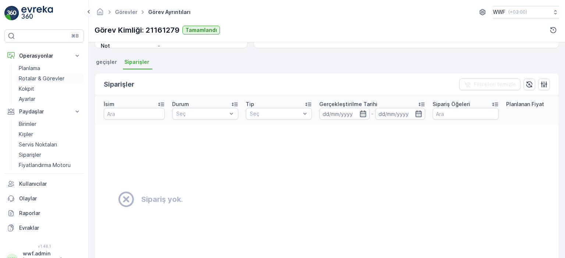
click at [37, 75] on p "Rotalar & Görevler" at bounding box center [42, 78] width 46 height 7
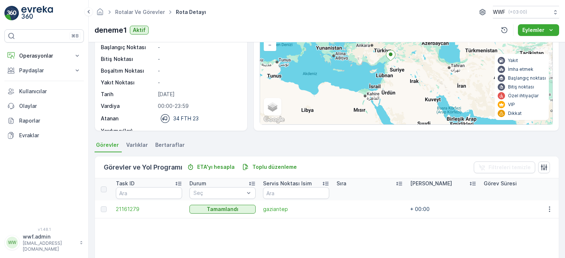
scroll to position [147, 0]
